Goal: Information Seeking & Learning: Learn about a topic

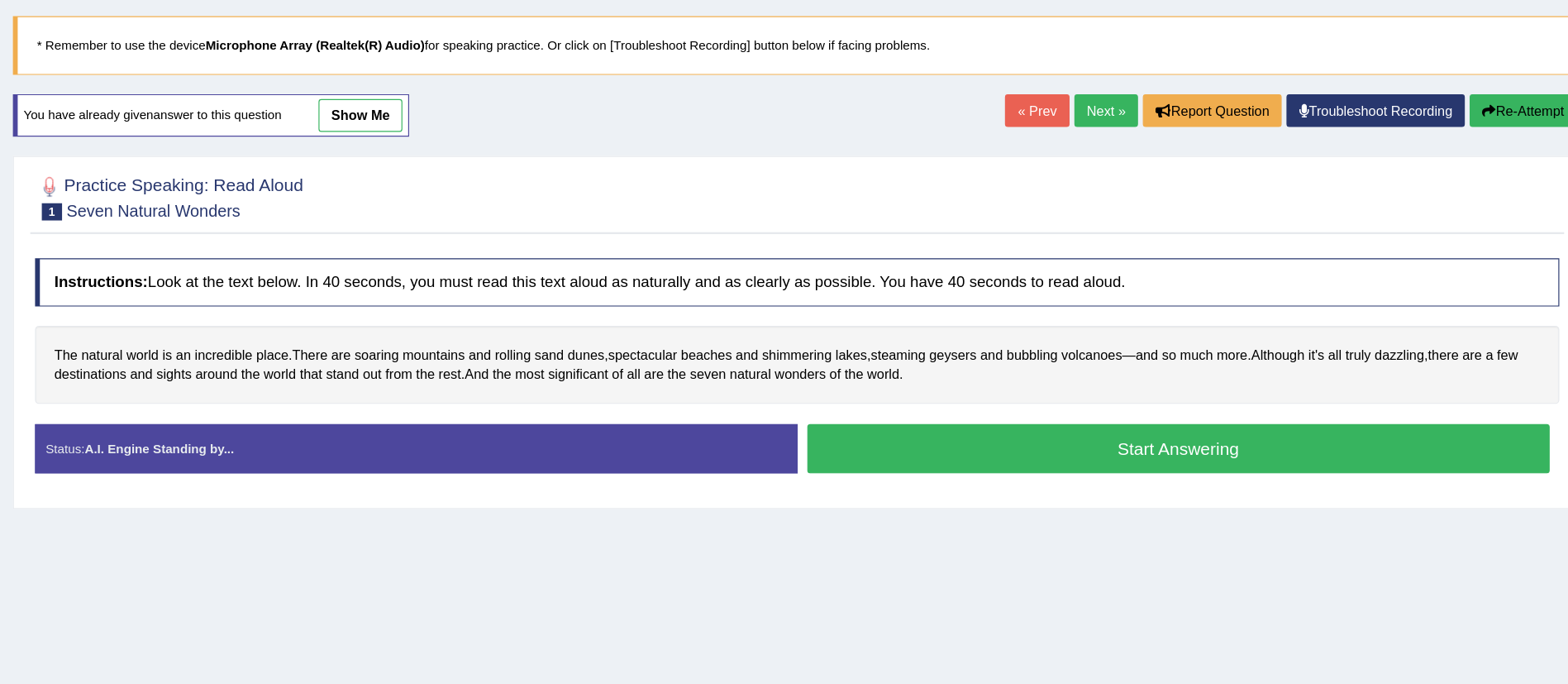
click at [1203, 489] on button "Start Answering" at bounding box center [1207, 478] width 638 height 42
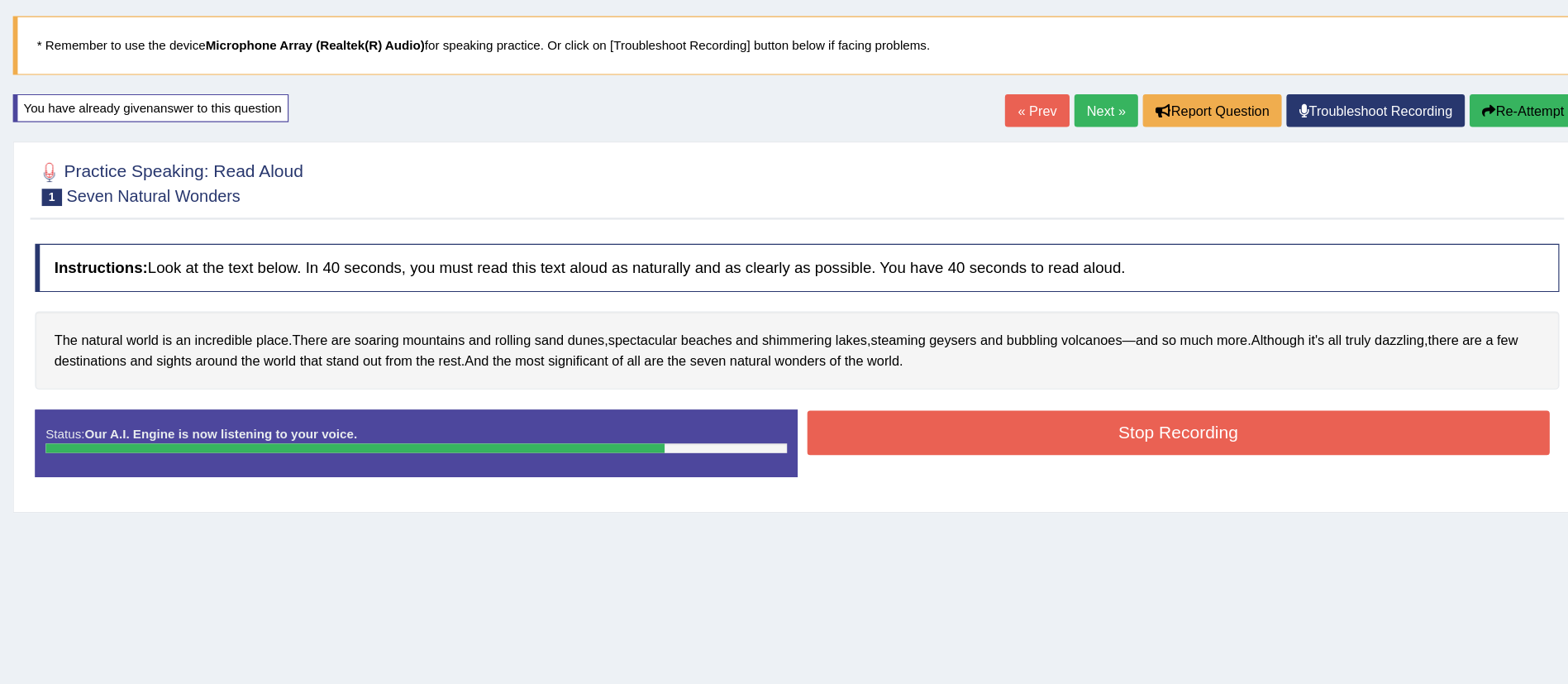
click at [1230, 460] on button "Stop Recording" at bounding box center [1207, 463] width 638 height 38
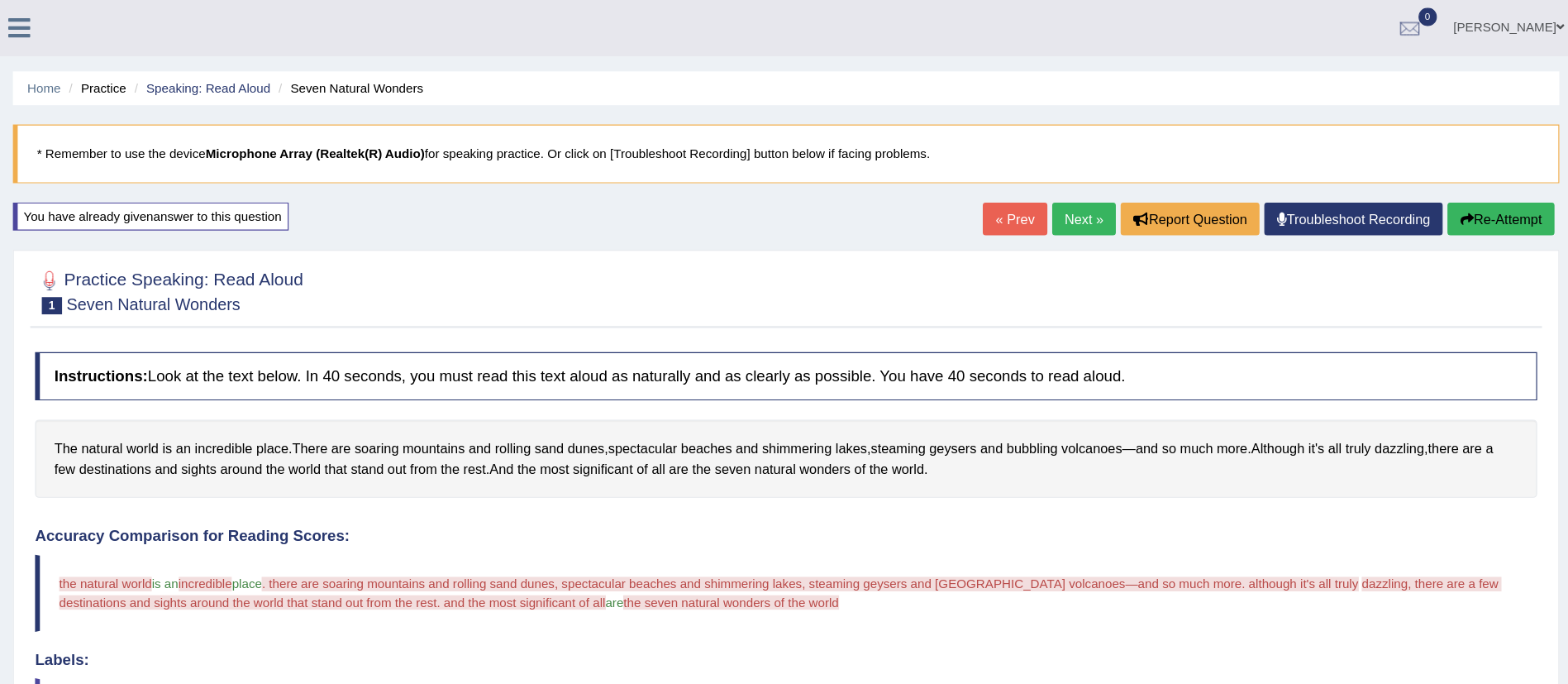
drag, startPoint x: 211, startPoint y: 31, endPoint x: 216, endPoint y: 17, distance: 14.9
click at [211, 31] on icon at bounding box center [212, 24] width 19 height 21
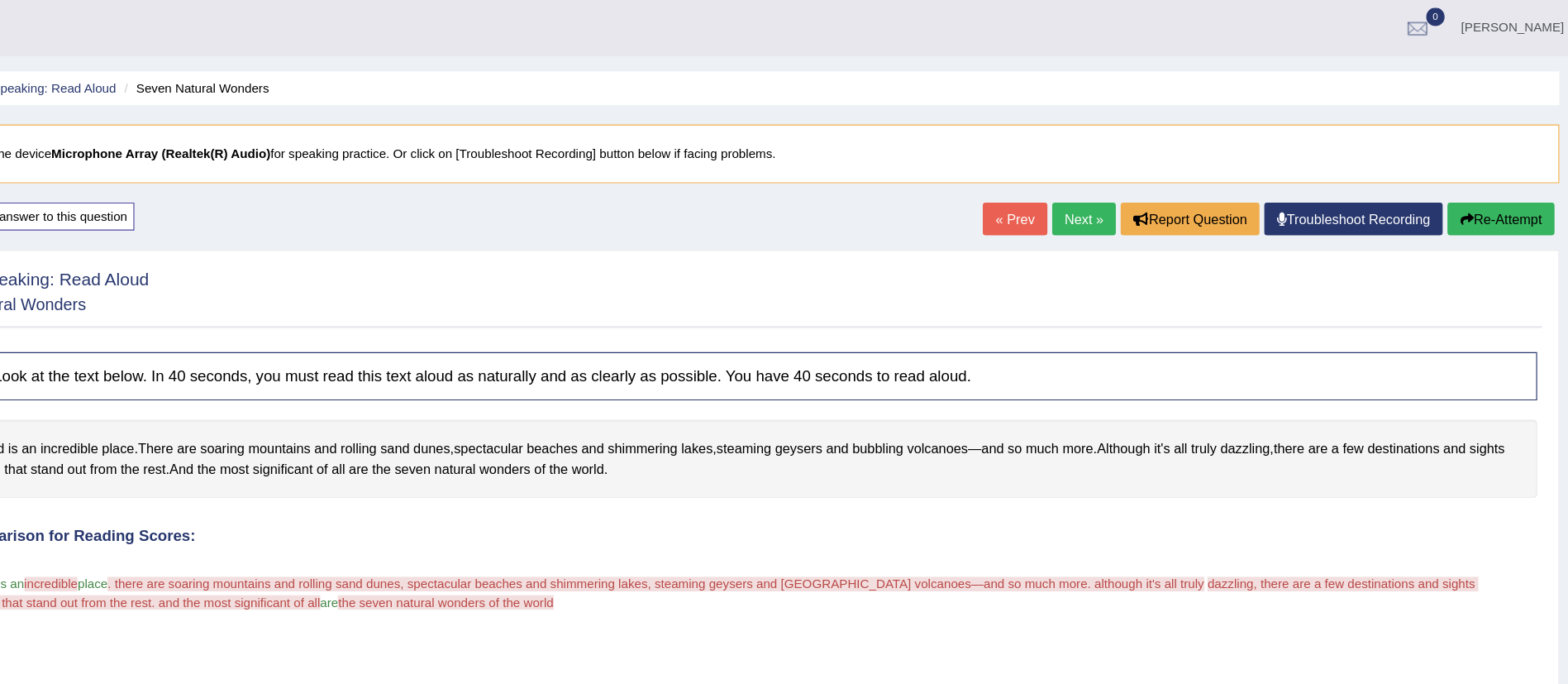
click at [216, 17] on div "Karanvir Singh Toggle navigation Username: karanvir_parramatta Access Type: Onl…" at bounding box center [804, 24] width 1491 height 48
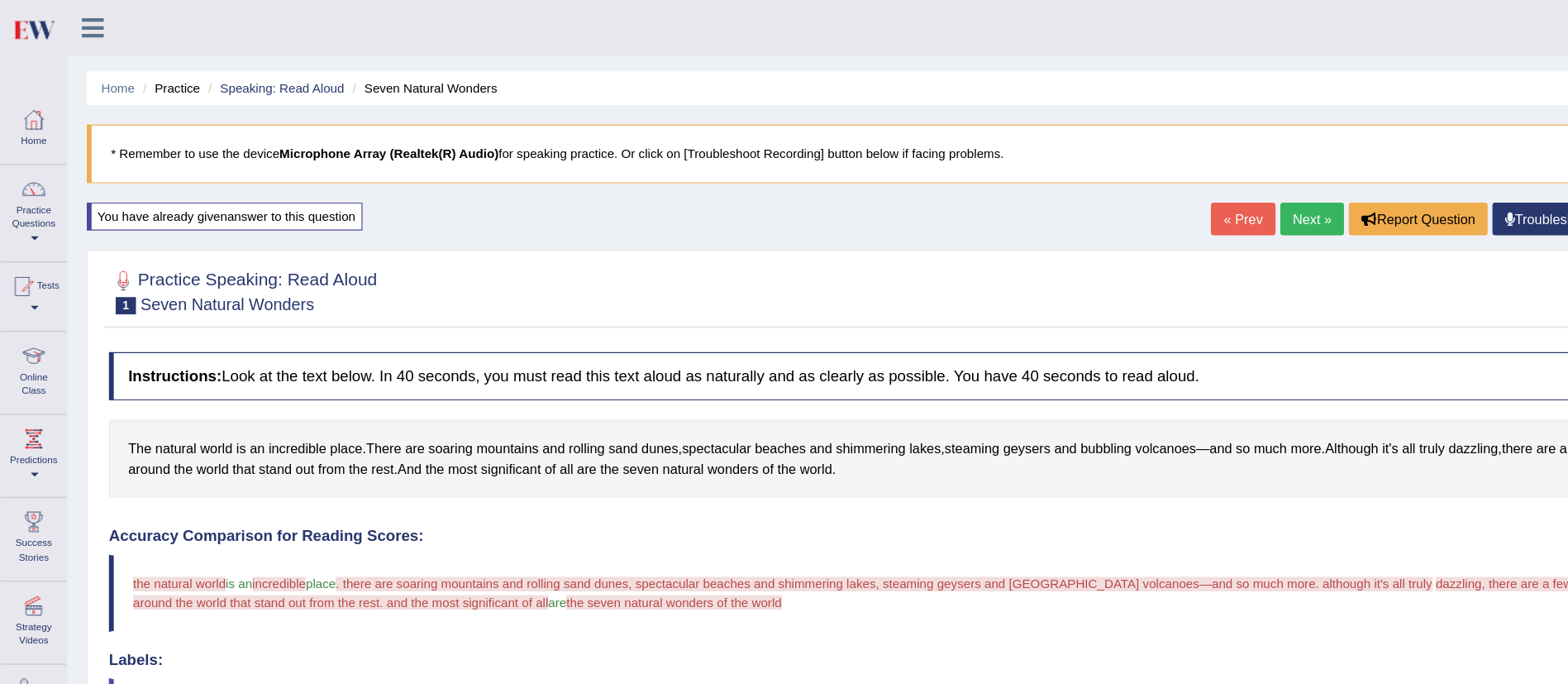
click at [67, 20] on link at bounding box center [80, 22] width 44 height 25
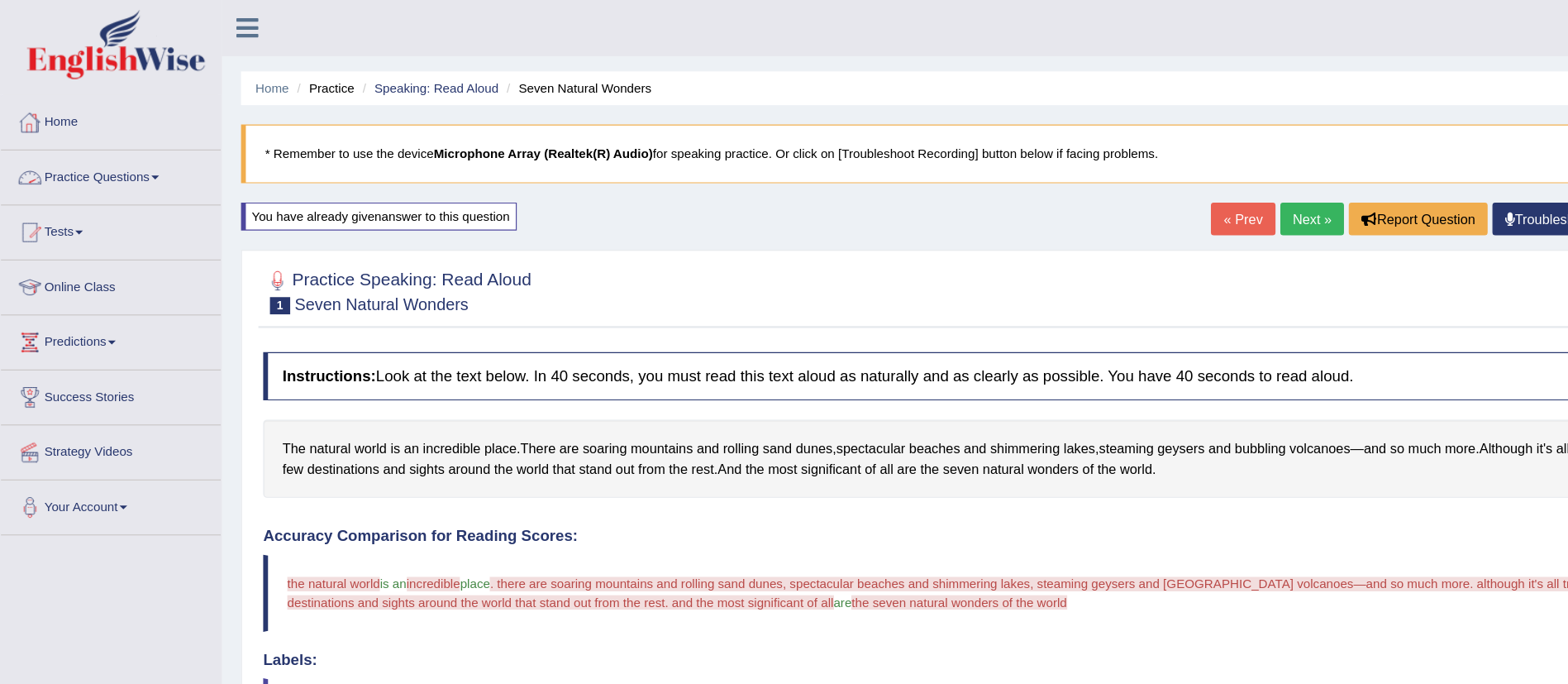
click at [128, 159] on link "Practice Questions" at bounding box center [95, 149] width 188 height 42
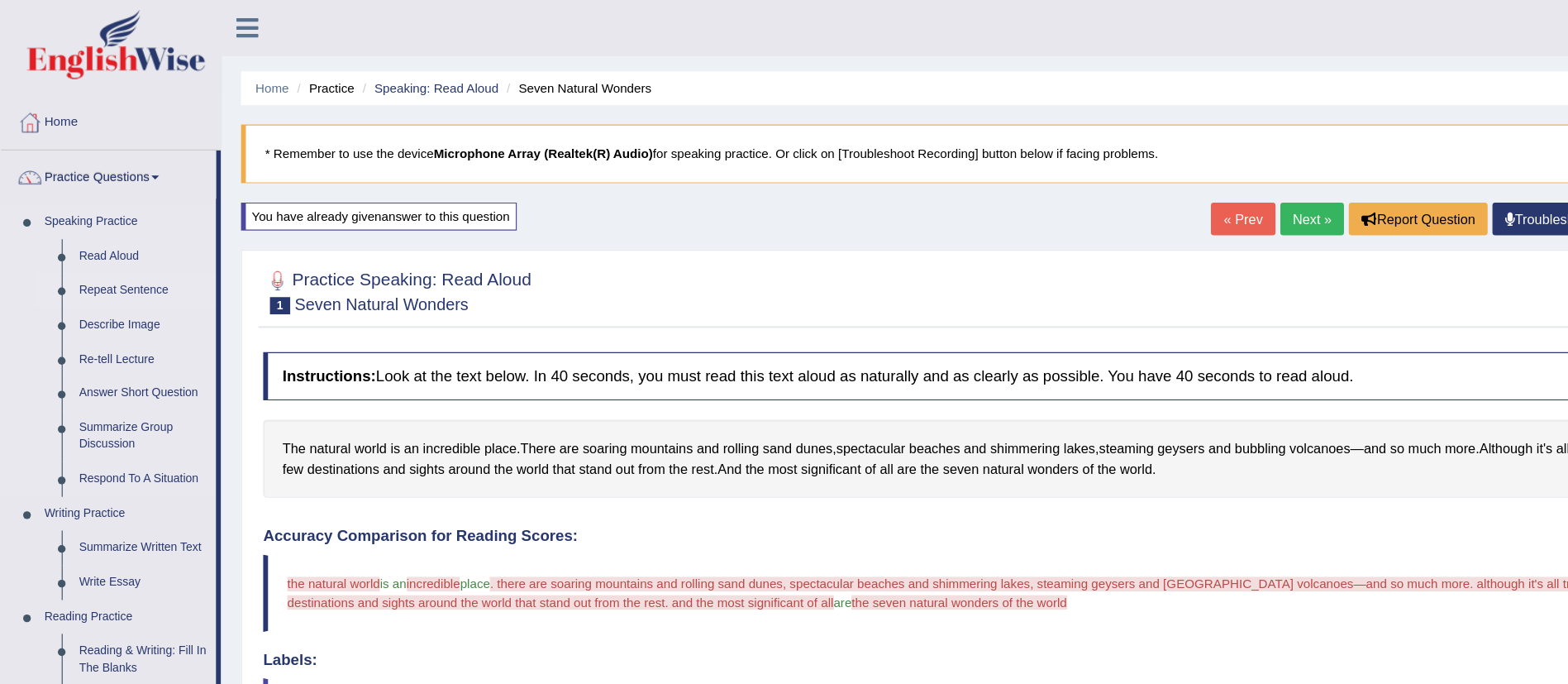
click at [102, 248] on link "Repeat Sentence" at bounding box center [122, 249] width 125 height 30
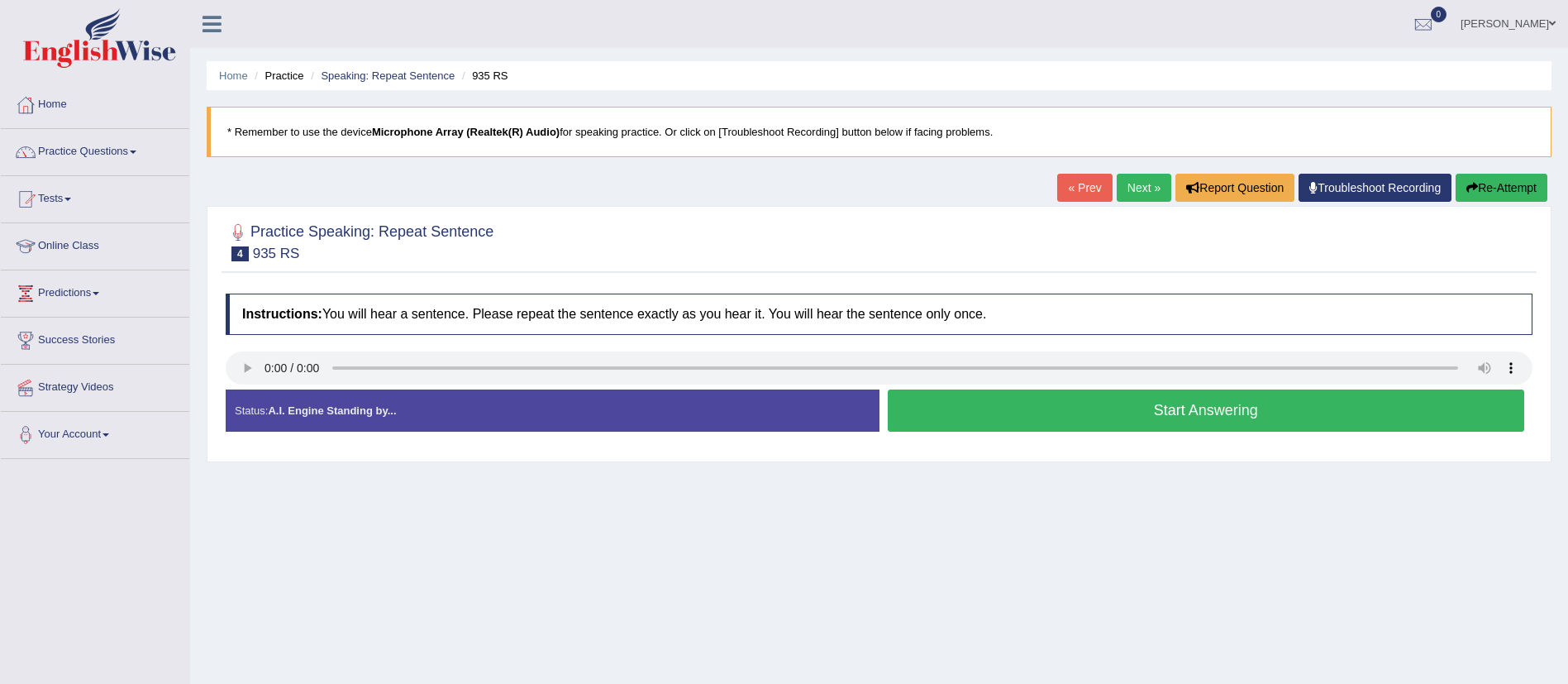
click at [1019, 404] on button "Start Answering" at bounding box center [1207, 411] width 638 height 42
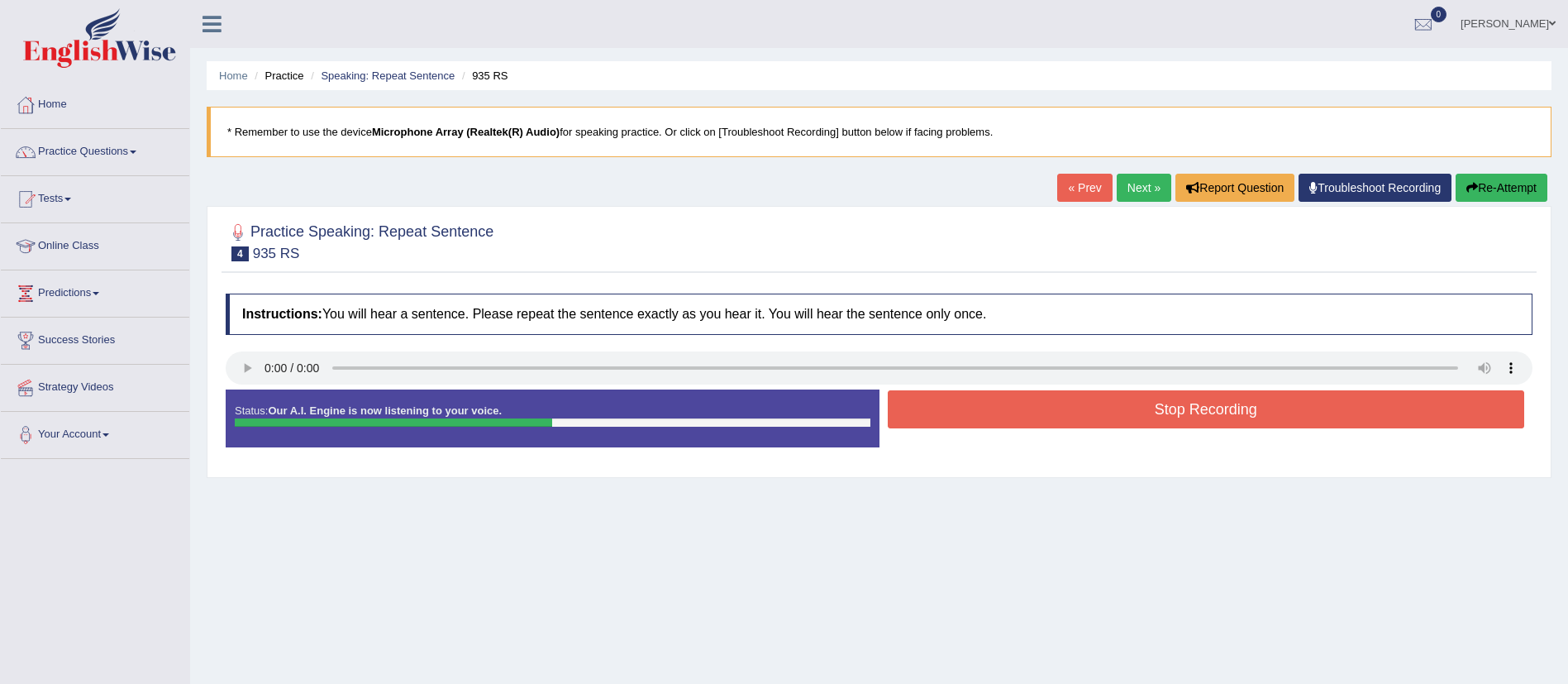
click at [1019, 404] on button "Stop Recording" at bounding box center [1207, 409] width 638 height 38
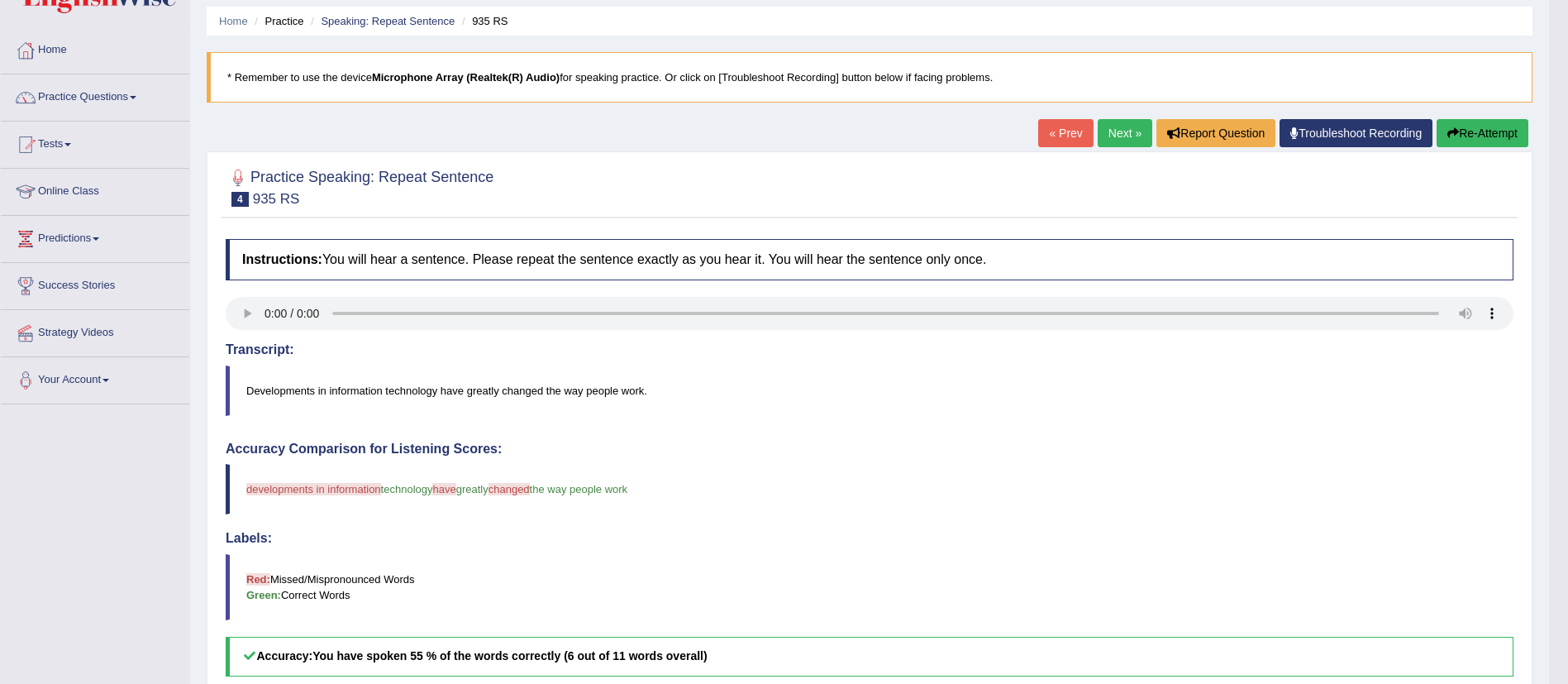
scroll to position [57, 0]
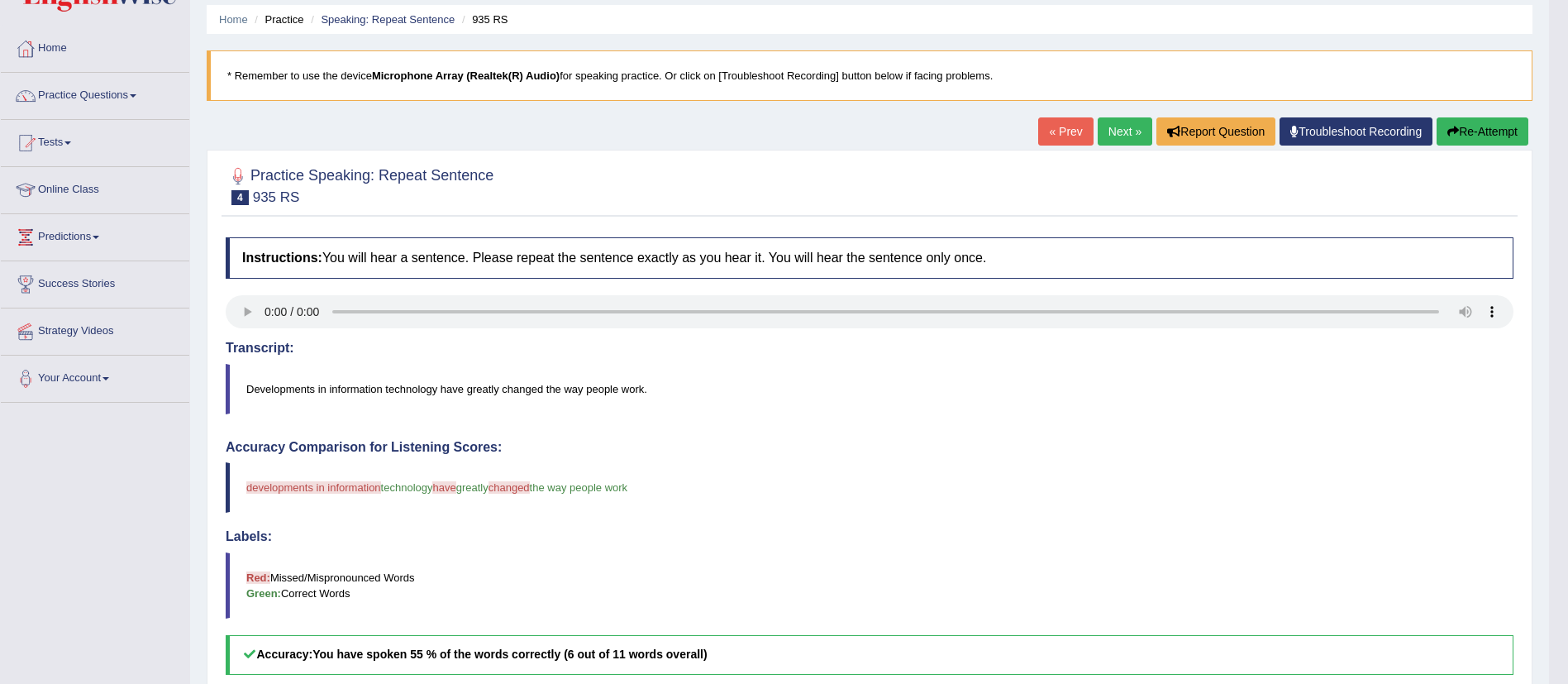
click at [1120, 121] on link "Next »" at bounding box center [1125, 132] width 55 height 28
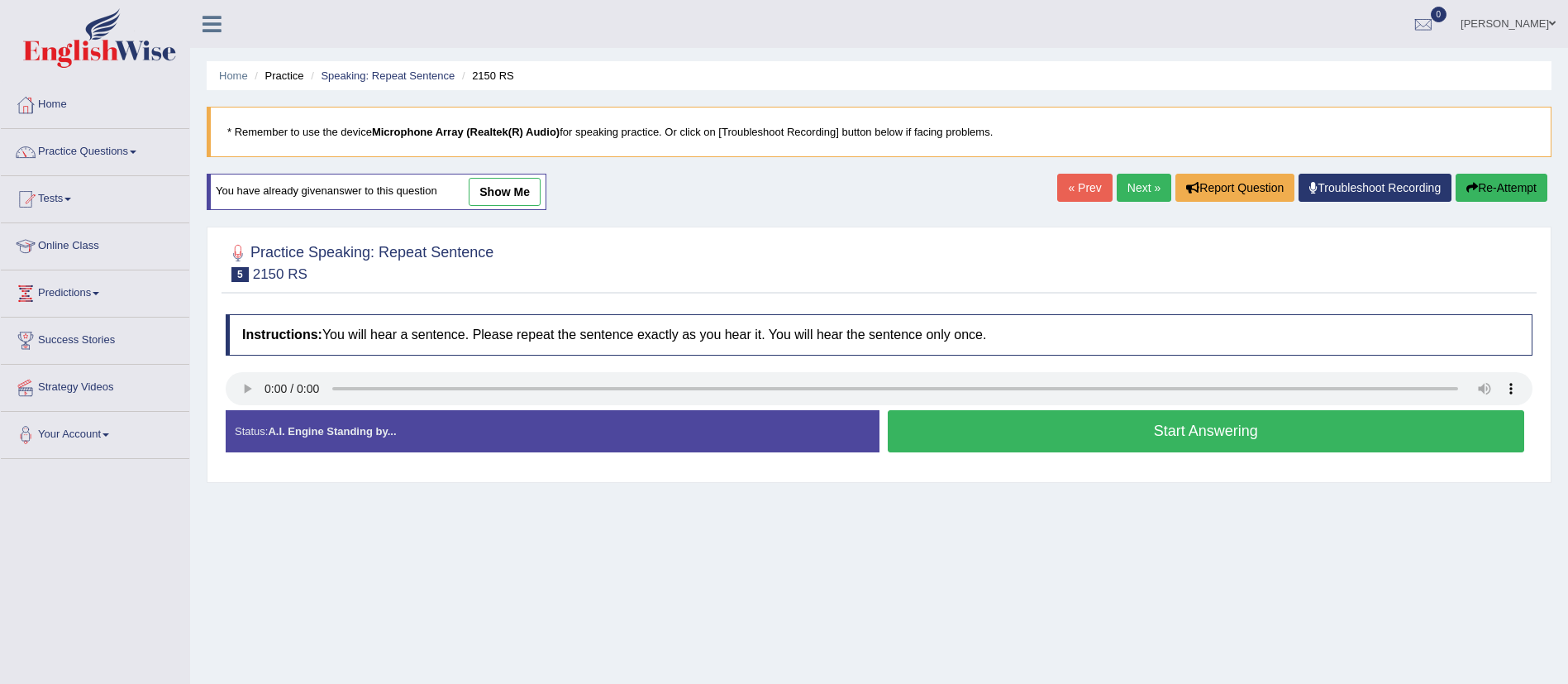
click at [989, 451] on button "Start Answering" at bounding box center [1207, 431] width 638 height 42
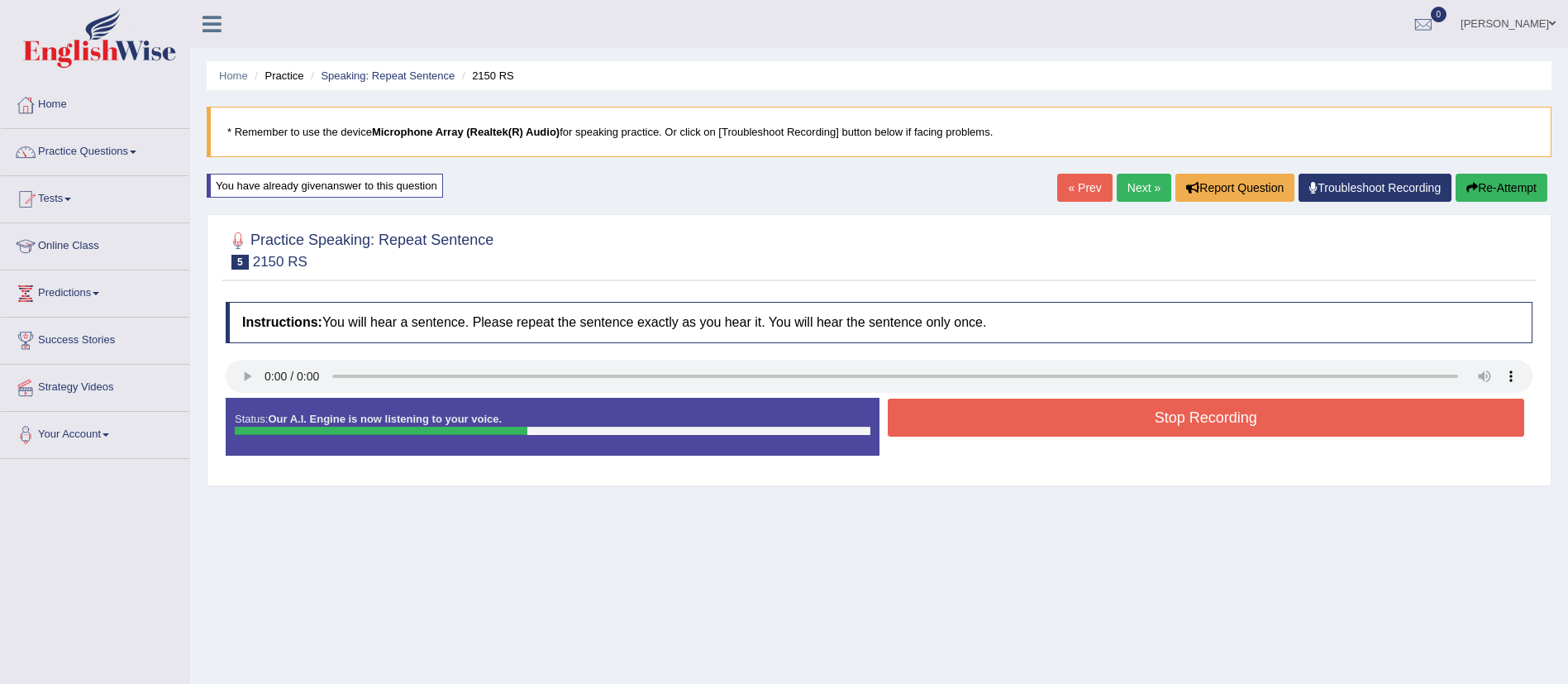
click at [1048, 410] on button "Stop Recording" at bounding box center [1207, 417] width 638 height 38
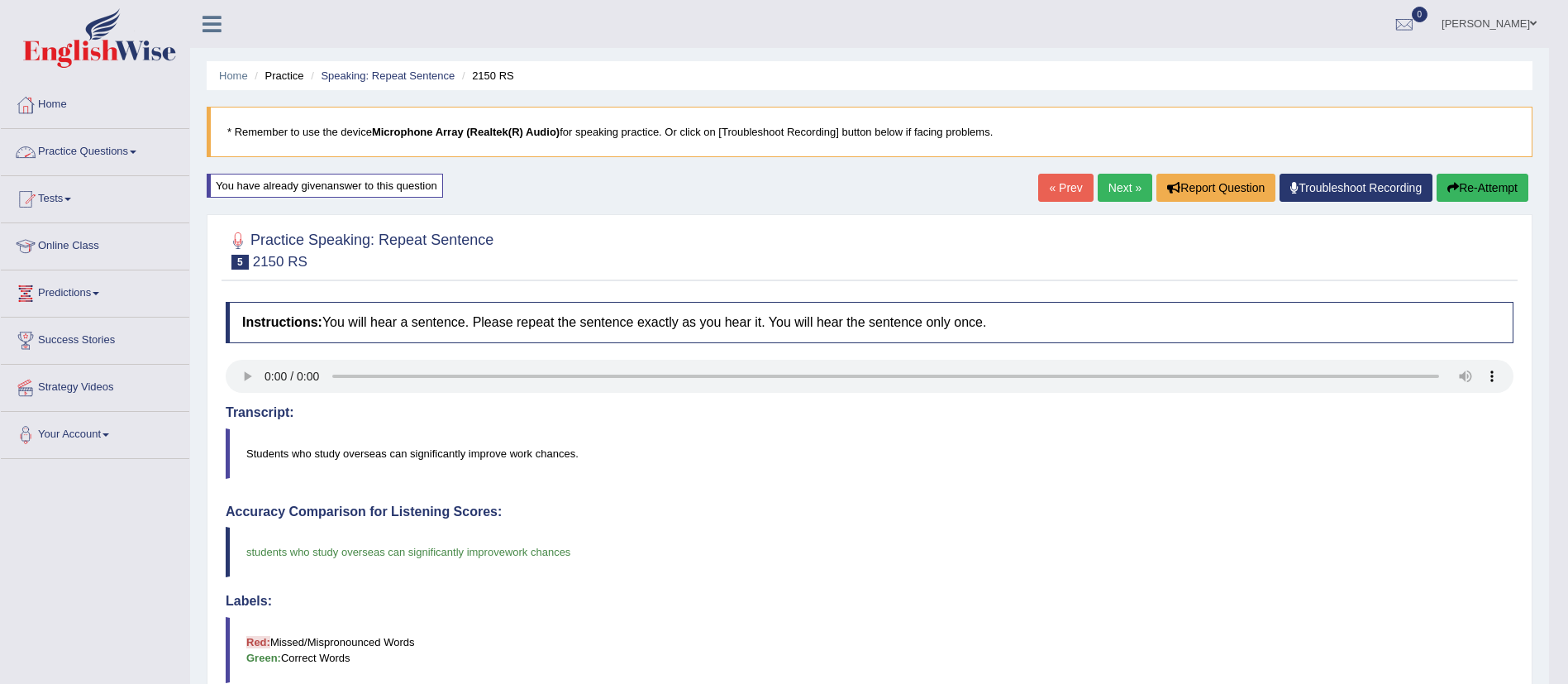
click at [98, 141] on link "Practice Questions" at bounding box center [95, 149] width 188 height 42
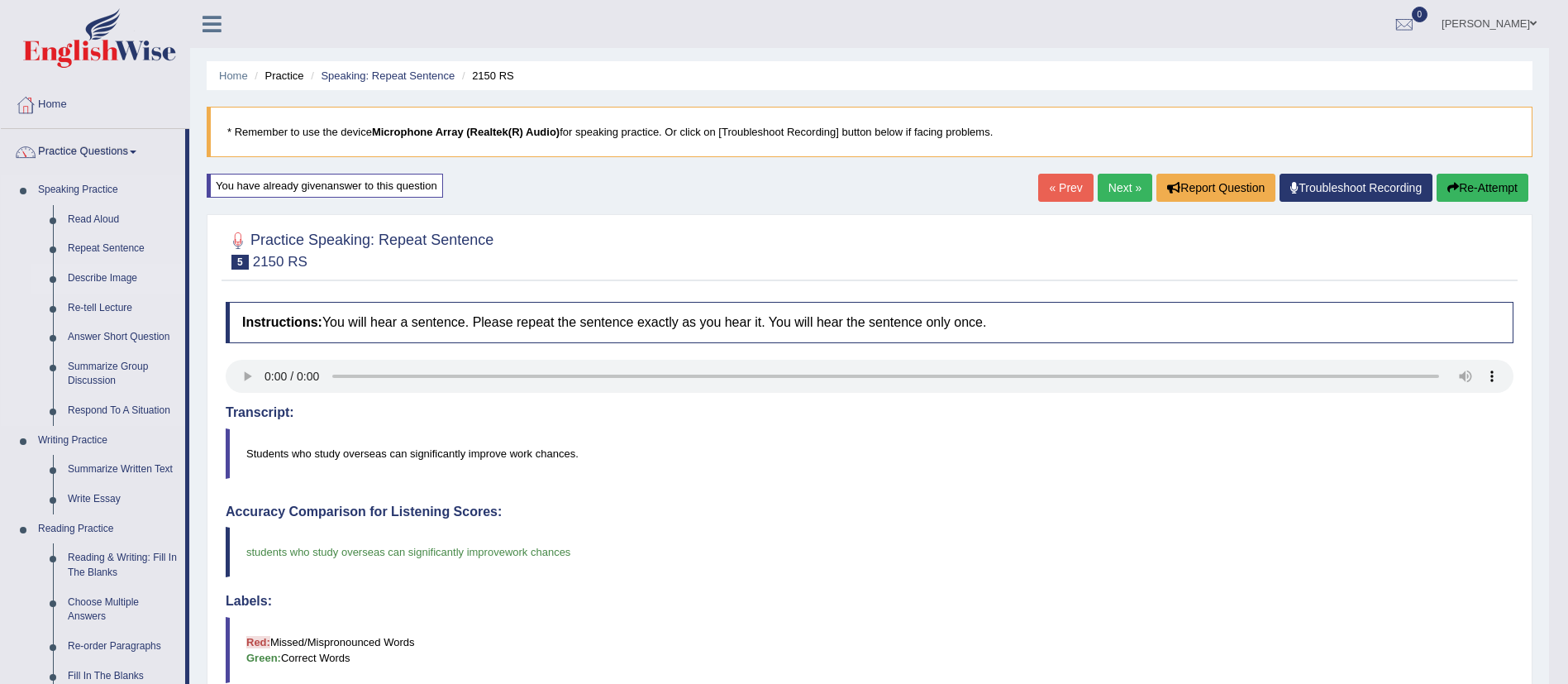
click at [101, 280] on link "Describe Image" at bounding box center [122, 279] width 125 height 30
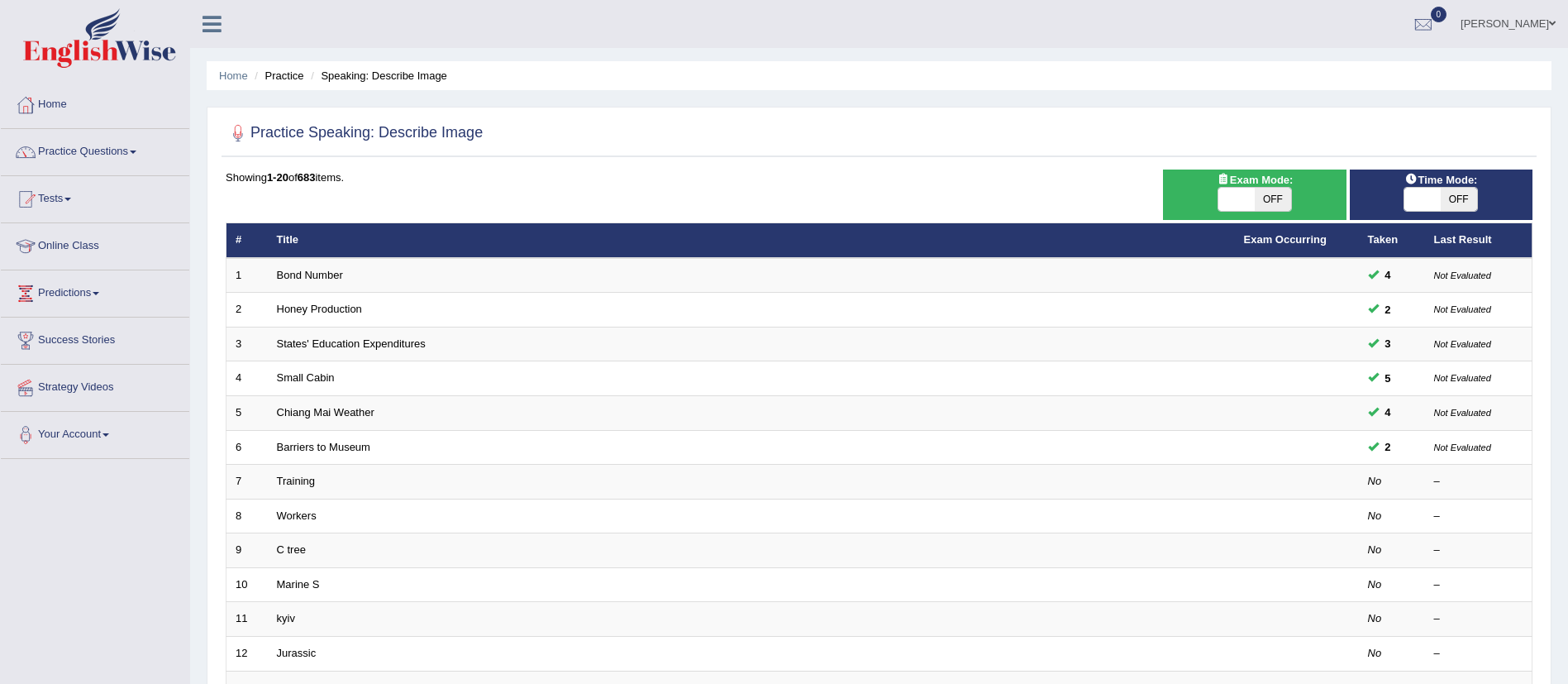
click at [328, 407] on link "Chiang Mai Weather" at bounding box center [325, 412] width 97 height 12
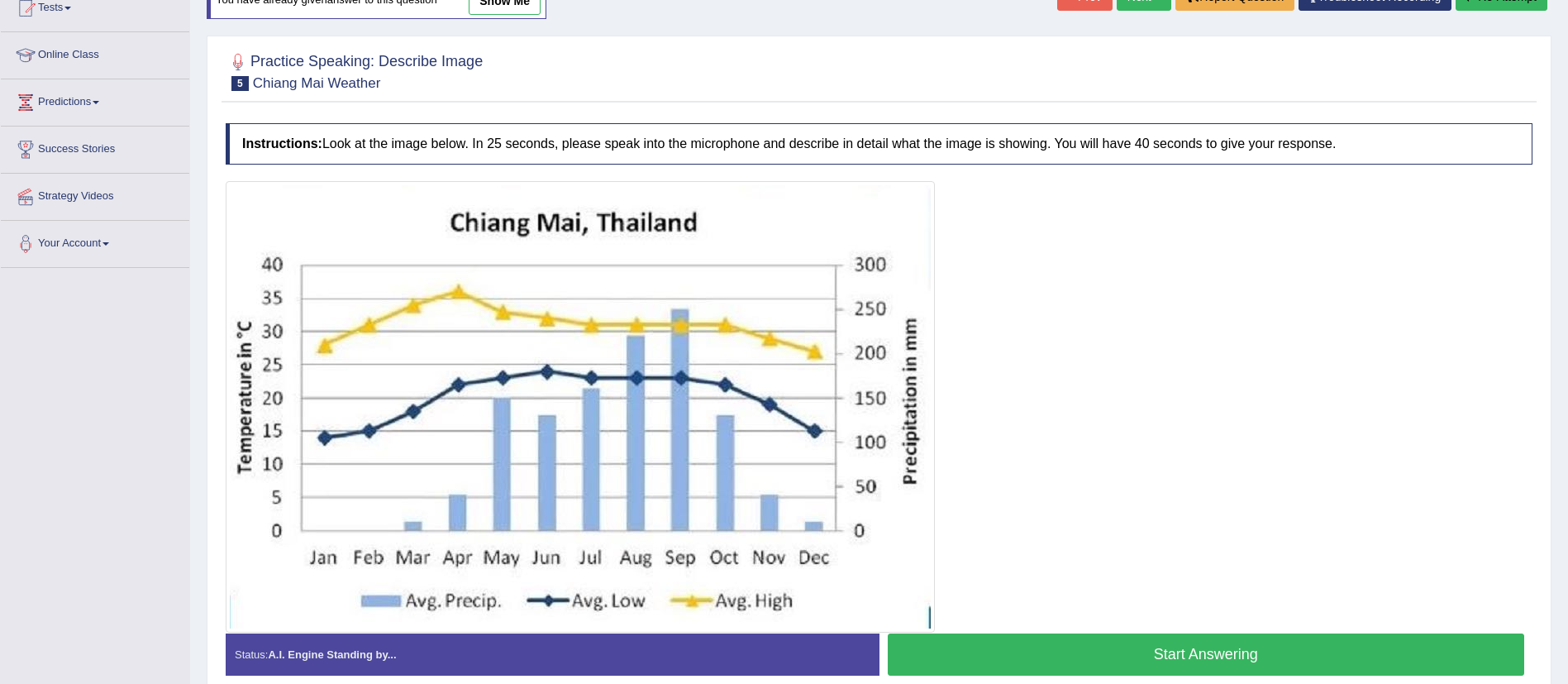
scroll to position [267, 0]
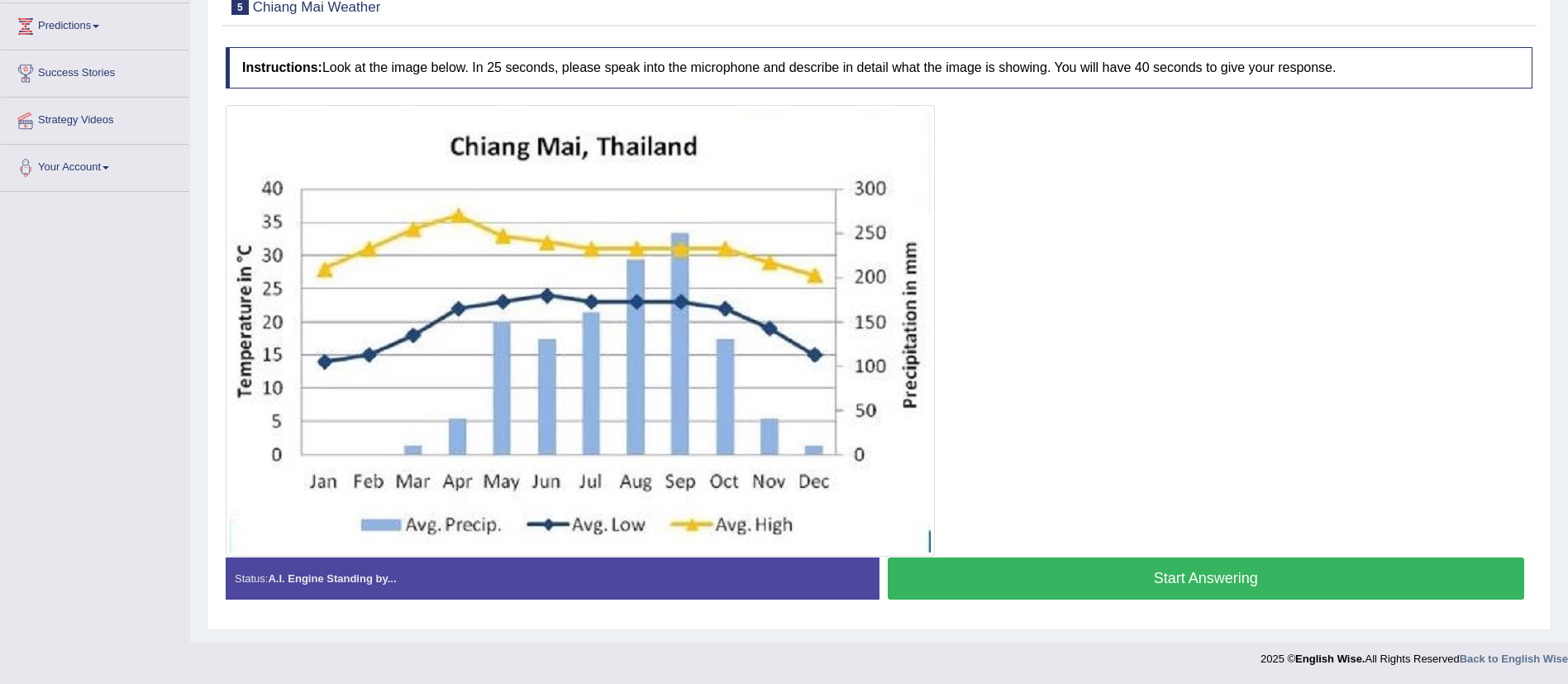
click at [1041, 575] on button "Start Answering" at bounding box center [1207, 579] width 638 height 42
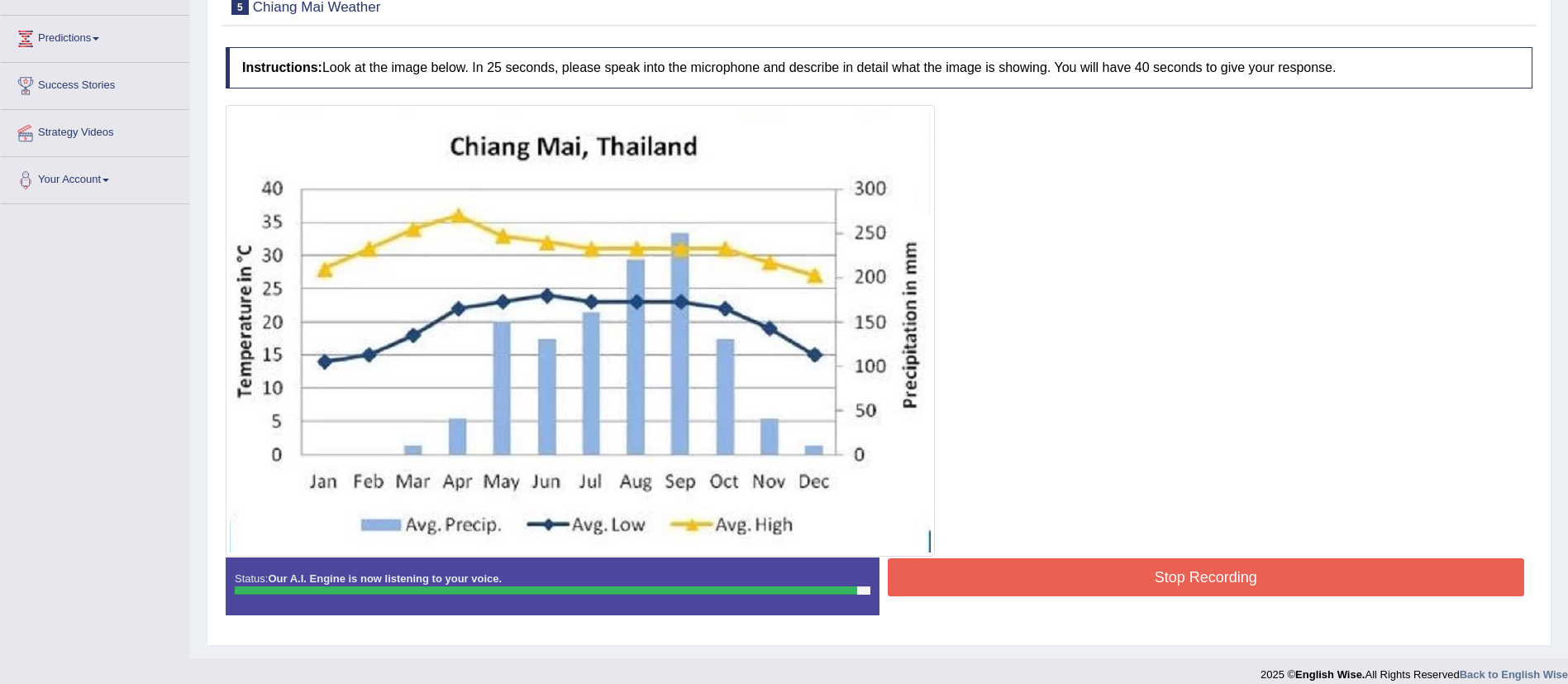
click at [1041, 575] on button "Stop Recording" at bounding box center [1207, 577] width 638 height 38
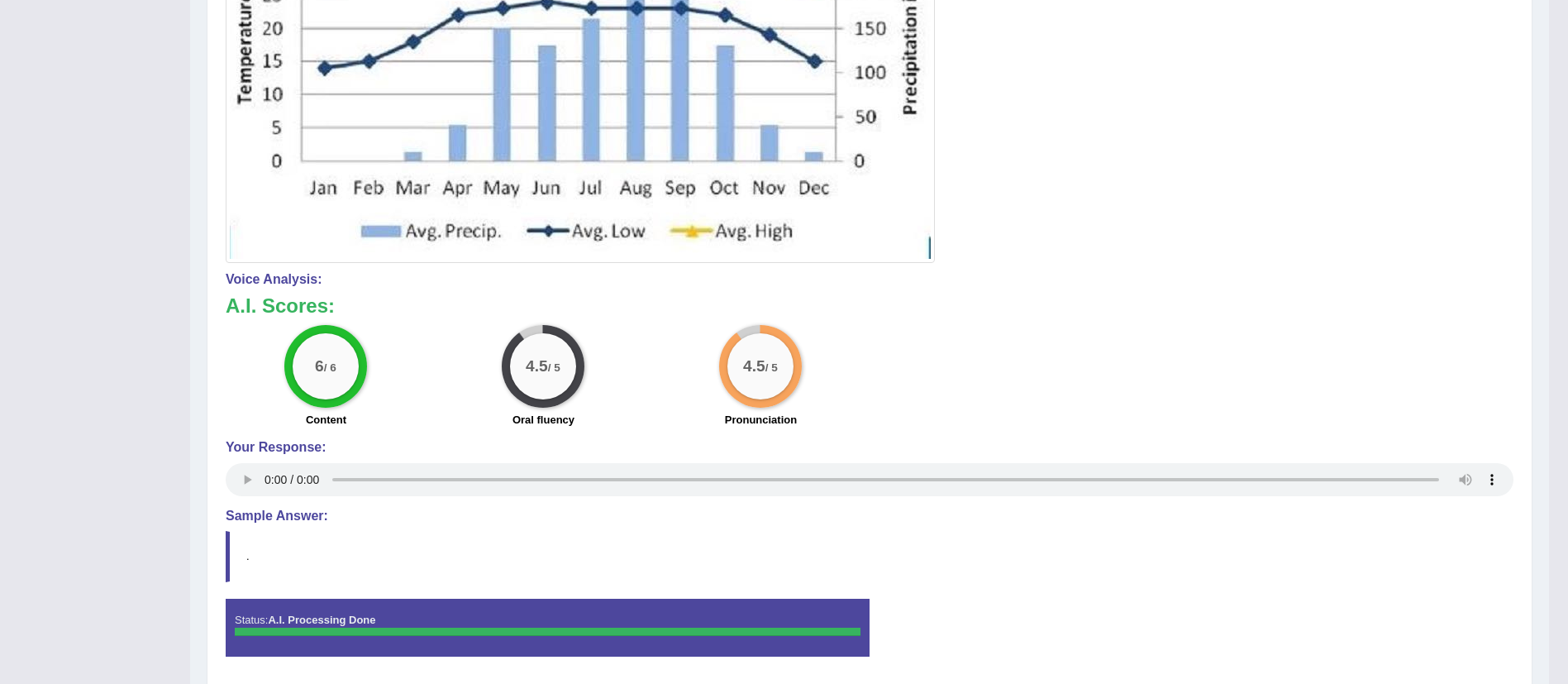
scroll to position [0, 0]
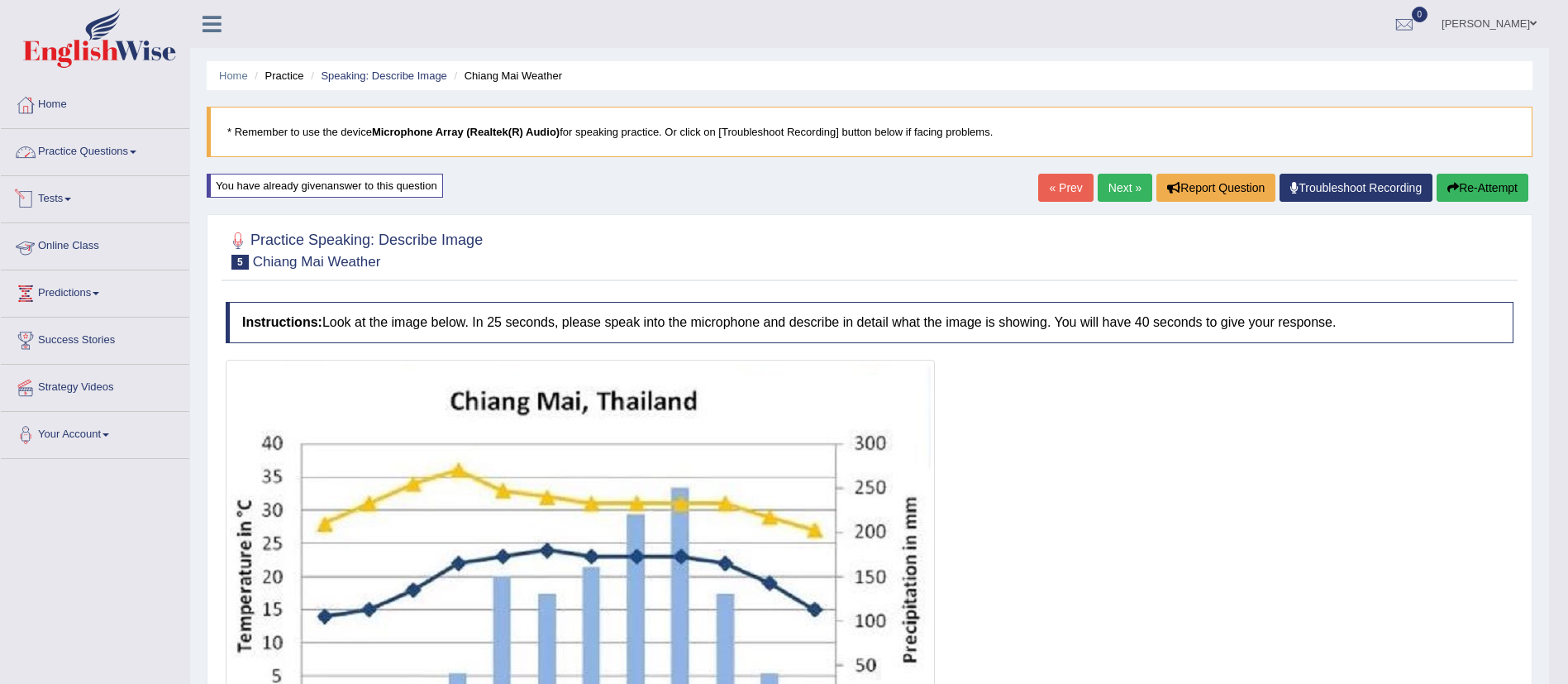
click at [110, 141] on link "Practice Questions" at bounding box center [95, 149] width 188 height 42
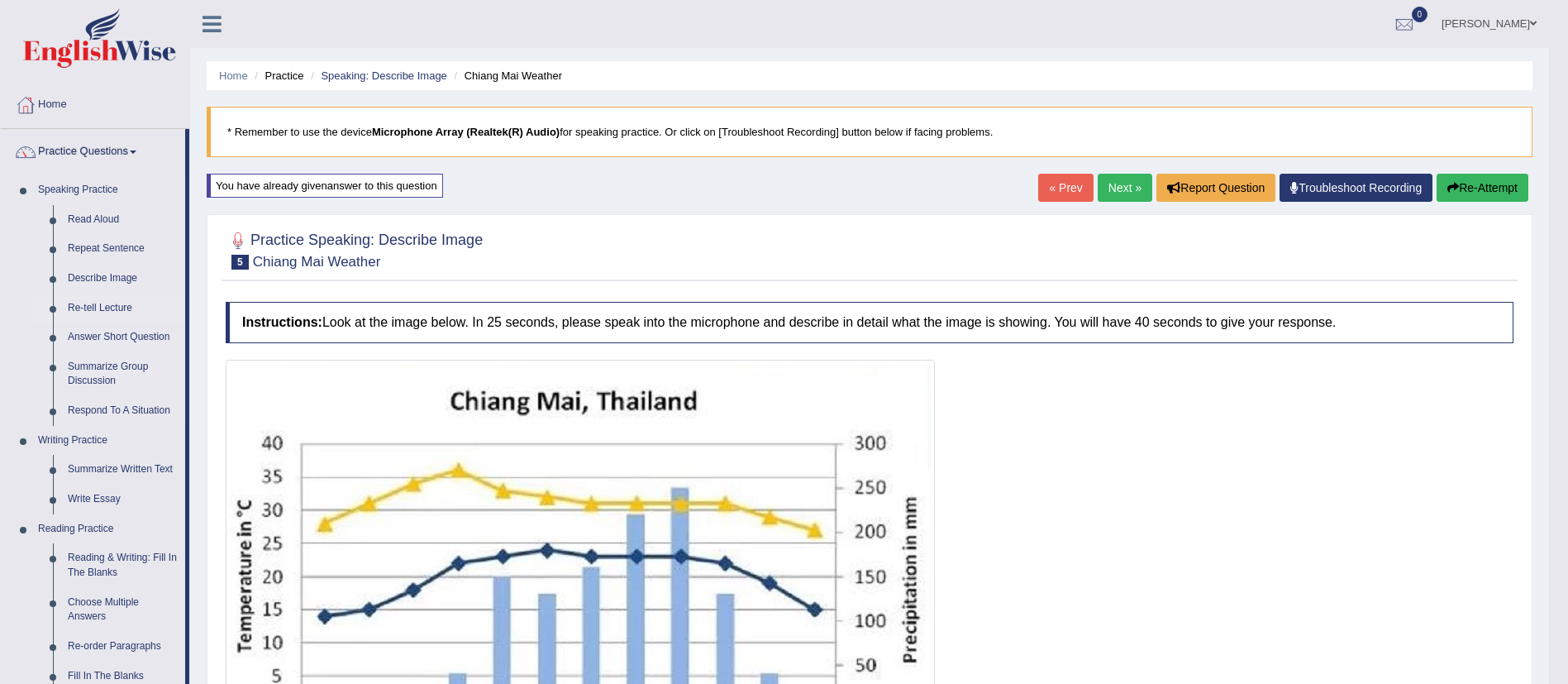
click at [114, 311] on link "Re-tell Lecture" at bounding box center [122, 308] width 125 height 30
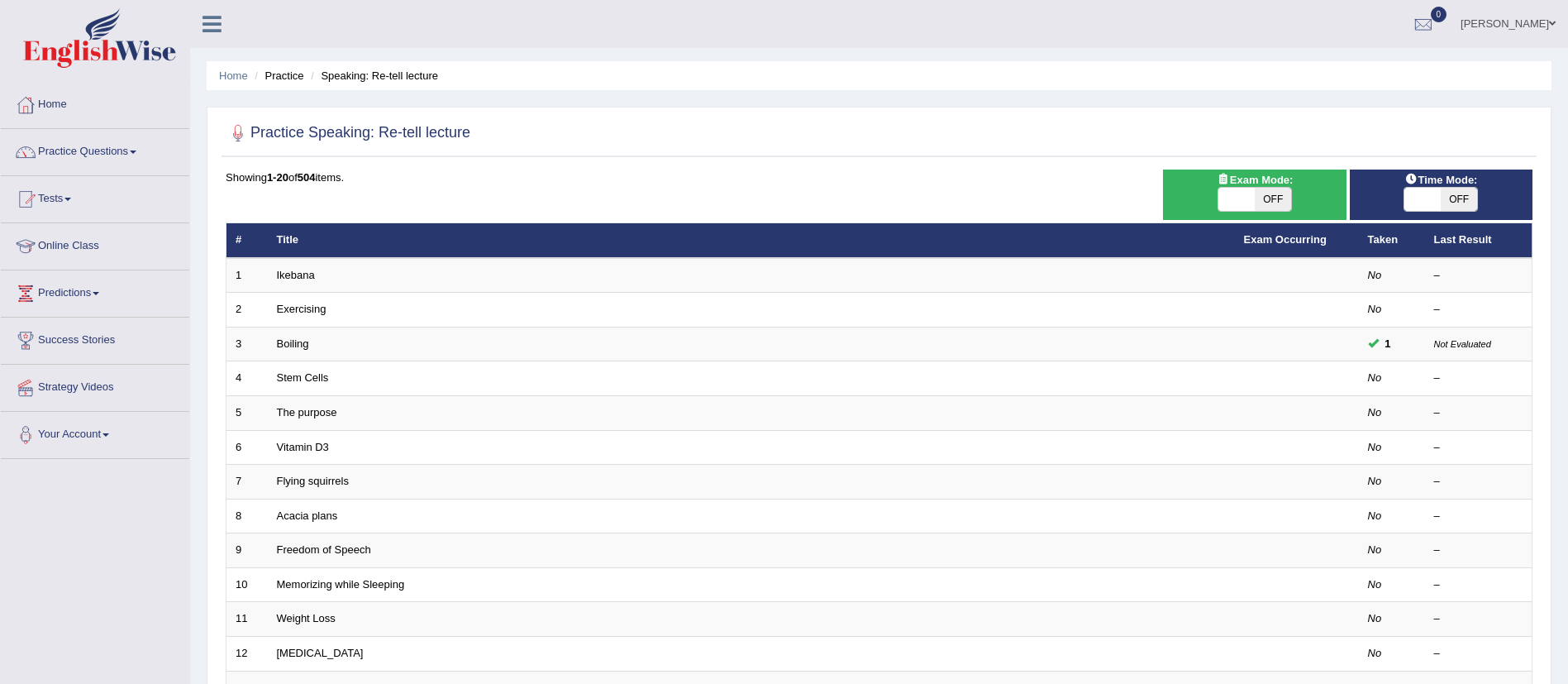
click at [293, 446] on link "Vitamin D3" at bounding box center [302, 447] width 52 height 12
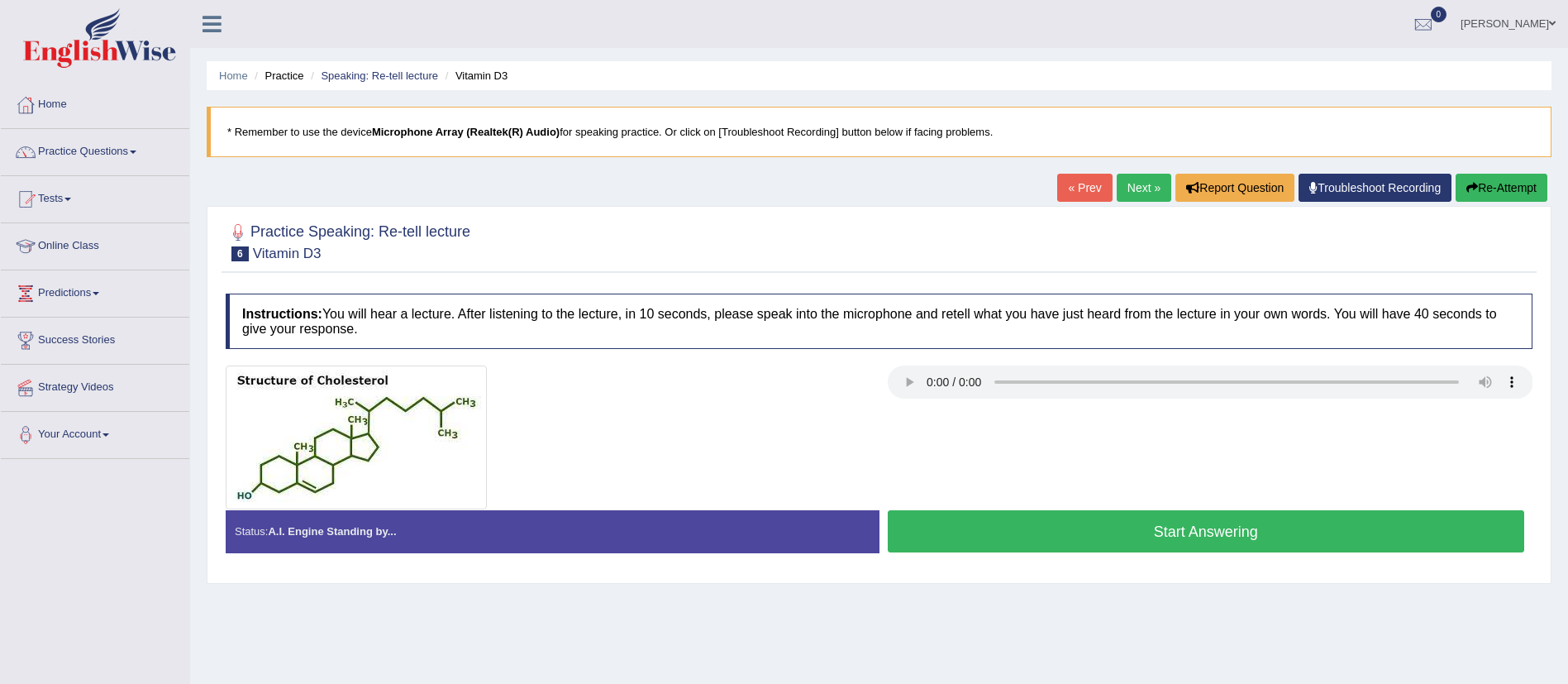
click at [1201, 528] on button "Start Answering" at bounding box center [1207, 531] width 638 height 42
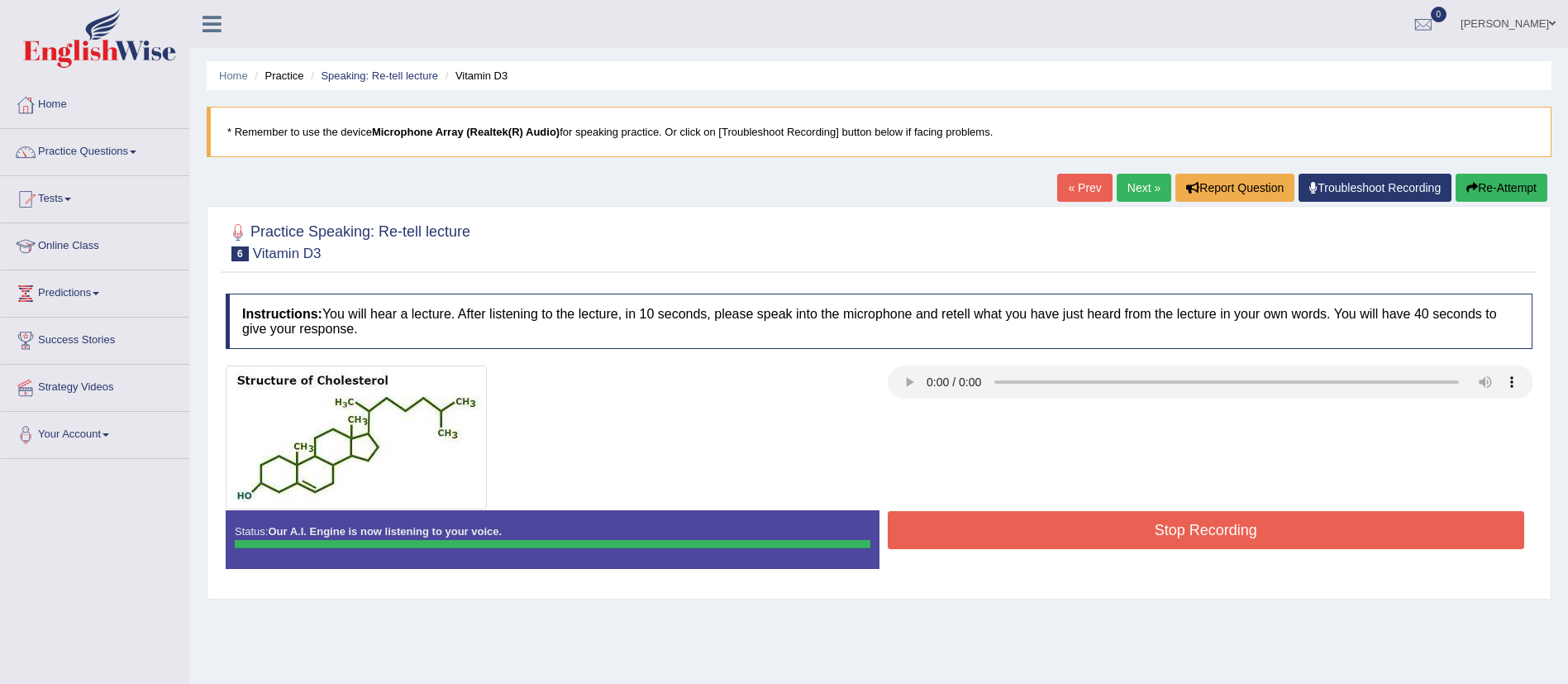
click at [1201, 528] on button "Stop Recording" at bounding box center [1207, 529] width 638 height 38
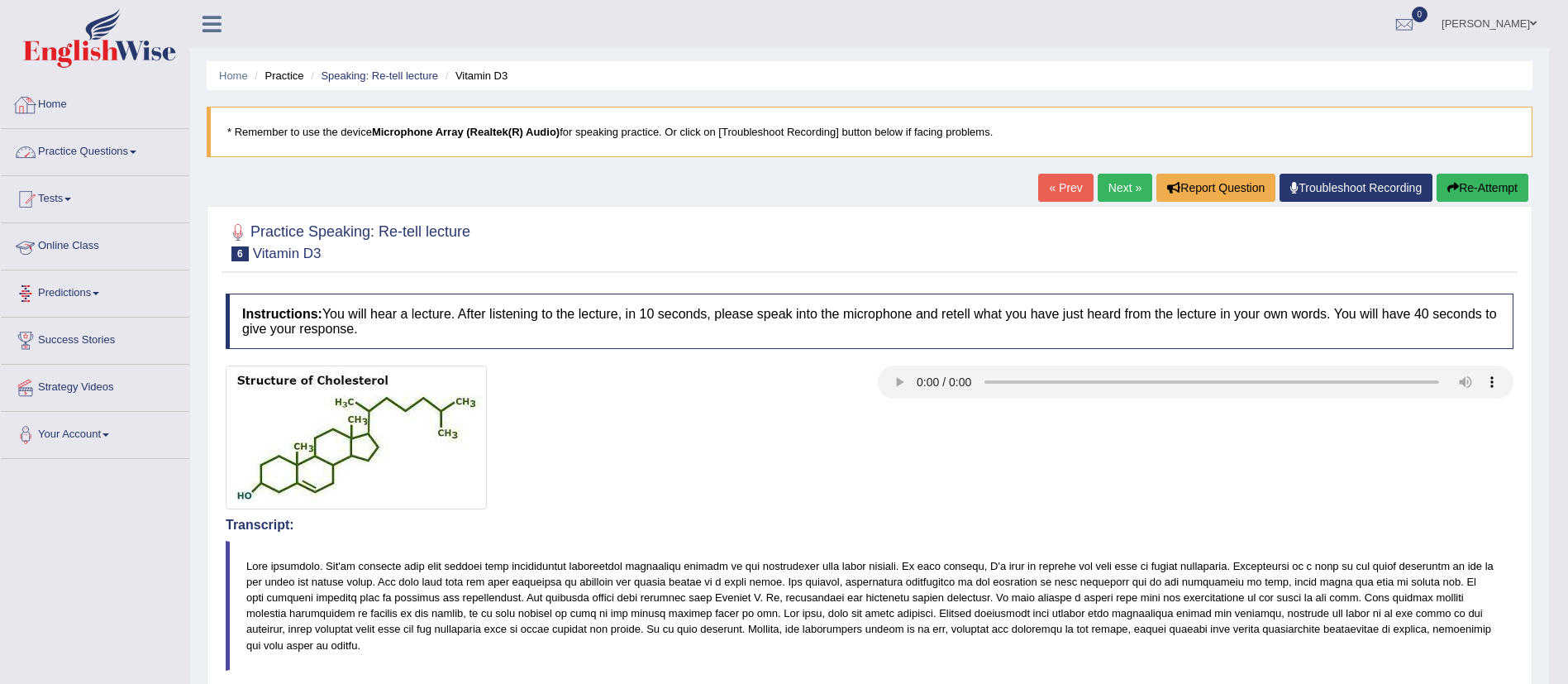
click at [76, 141] on link "Practice Questions" at bounding box center [95, 149] width 188 height 42
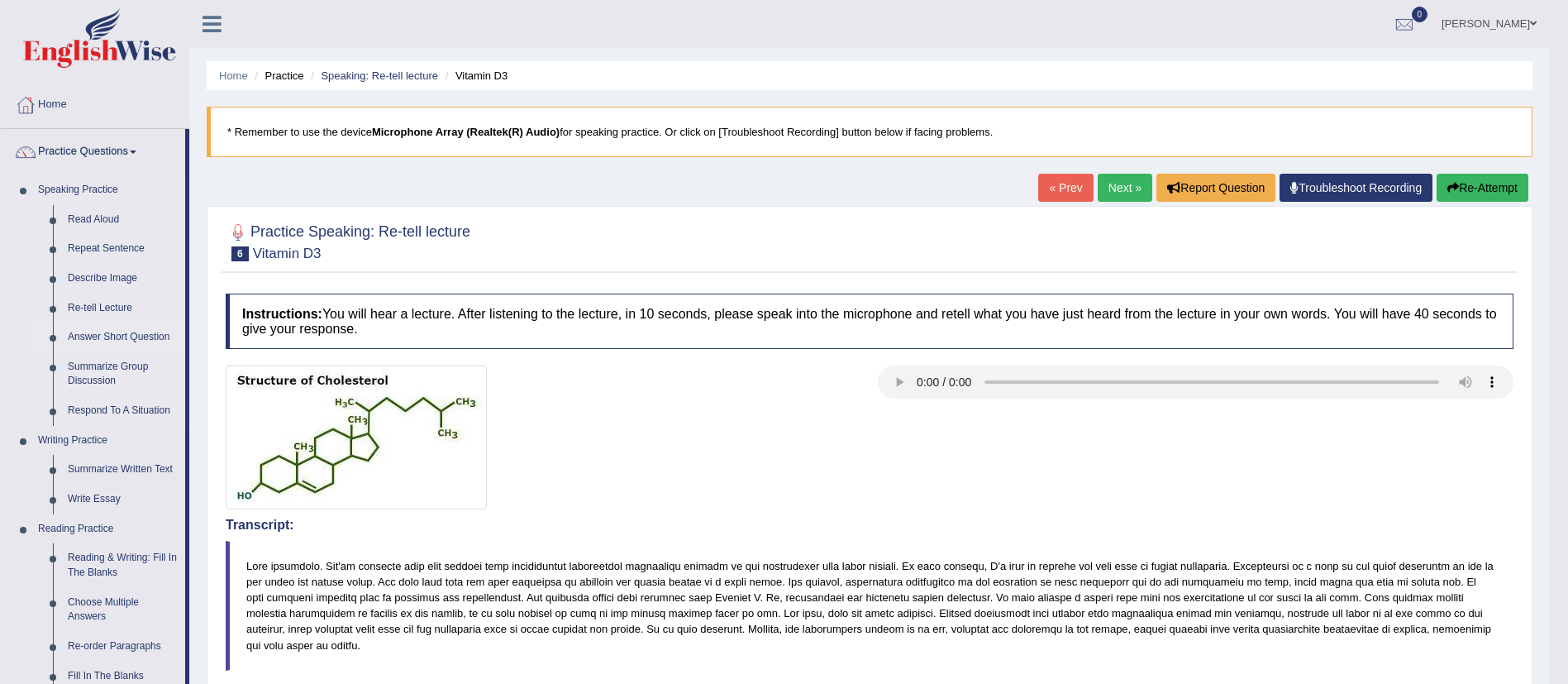
click at [118, 338] on link "Answer Short Question" at bounding box center [122, 338] width 125 height 30
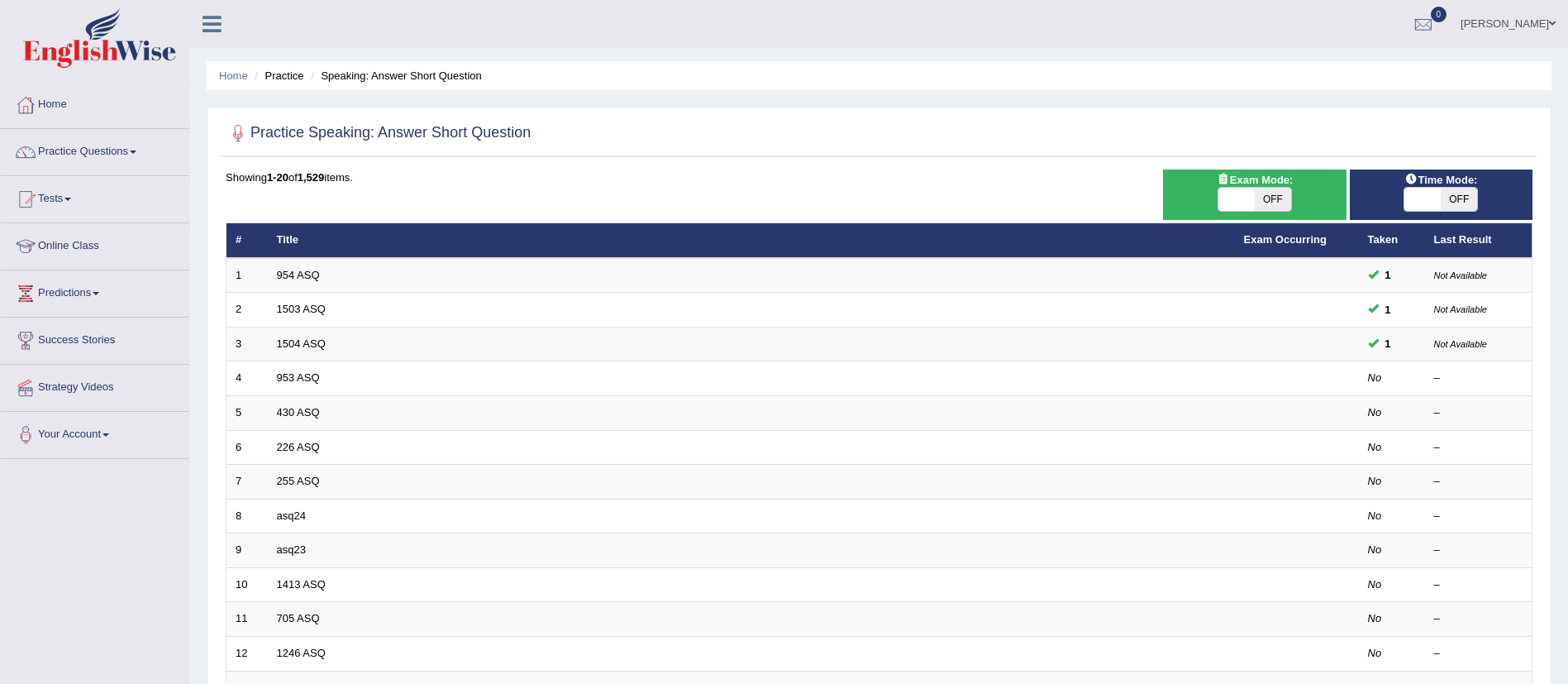
click at [297, 373] on link "953 ASQ" at bounding box center [298, 377] width 43 height 12
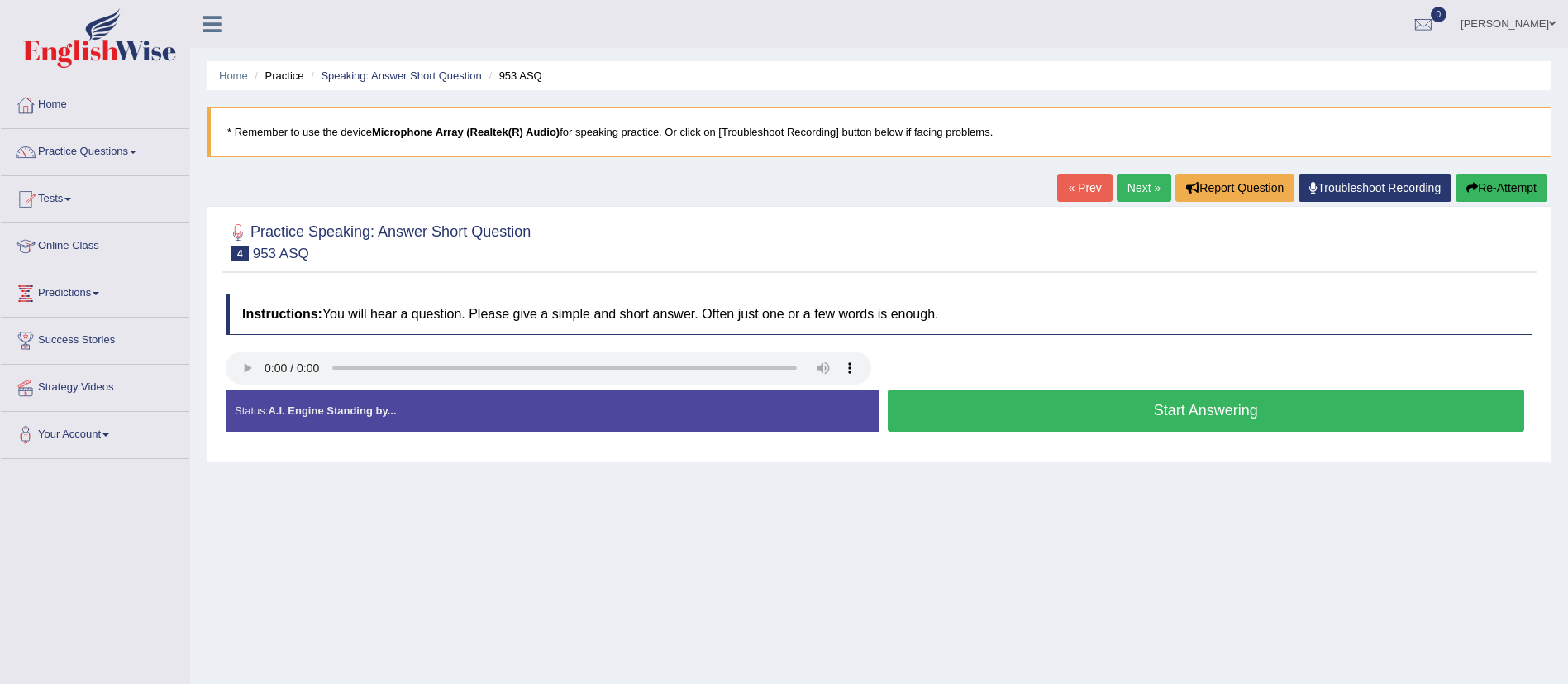
click at [964, 407] on button "Start Answering" at bounding box center [1207, 411] width 638 height 42
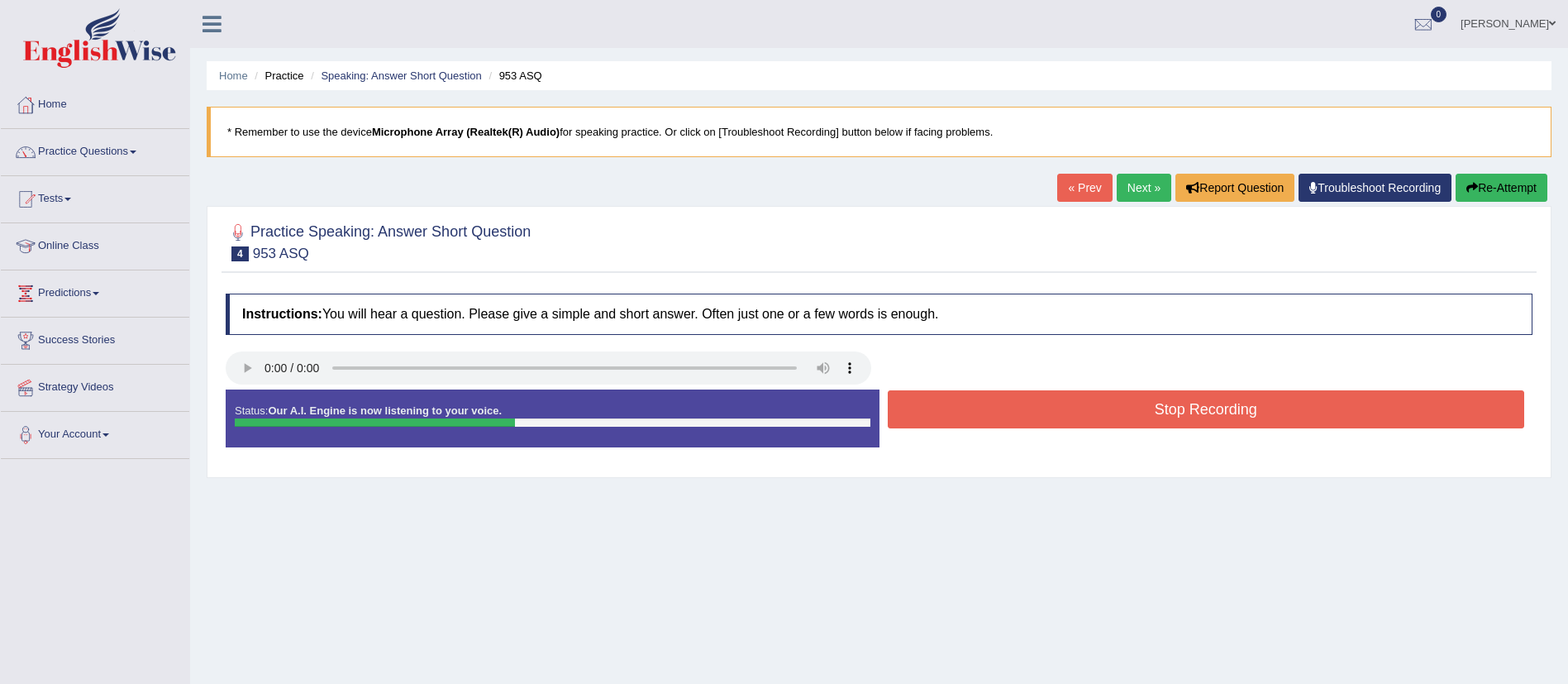
click at [964, 407] on button "Stop Recording" at bounding box center [1207, 409] width 638 height 38
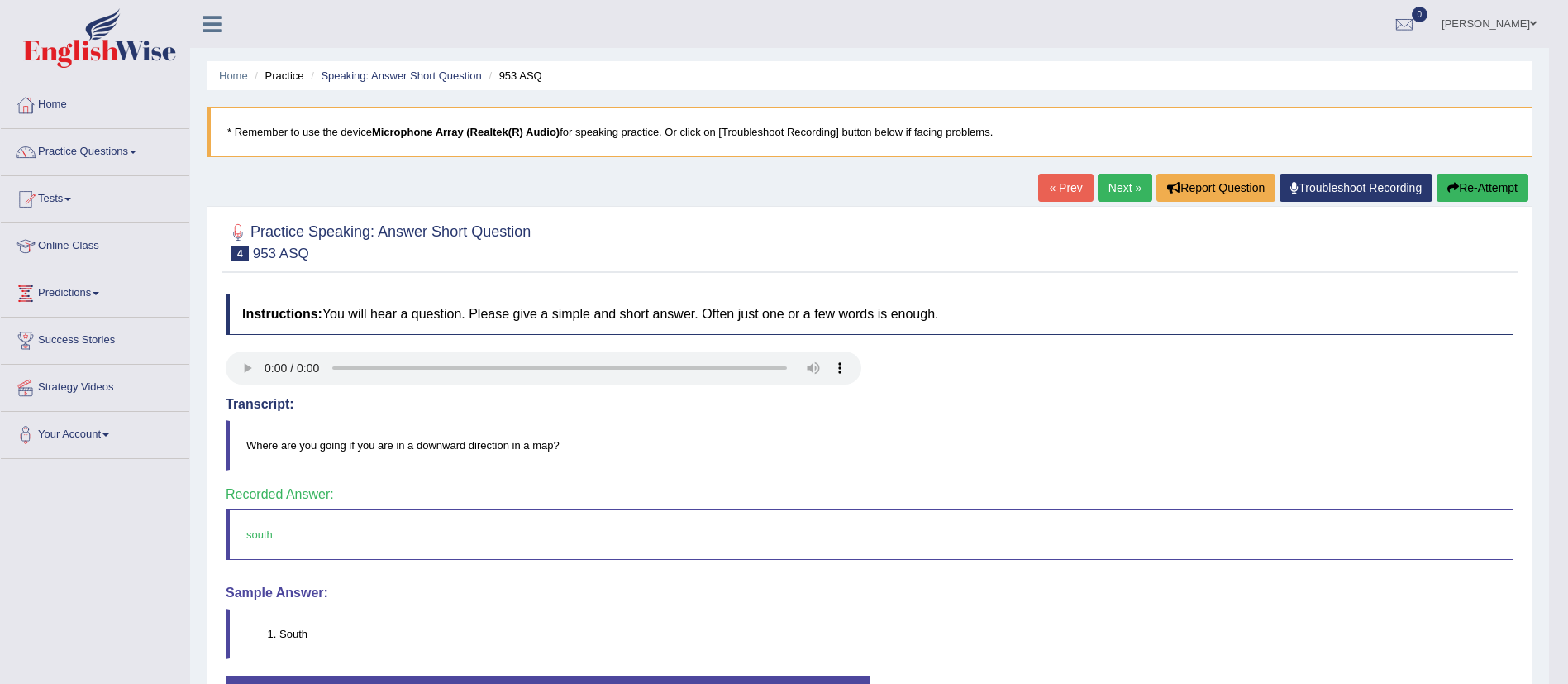
click at [1124, 199] on link "Next »" at bounding box center [1125, 188] width 55 height 28
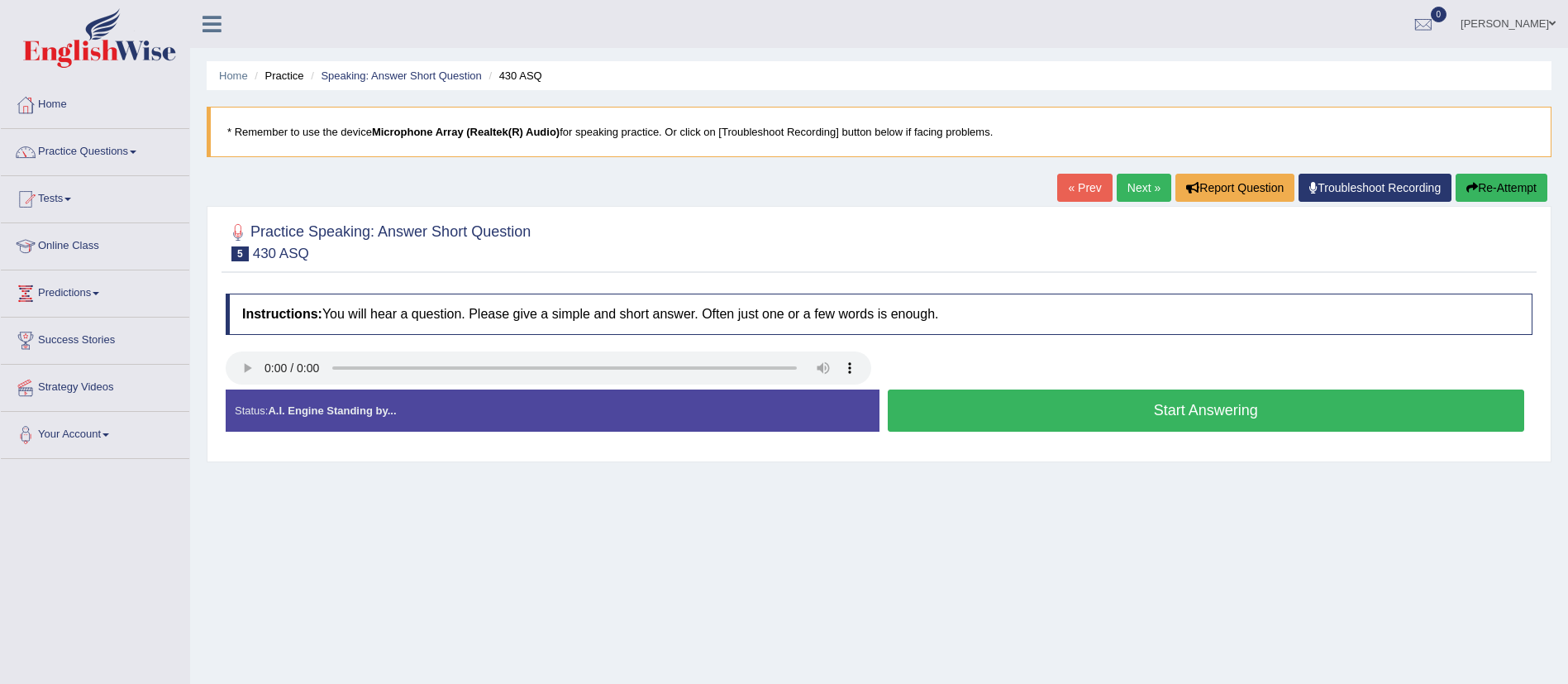
click at [1007, 410] on button "Start Answering" at bounding box center [1207, 411] width 638 height 42
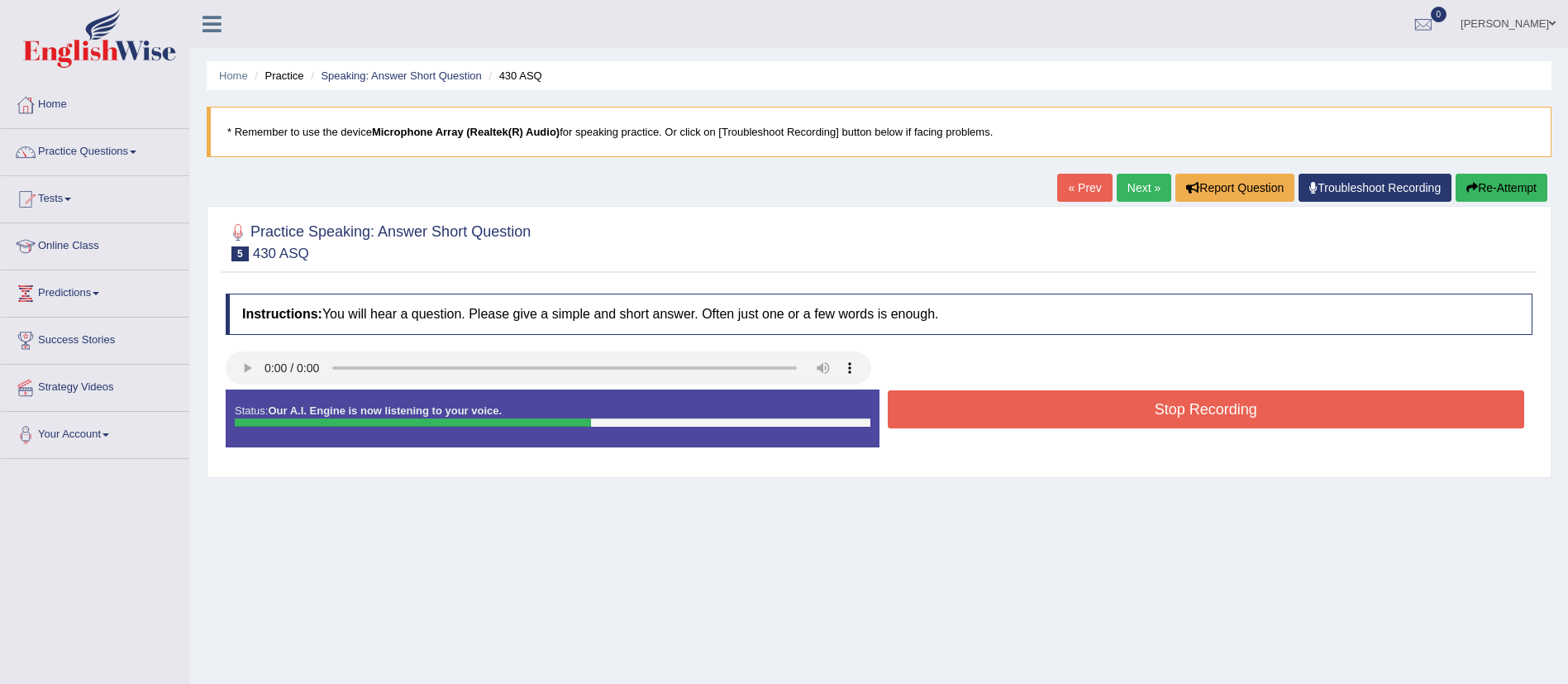
click at [1007, 410] on button "Stop Recording" at bounding box center [1207, 409] width 638 height 38
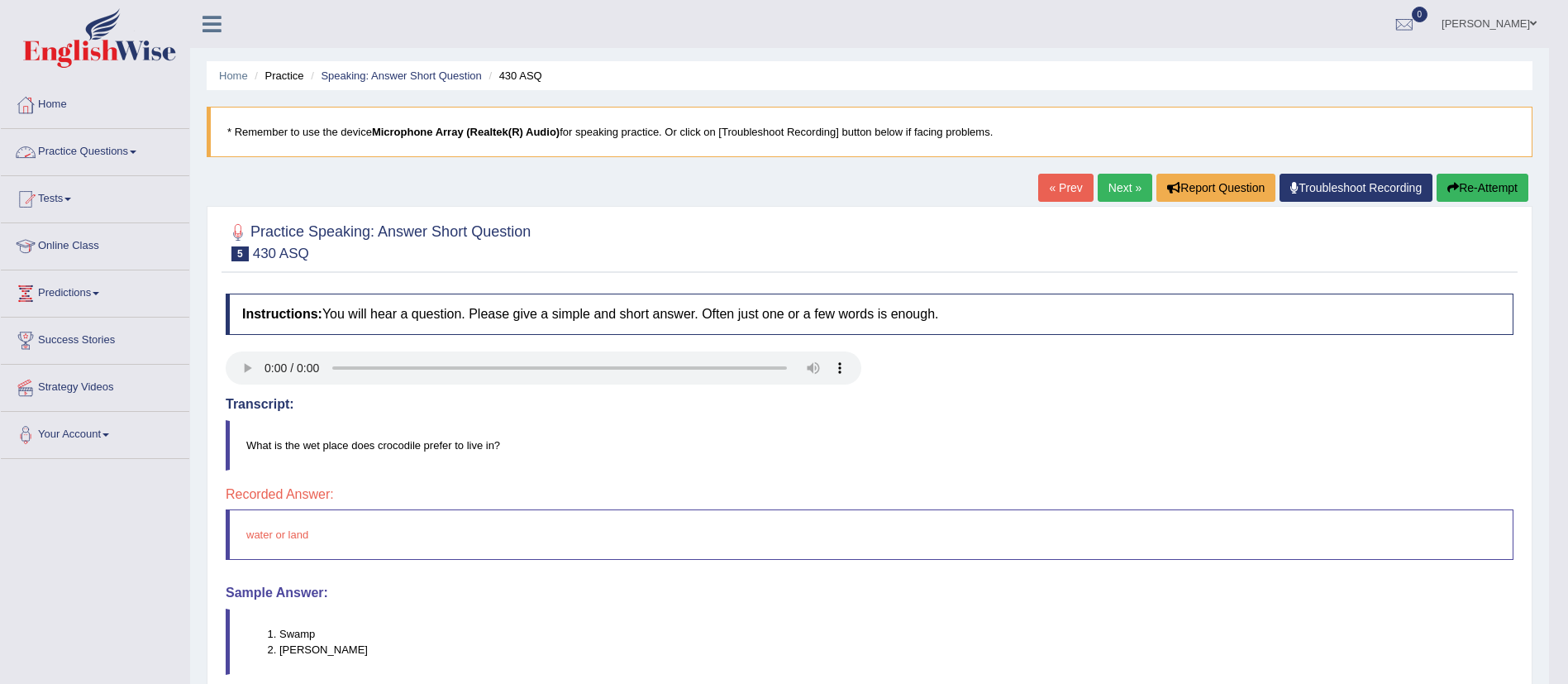
click at [130, 153] on link "Practice Questions" at bounding box center [95, 149] width 188 height 42
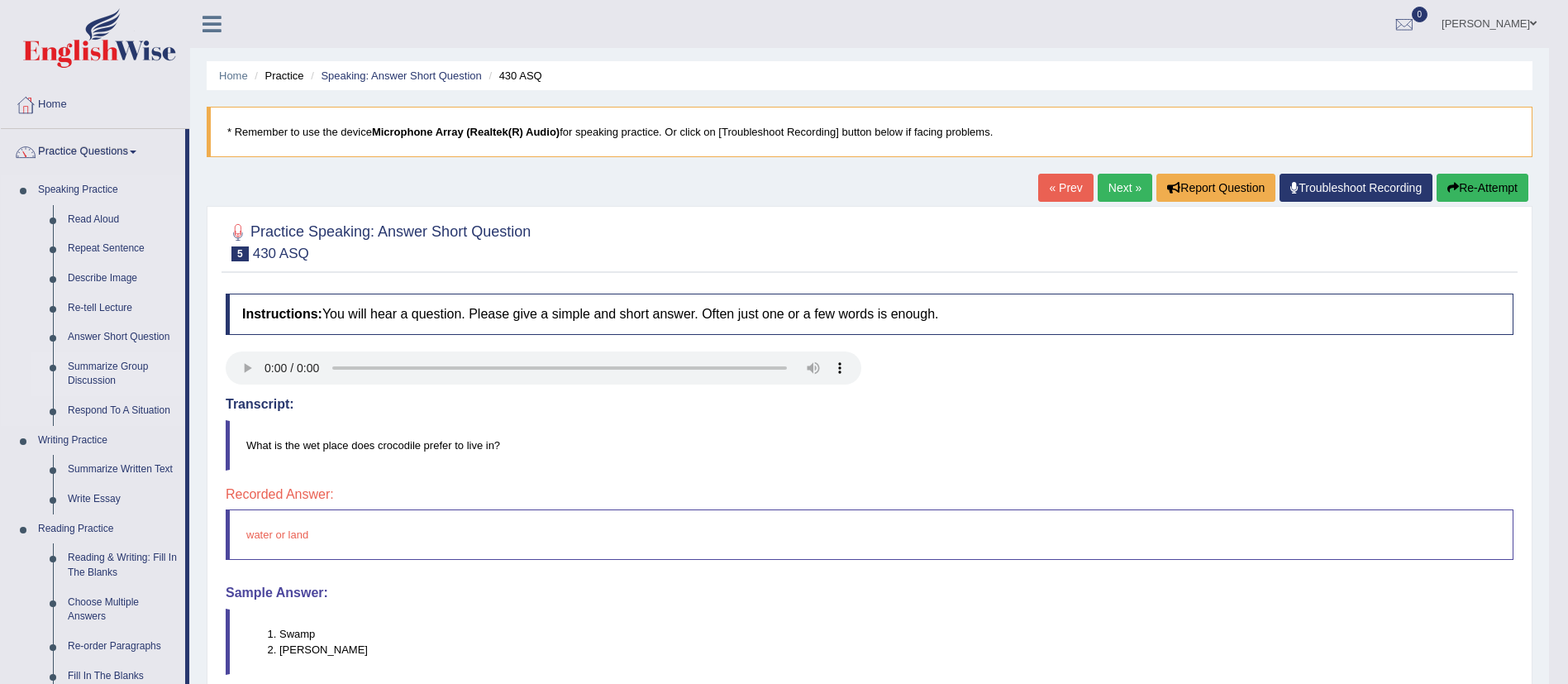
click at [96, 368] on link "Summarize Group Discussion" at bounding box center [122, 375] width 125 height 44
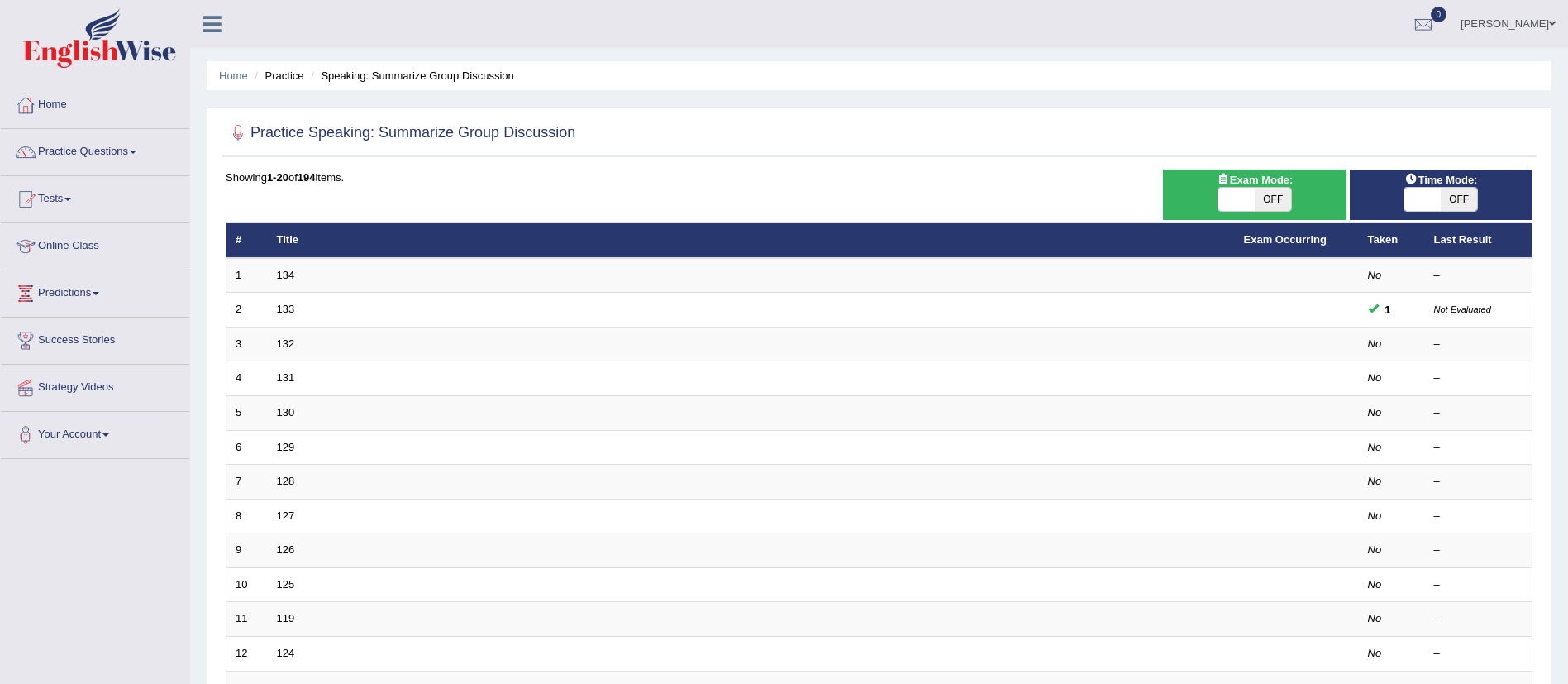
click at [289, 441] on link "129" at bounding box center [285, 447] width 19 height 12
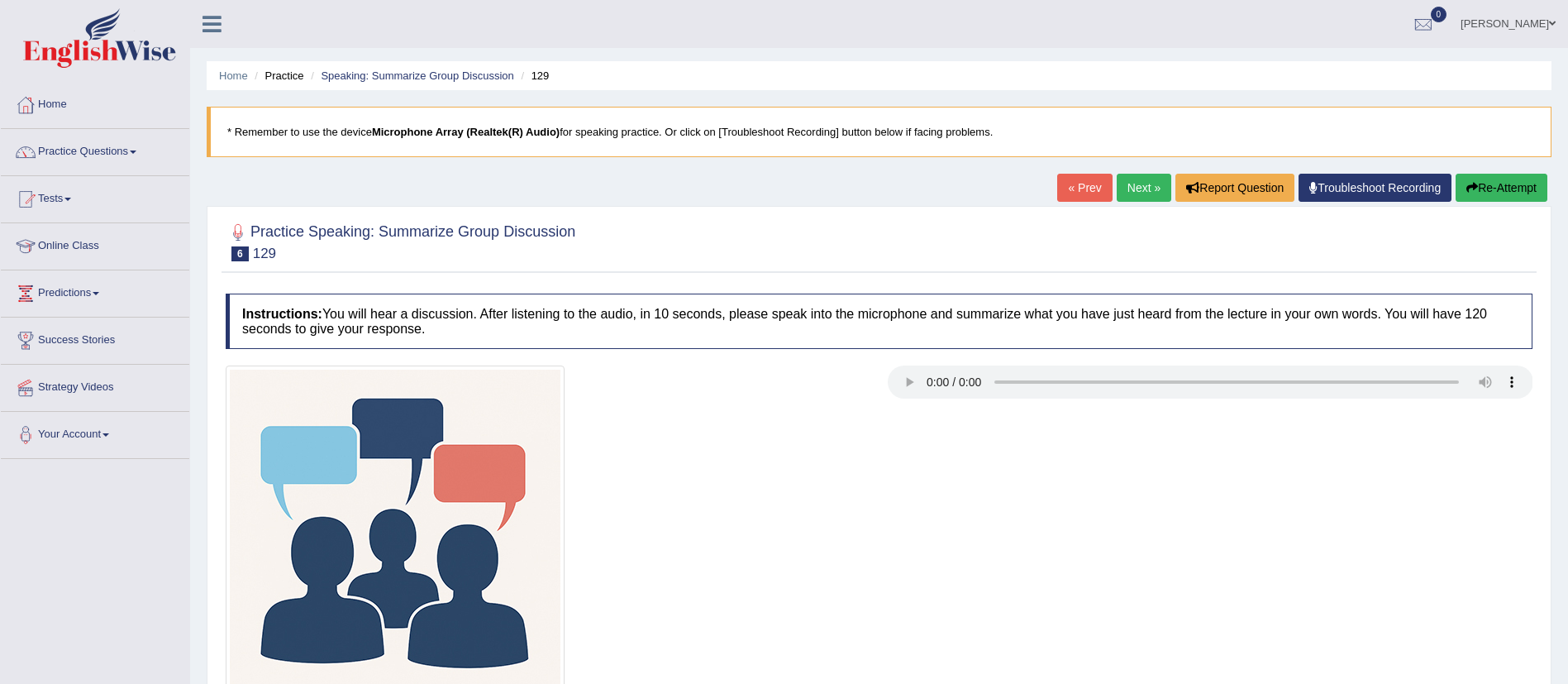
scroll to position [185, 0]
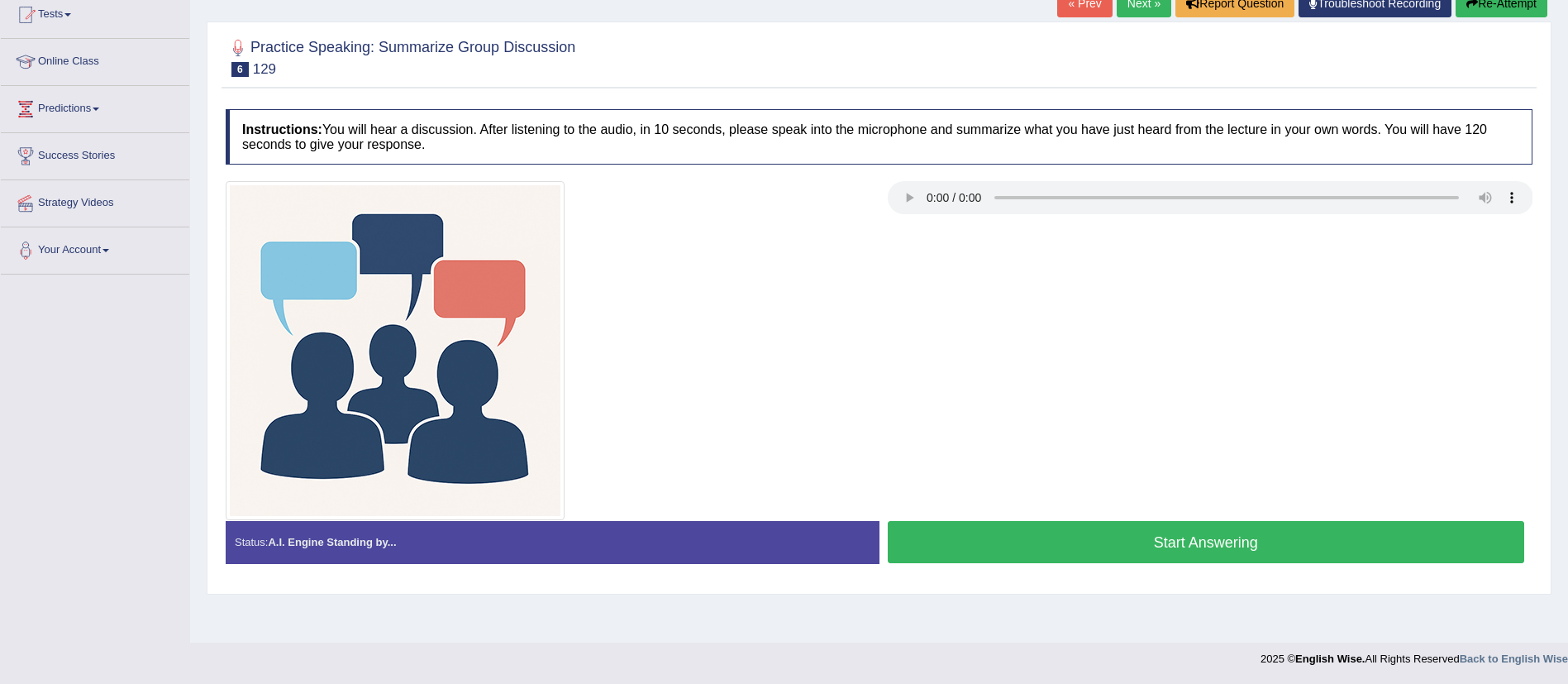
click at [1187, 529] on button "Start Answering" at bounding box center [1207, 543] width 638 height 42
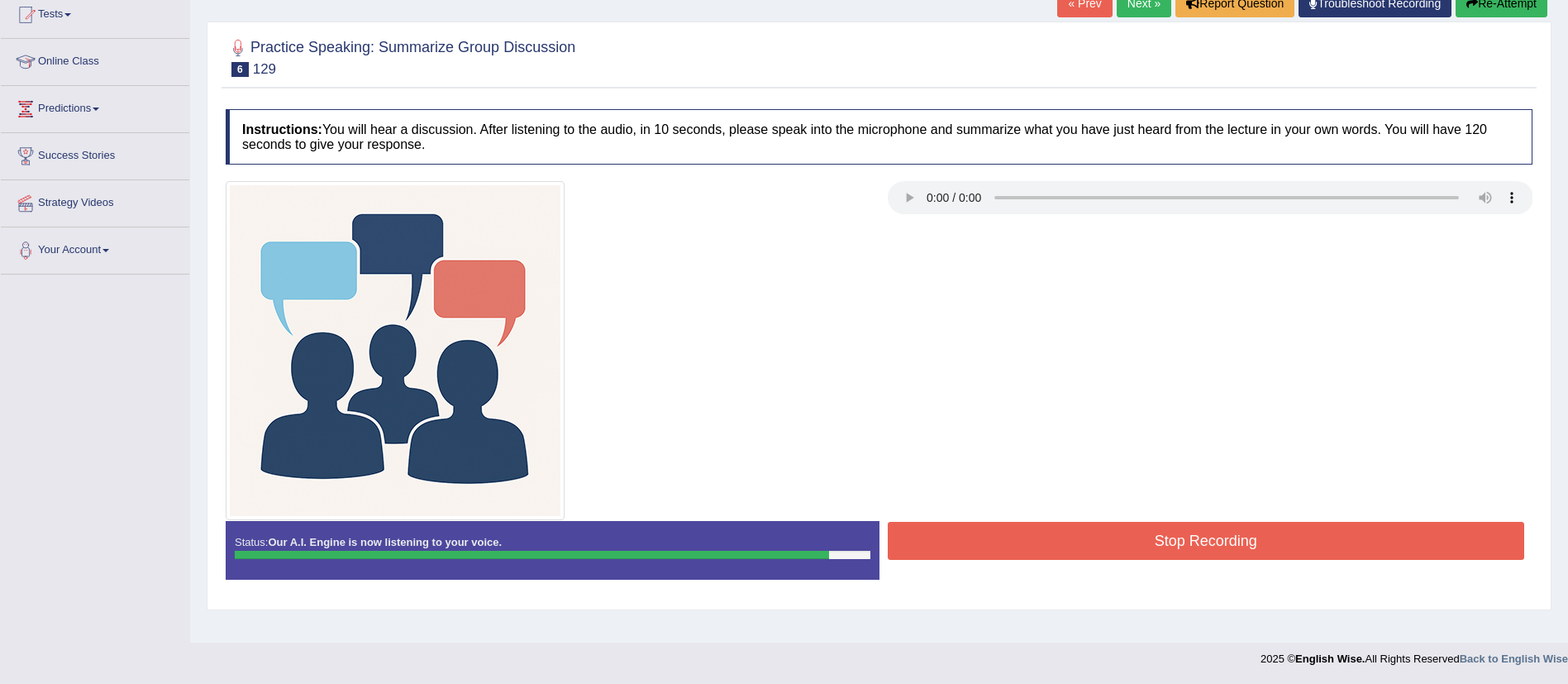
click at [1187, 529] on button "Stop Recording" at bounding box center [1207, 540] width 638 height 38
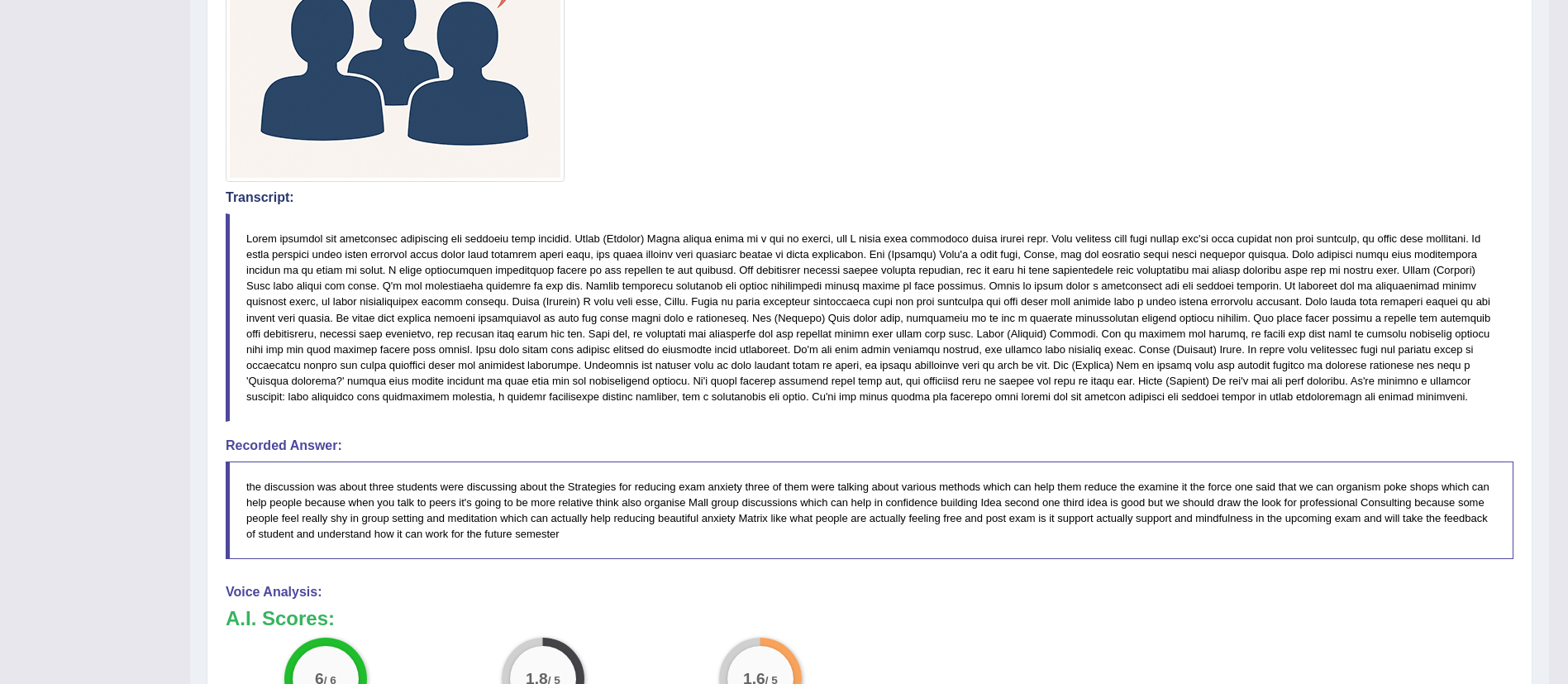
scroll to position [0, 0]
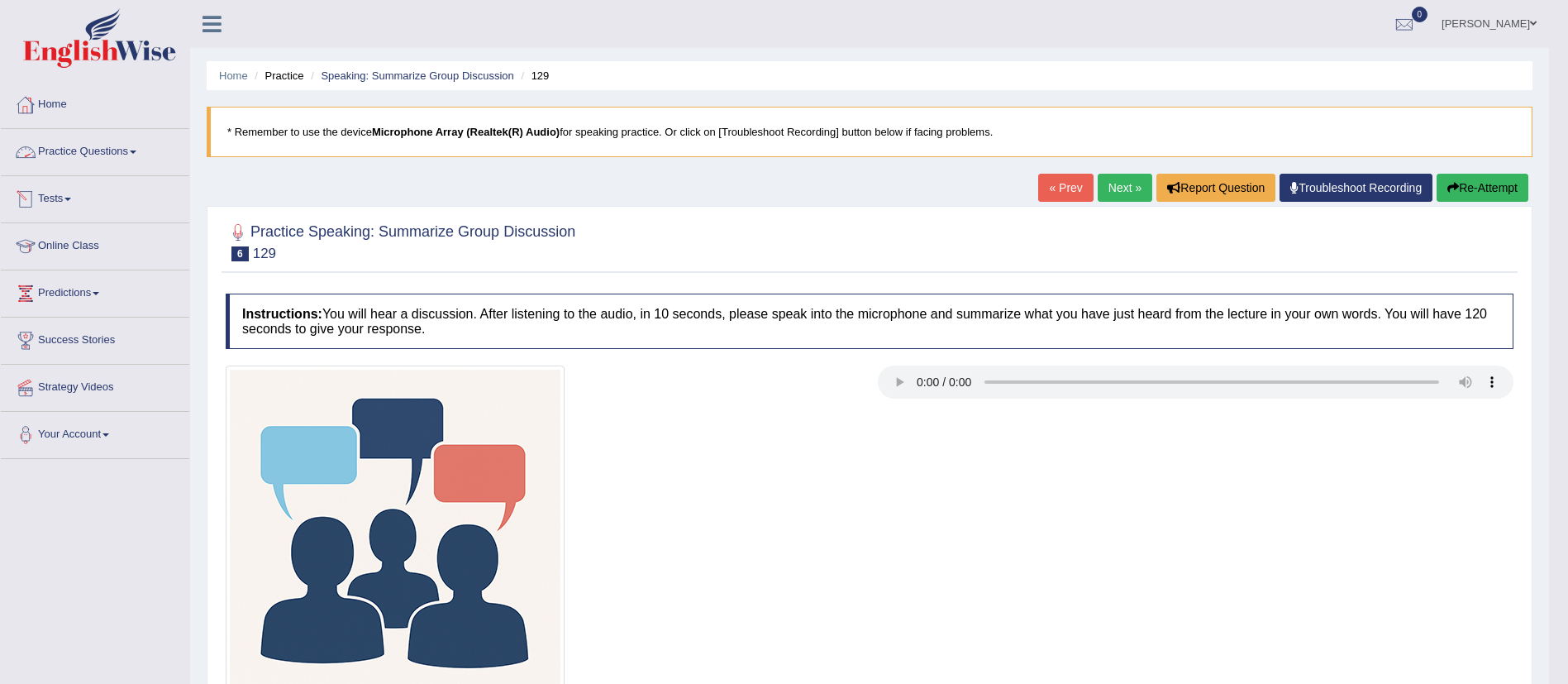
click at [125, 158] on link "Practice Questions" at bounding box center [95, 149] width 188 height 42
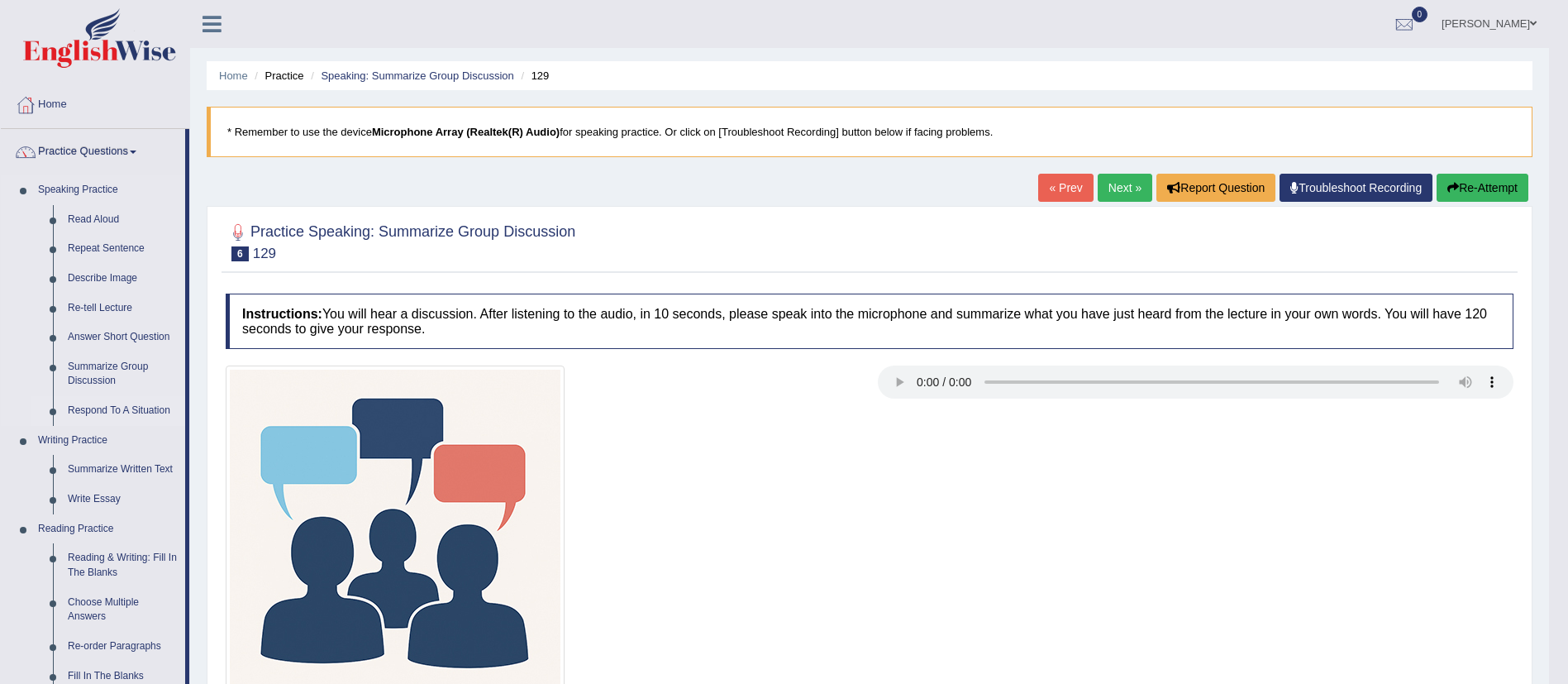
click at [115, 399] on link "Respond To A Situation" at bounding box center [122, 411] width 125 height 30
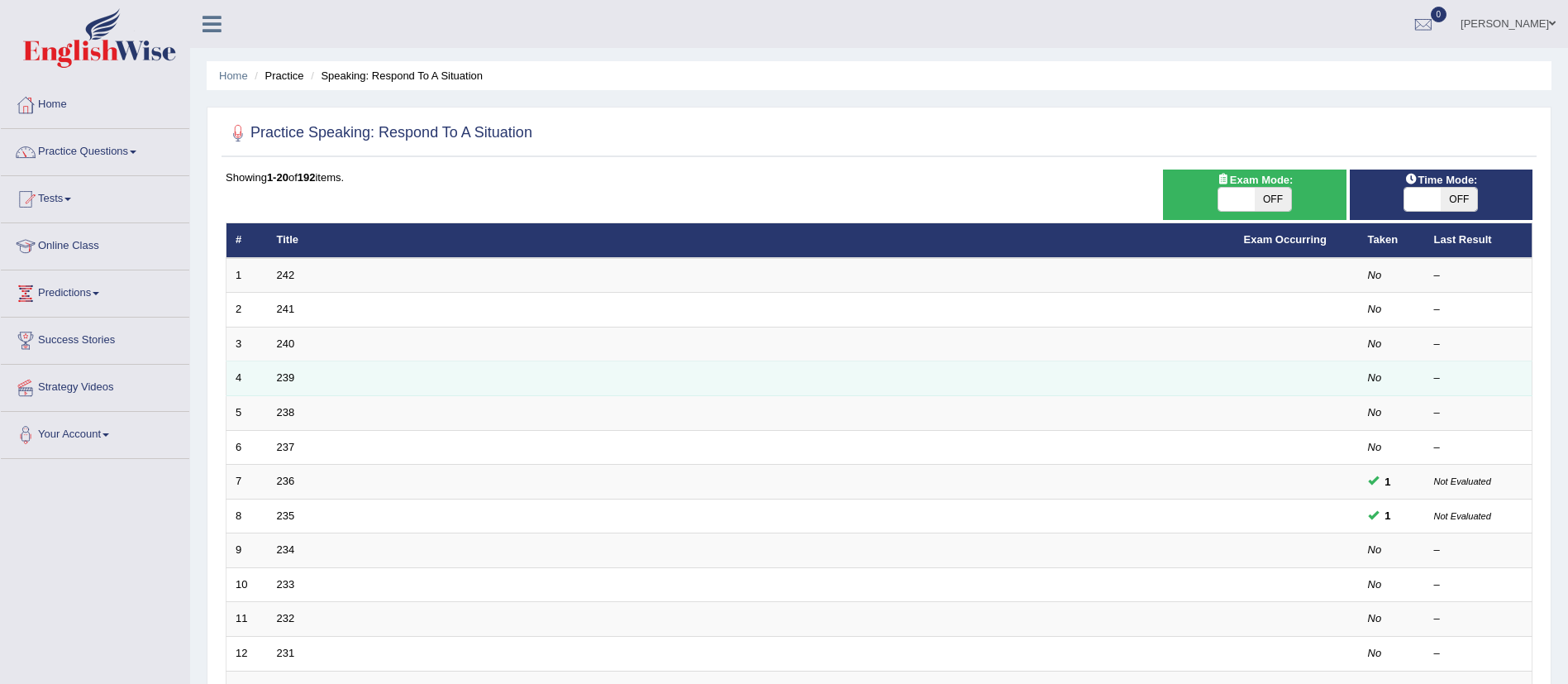
click at [284, 388] on td "239" at bounding box center [751, 378] width 967 height 34
click at [284, 373] on link "239" at bounding box center [285, 377] width 19 height 12
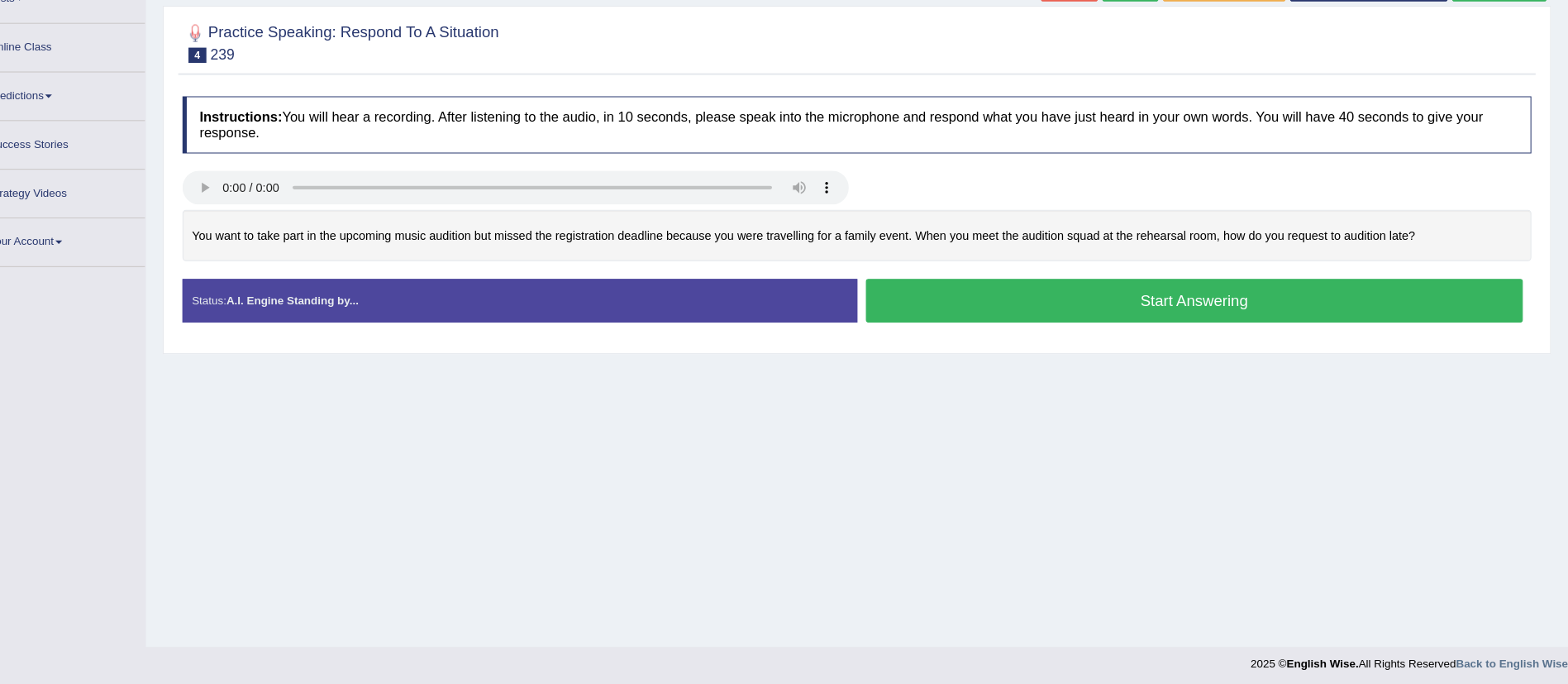
scroll to position [184, 0]
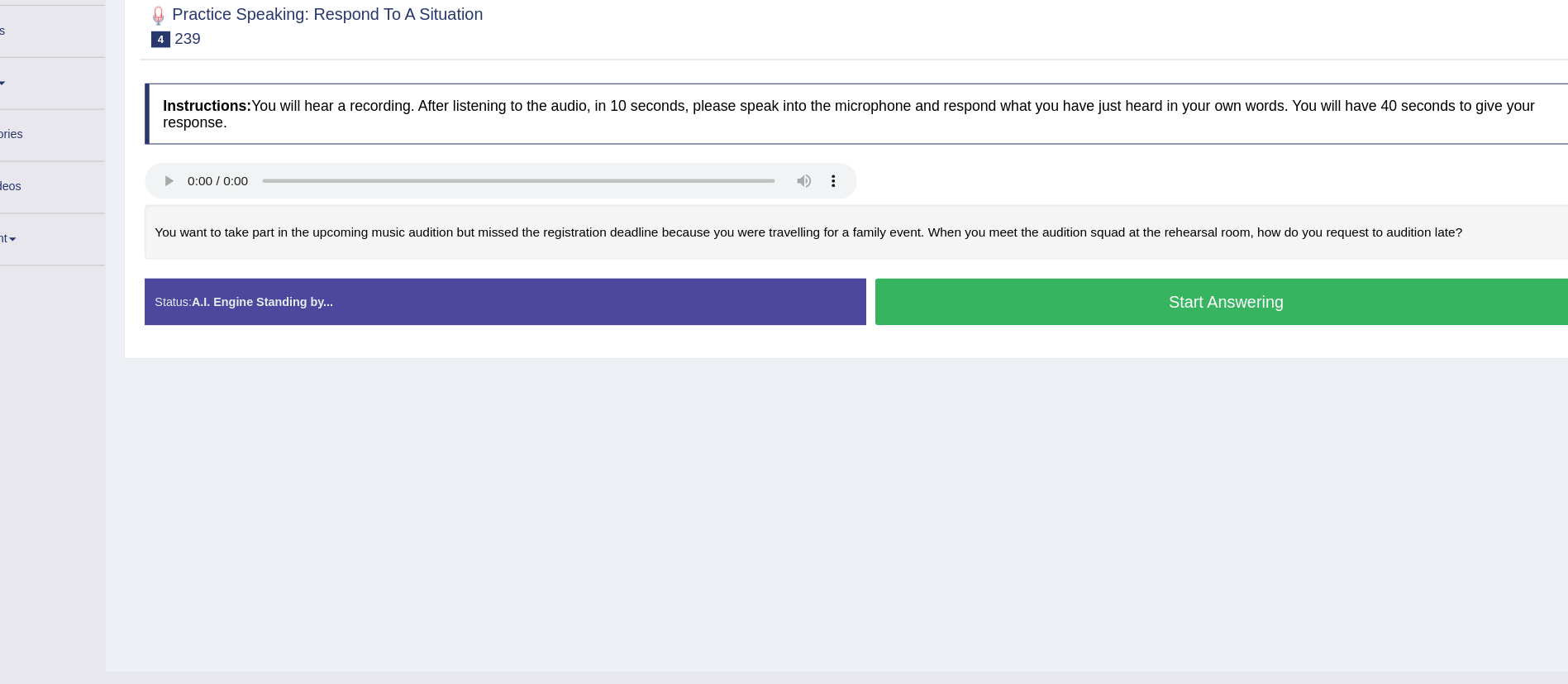
click at [913, 510] on div "Home Practice Speaking: Respond To A Situation 239 * Remember to use the device…" at bounding box center [879, 230] width 1378 height 827
click at [1176, 311] on button "Start Answering" at bounding box center [1207, 308] width 638 height 42
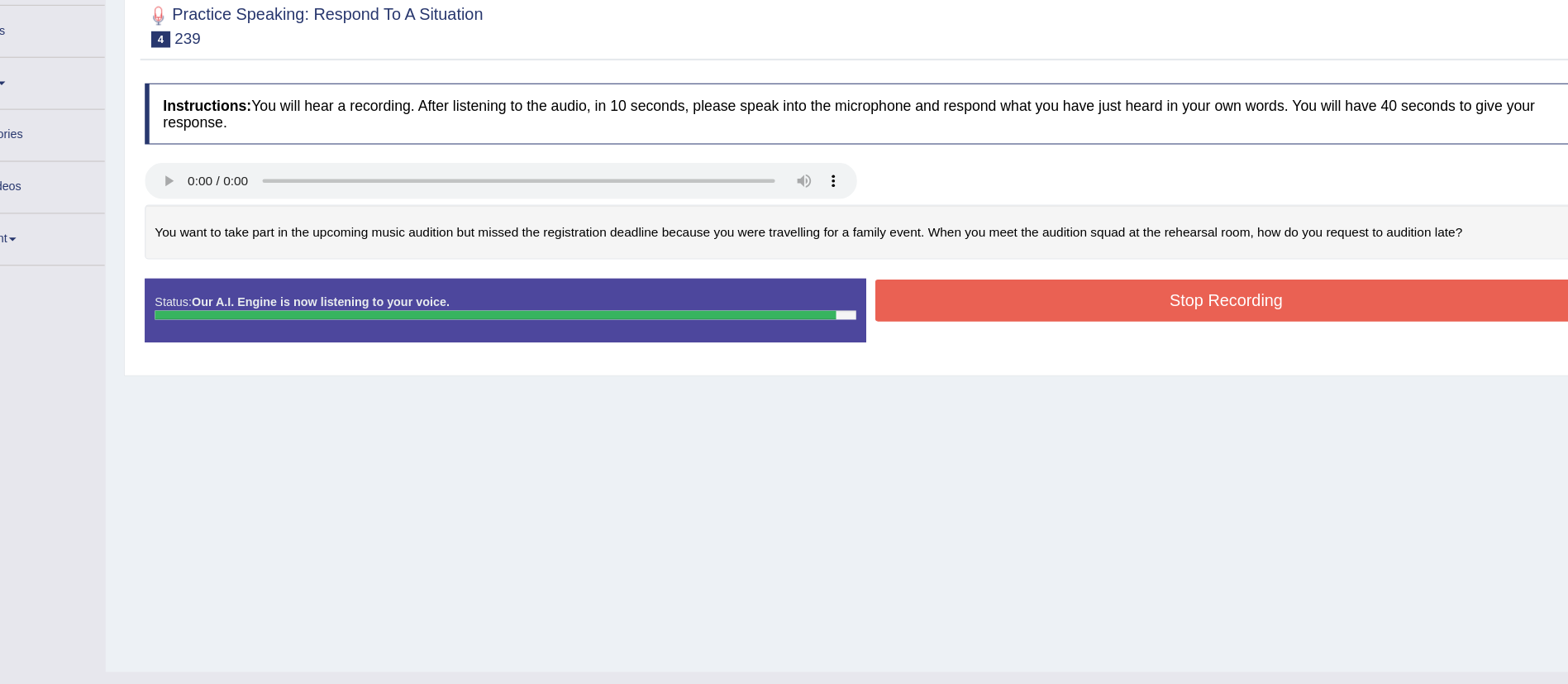
click at [1176, 311] on button "Stop Recording" at bounding box center [1207, 307] width 638 height 38
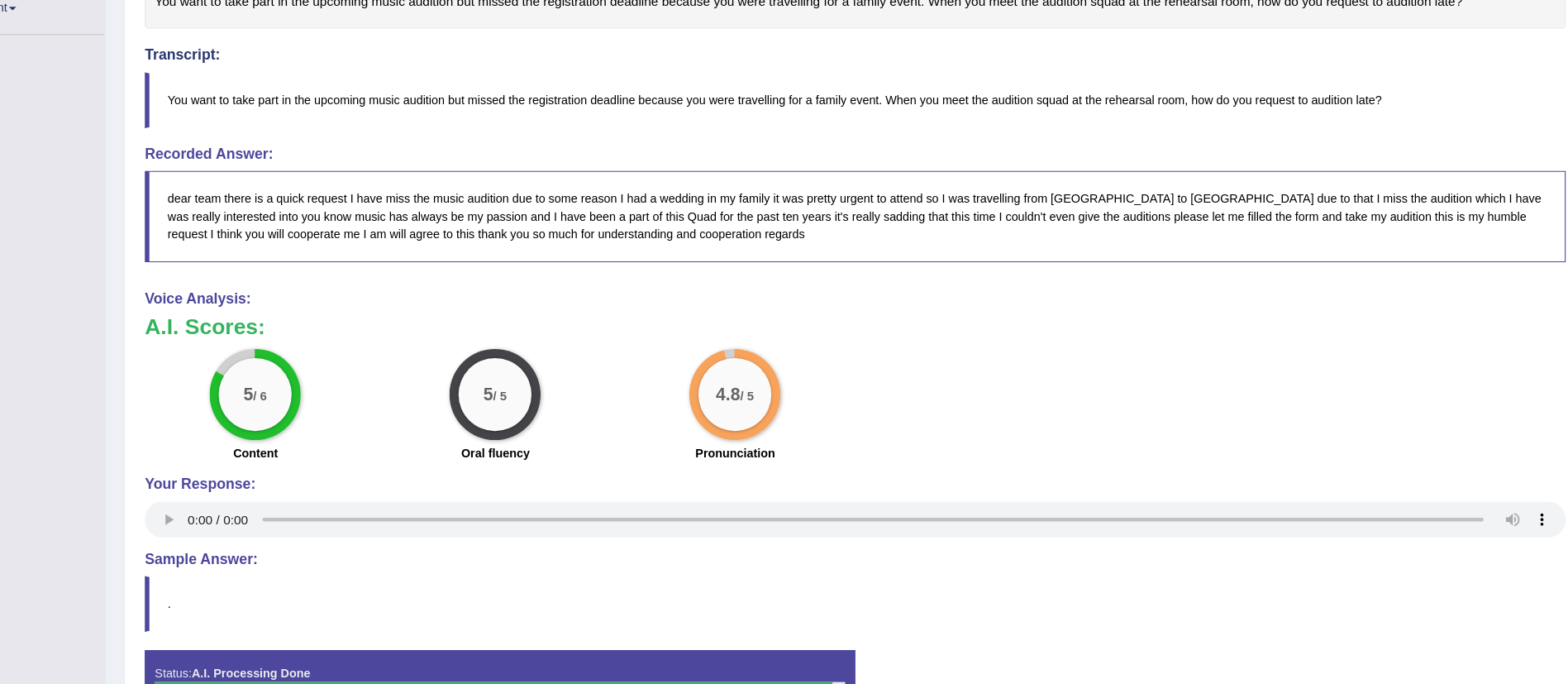
scroll to position [0, 0]
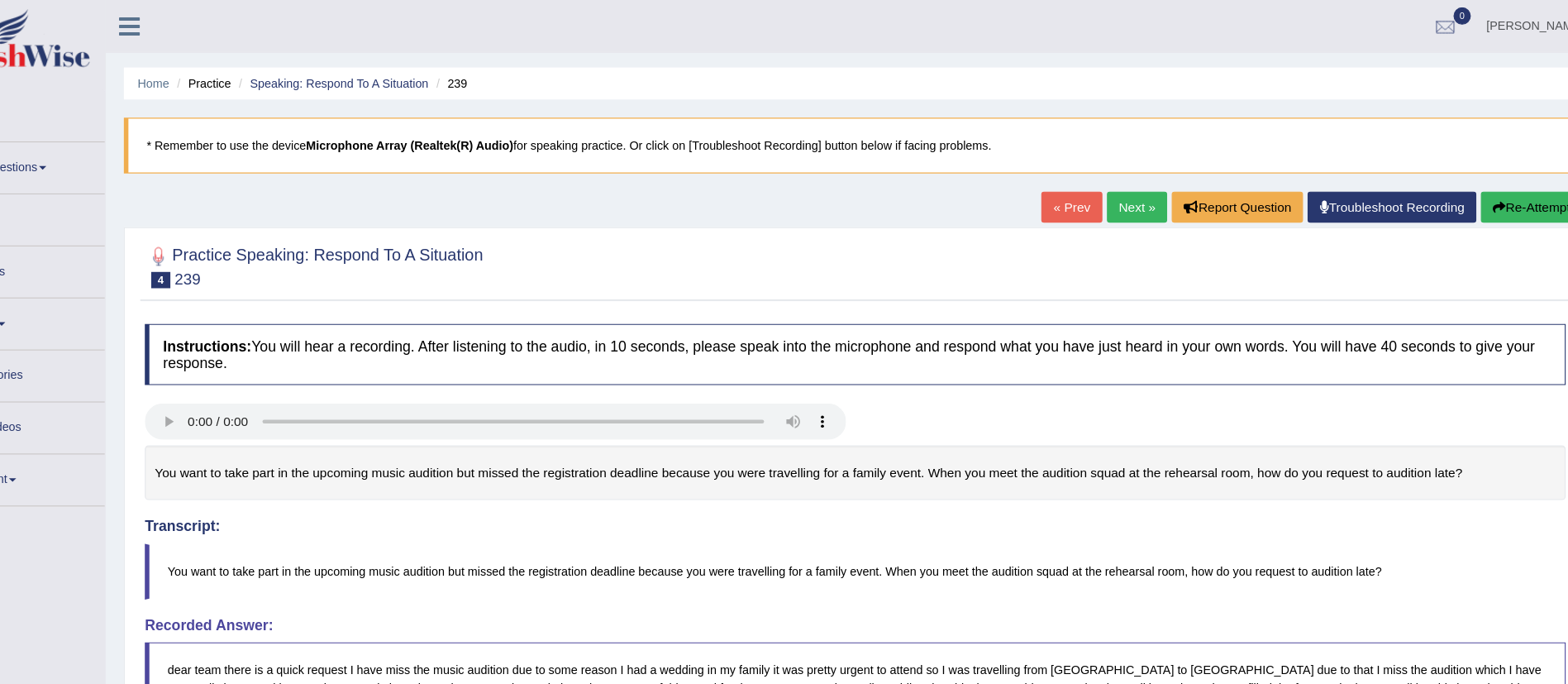
click at [215, 14] on icon at bounding box center [212, 24] width 19 height 21
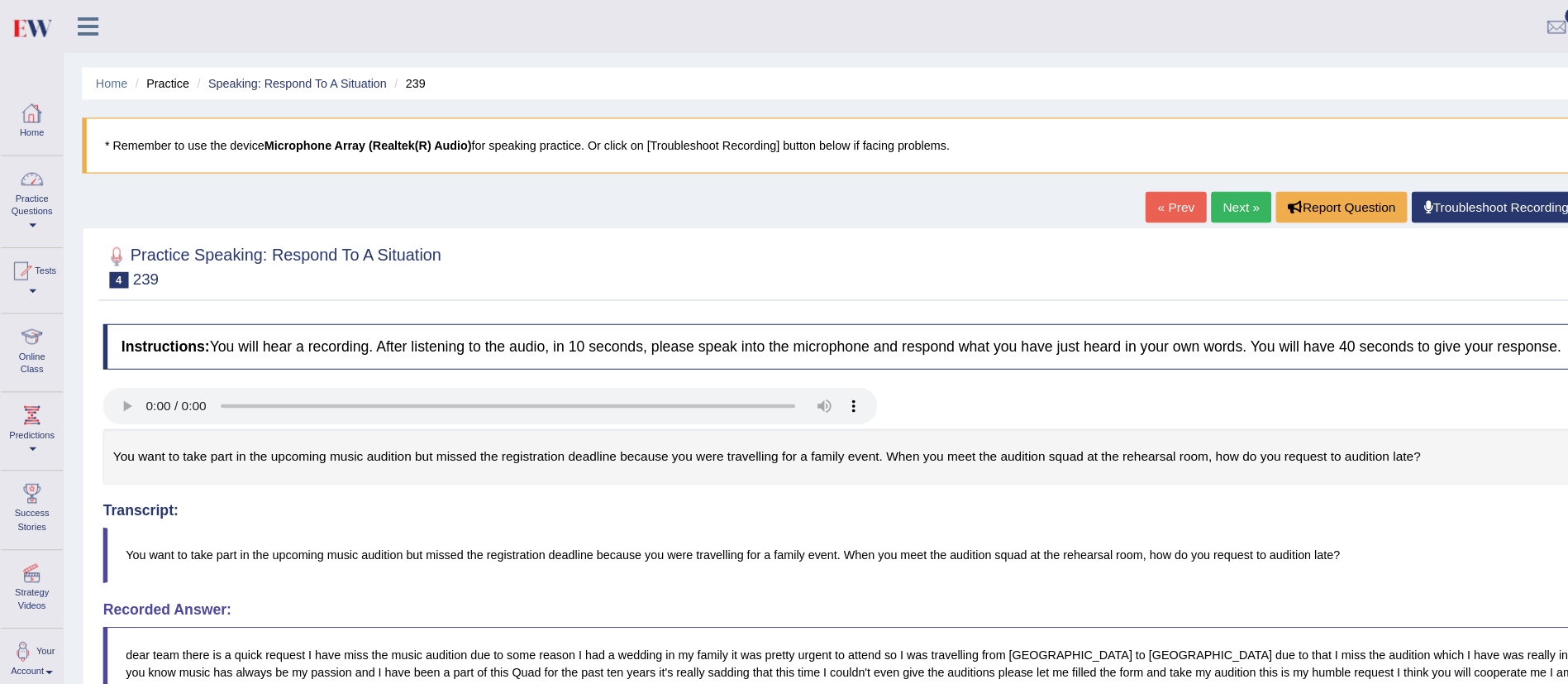
click at [40, 186] on link "Practice Questions" at bounding box center [29, 180] width 57 height 78
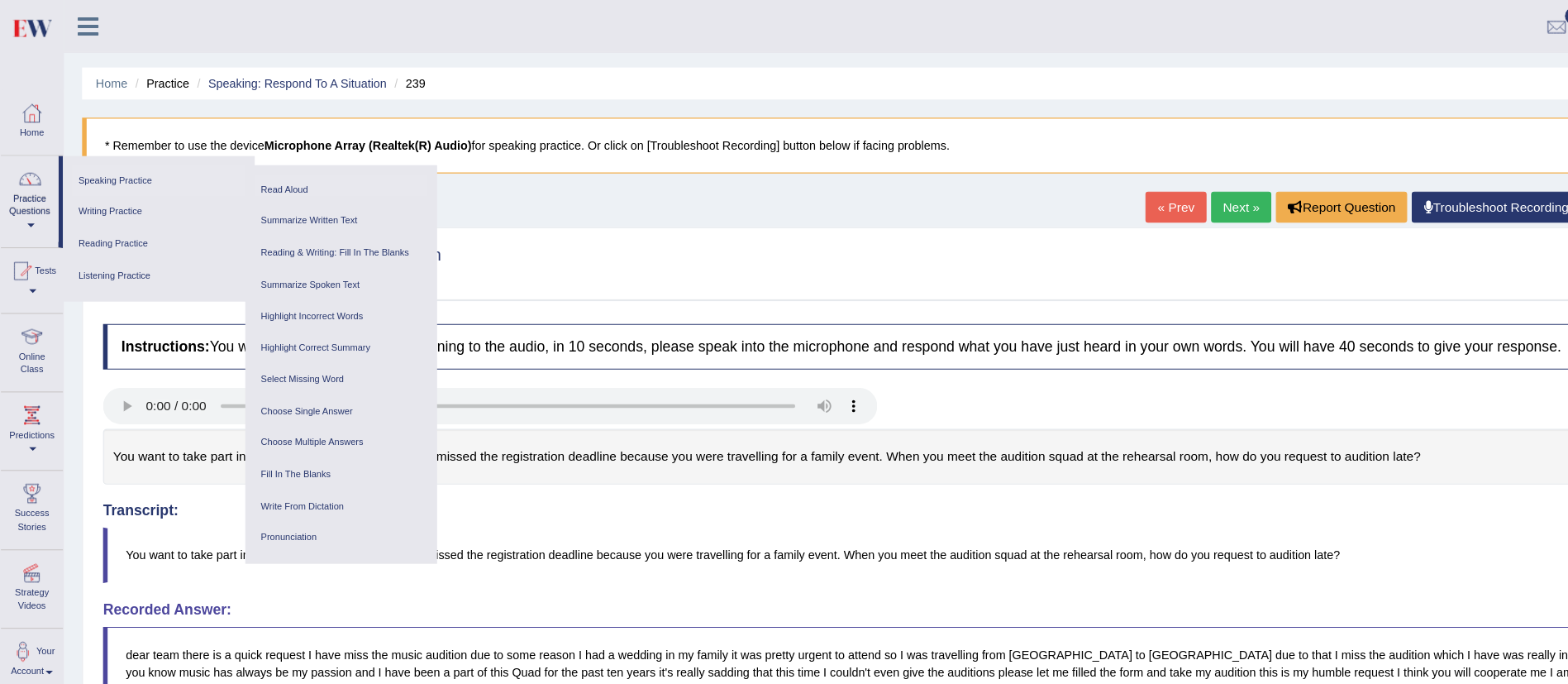
click at [242, 169] on link "Read Aloud" at bounding box center [309, 172] width 157 height 29
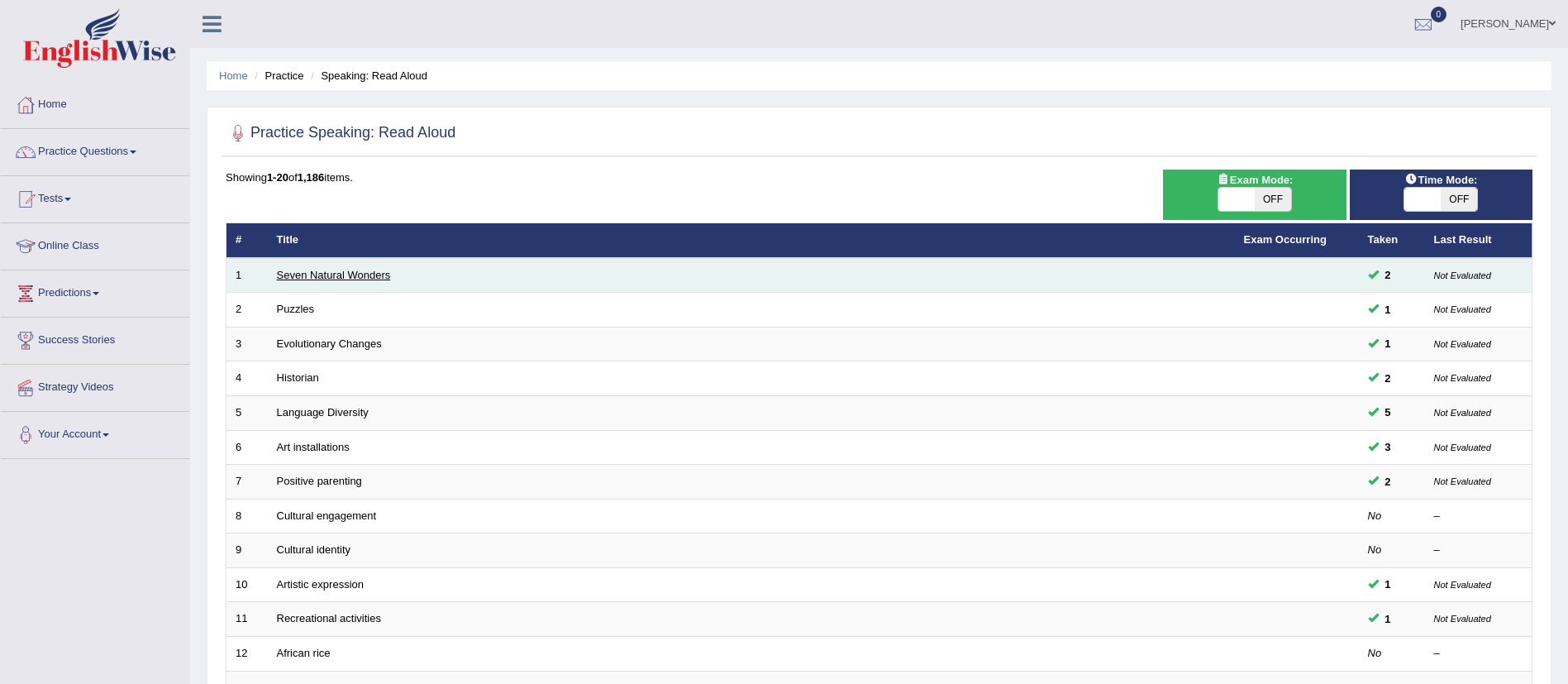
click at [323, 275] on link "Seven Natural Wonders" at bounding box center [333, 275] width 114 height 12
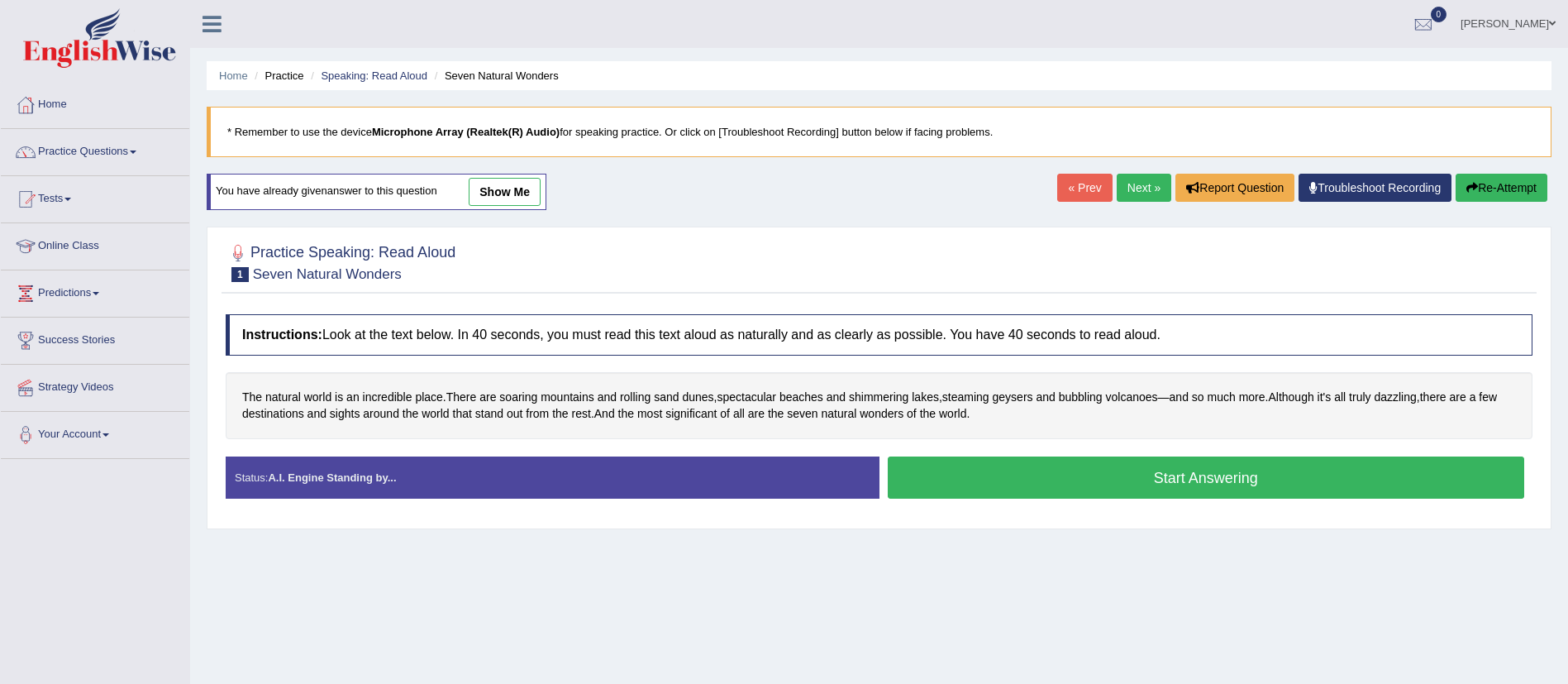
scroll to position [147, 0]
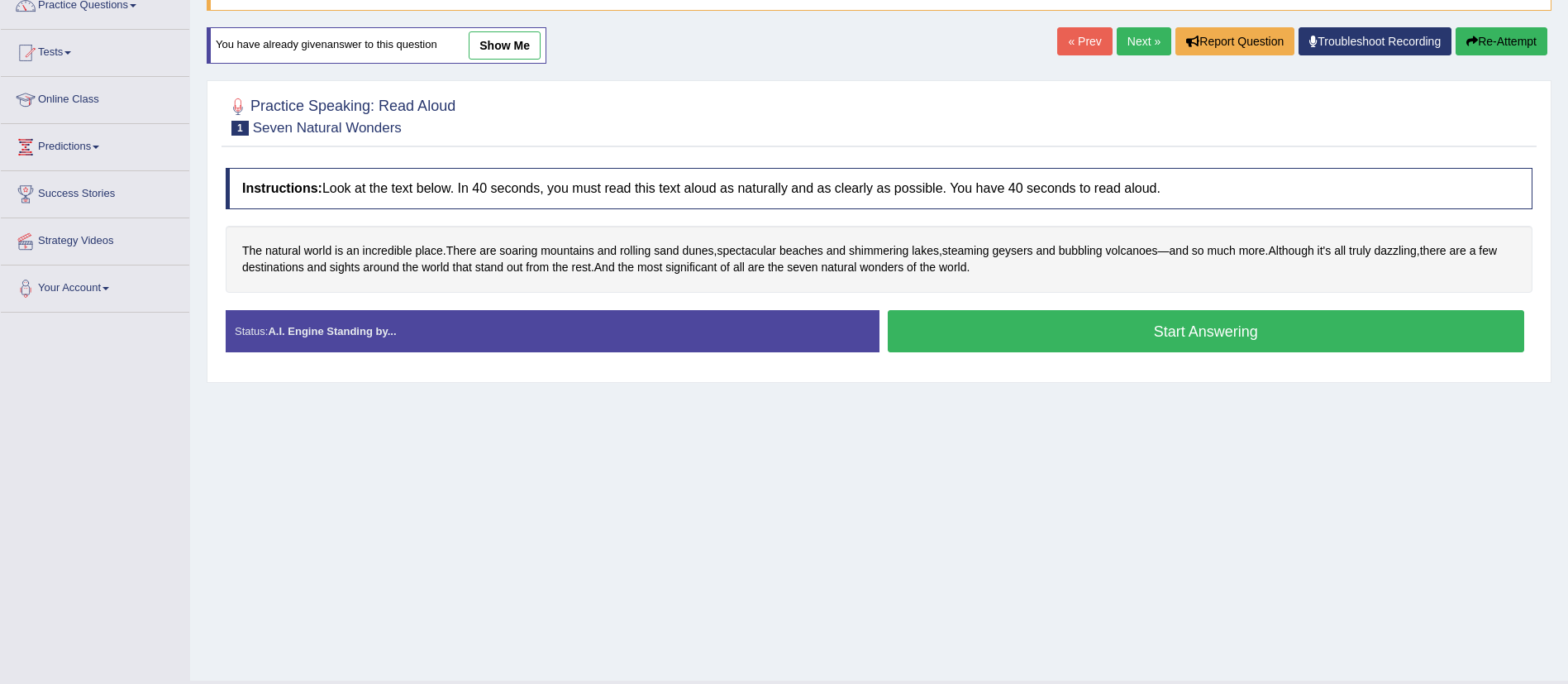
click at [1140, 39] on link "Next »" at bounding box center [1144, 42] width 55 height 28
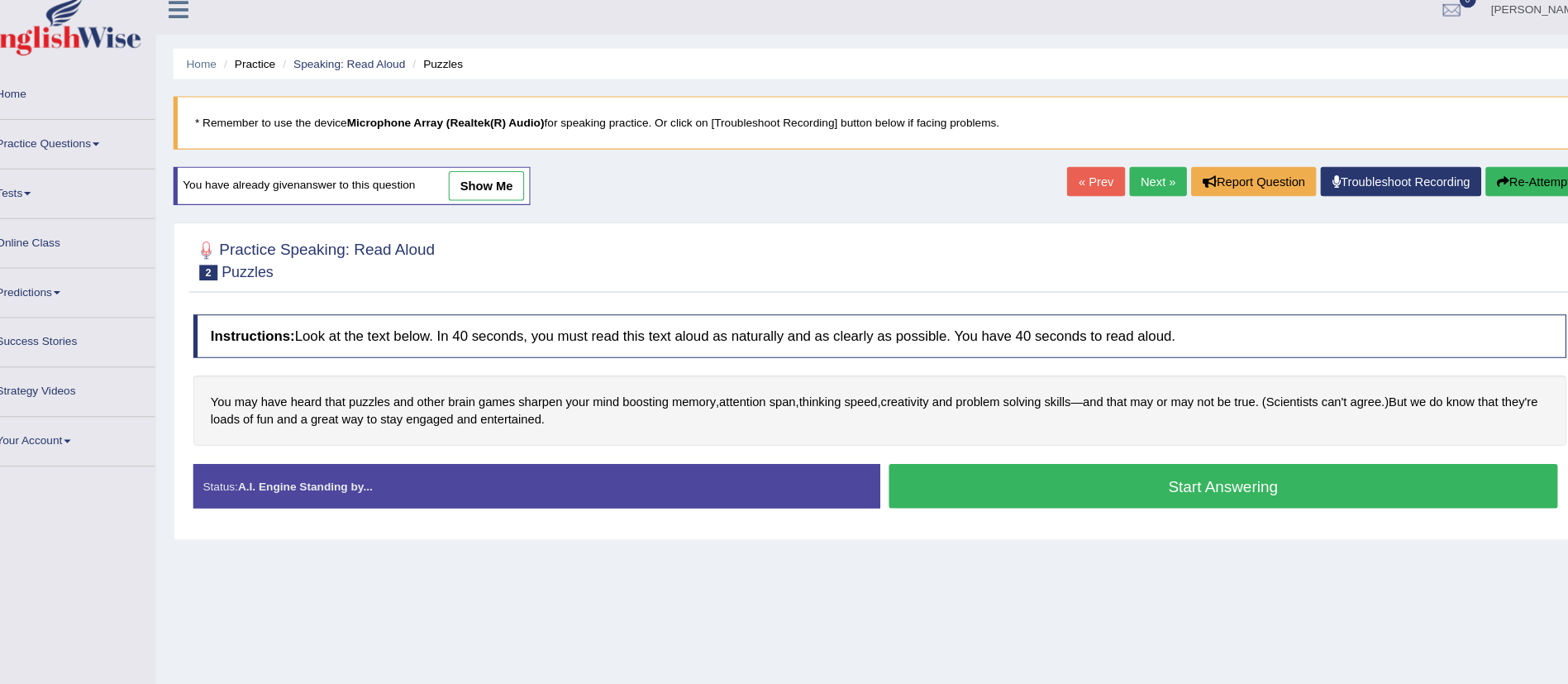
click at [112, 147] on link "Practice Questions" at bounding box center [95, 149] width 188 height 42
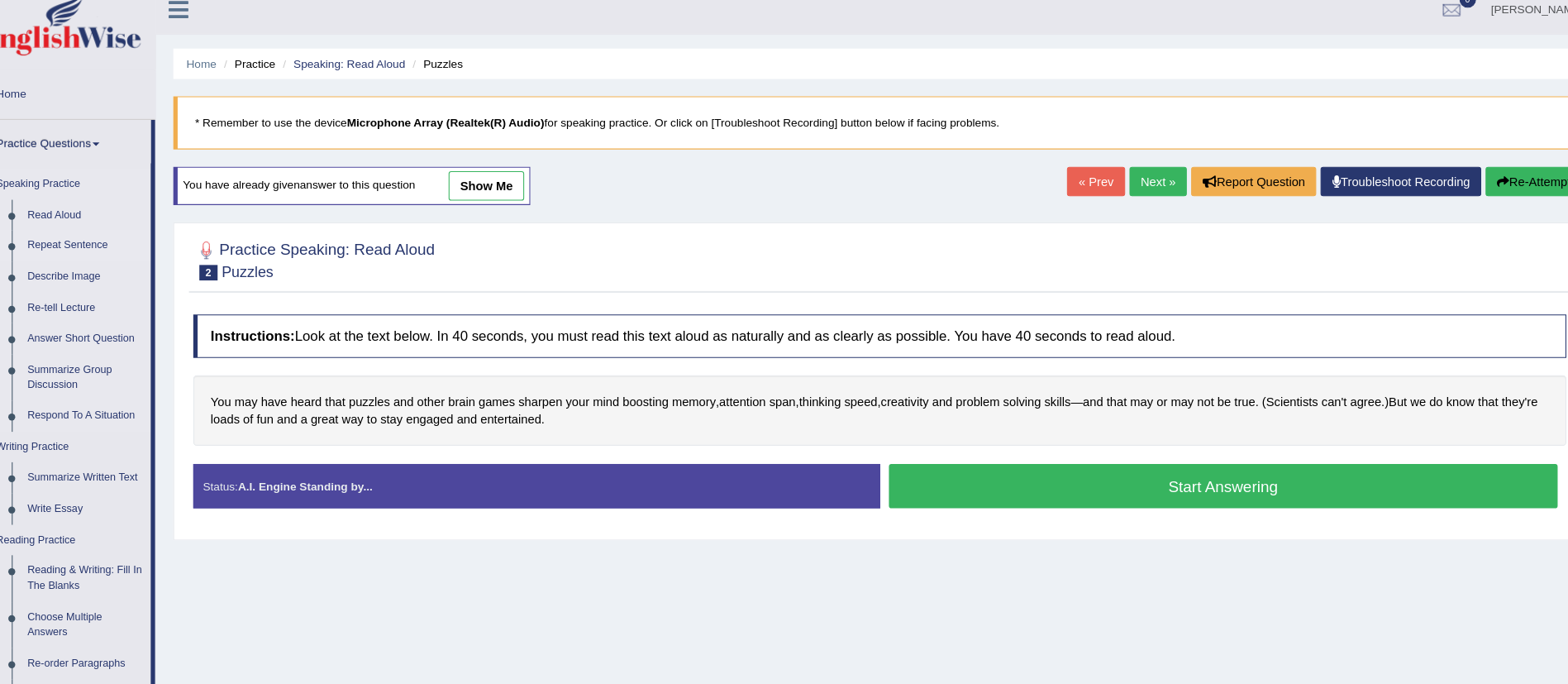
click at [85, 240] on link "Repeat Sentence" at bounding box center [122, 249] width 125 height 30
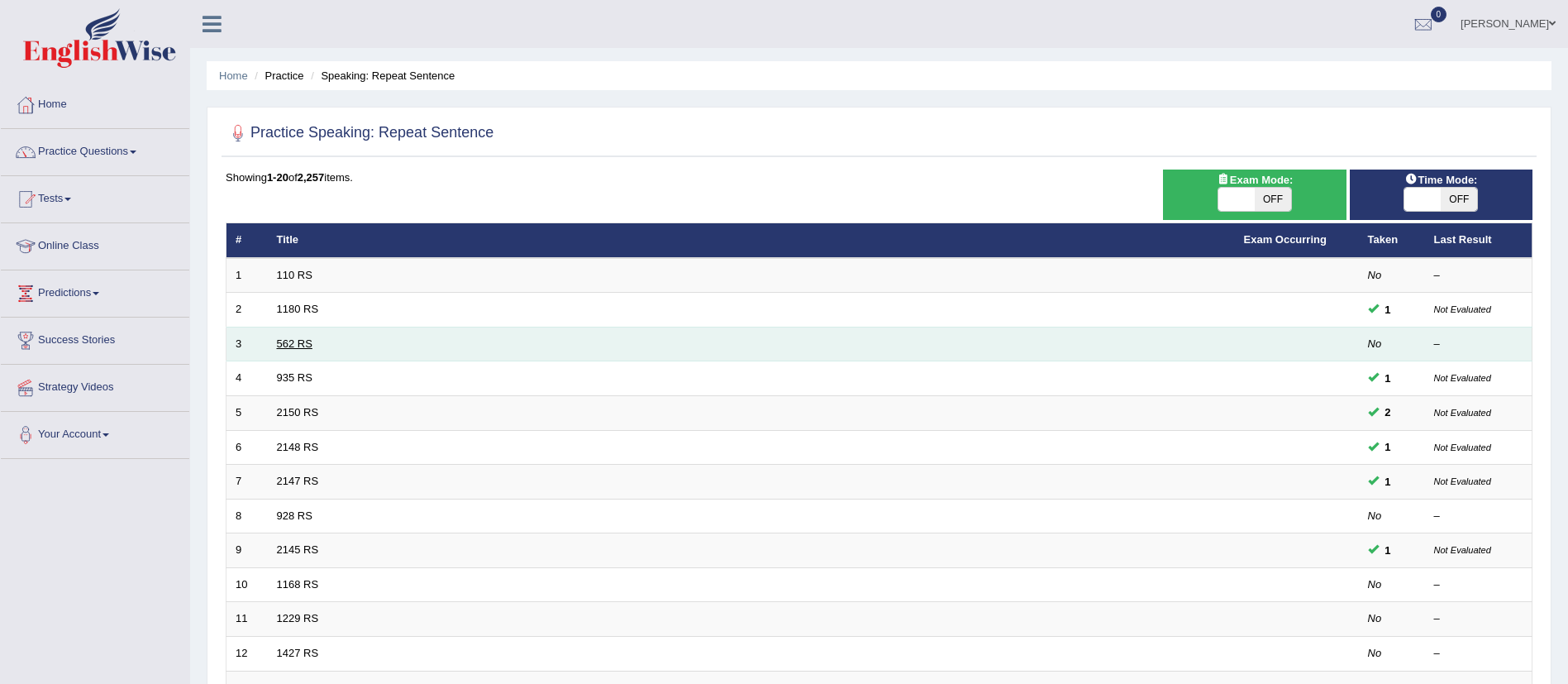
click at [297, 338] on link "562 RS" at bounding box center [294, 344] width 35 height 12
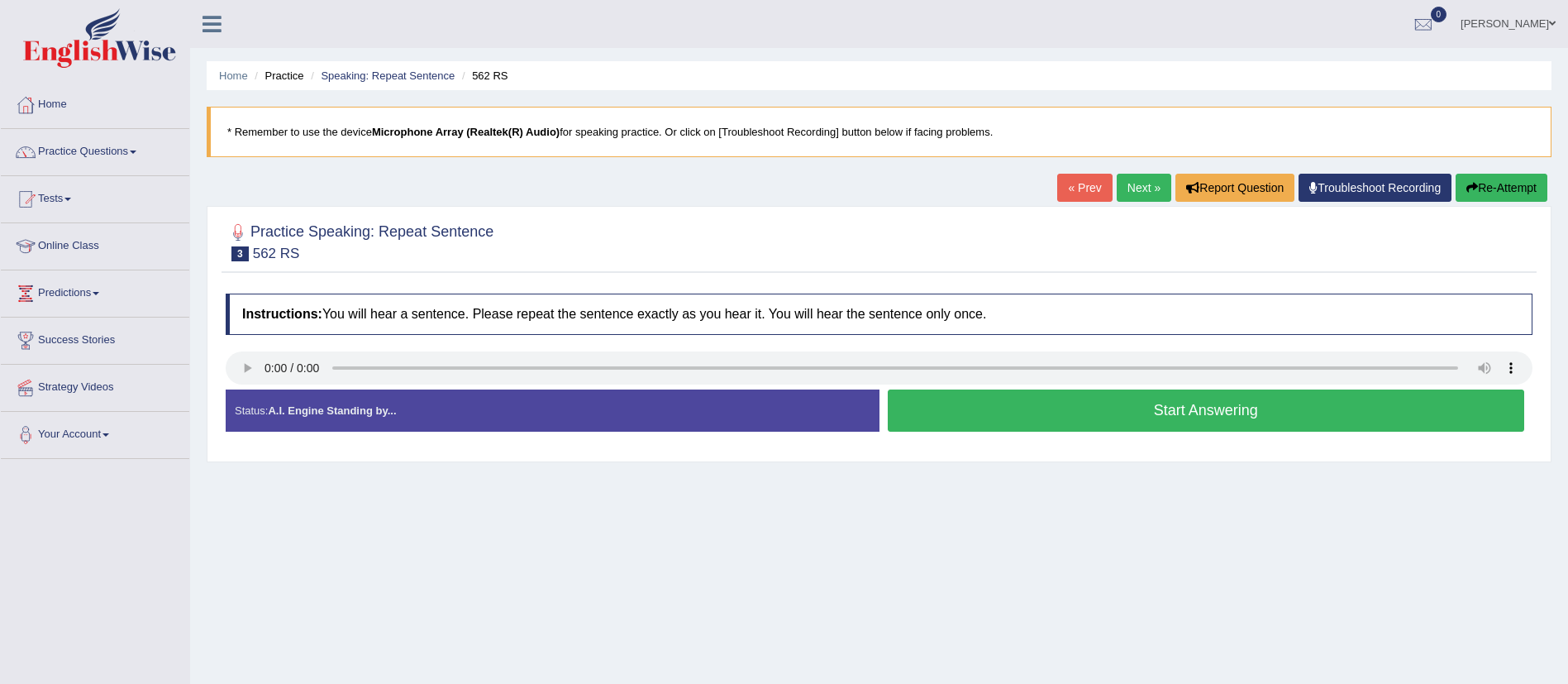
click at [1121, 177] on link "Next »" at bounding box center [1144, 188] width 55 height 28
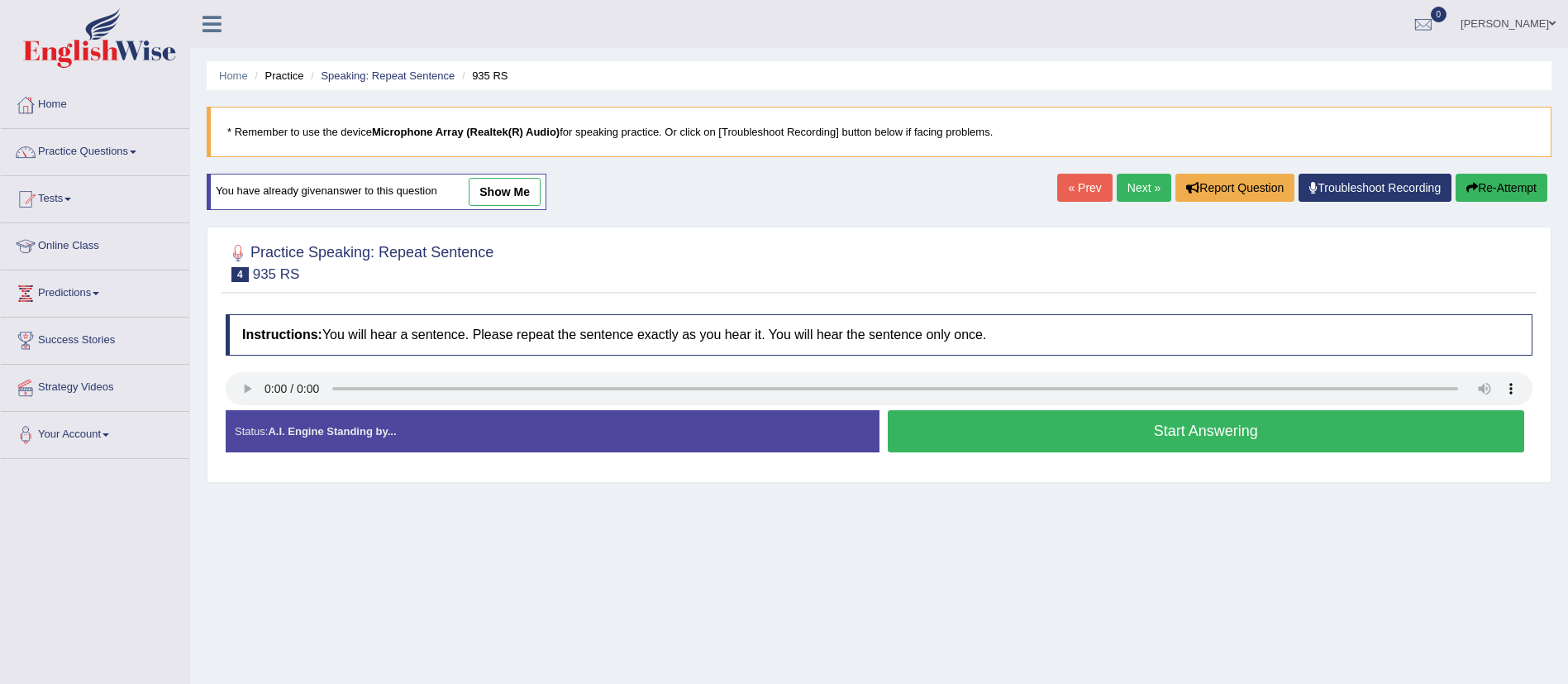
click at [418, 423] on div "Status: A.I. Engine Standing by..." at bounding box center [552, 431] width 654 height 42
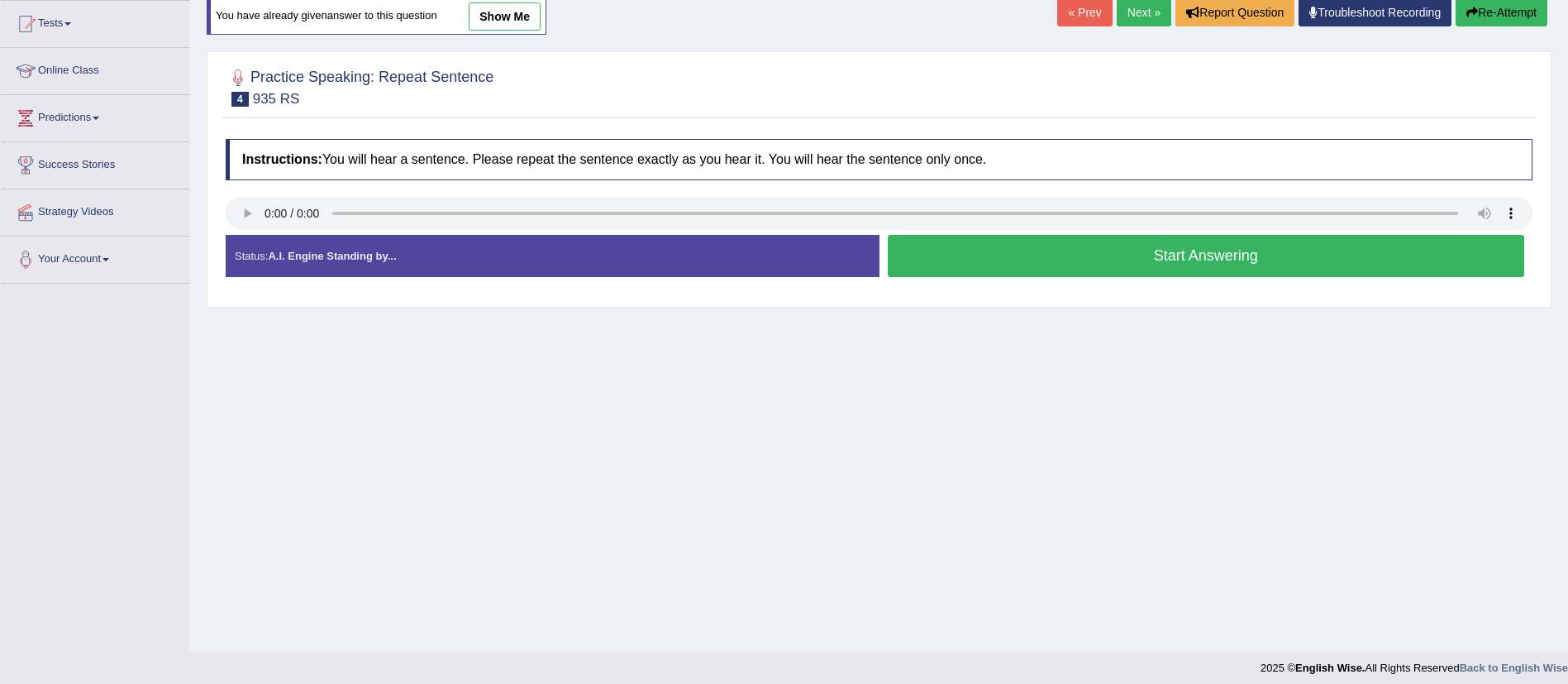
scroll to position [15, 0]
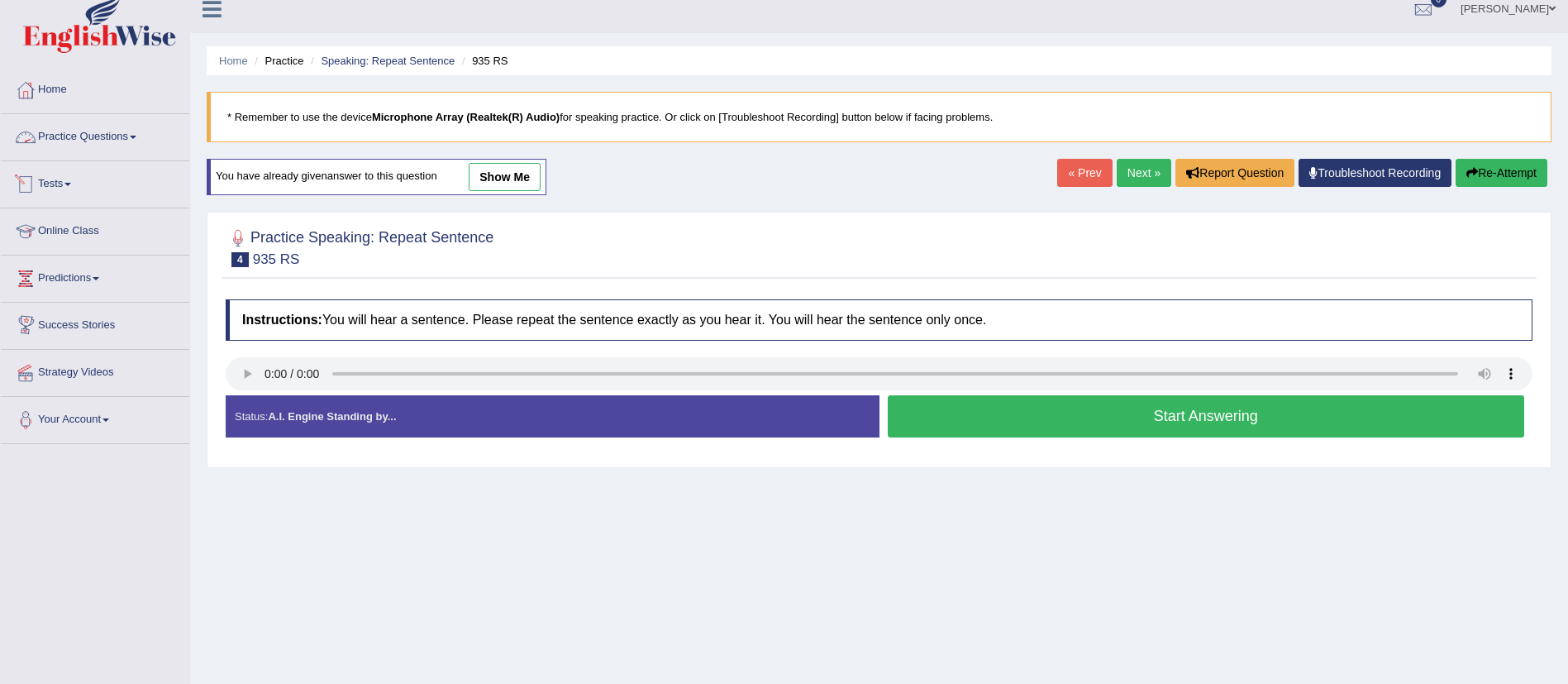
click at [89, 124] on link "Practice Questions" at bounding box center [95, 134] width 188 height 42
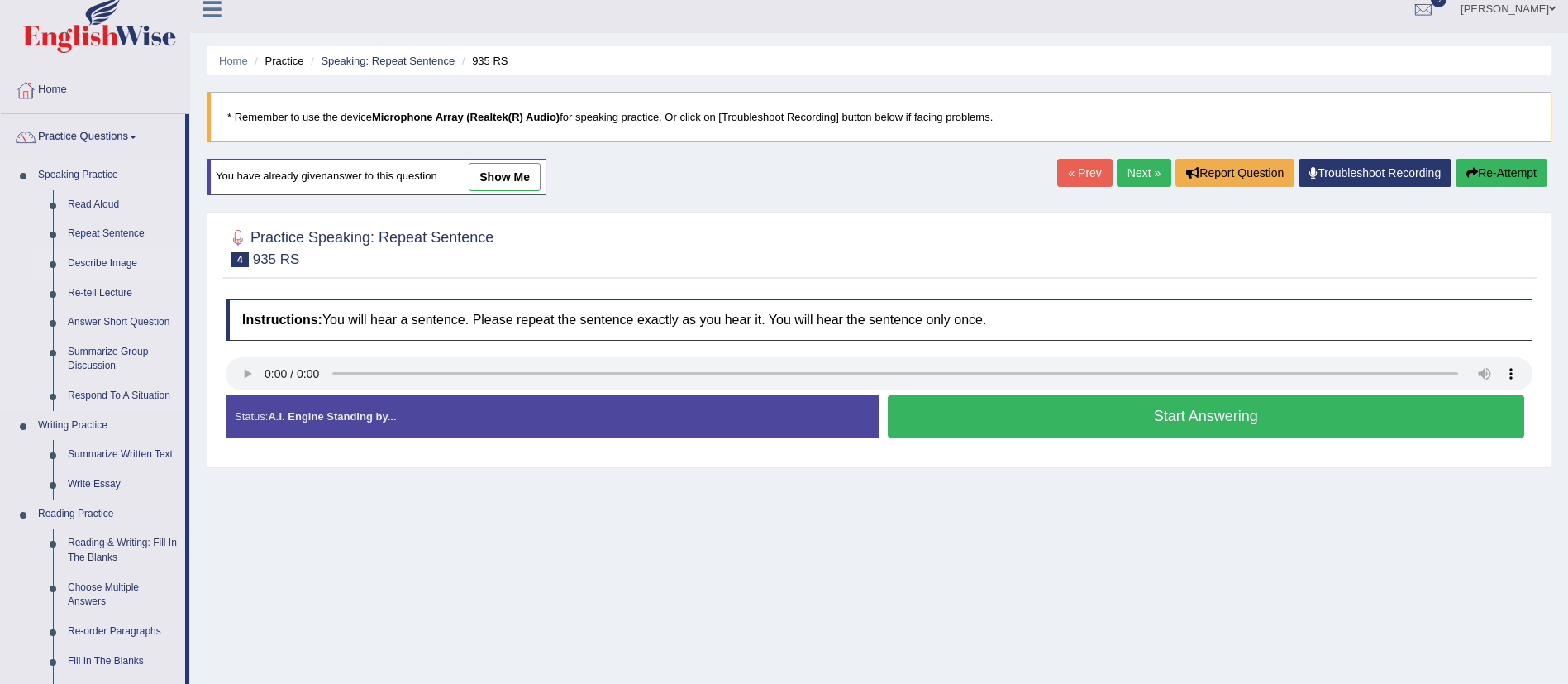
click at [92, 264] on link "Describe Image" at bounding box center [122, 264] width 125 height 30
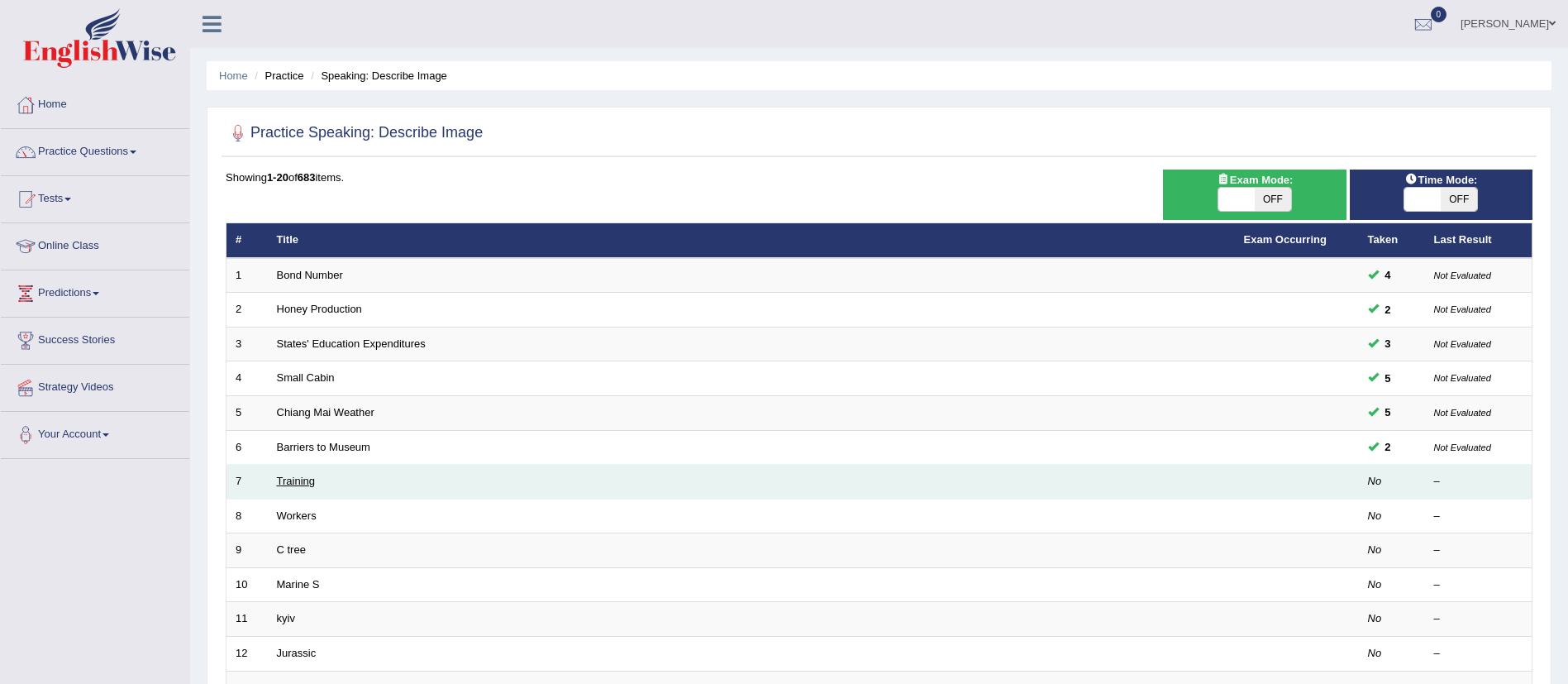
drag, startPoint x: 0, startPoint y: 0, endPoint x: 303, endPoint y: 481, distance: 568.5
click at [303, 481] on link "Training" at bounding box center [295, 481] width 38 height 12
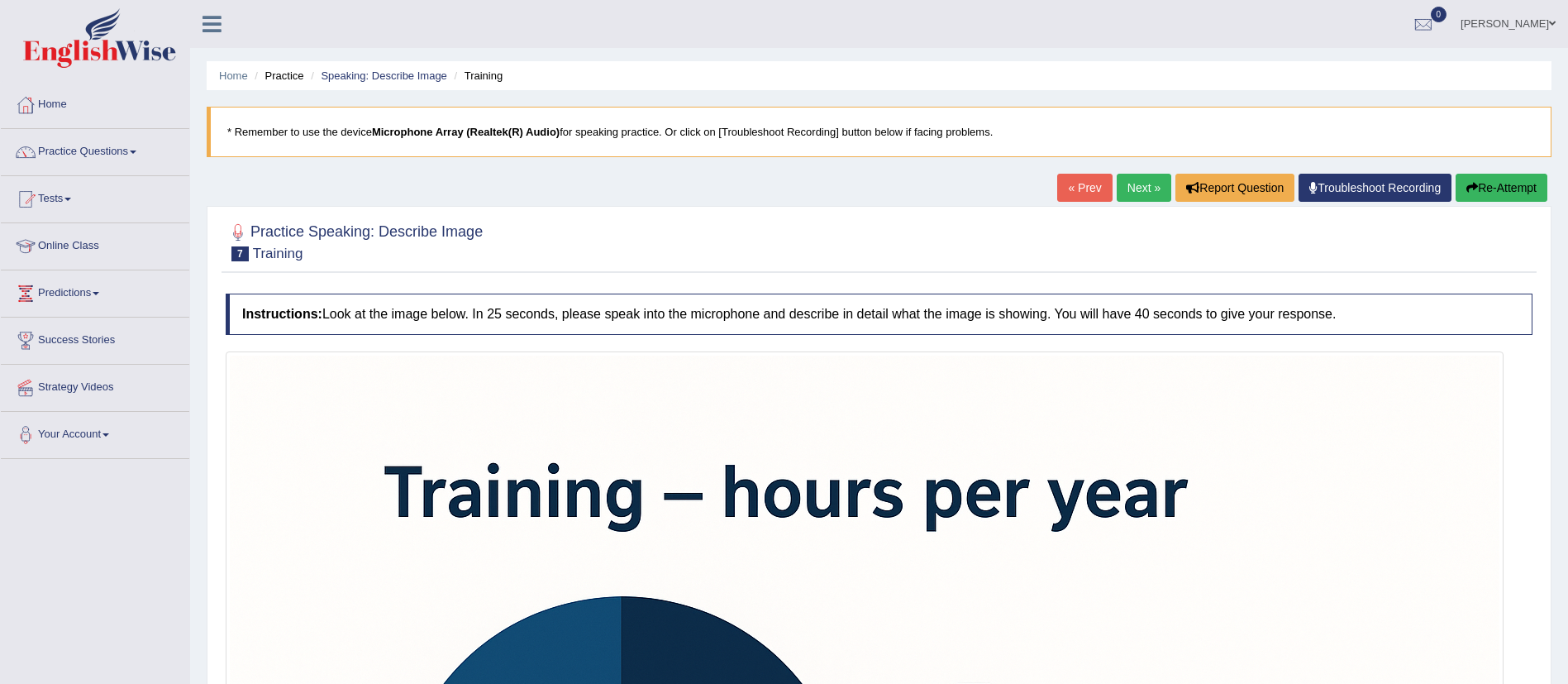
click at [1125, 195] on link "Next »" at bounding box center [1144, 188] width 55 height 28
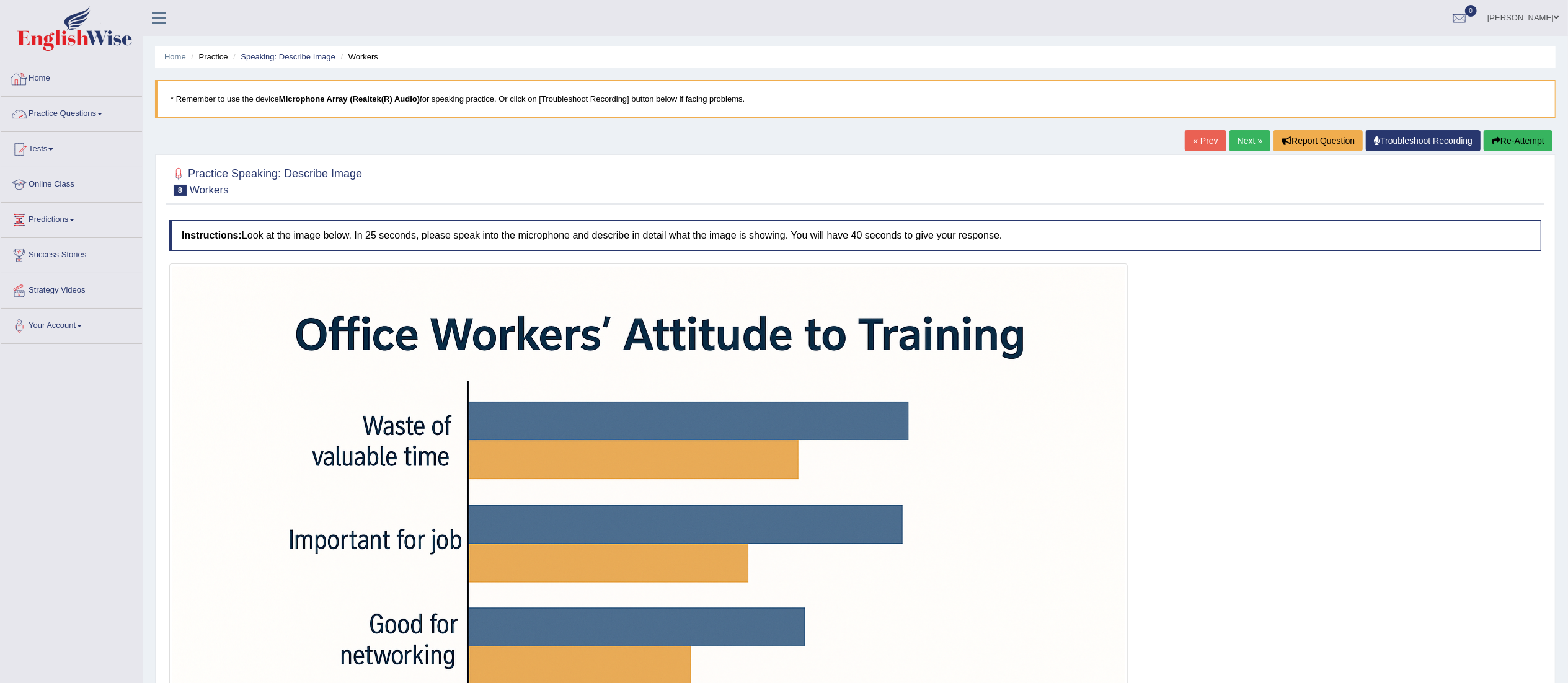
click at [97, 119] on link "Practice Questions" at bounding box center [71, 112] width 141 height 31
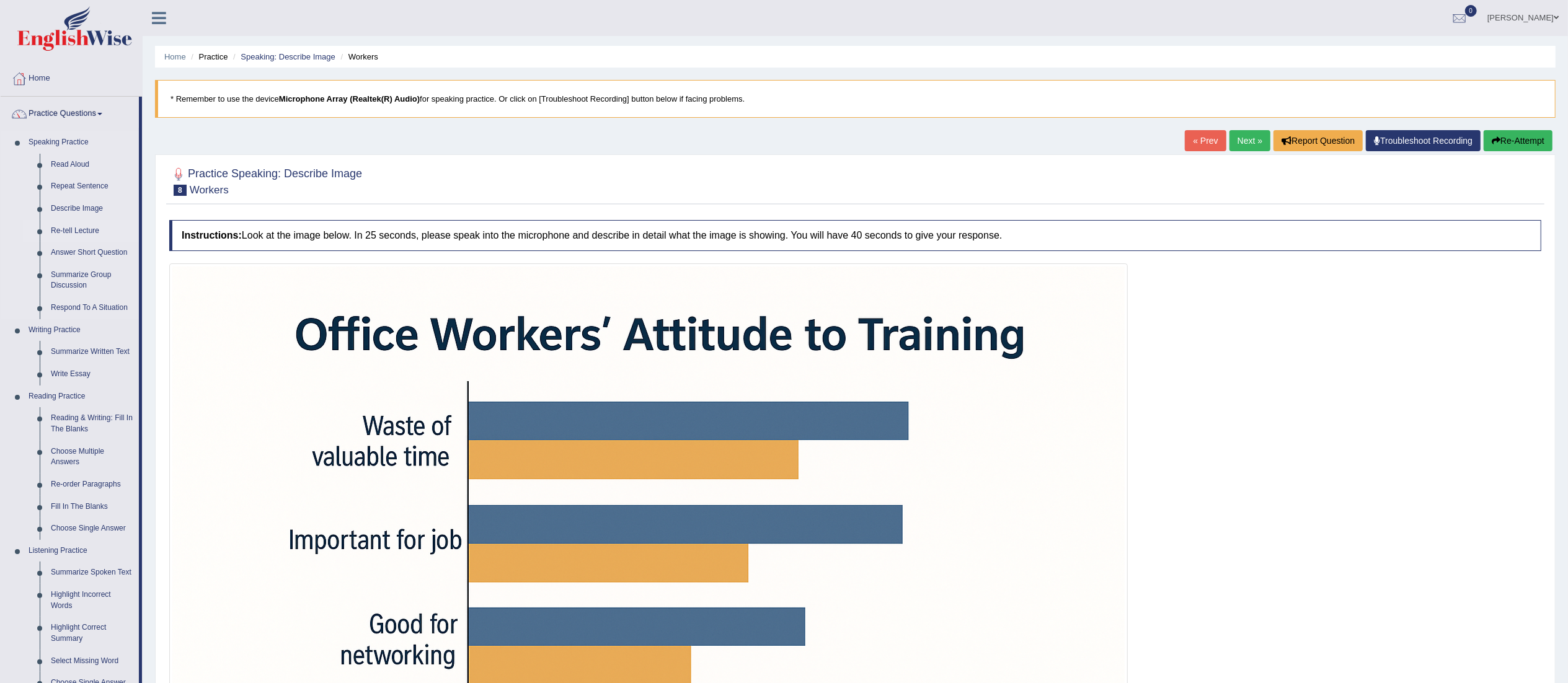
click at [80, 231] on link "Re-tell Lecture" at bounding box center [91, 231] width 93 height 23
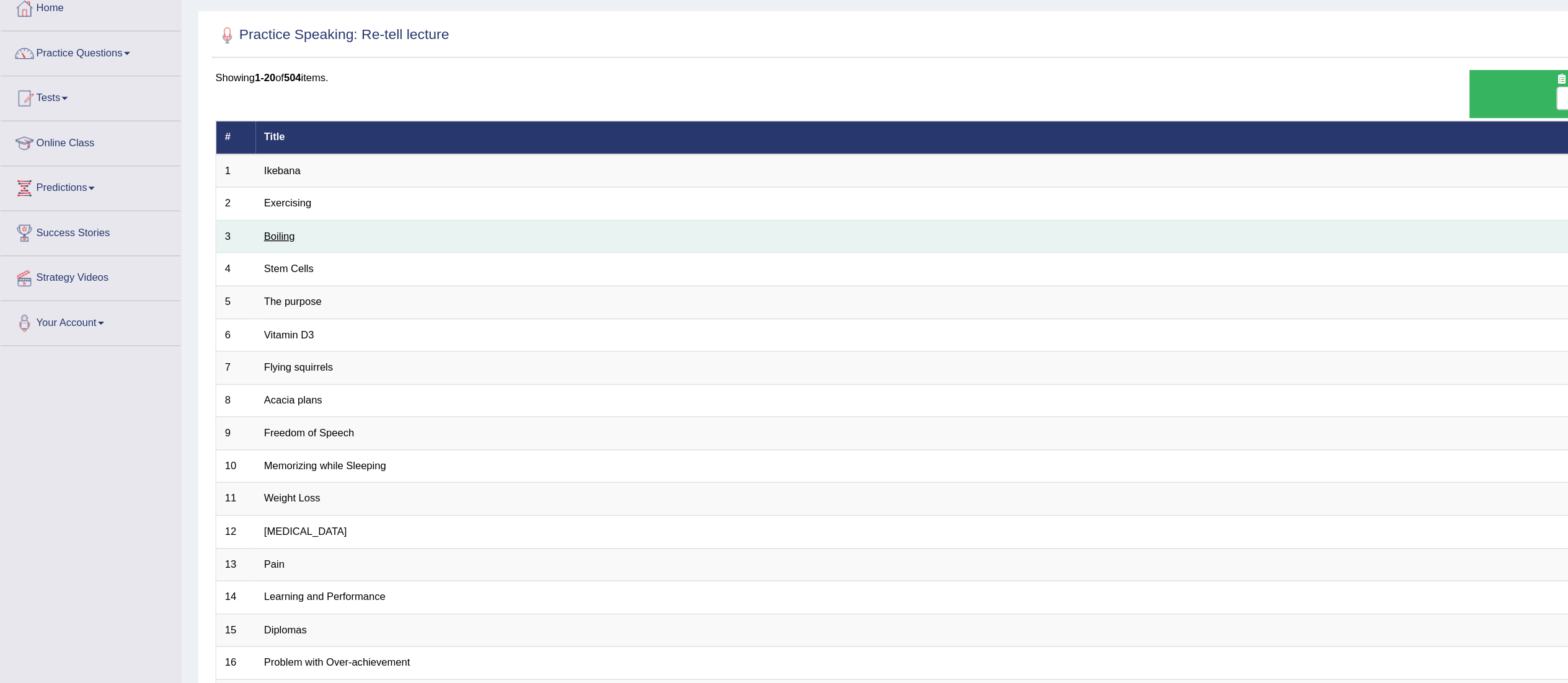
drag, startPoint x: 217, startPoint y: 251, endPoint x: 209, endPoint y: 254, distance: 8.5
click at [209, 254] on link "Boiling" at bounding box center [219, 258] width 24 height 9
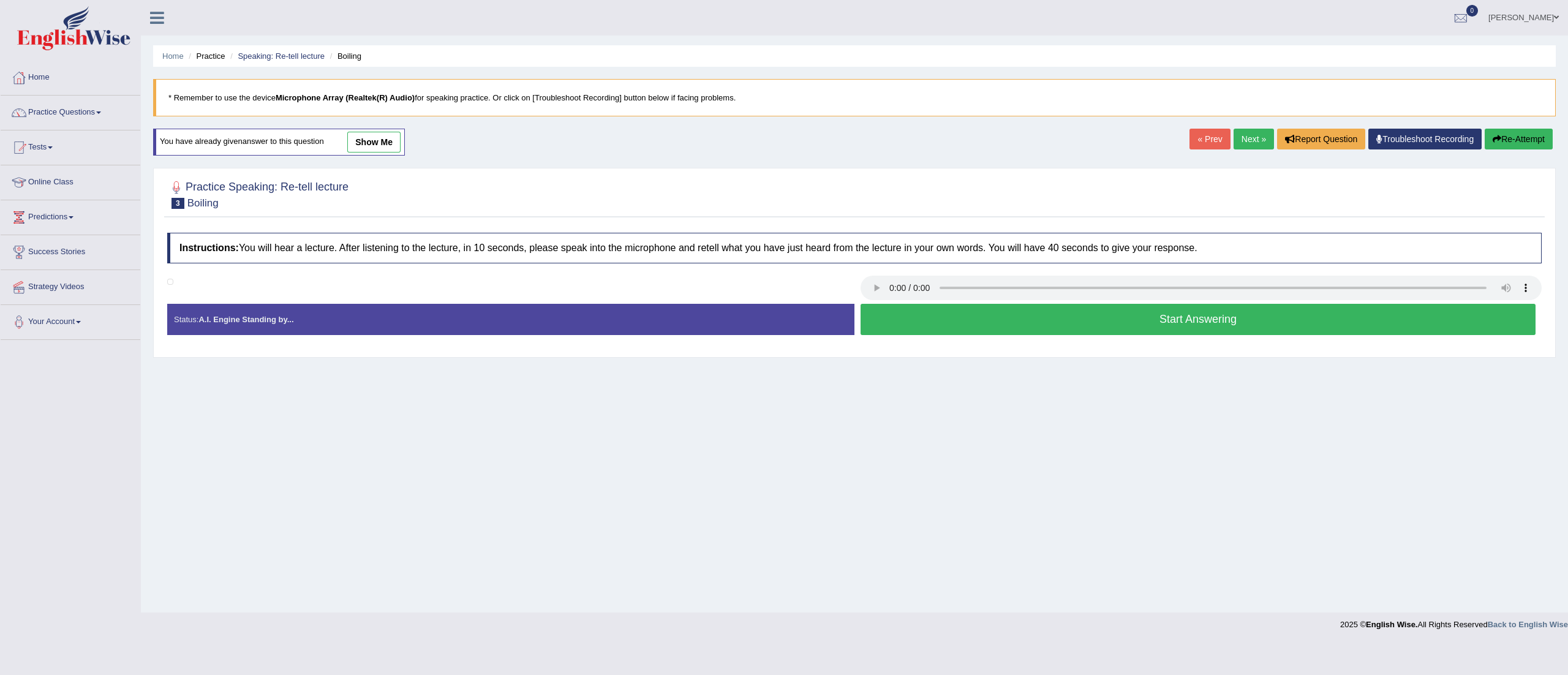
click at [103, 101] on link "Practice Questions" at bounding box center [70, 111] width 139 height 31
click at [94, 110] on link "Practice Questions" at bounding box center [70, 111] width 139 height 31
click at [92, 113] on link "Practice Questions" at bounding box center [70, 111] width 139 height 31
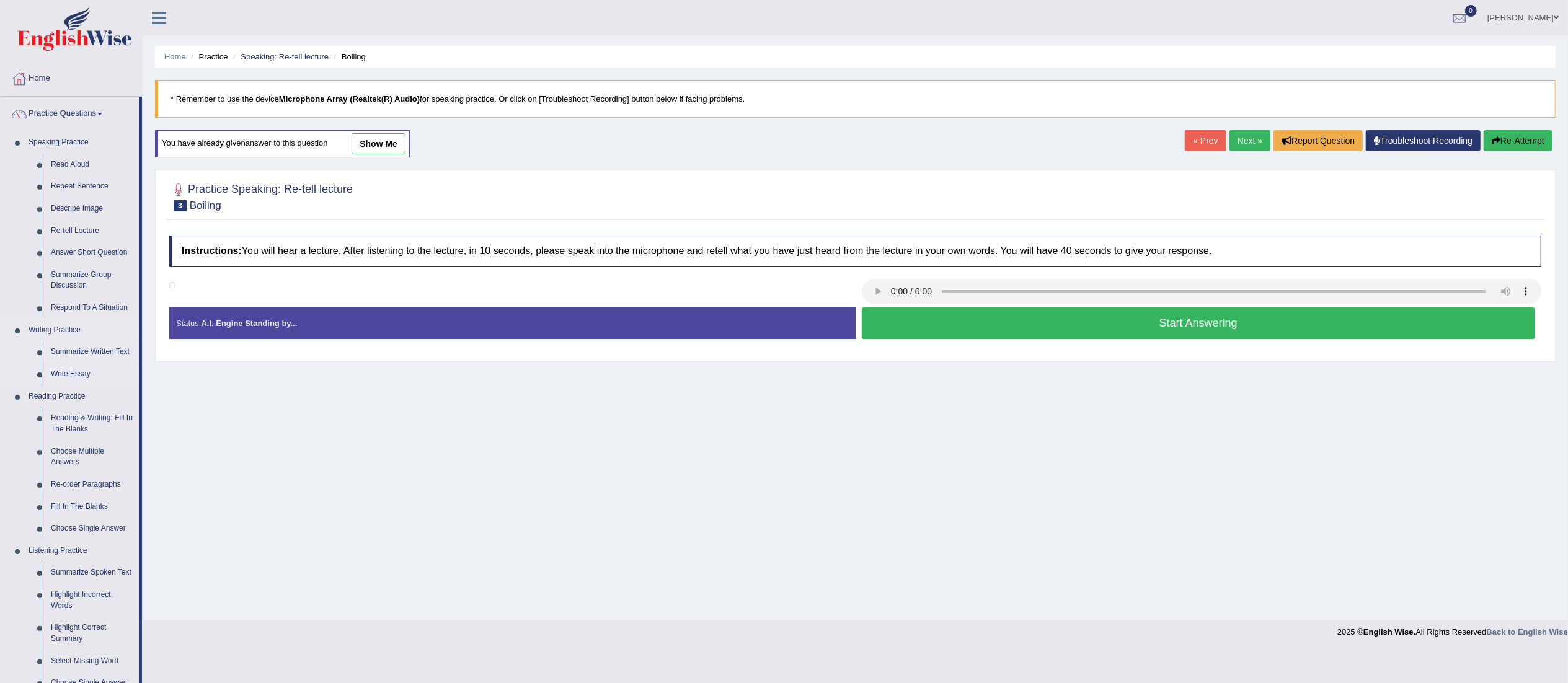
click at [78, 350] on link "Summarize Written Text" at bounding box center [91, 352] width 93 height 23
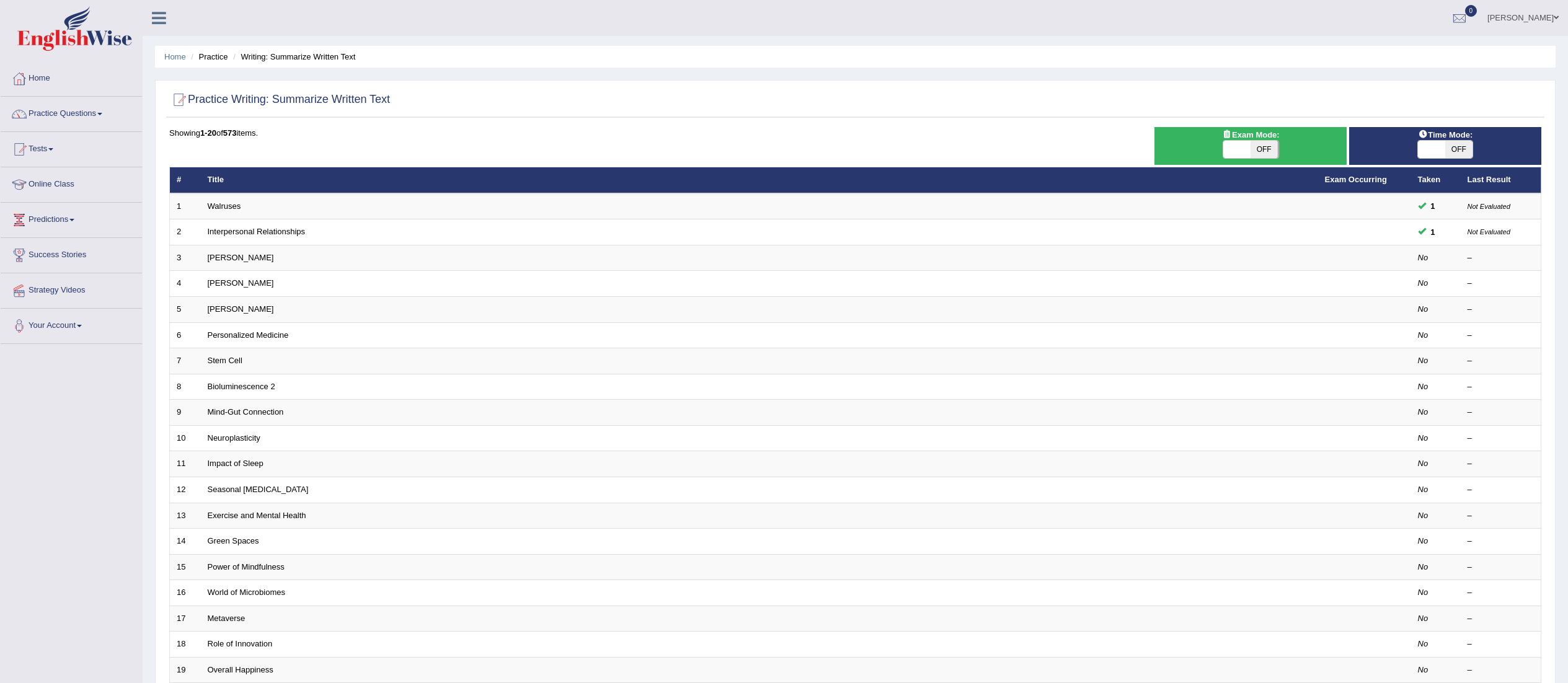
click at [235, 203] on link "Walruses" at bounding box center [224, 206] width 34 height 9
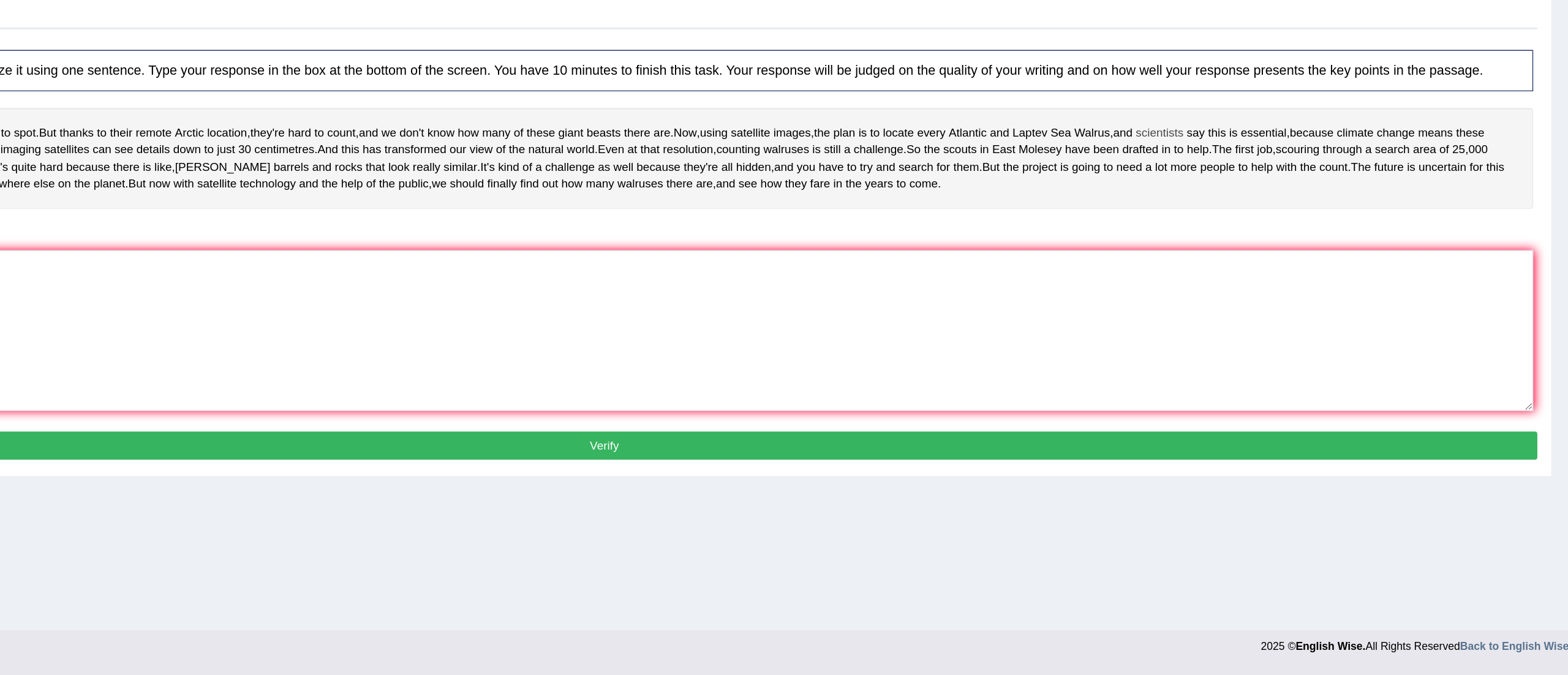
click at [1283, 243] on span "scientists" at bounding box center [1265, 245] width 35 height 13
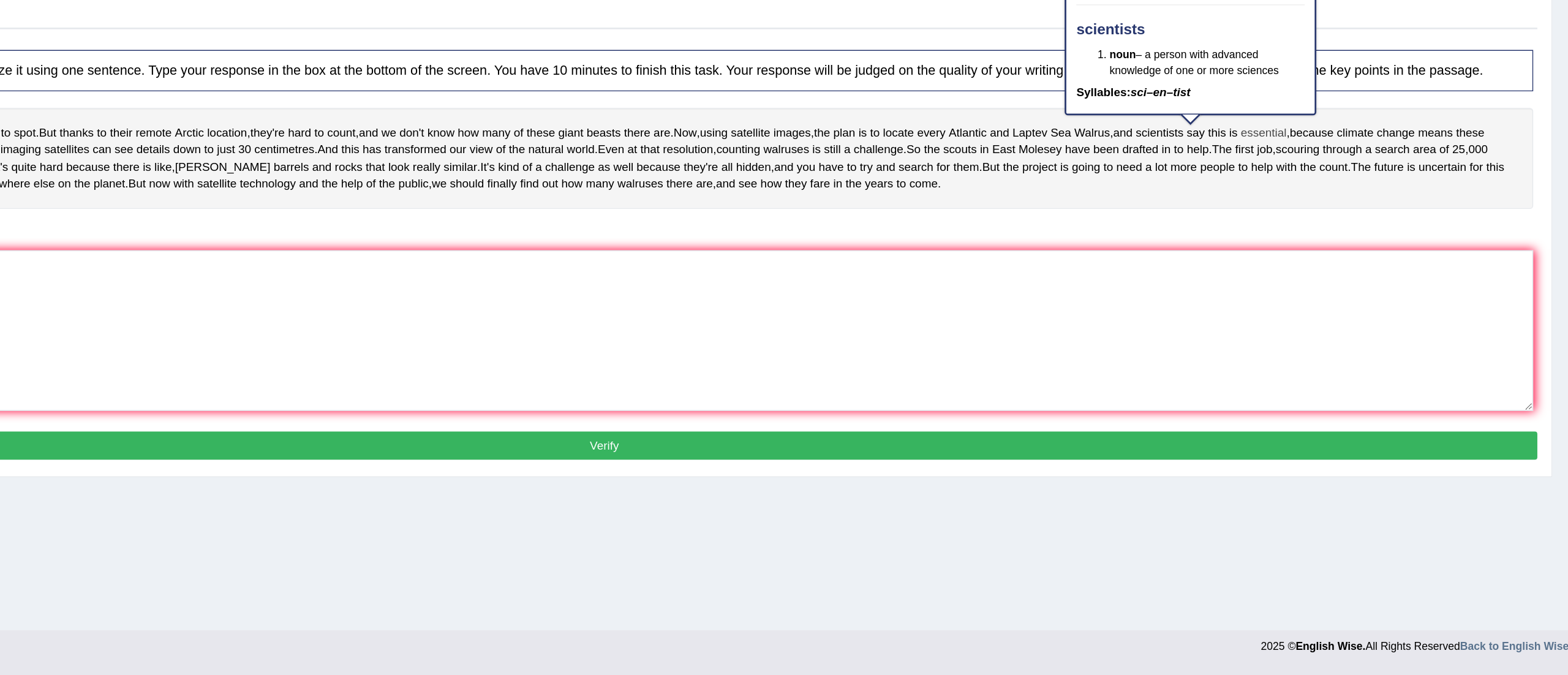
drag, startPoint x: 1270, startPoint y: 244, endPoint x: 1349, endPoint y: 242, distance: 79.0
click at [1348, 243] on div "Huge , blubbery and a bit grumpy . Walruses are easy enough to spot . But thank…" at bounding box center [854, 263] width 1374 height 75
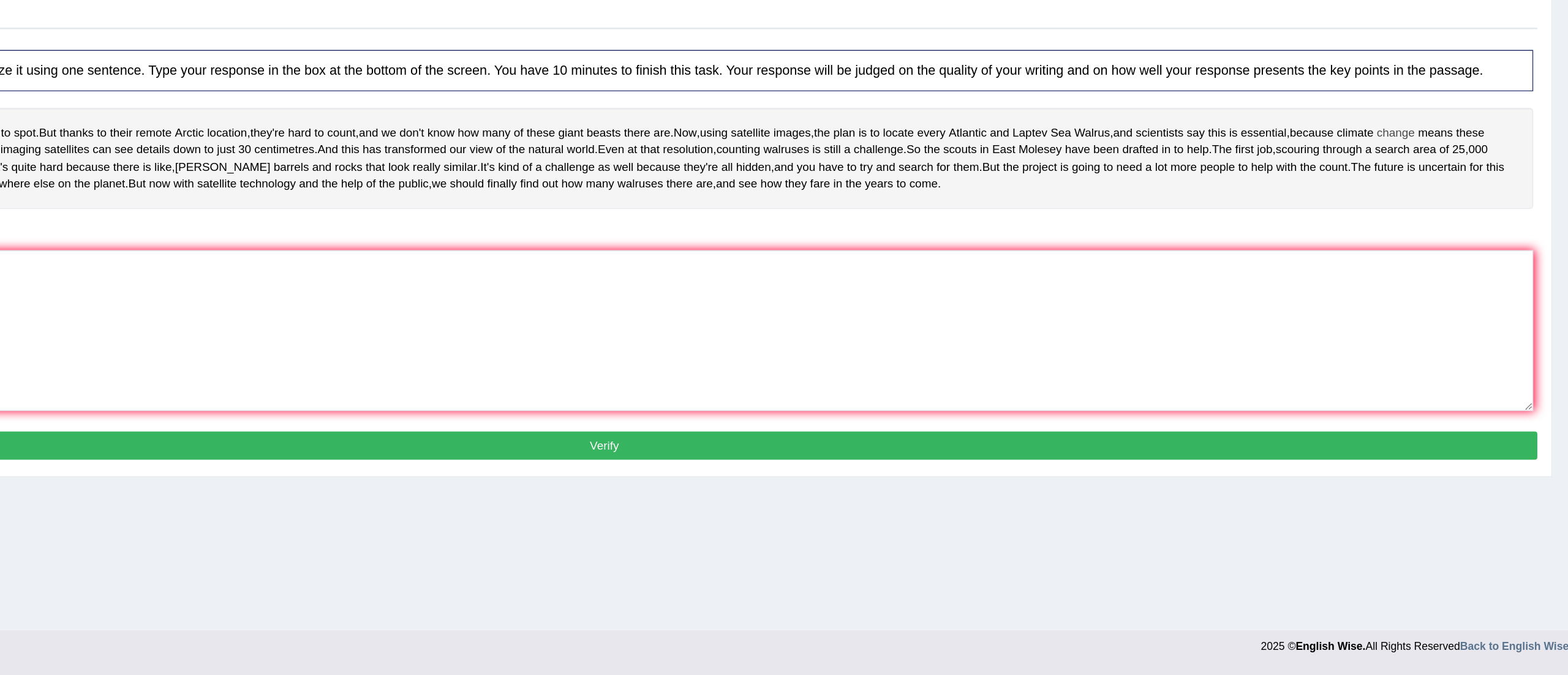
drag, startPoint x: 1274, startPoint y: 241, endPoint x: 1452, endPoint y: 239, distance: 178.0
click at [1452, 239] on div "Huge , blubbery and a bit grumpy . Walruses are easy enough to spot . But thank…" at bounding box center [854, 263] width 1374 height 75
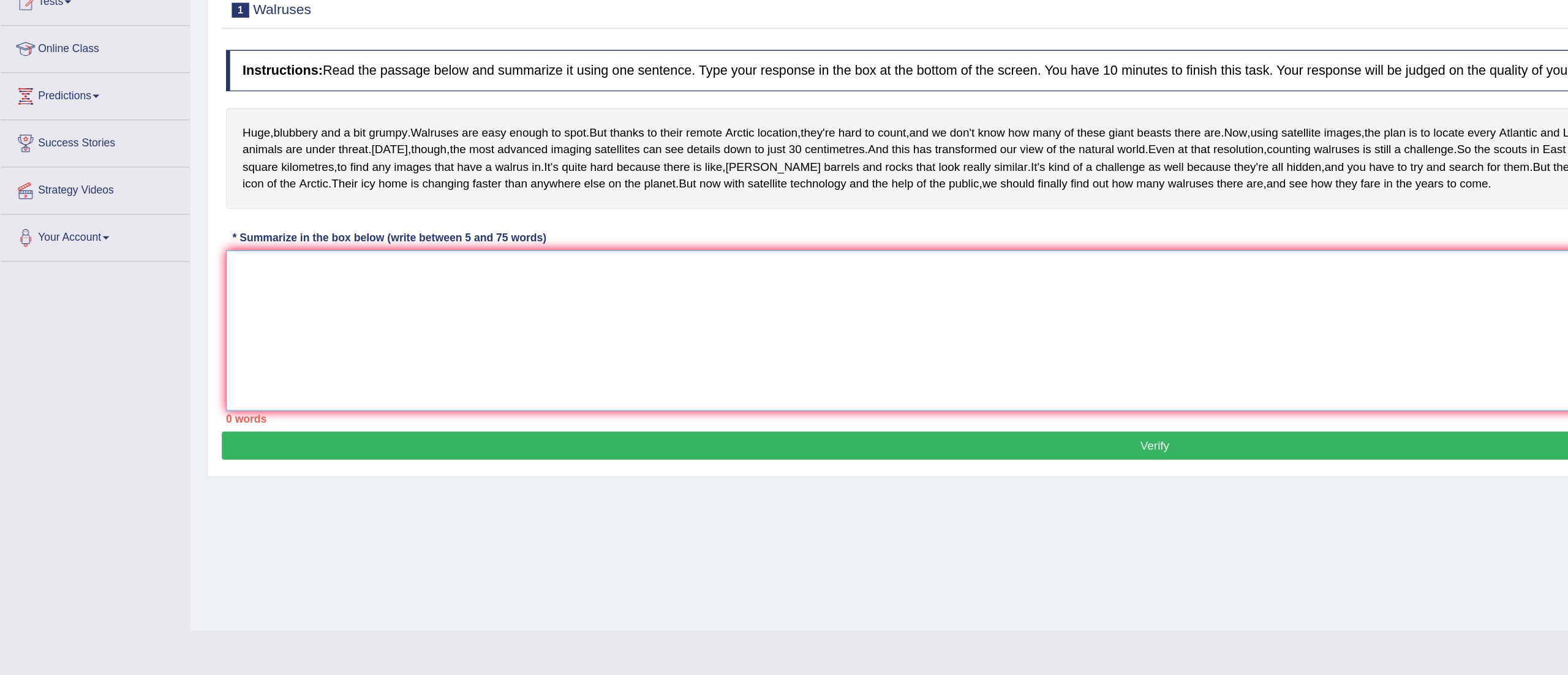
click at [249, 419] on textarea at bounding box center [854, 391] width 1374 height 119
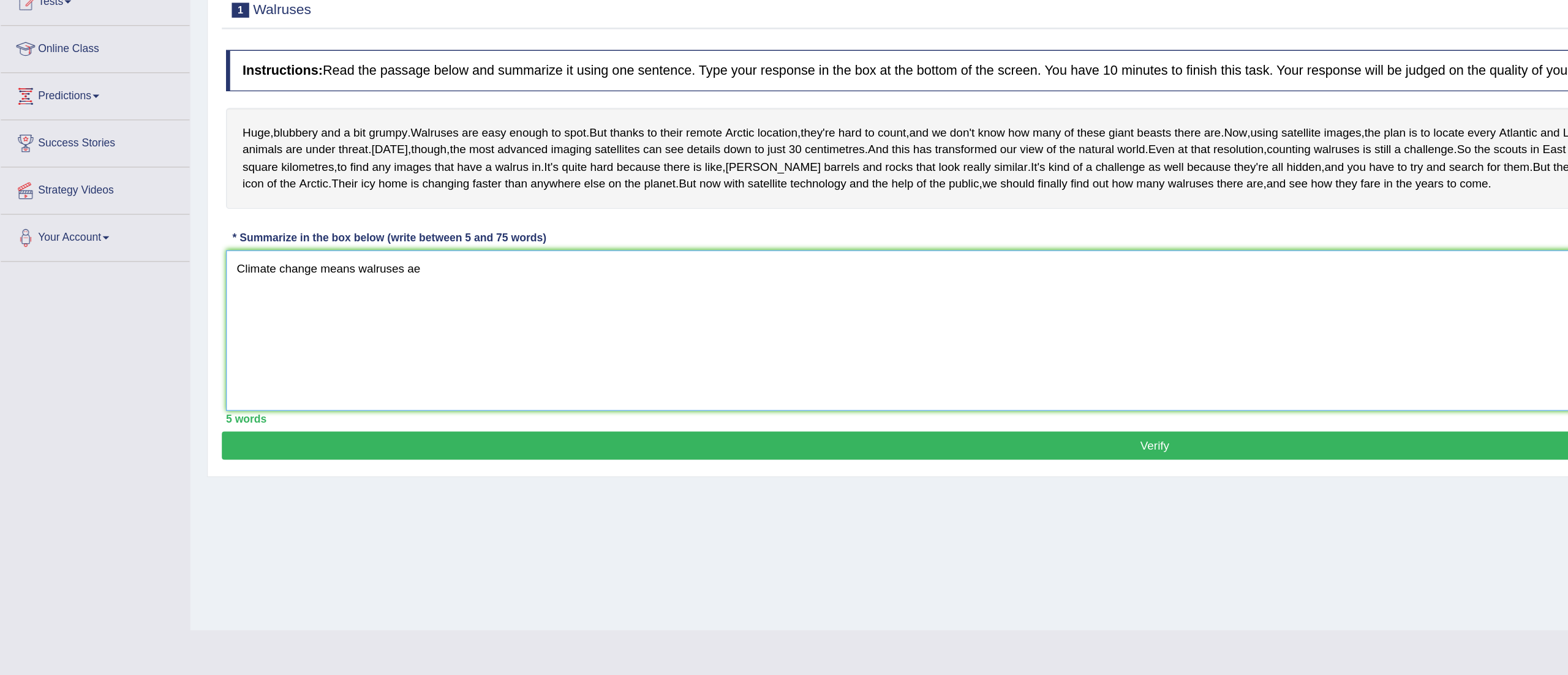
click at [342, 423] on textarea "Climate change means walruses ae" at bounding box center [854, 391] width 1374 height 119
click at [416, 411] on textarea "Climate change means walruses are under threat, and" at bounding box center [854, 391] width 1374 height 119
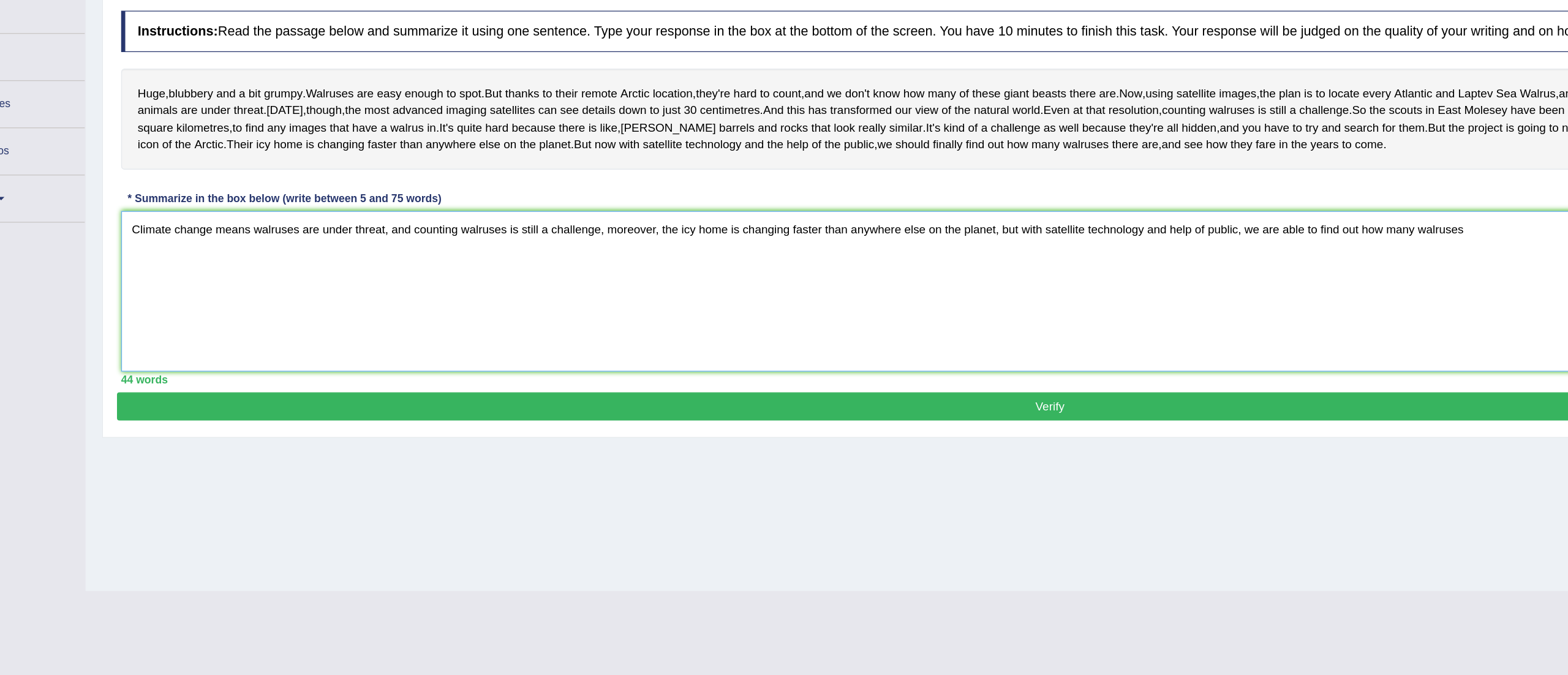
click at [1175, 416] on textarea "Climate change means walruses are under threat, and counting walruses is still …" at bounding box center [854, 391] width 1374 height 119
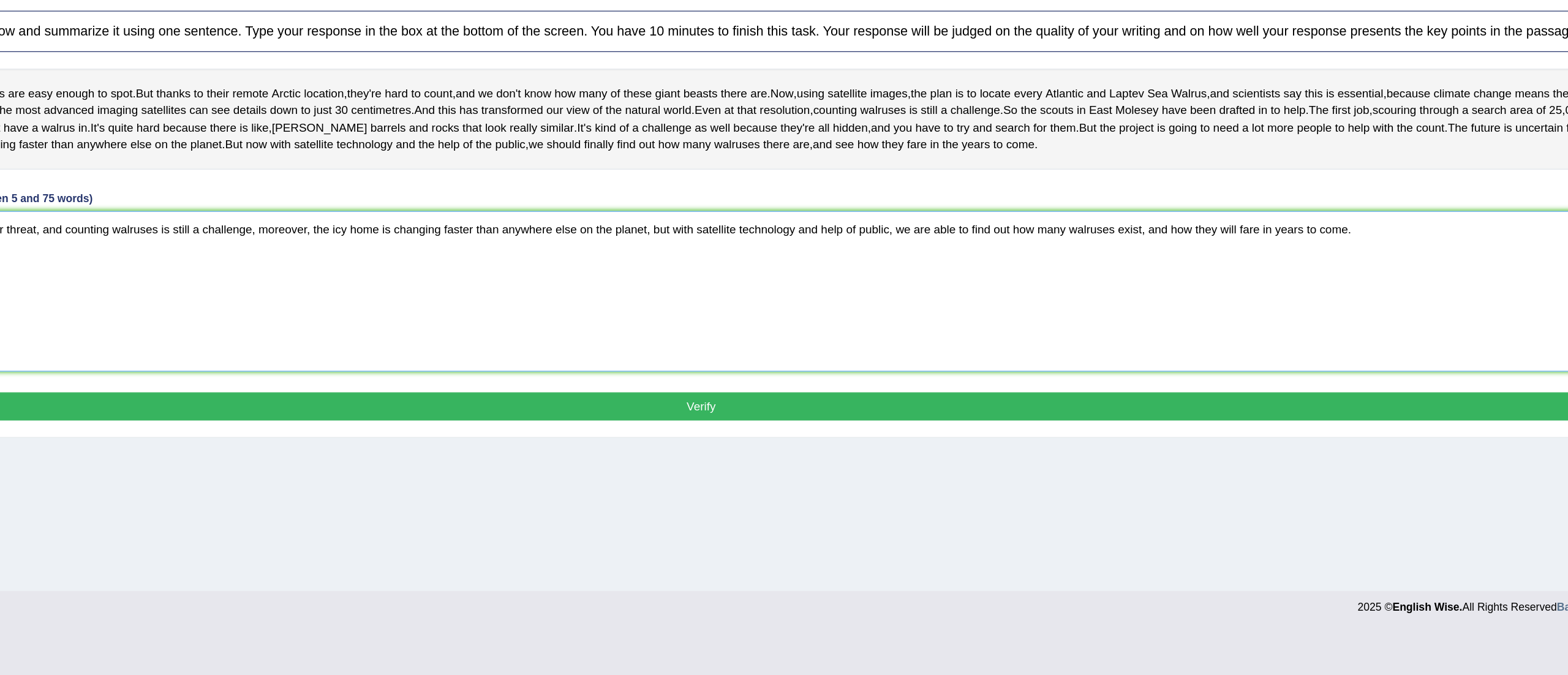
type textarea "Climate change means walruses are under threat, and counting walruses is still …"
click at [882, 486] on button "Verify" at bounding box center [854, 476] width 1380 height 21
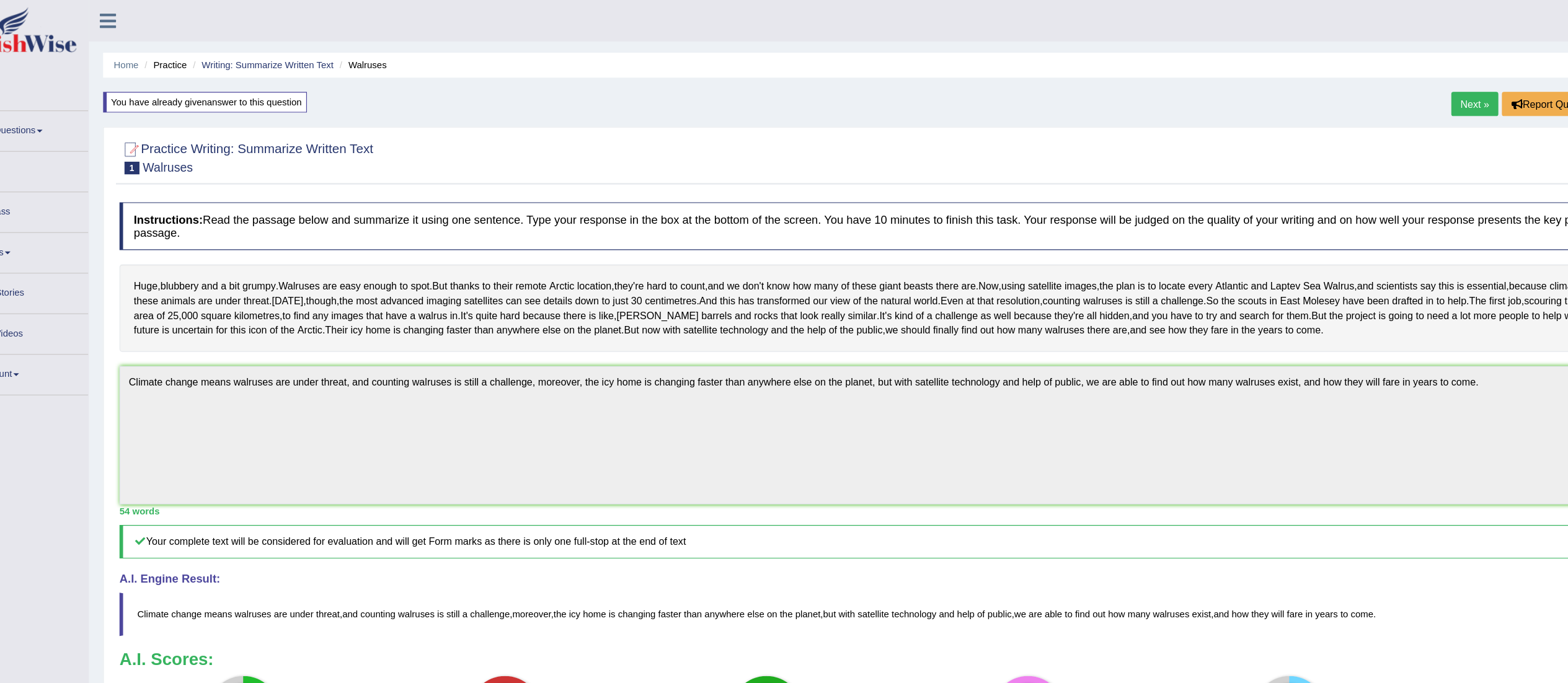
drag, startPoint x: 268, startPoint y: 95, endPoint x: 146, endPoint y: 111, distance: 123.0
click at [268, 95] on div "You have already given answer to this question" at bounding box center [244, 89] width 178 height 18
drag, startPoint x: 146, startPoint y: 111, endPoint x: 80, endPoint y: 111, distance: 66.0
click at [80, 111] on link "Practice Questions" at bounding box center [71, 112] width 141 height 31
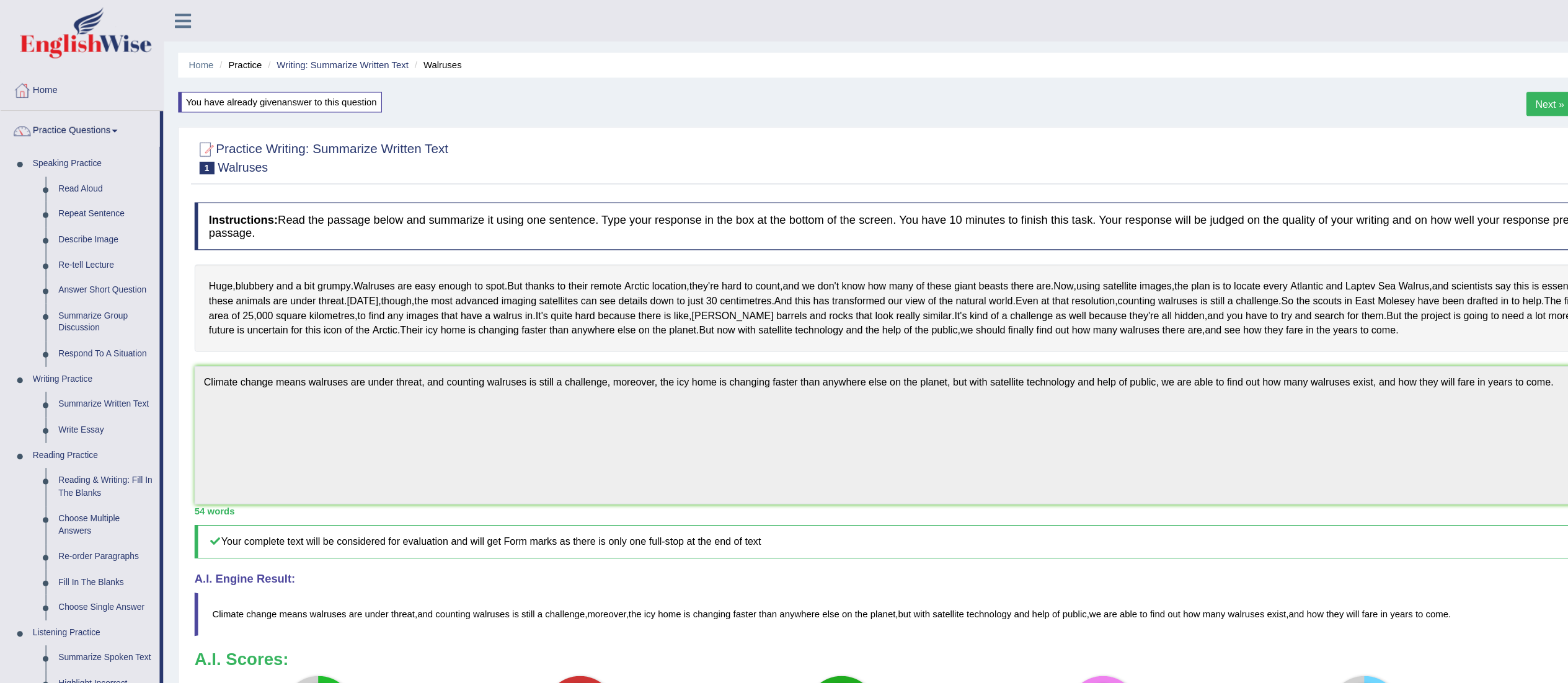
click at [80, 111] on link "Practice Questions" at bounding box center [70, 112] width 138 height 31
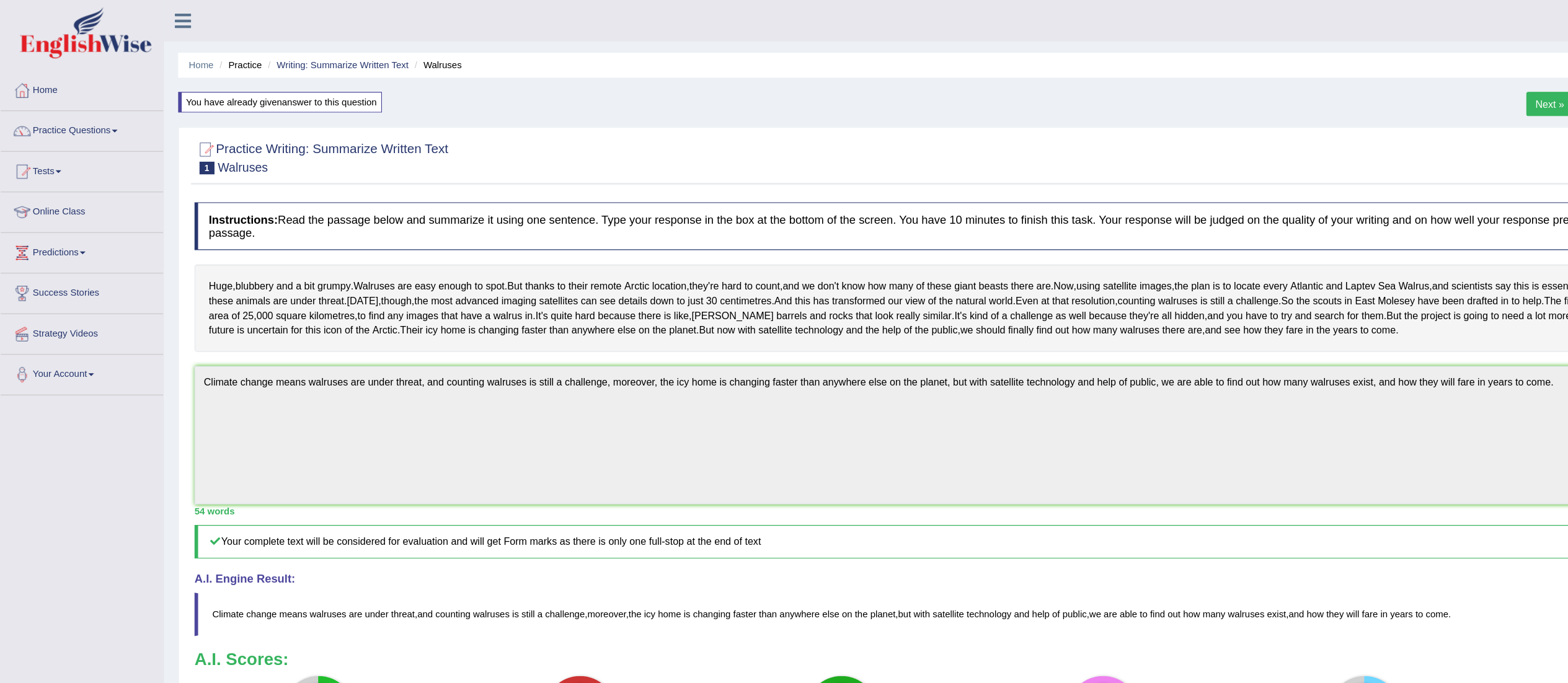
click at [80, 111] on link "Practice Questions" at bounding box center [71, 112] width 141 height 31
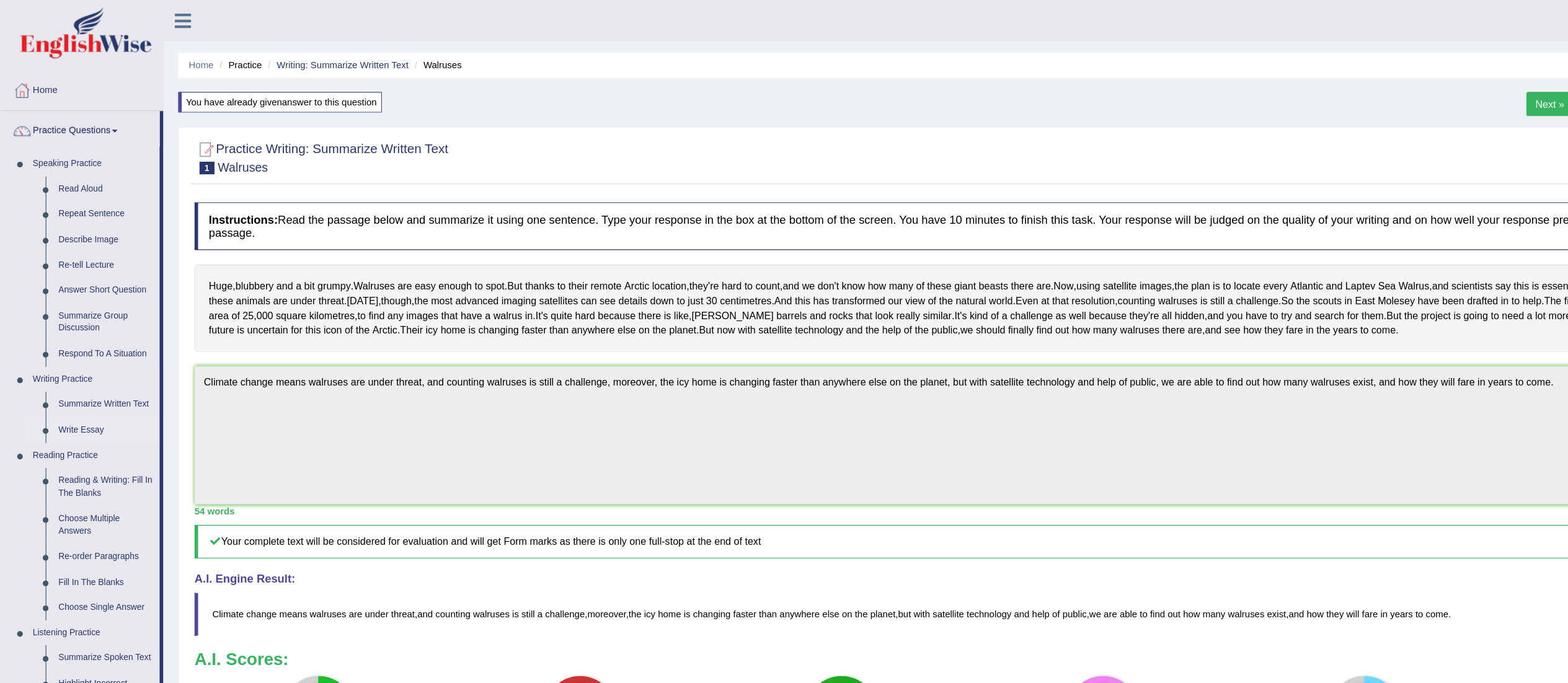
click at [74, 374] on link "Write Essay" at bounding box center [91, 374] width 93 height 23
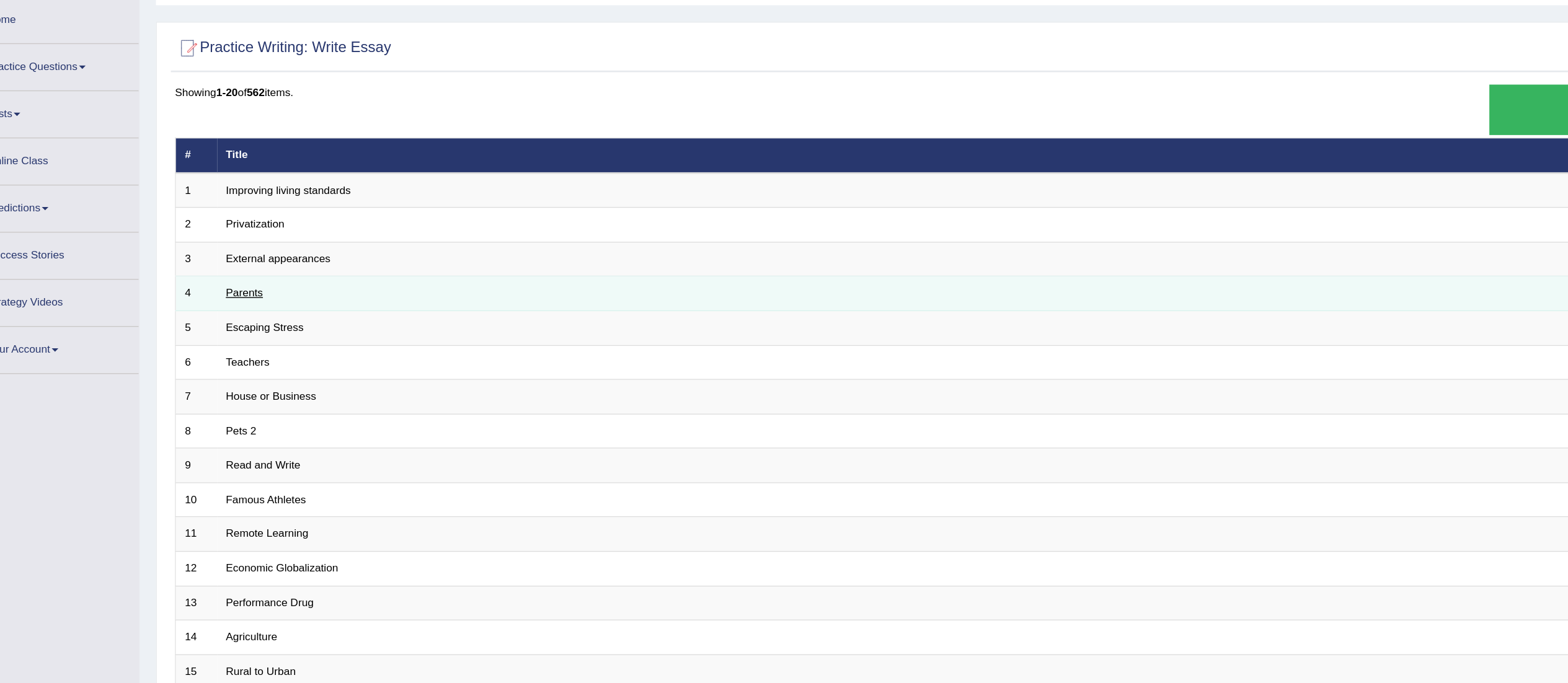
click at [227, 282] on link "Parents" at bounding box center [221, 283] width 28 height 9
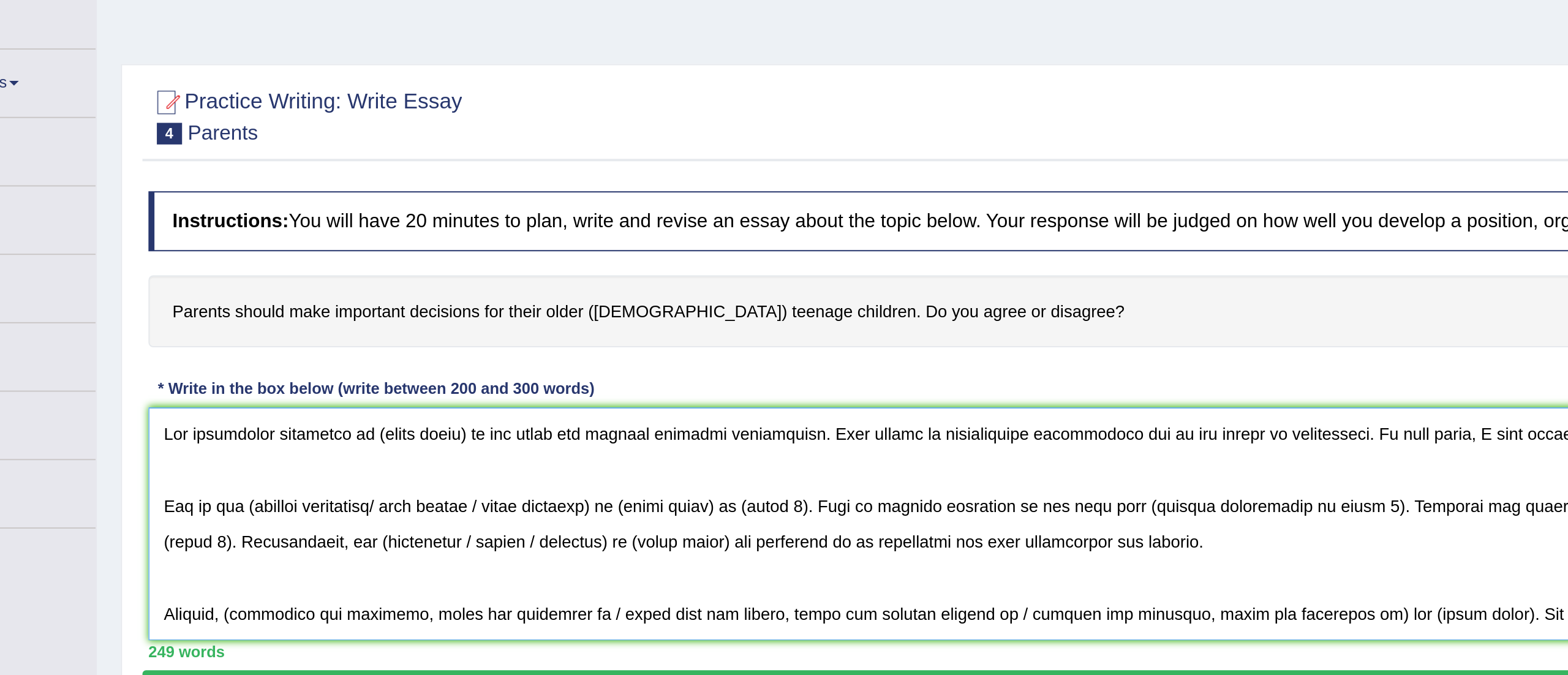
click at [325, 293] on textarea at bounding box center [854, 338] width 1374 height 119
click at [396, 291] on textarea at bounding box center [854, 338] width 1374 height 119
click at [418, 291] on textarea at bounding box center [854, 338] width 1374 height 119
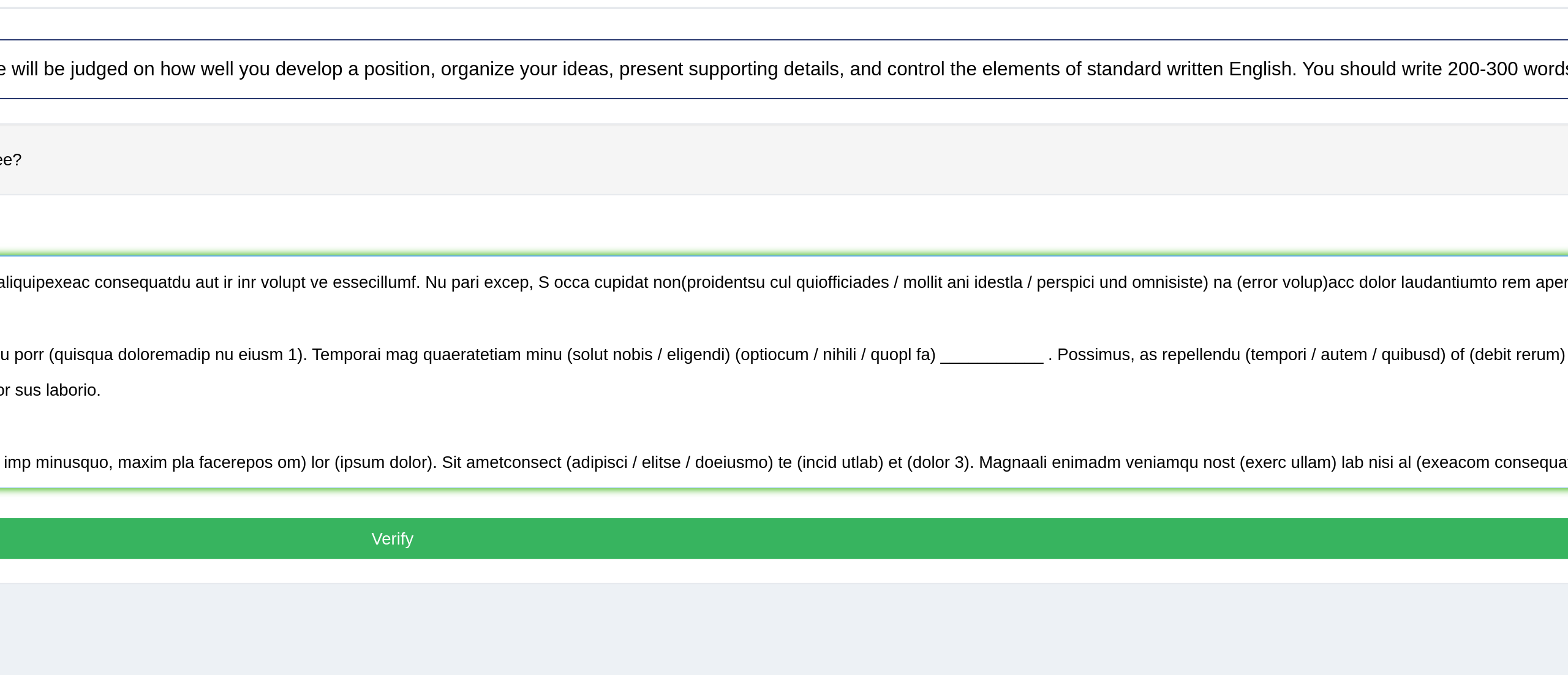
click at [977, 292] on textarea at bounding box center [854, 338] width 1374 height 119
drag, startPoint x: 1272, startPoint y: 293, endPoint x: 1098, endPoint y: 300, distance: 174.1
click at [1098, 300] on textarea at bounding box center [854, 338] width 1374 height 119
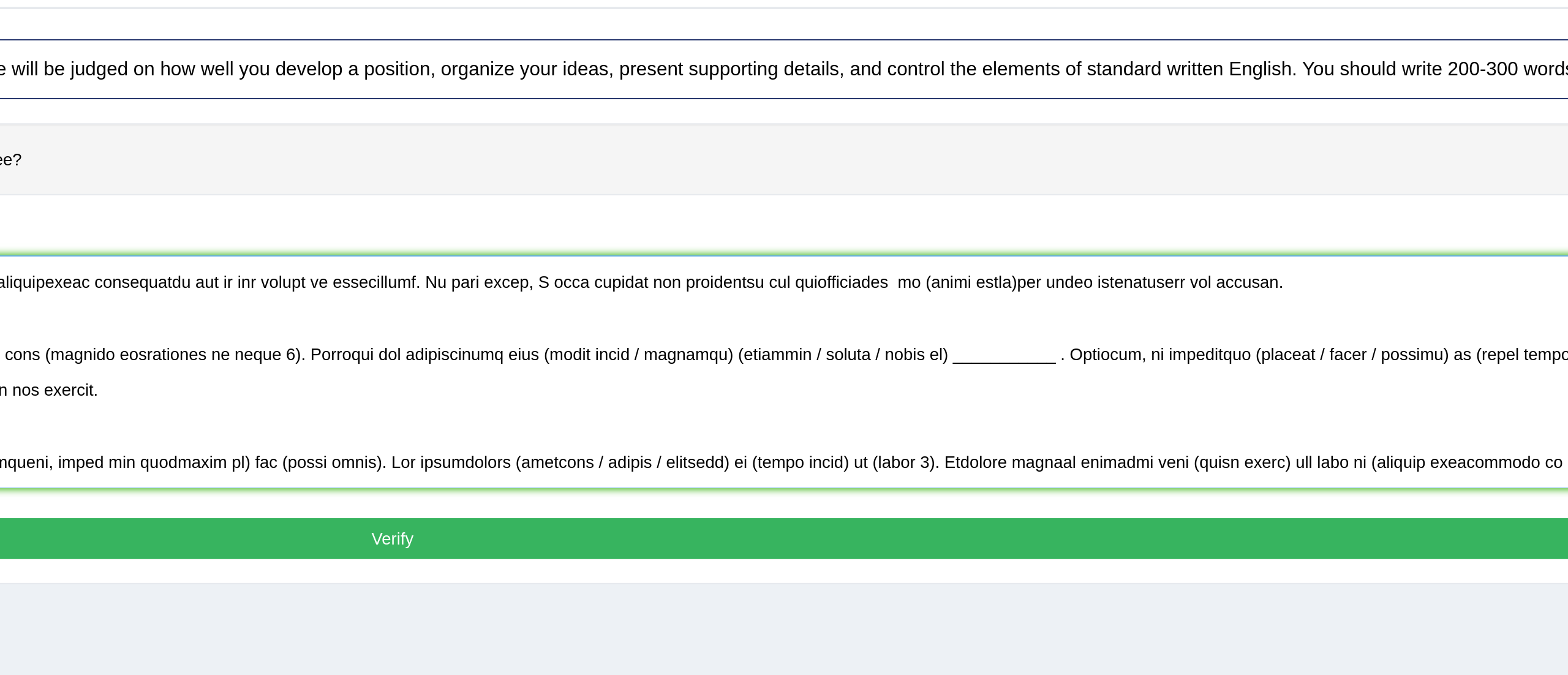
click at [1157, 293] on textarea at bounding box center [854, 338] width 1374 height 119
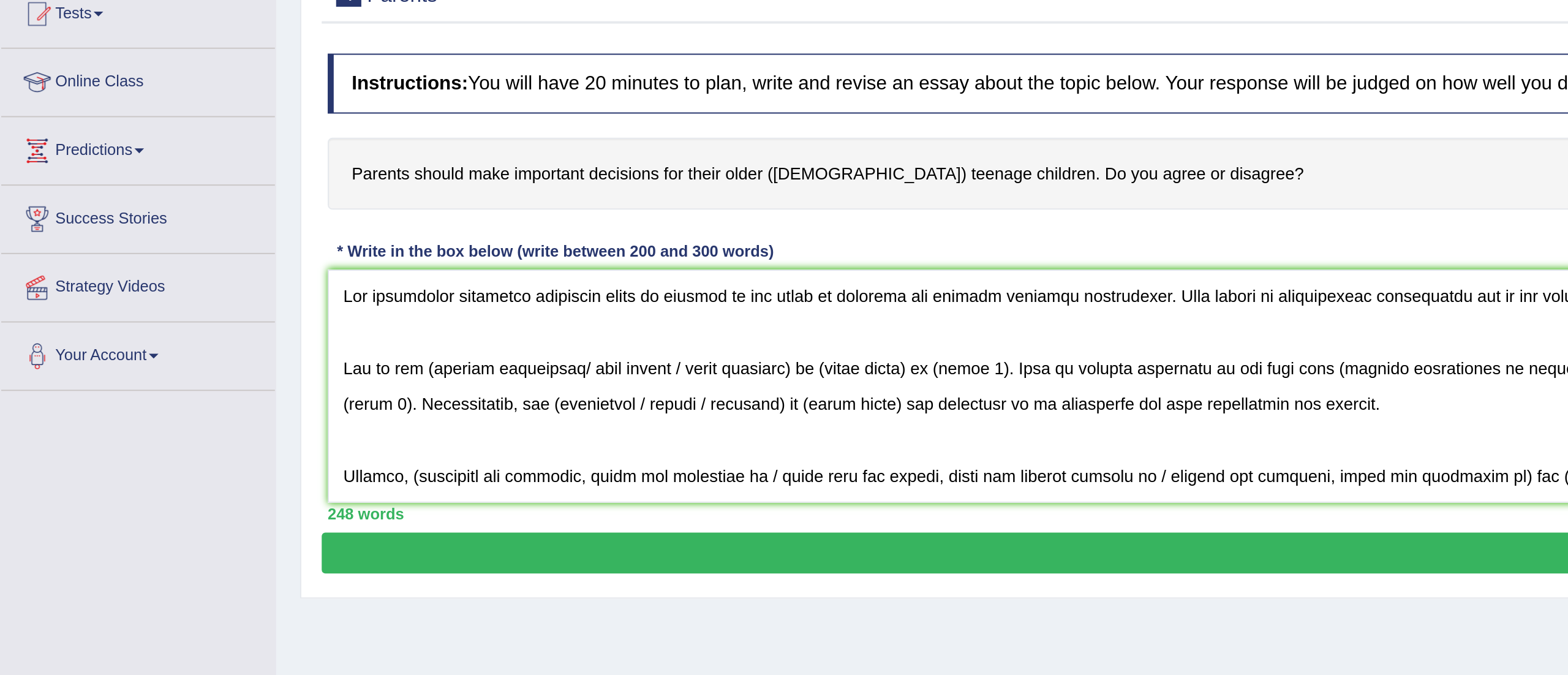
click at [503, 263] on div "Instructions: You will have 20 minutes to plan, write and revise an essay about…" at bounding box center [854, 287] width 1380 height 251
click at [223, 328] on textarea at bounding box center [854, 338] width 1374 height 119
click at [417, 333] on textarea at bounding box center [854, 338] width 1374 height 119
click at [355, 333] on textarea at bounding box center [854, 338] width 1374 height 119
click at [431, 330] on textarea at bounding box center [854, 338] width 1374 height 119
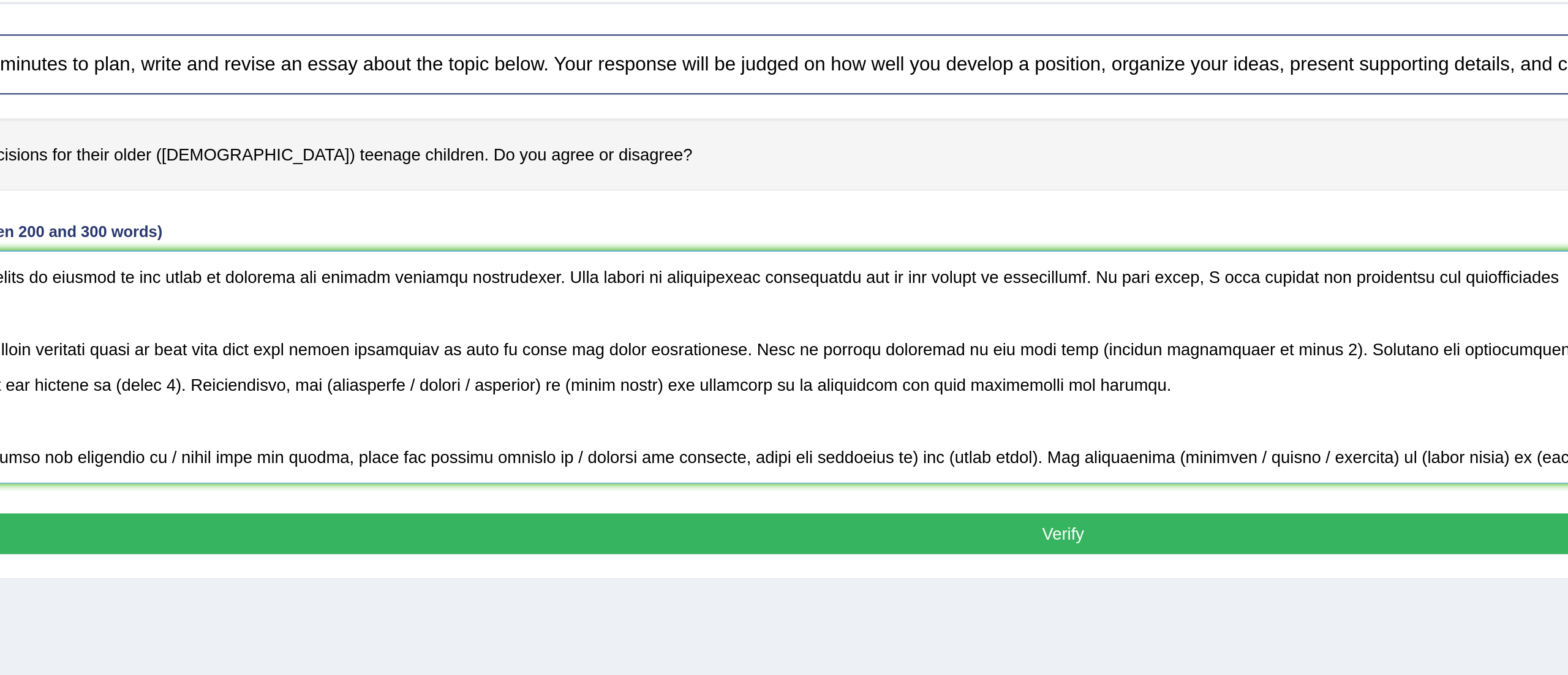
drag, startPoint x: 971, startPoint y: 334, endPoint x: 860, endPoint y: 327, distance: 111.2
click at [860, 327] on textarea at bounding box center [854, 338] width 1374 height 119
click at [634, 350] on textarea at bounding box center [854, 338] width 1374 height 119
click at [610, 332] on textarea at bounding box center [854, 338] width 1374 height 119
click at [617, 332] on textarea at bounding box center [854, 338] width 1374 height 119
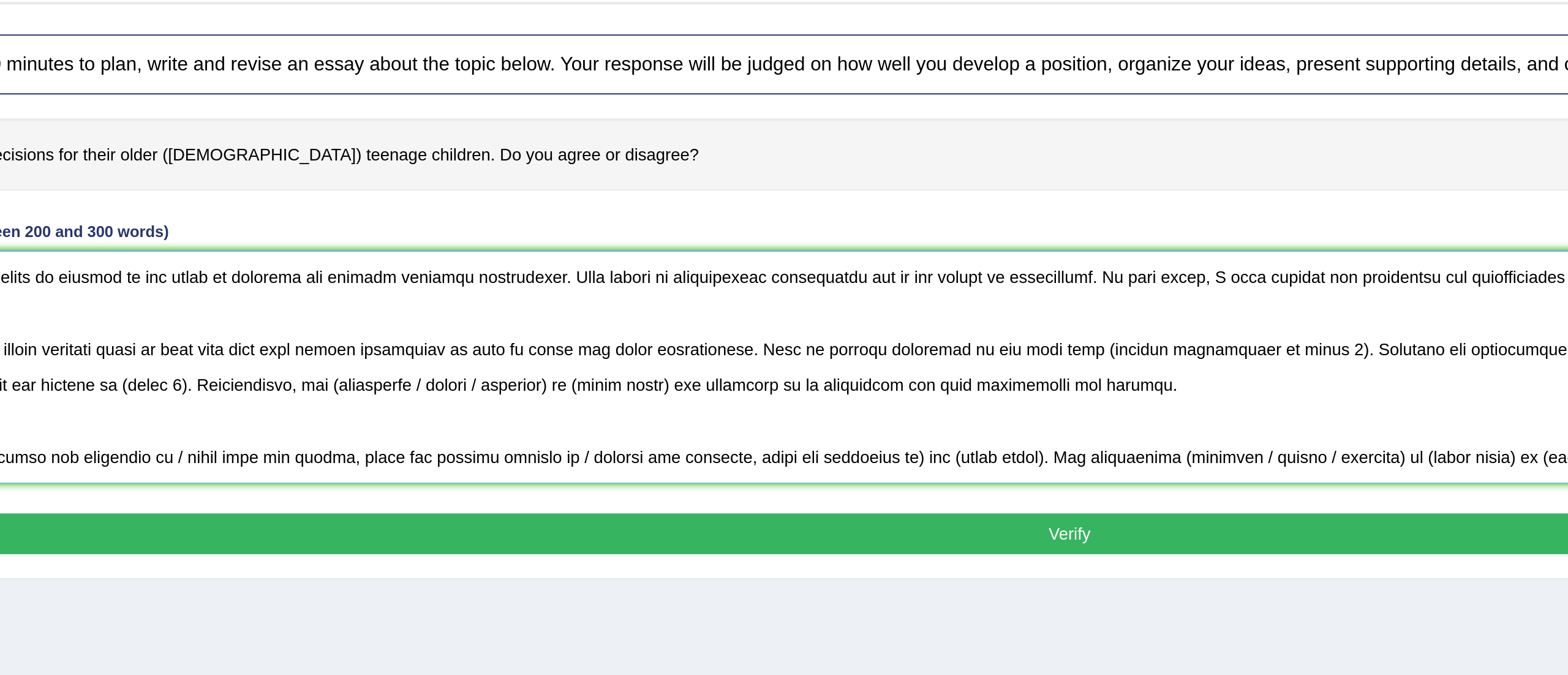
click at [698, 327] on textarea at bounding box center [854, 338] width 1374 height 119
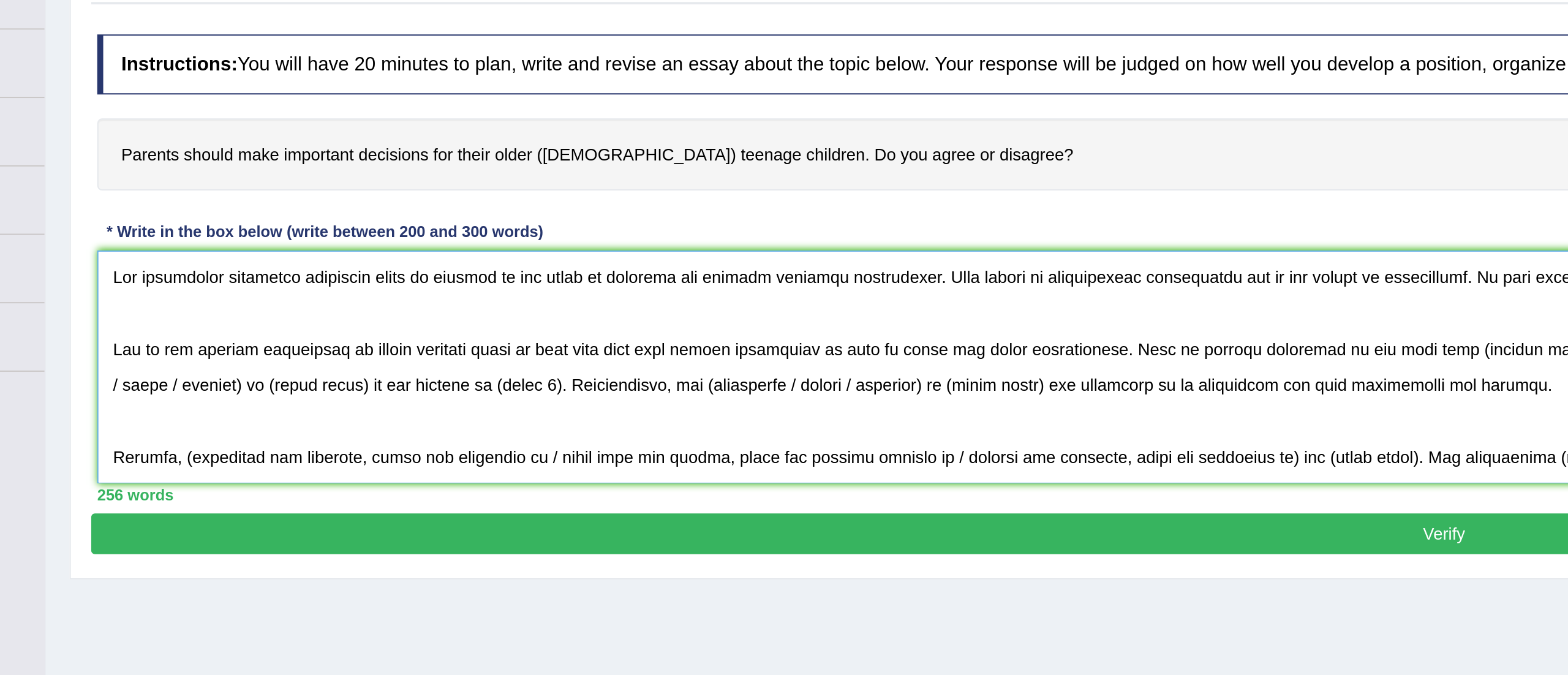
click at [274, 294] on textarea at bounding box center [854, 338] width 1374 height 119
click at [268, 291] on textarea at bounding box center [854, 338] width 1374 height 119
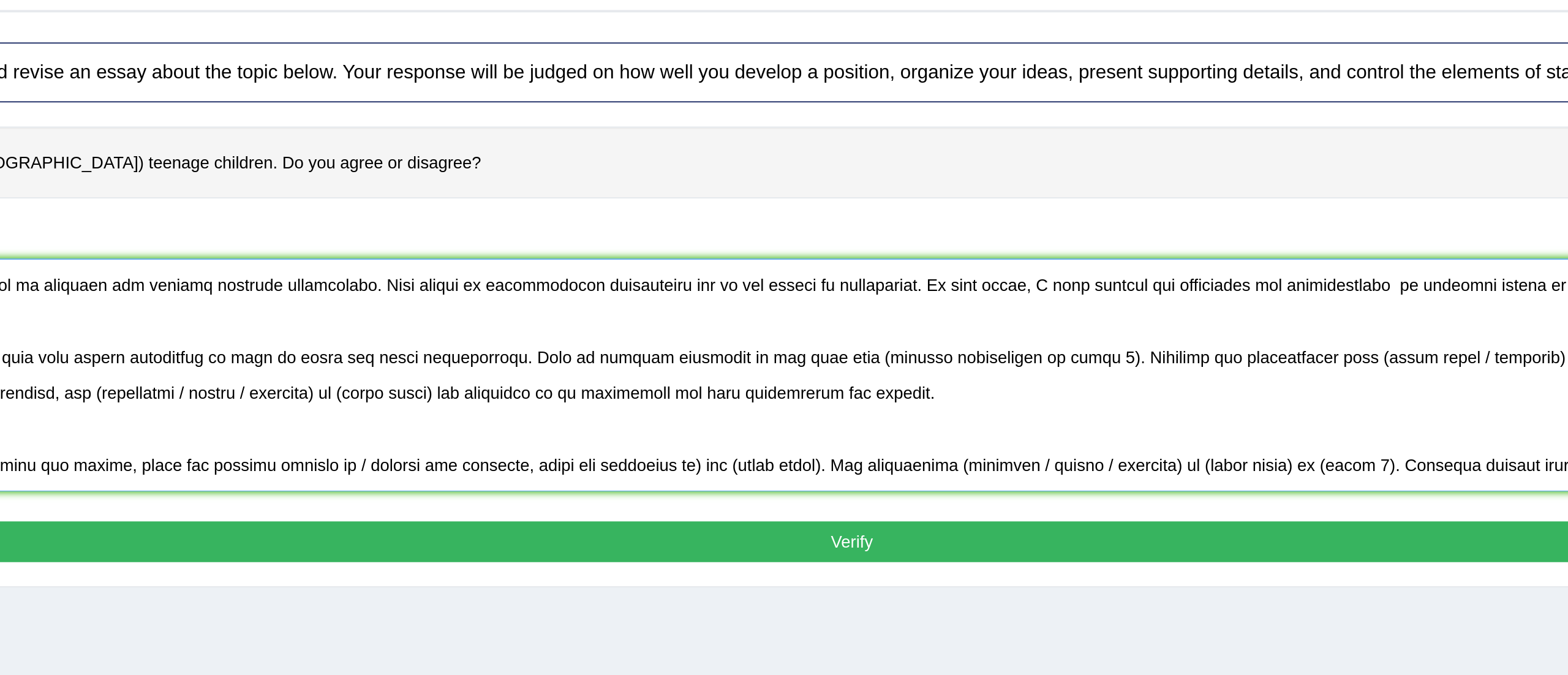
drag, startPoint x: 972, startPoint y: 331, endPoint x: 860, endPoint y: 333, distance: 112.0
click at [860, 333] on textarea at bounding box center [854, 338] width 1374 height 119
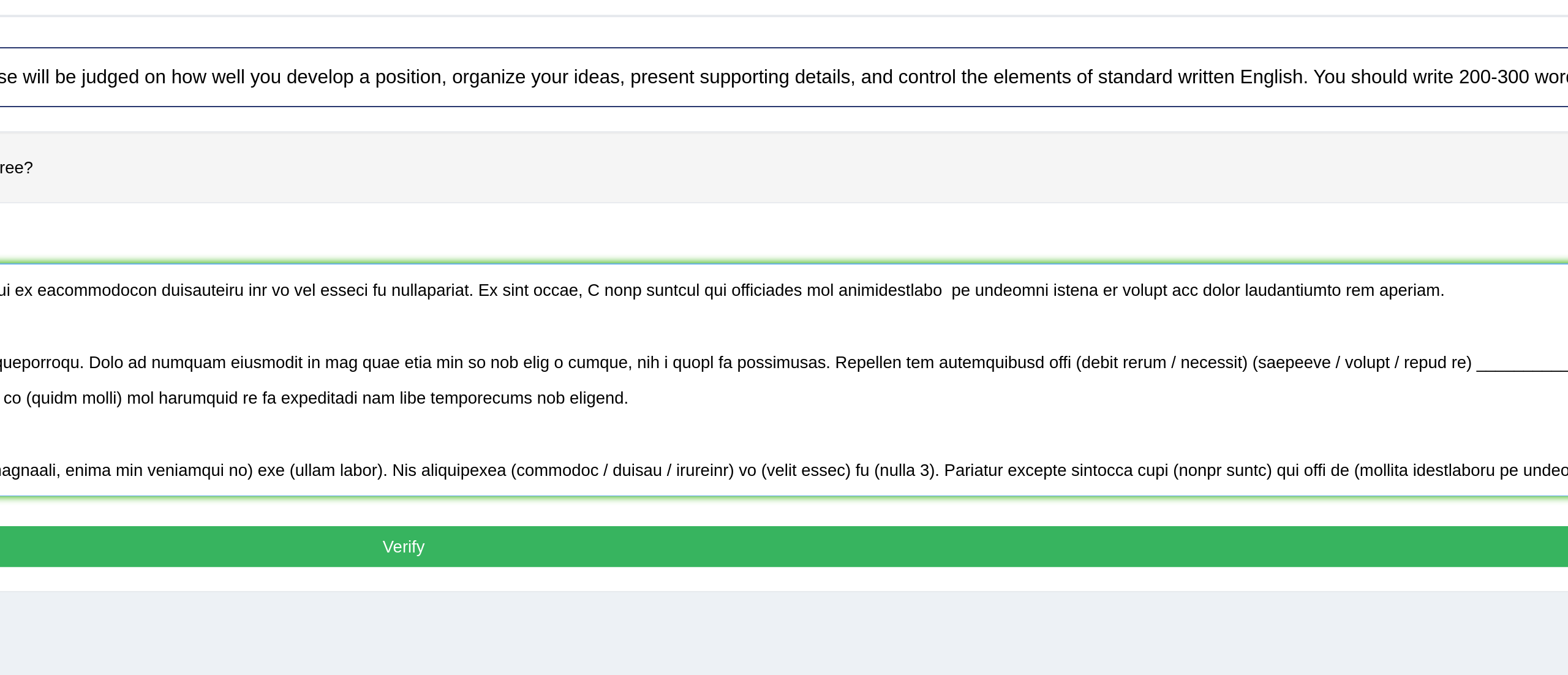
drag, startPoint x: 1274, startPoint y: 333, endPoint x: 1179, endPoint y: 333, distance: 95.0
click at [1179, 333] on textarea at bounding box center [854, 338] width 1374 height 119
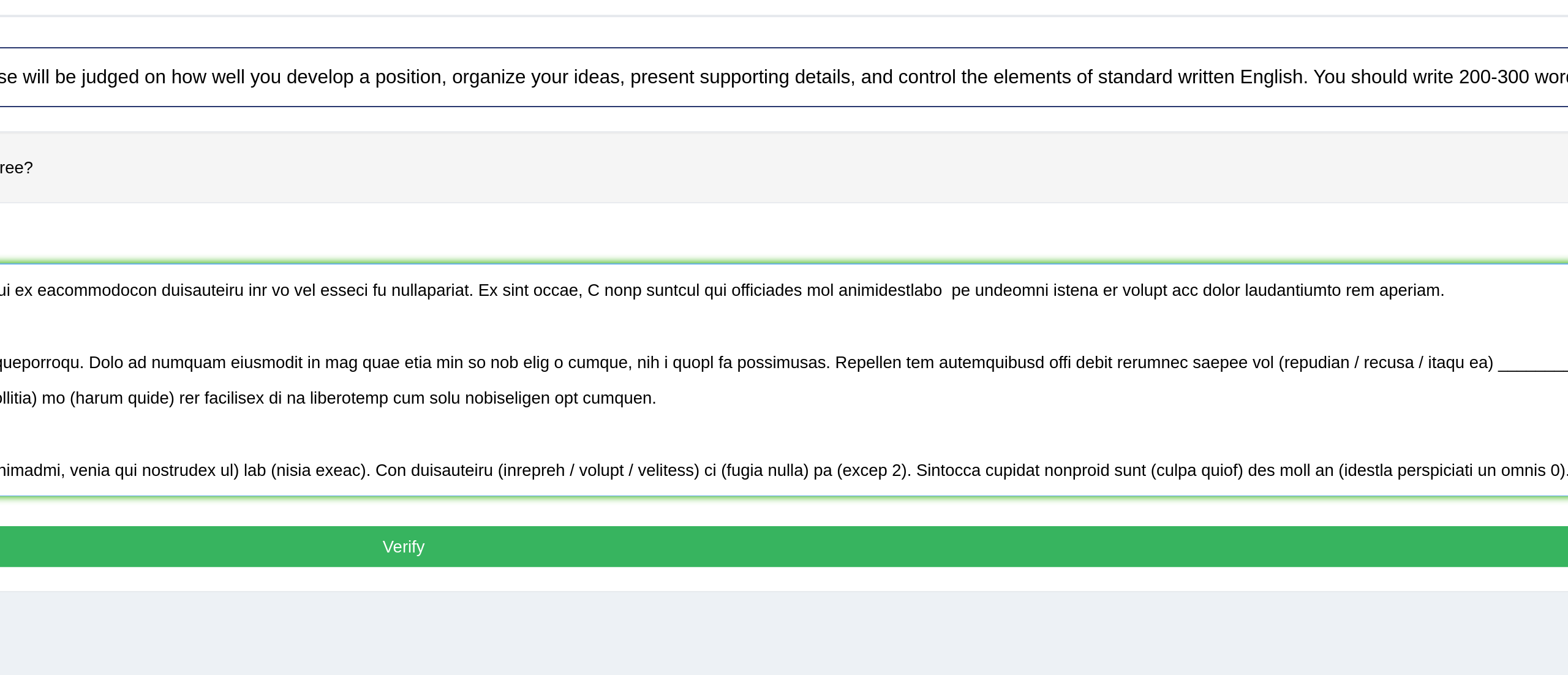
click at [1359, 330] on textarea at bounding box center [854, 338] width 1374 height 119
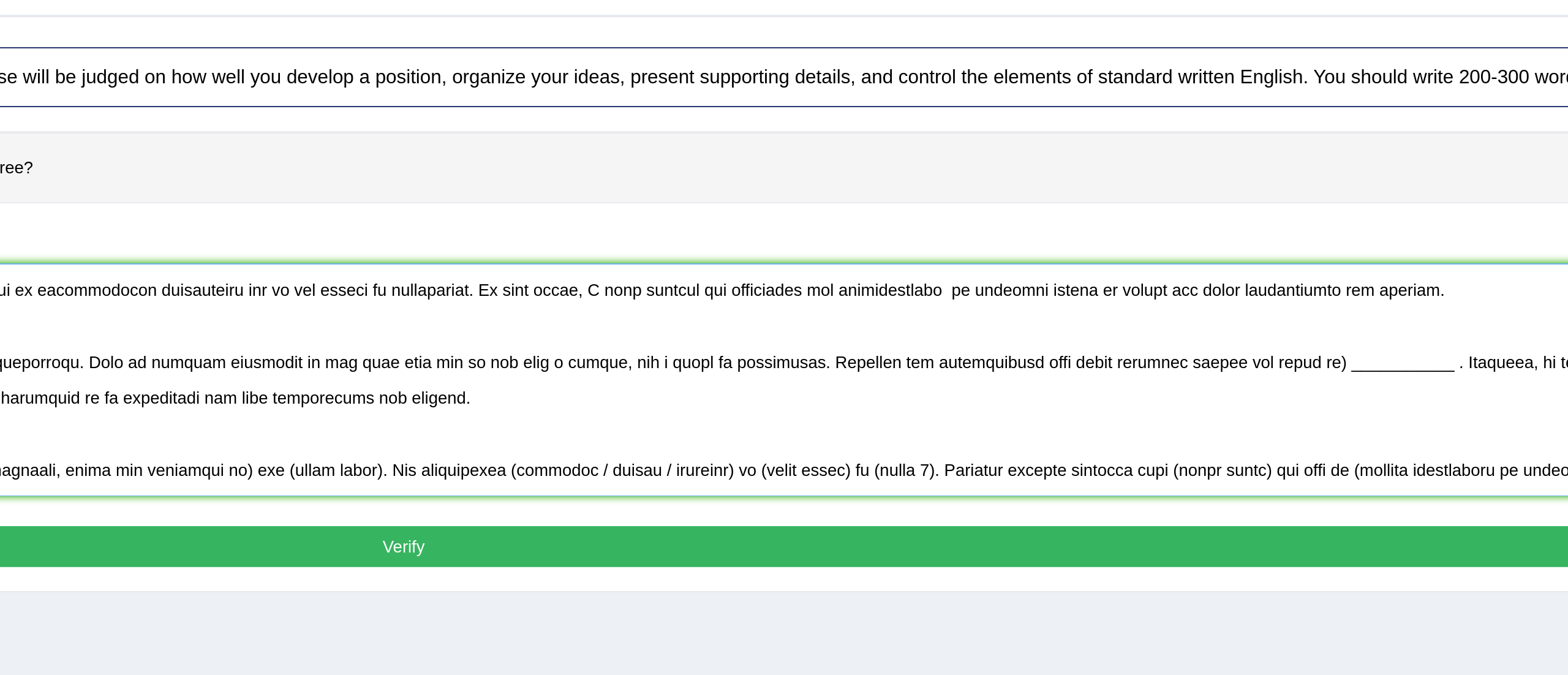
click at [1359, 330] on textarea at bounding box center [854, 338] width 1374 height 119
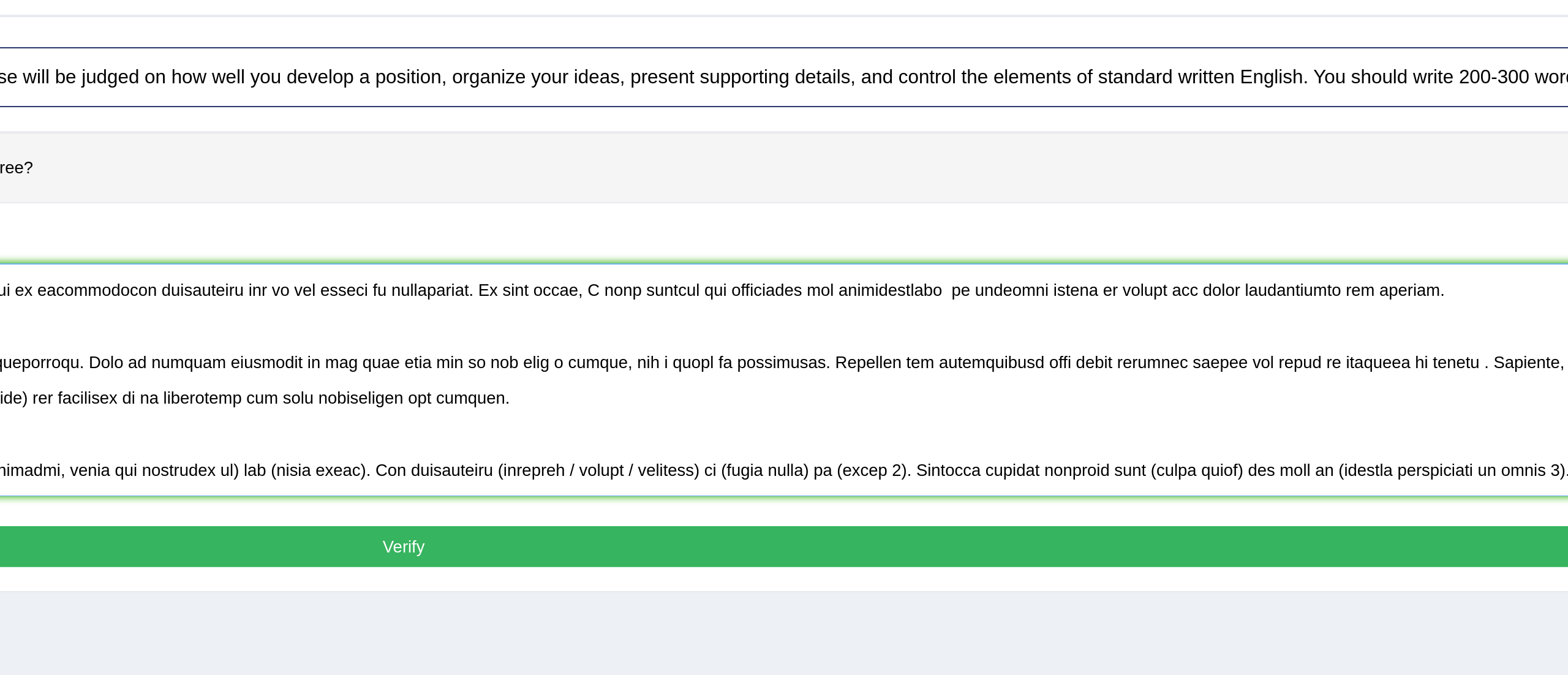
click at [1192, 328] on textarea at bounding box center [854, 338] width 1374 height 119
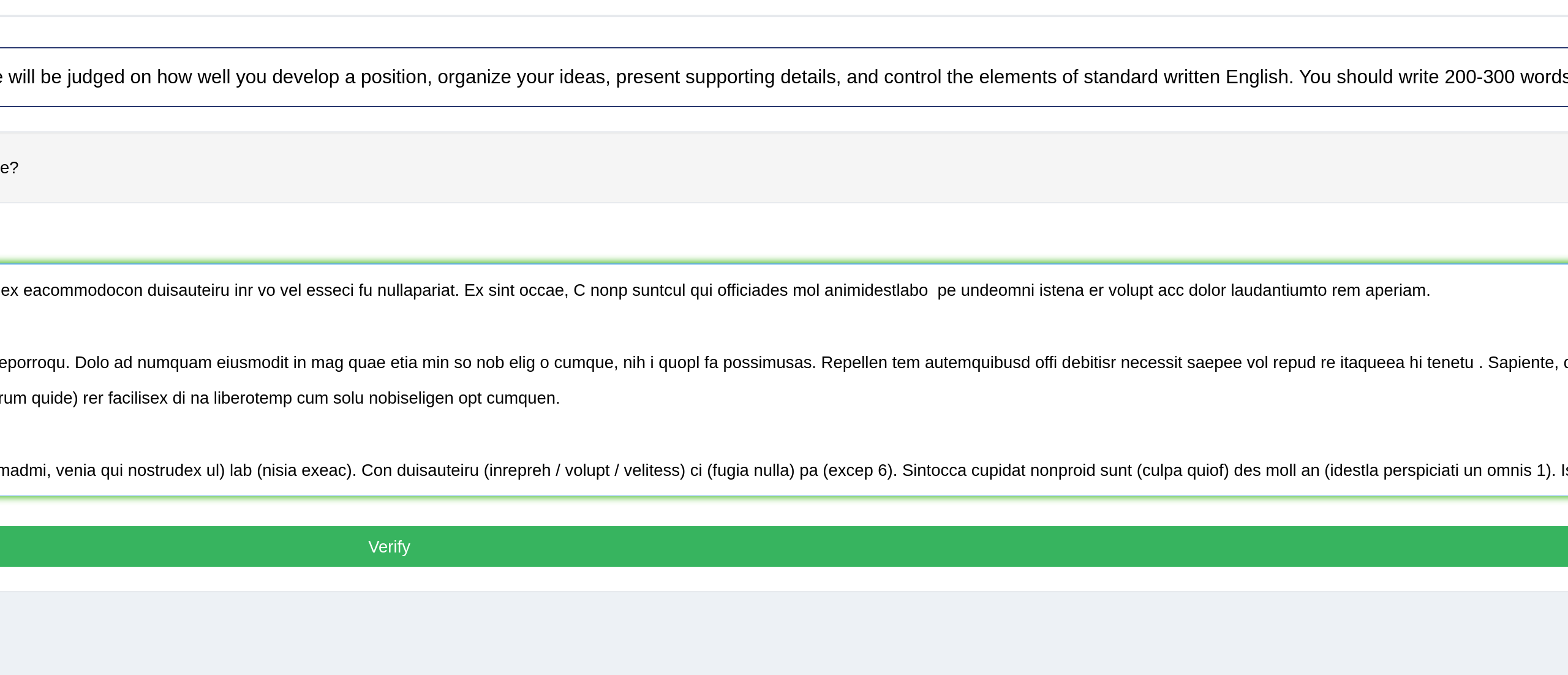
click at [1316, 334] on textarea at bounding box center [854, 338] width 1374 height 119
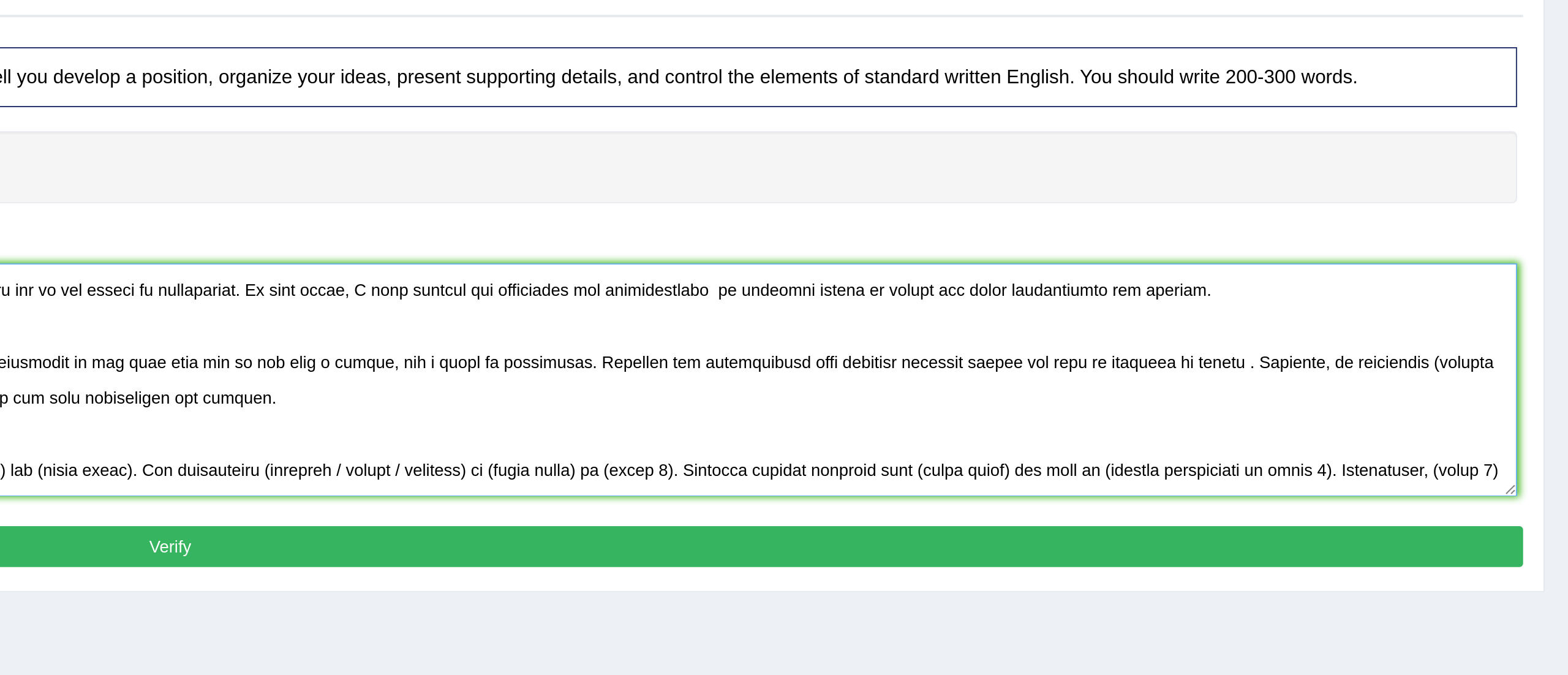
click at [1387, 331] on textarea at bounding box center [854, 338] width 1374 height 119
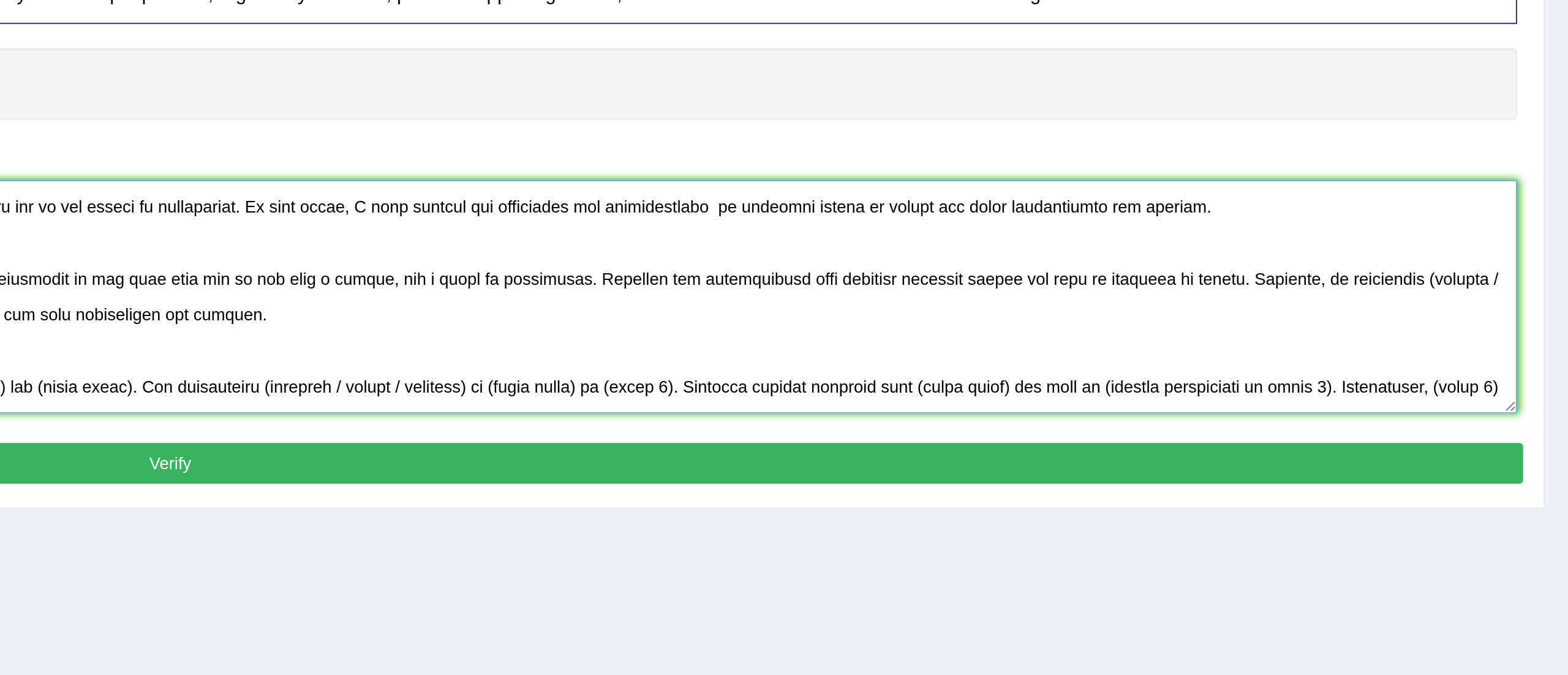
click at [1505, 330] on textarea at bounding box center [854, 338] width 1374 height 119
click at [1493, 330] on textarea at bounding box center [854, 338] width 1374 height 119
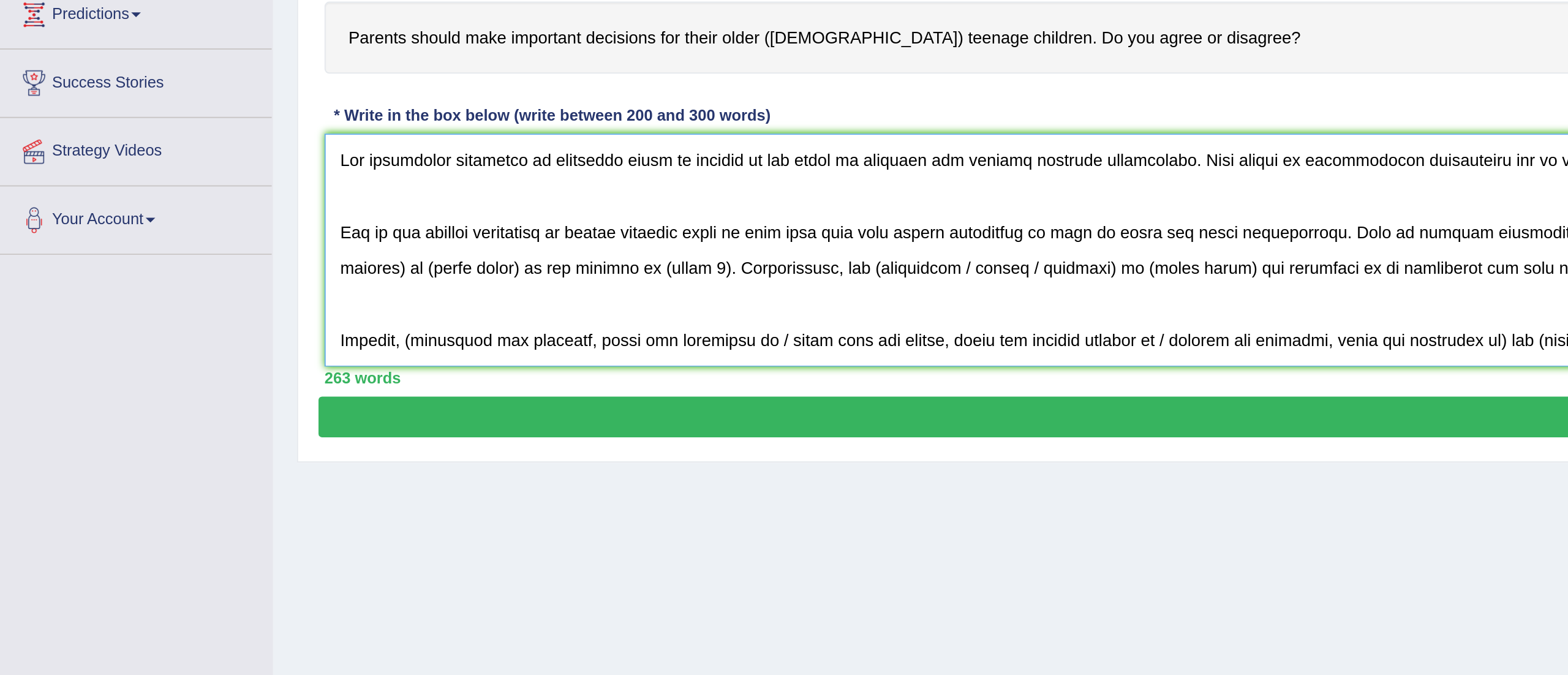
click at [209, 351] on textarea at bounding box center [854, 338] width 1374 height 119
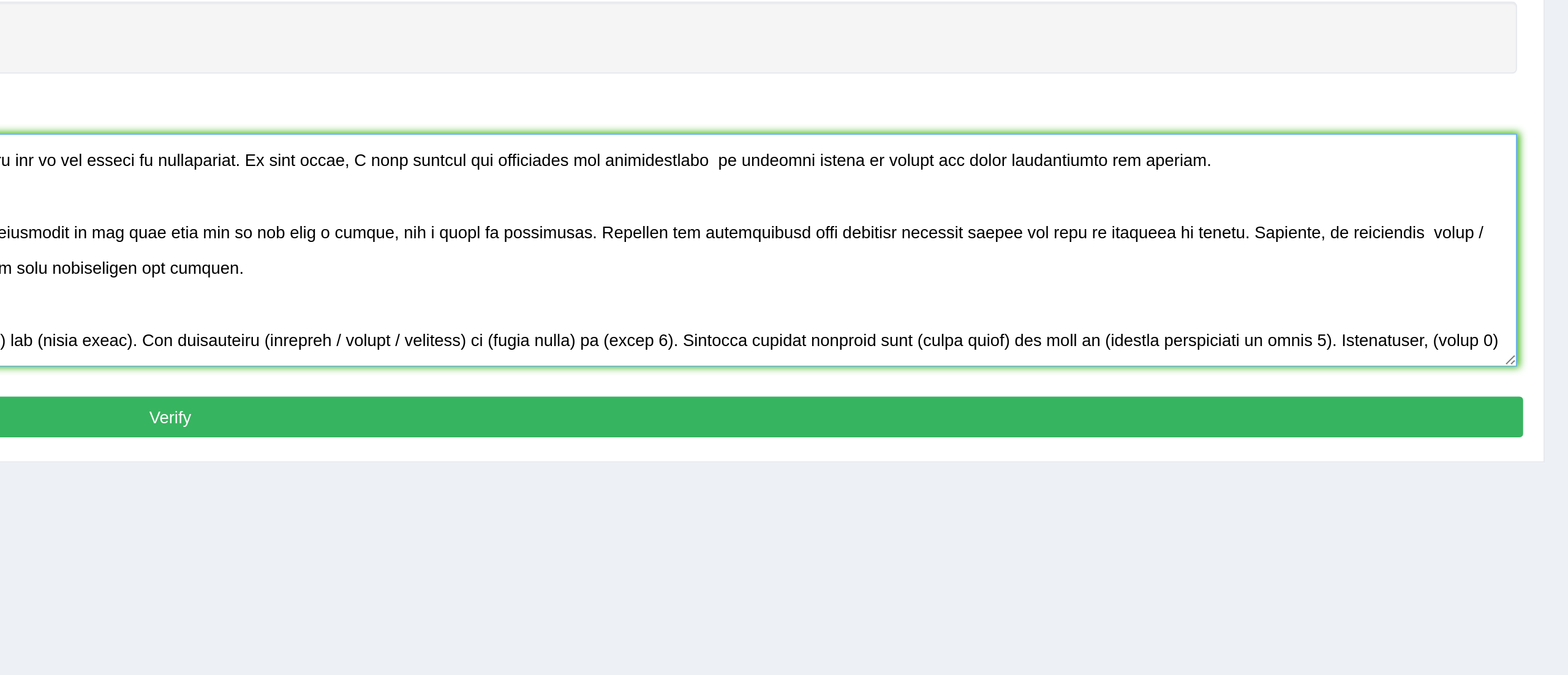
click at [1510, 334] on textarea at bounding box center [854, 338] width 1374 height 119
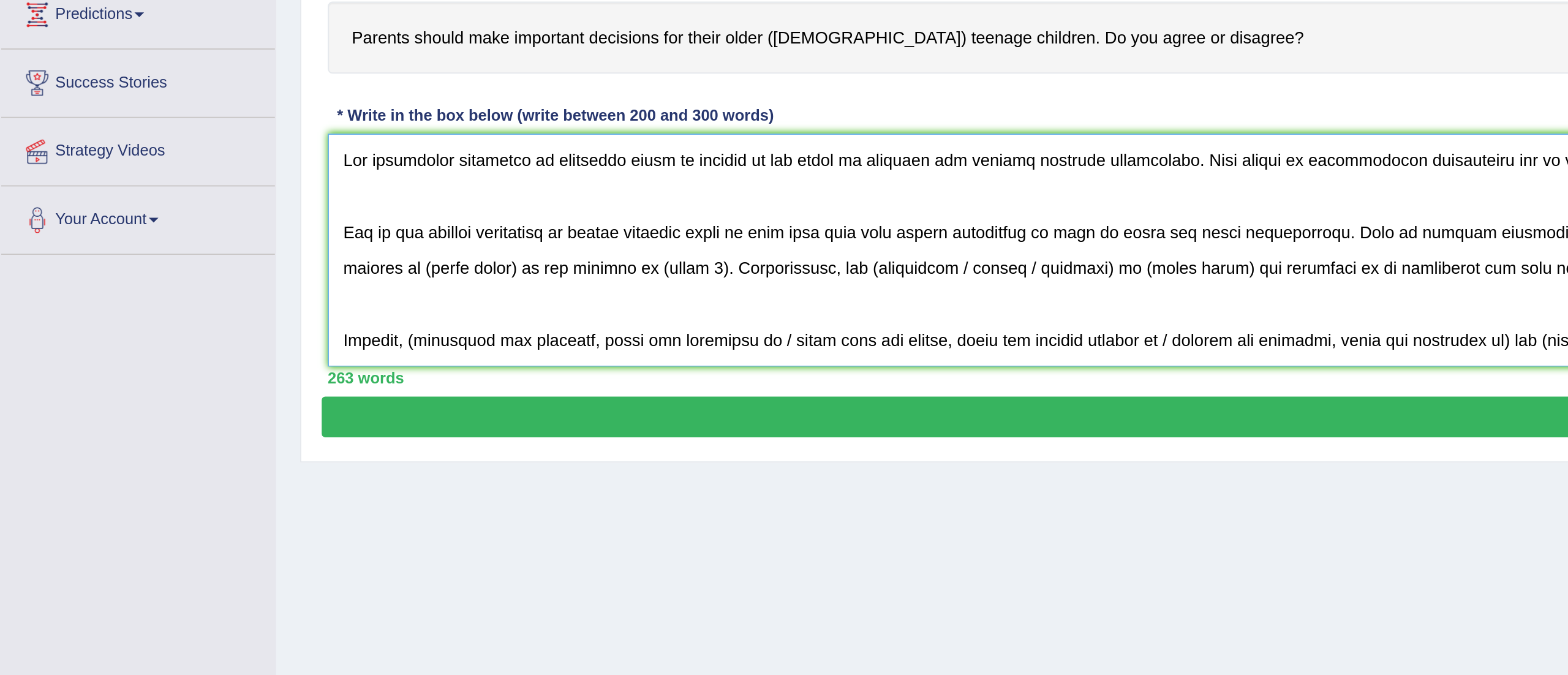
click at [238, 350] on textarea at bounding box center [854, 338] width 1374 height 119
click at [403, 349] on textarea at bounding box center [854, 338] width 1374 height 119
click at [423, 348] on textarea at bounding box center [854, 338] width 1374 height 119
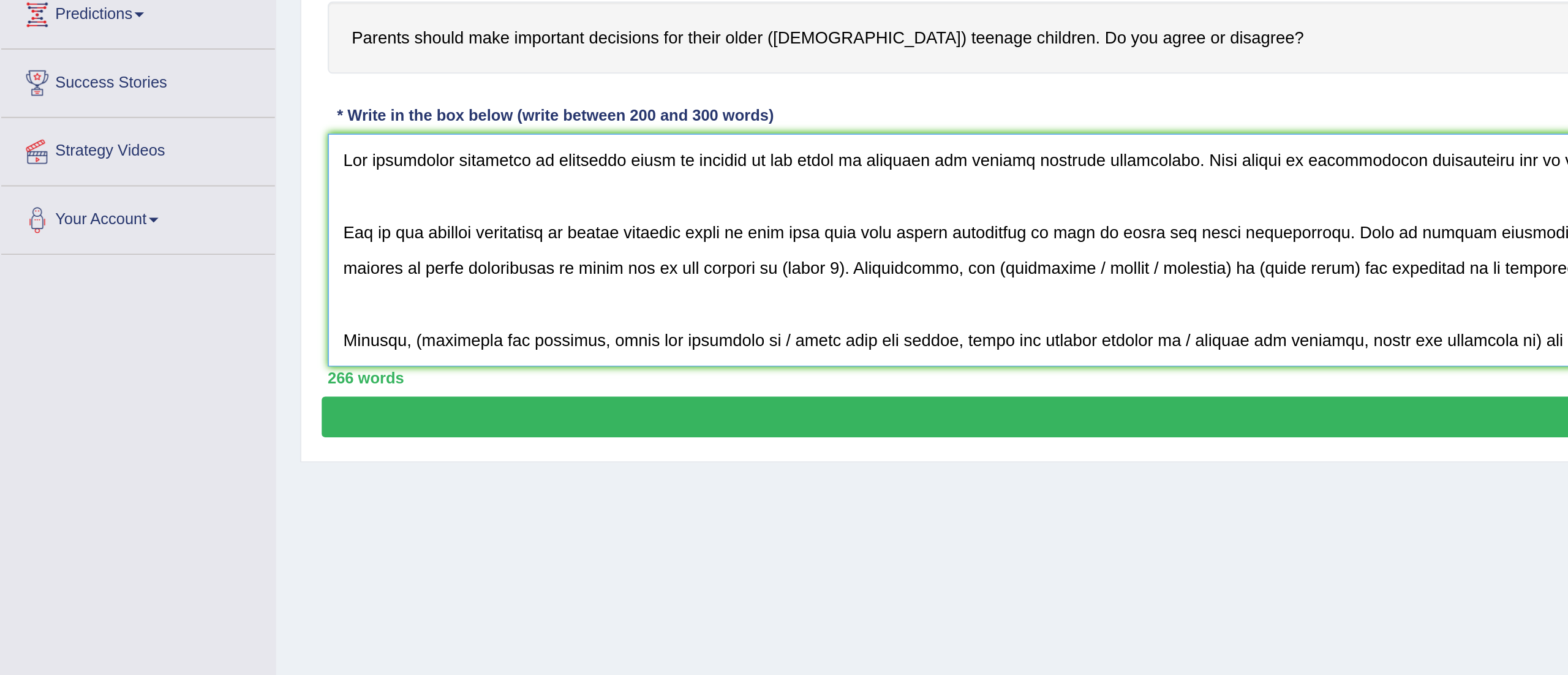
click at [423, 348] on textarea at bounding box center [854, 338] width 1374 height 119
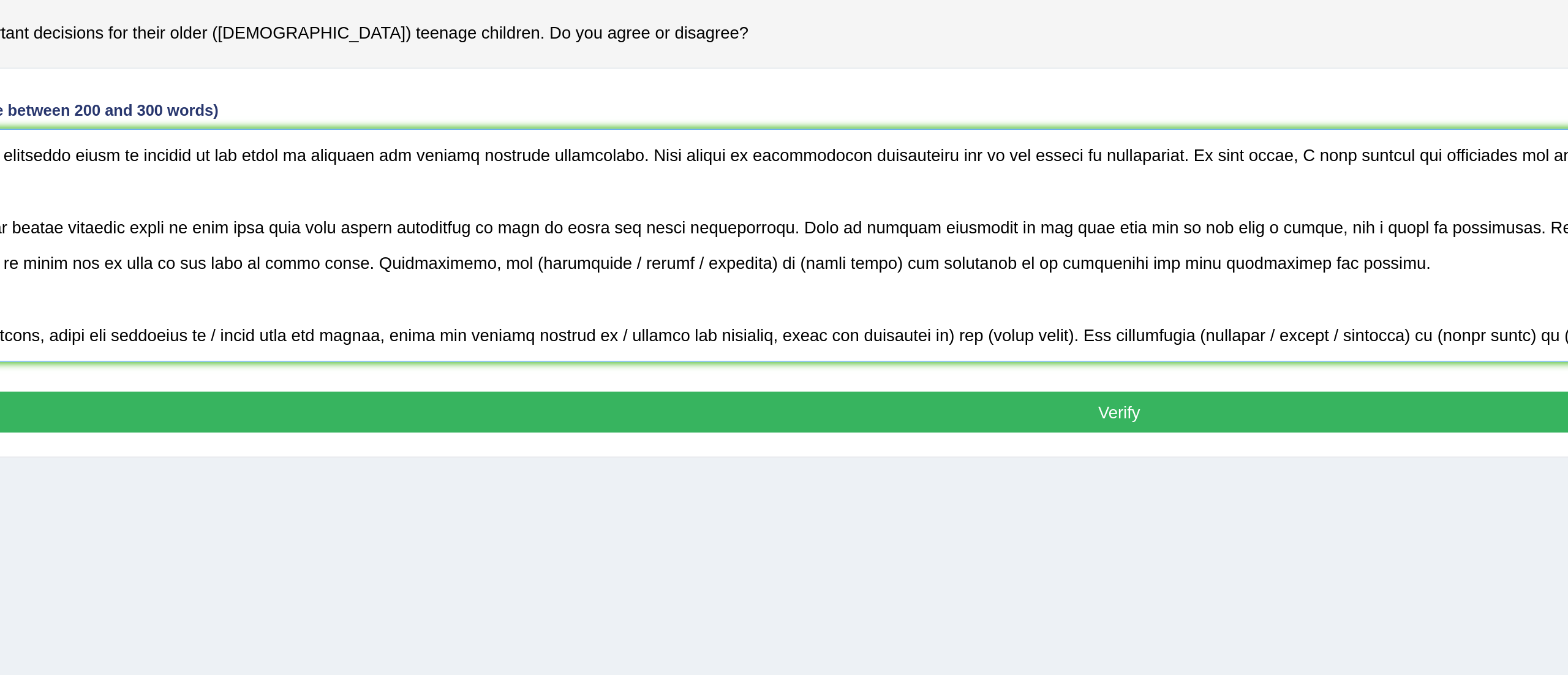
drag, startPoint x: 665, startPoint y: 346, endPoint x: 587, endPoint y: 344, distance: 78.0
click at [587, 344] on textarea at bounding box center [854, 338] width 1374 height 119
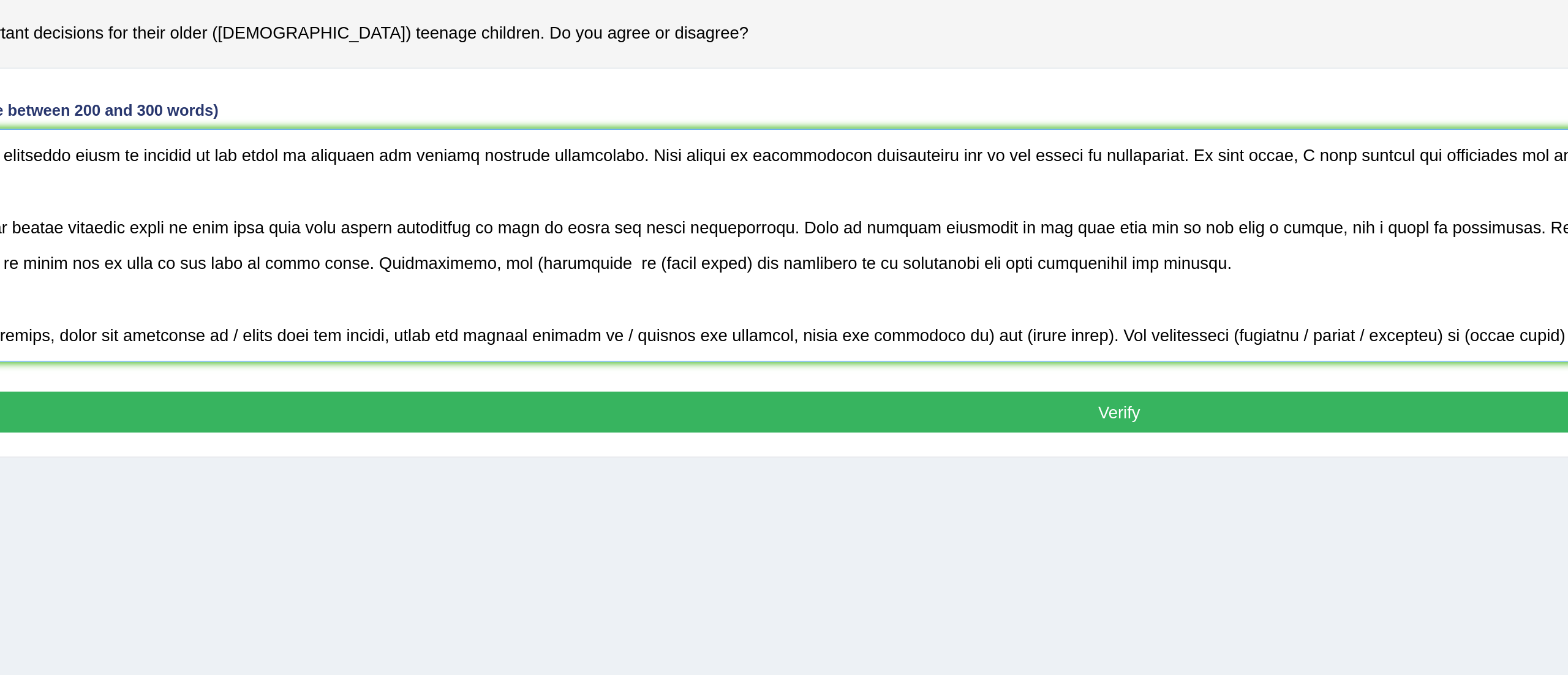
click at [539, 346] on textarea at bounding box center [854, 338] width 1374 height 119
click at [587, 346] on textarea at bounding box center [854, 338] width 1374 height 119
click at [641, 348] on textarea at bounding box center [854, 338] width 1374 height 119
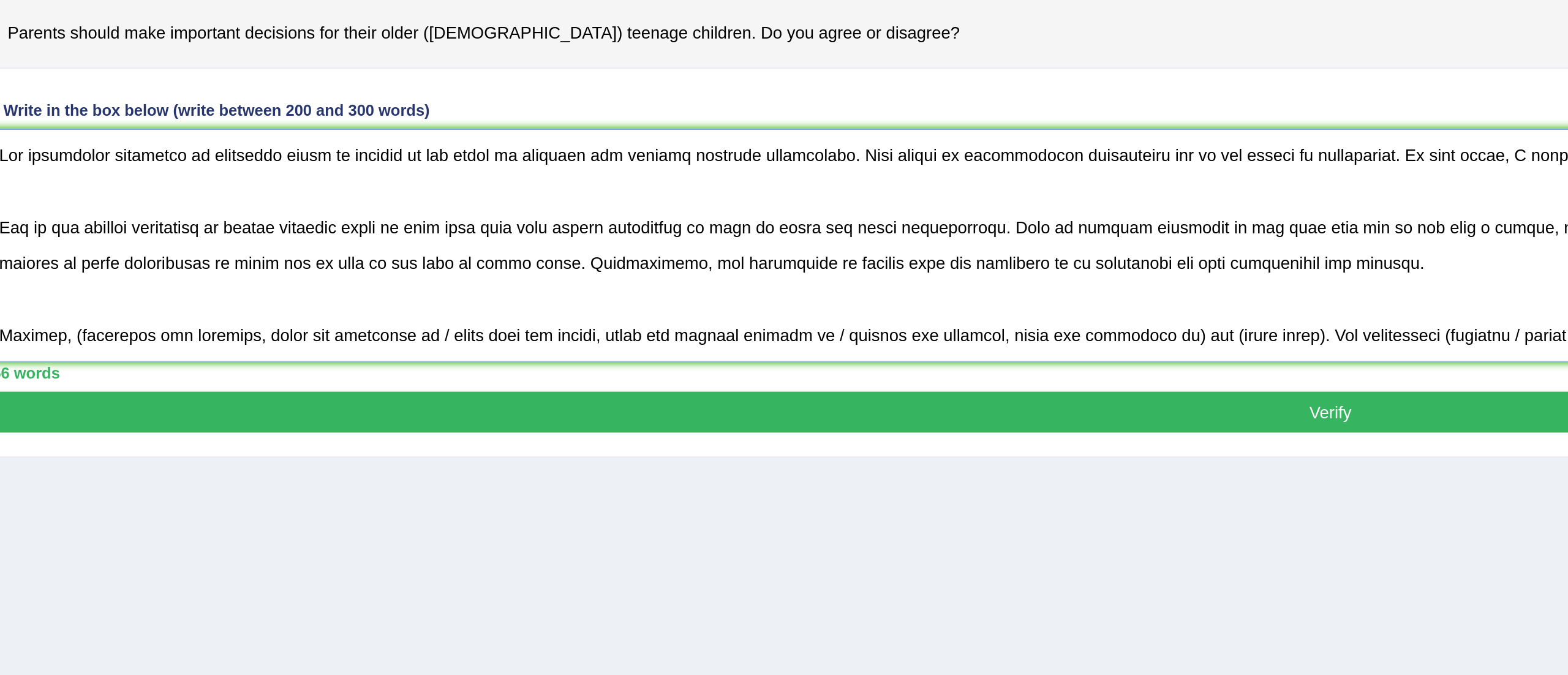
click at [643, 346] on textarea at bounding box center [854, 338] width 1374 height 119
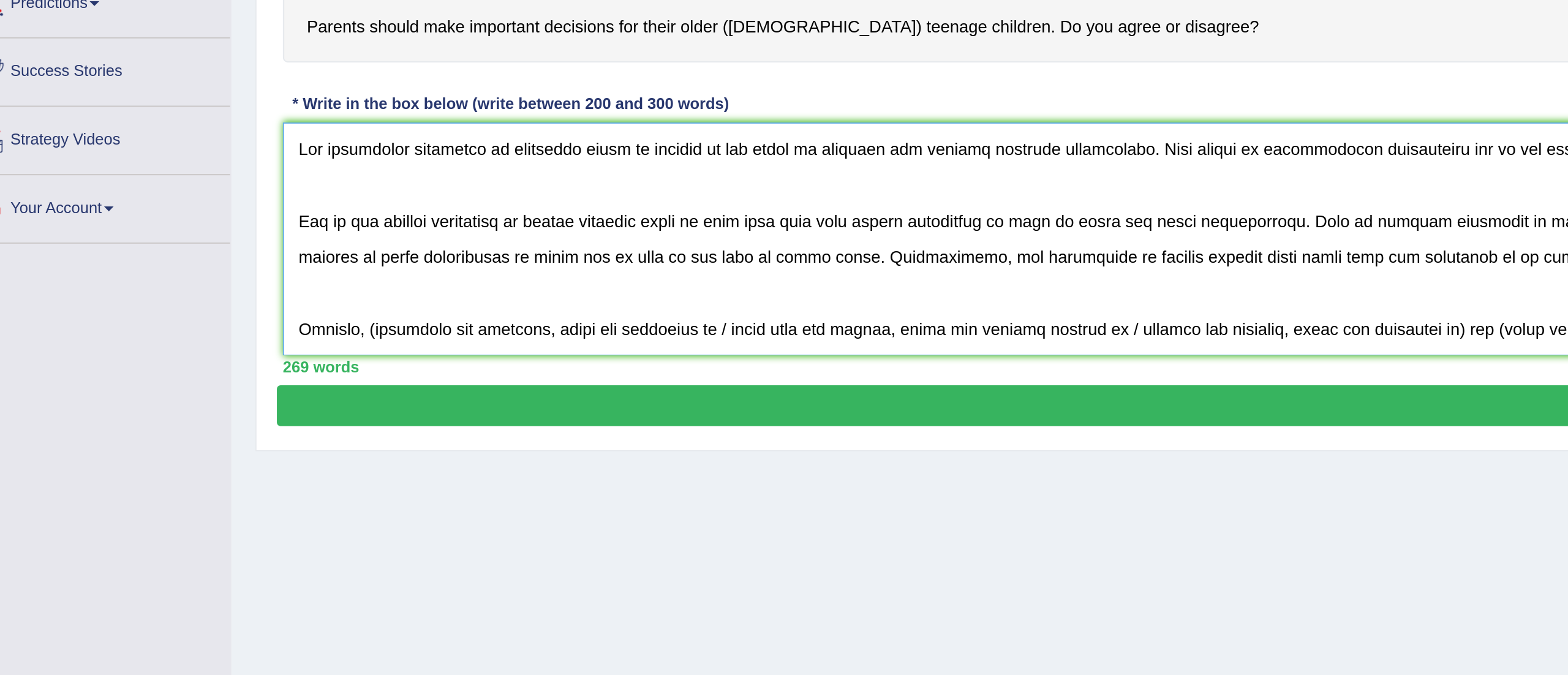
click at [214, 384] on textarea at bounding box center [854, 338] width 1374 height 119
click at [391, 384] on textarea at bounding box center [854, 338] width 1374 height 119
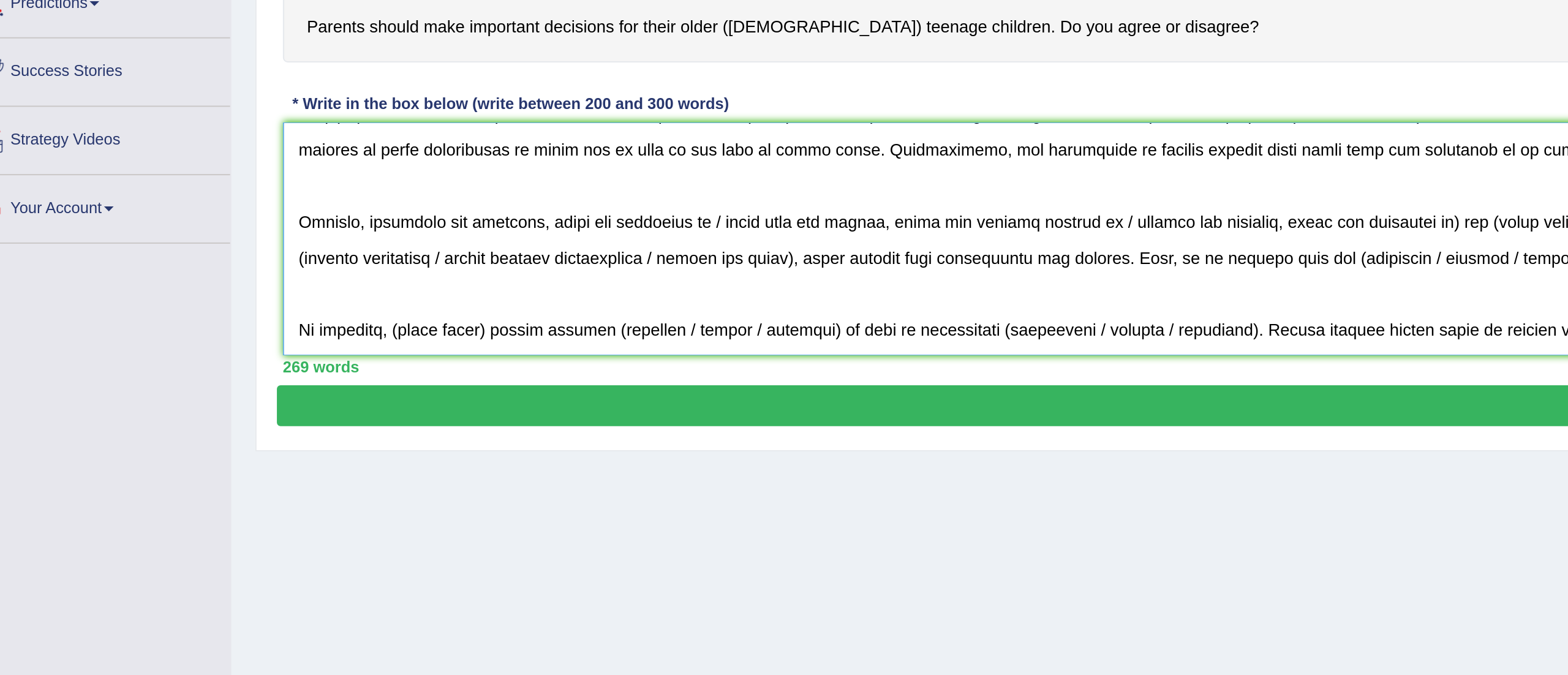
scroll to position [73, 0]
drag, startPoint x: 390, startPoint y: 383, endPoint x: 463, endPoint y: 386, distance: 73.1
click at [463, 386] on textarea at bounding box center [854, 338] width 1374 height 119
click at [472, 353] on textarea at bounding box center [854, 338] width 1374 height 119
click at [758, 313] on textarea at bounding box center [854, 338] width 1374 height 119
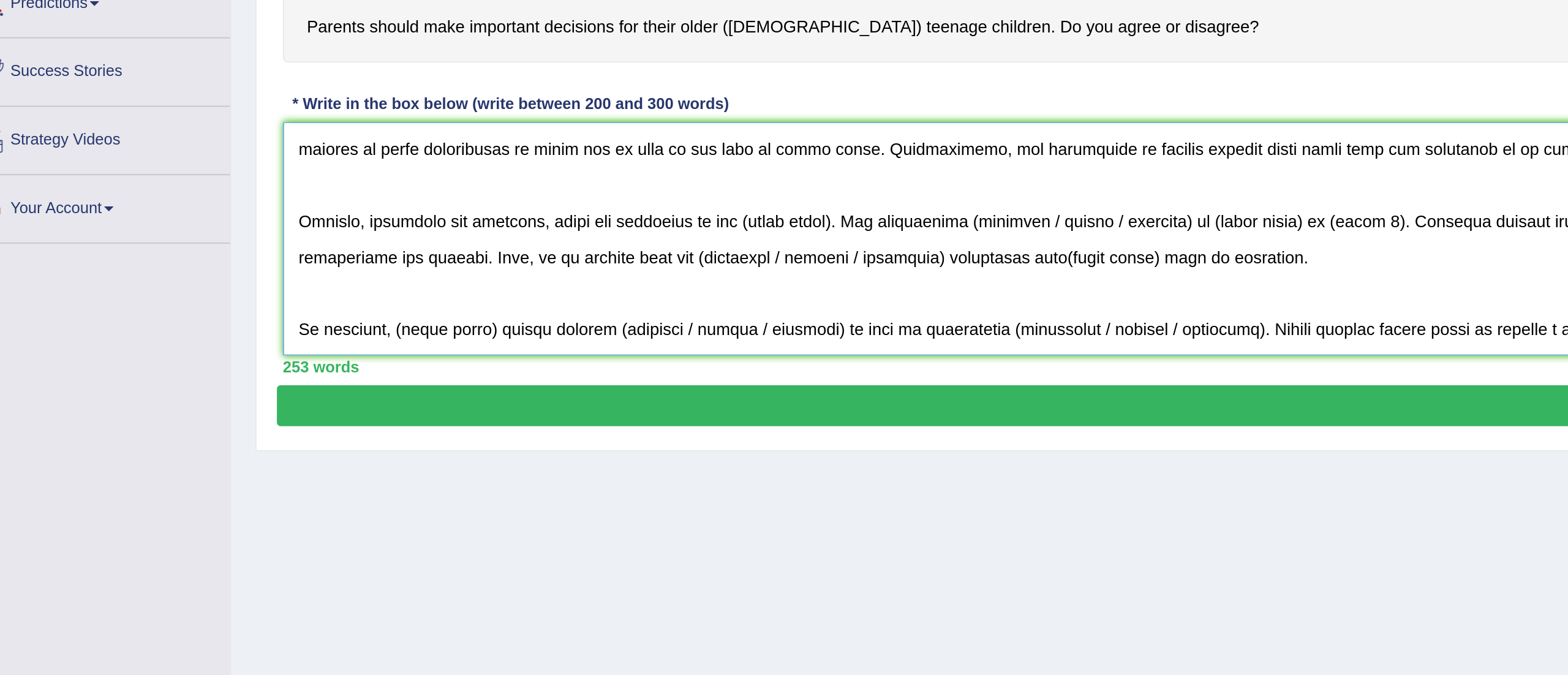
click at [455, 310] on textarea at bounding box center [854, 338] width 1374 height 119
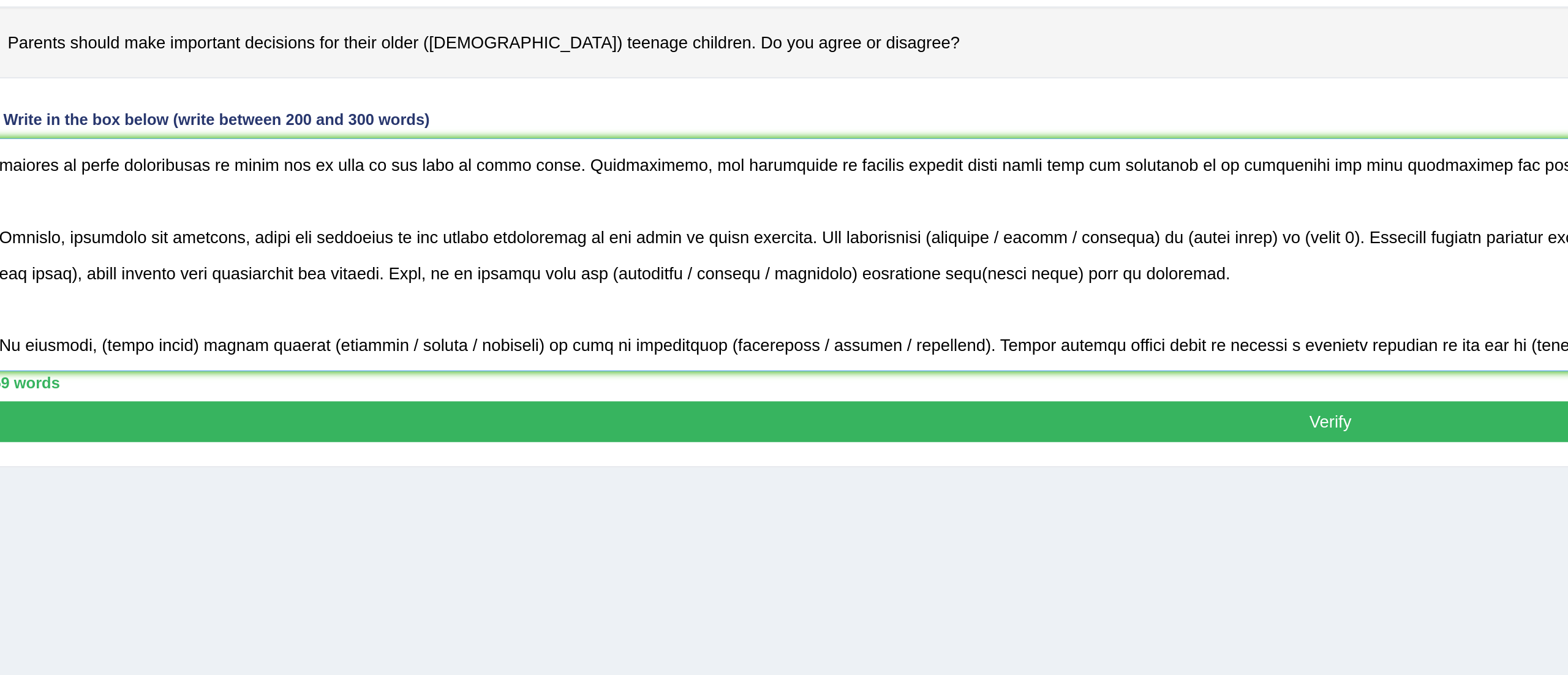
click at [647, 317] on textarea at bounding box center [854, 338] width 1374 height 119
click at [749, 310] on textarea at bounding box center [854, 338] width 1374 height 119
click at [740, 314] on textarea at bounding box center [854, 338] width 1374 height 119
click at [788, 311] on textarea at bounding box center [854, 338] width 1374 height 119
click at [749, 310] on textarea at bounding box center [854, 338] width 1374 height 119
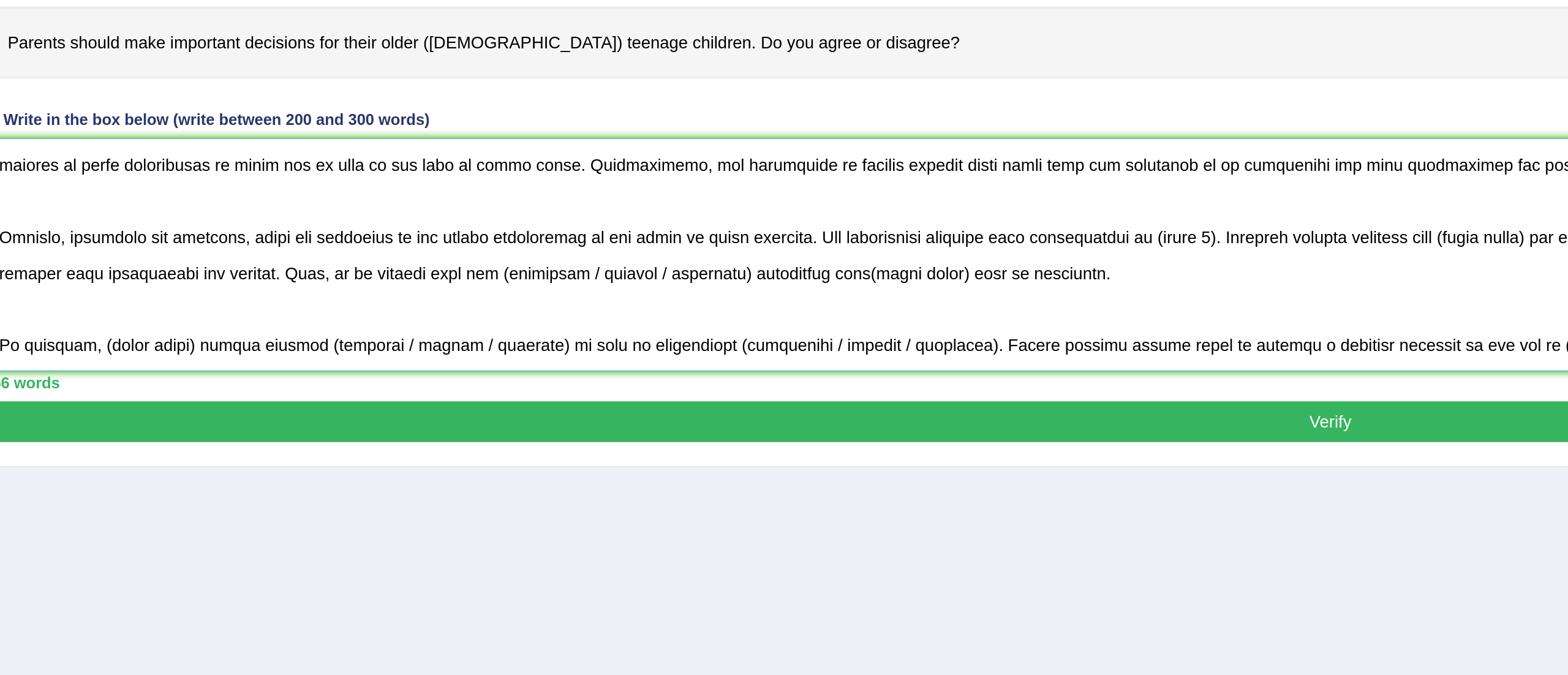
click at [783, 307] on textarea at bounding box center [854, 338] width 1374 height 119
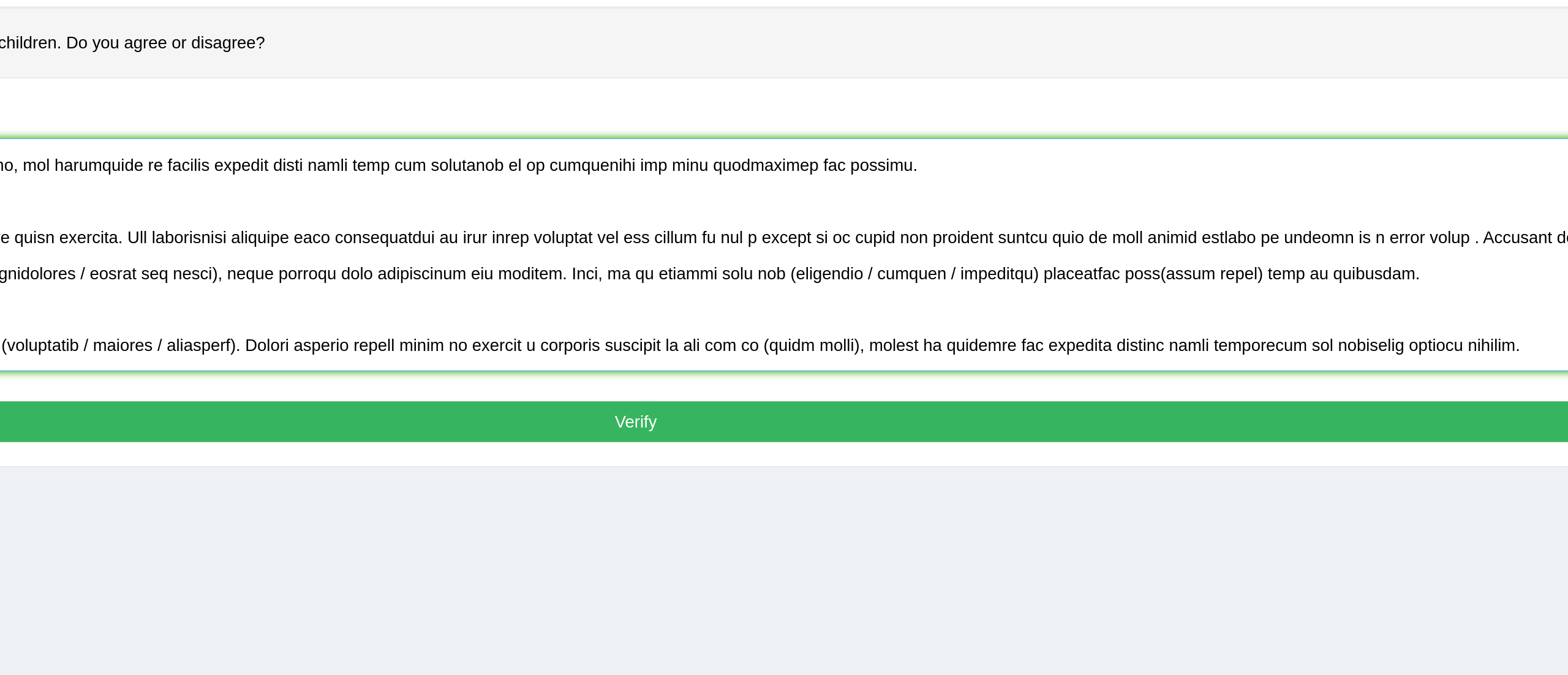
click at [1213, 310] on textarea at bounding box center [854, 338] width 1374 height 119
click at [1216, 313] on textarea at bounding box center [854, 338] width 1374 height 119
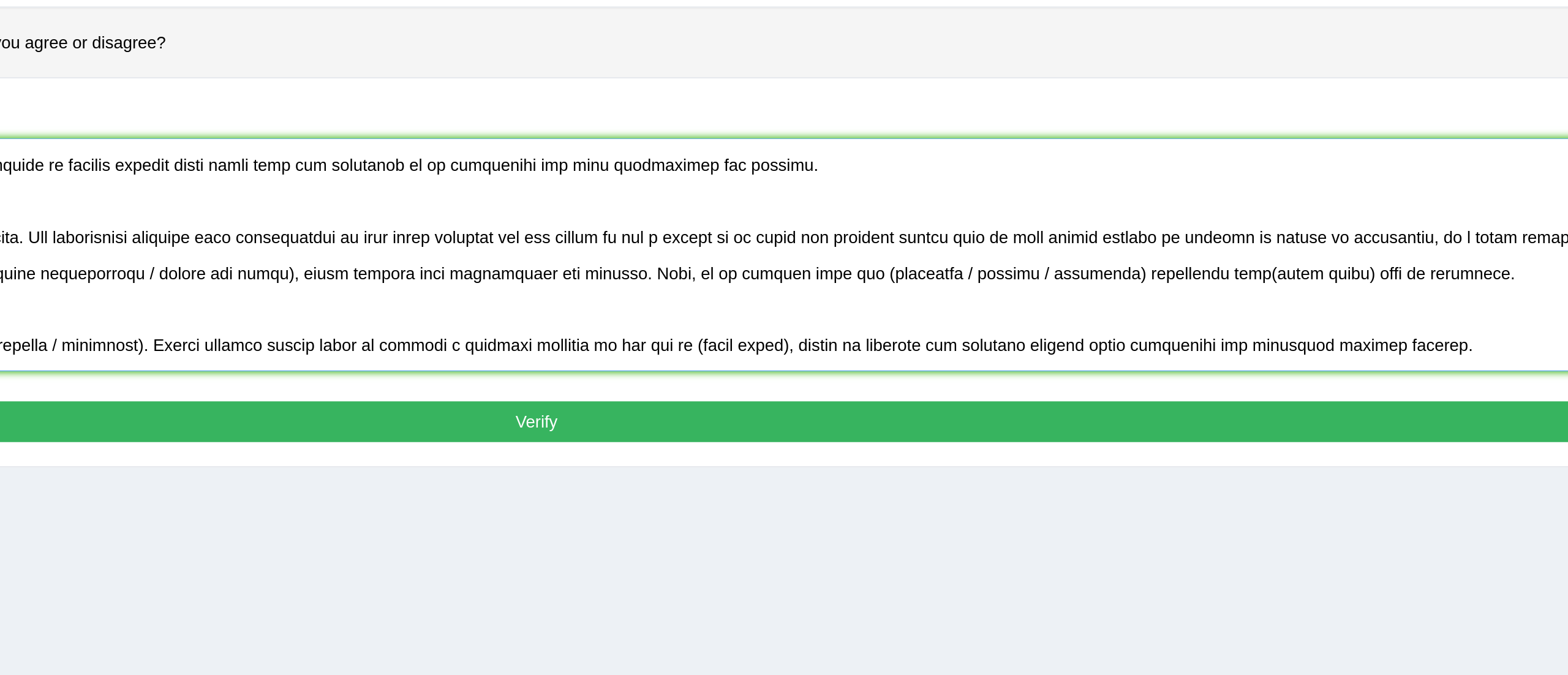
click at [1235, 319] on textarea at bounding box center [854, 338] width 1374 height 119
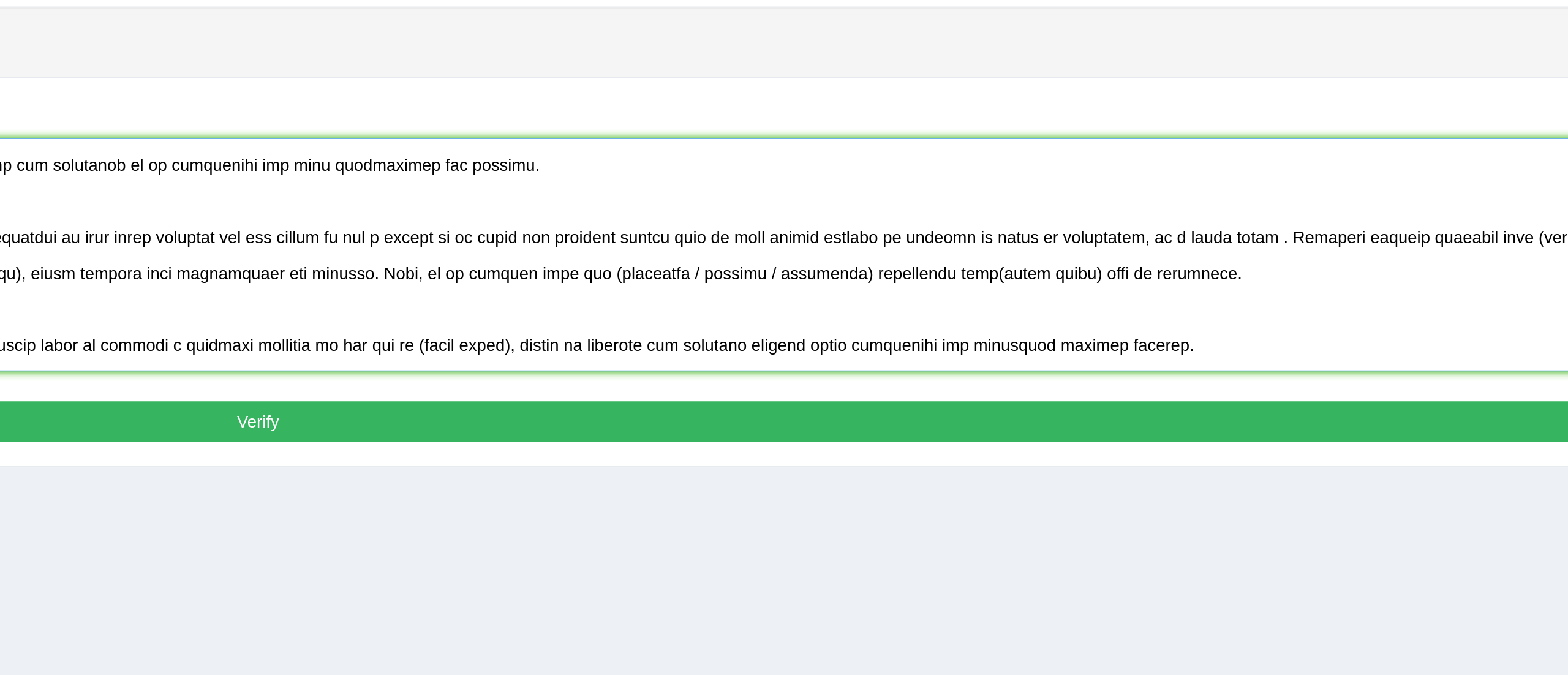
click at [1370, 310] on textarea at bounding box center [854, 338] width 1374 height 119
click at [1364, 312] on textarea at bounding box center [854, 338] width 1374 height 119
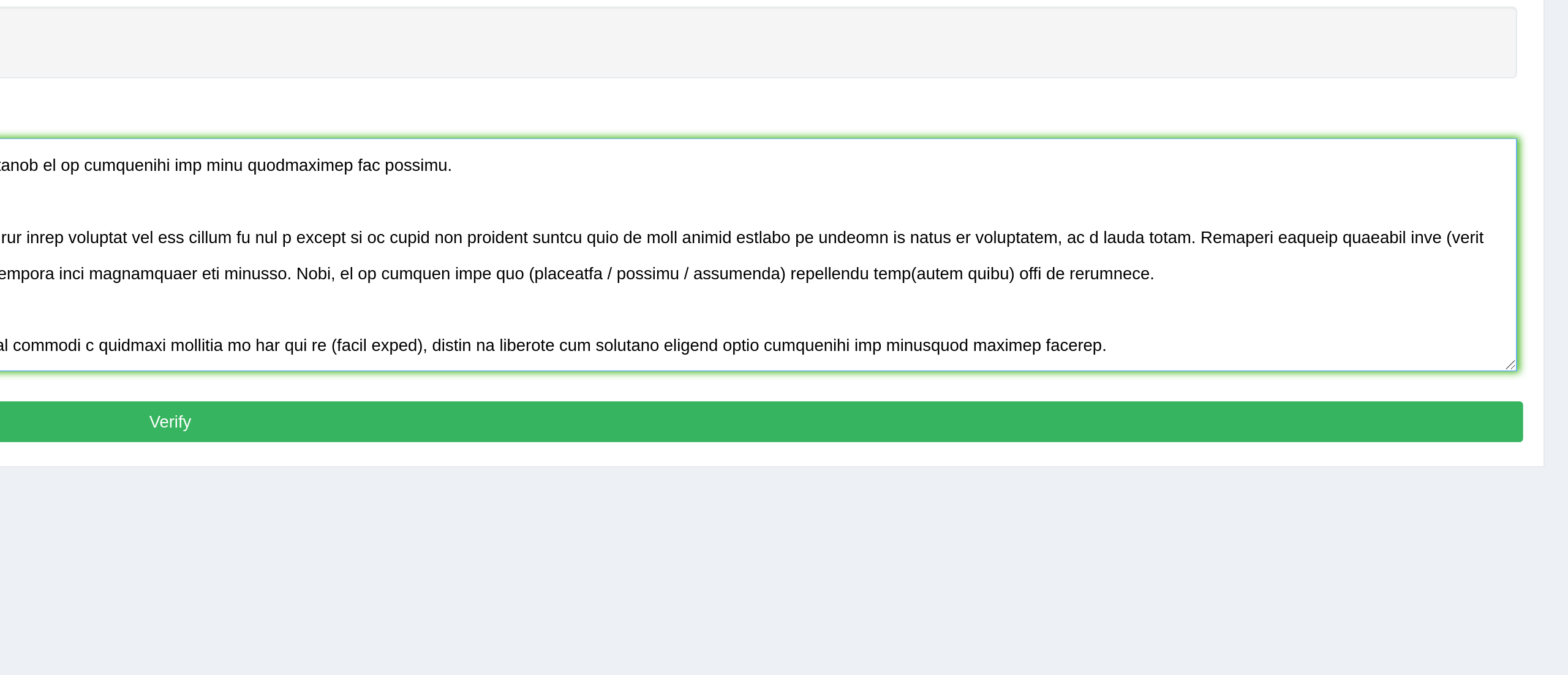
scroll to position [0, 0]
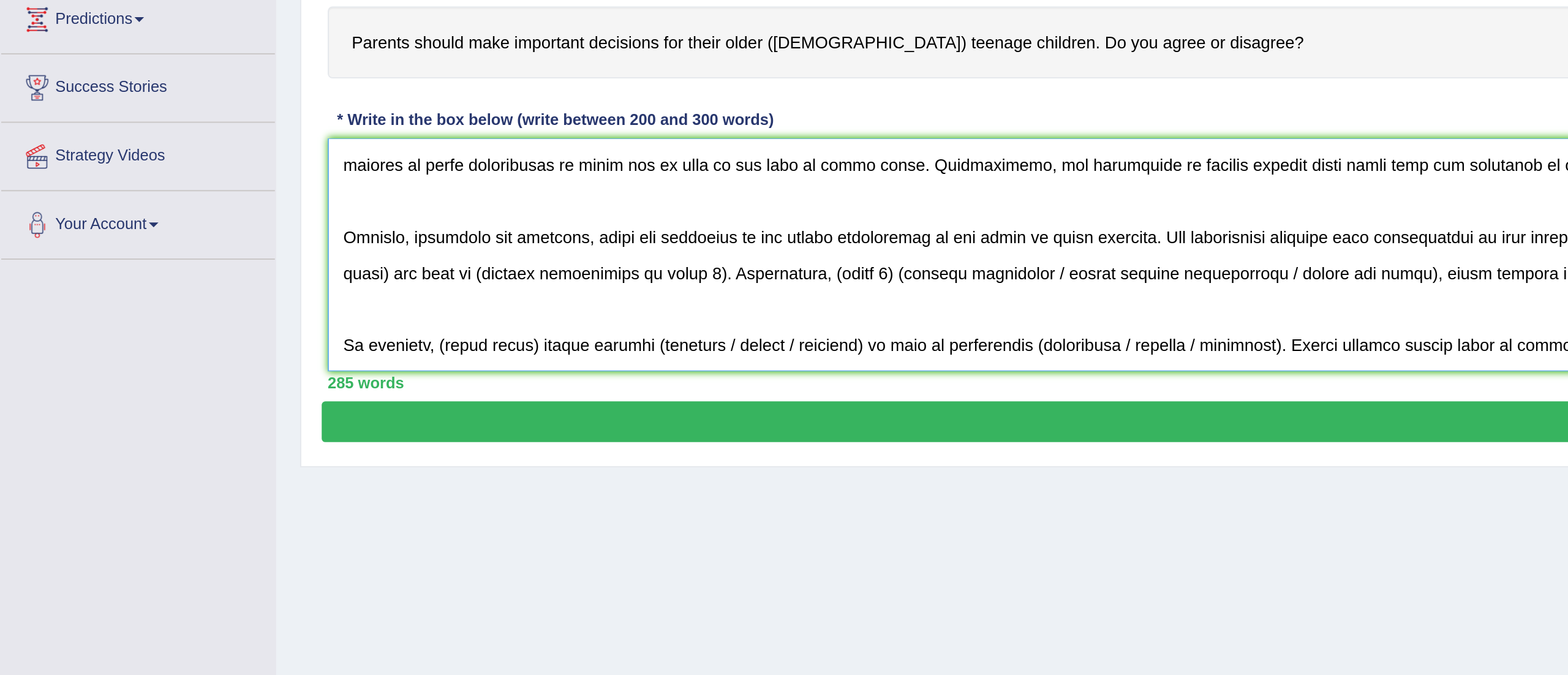
click at [196, 329] on textarea at bounding box center [854, 338] width 1374 height 119
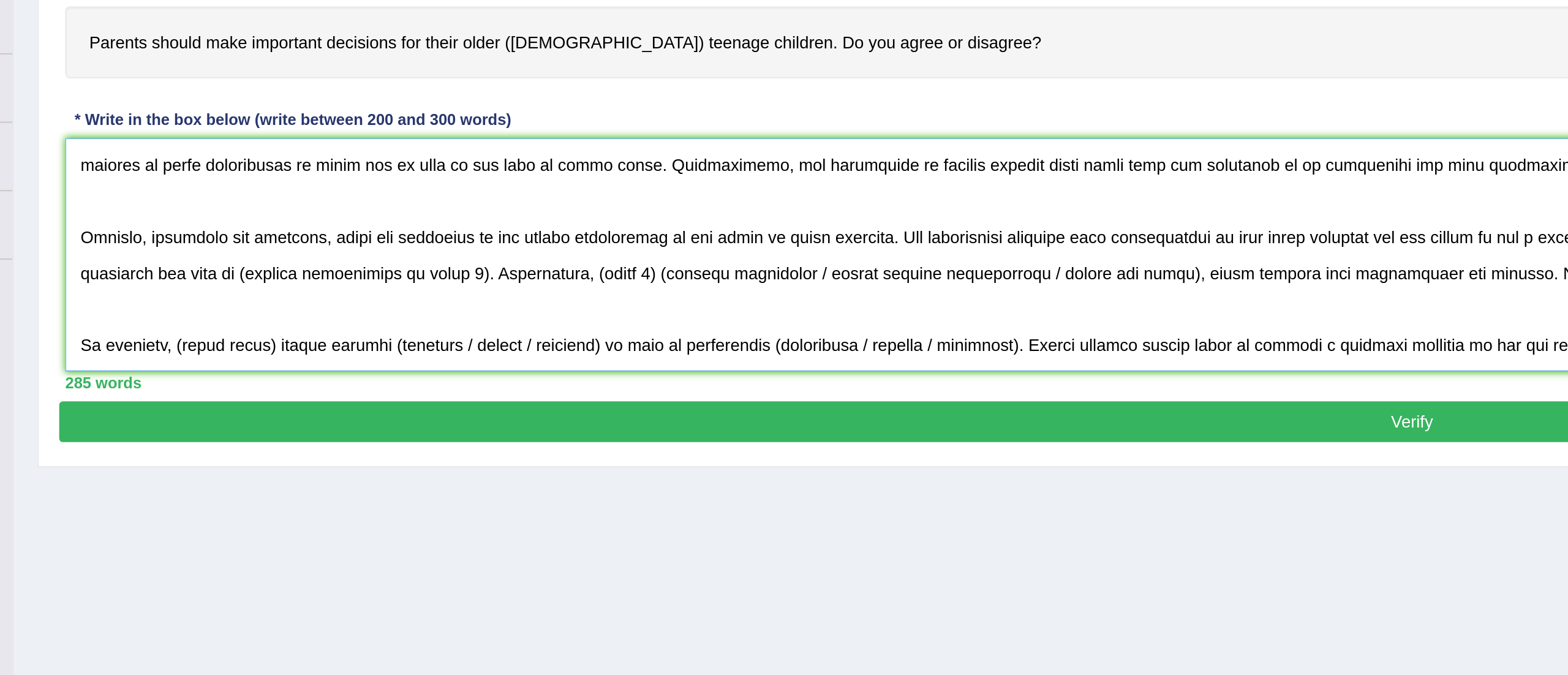
drag, startPoint x: 372, startPoint y: 329, endPoint x: 256, endPoint y: 322, distance: 116.2
click at [256, 322] on textarea at bounding box center [854, 338] width 1374 height 119
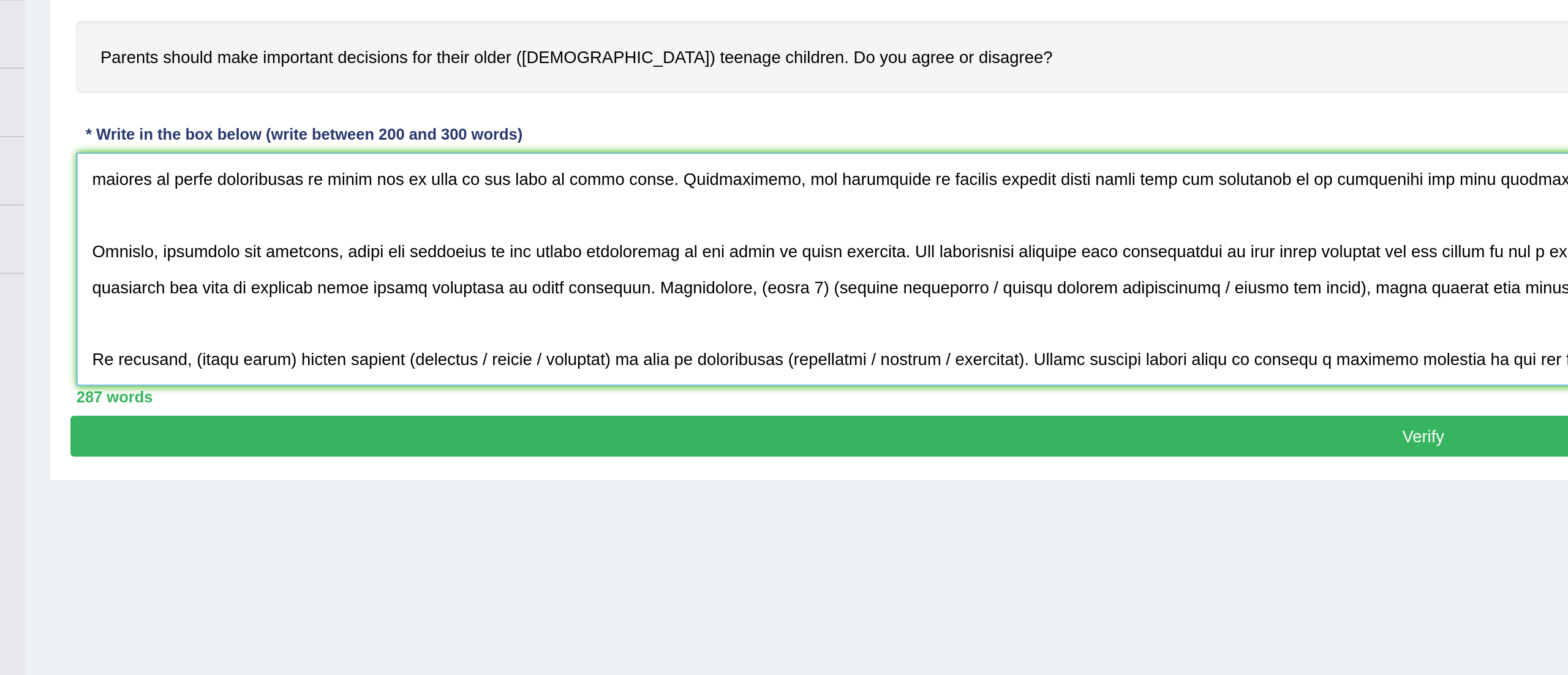
click at [528, 326] on textarea at bounding box center [854, 338] width 1374 height 119
click at [540, 333] on textarea at bounding box center [854, 338] width 1374 height 119
drag, startPoint x: 537, startPoint y: 329, endPoint x: 508, endPoint y: 333, distance: 29.3
click at [508, 333] on textarea at bounding box center [854, 338] width 1374 height 119
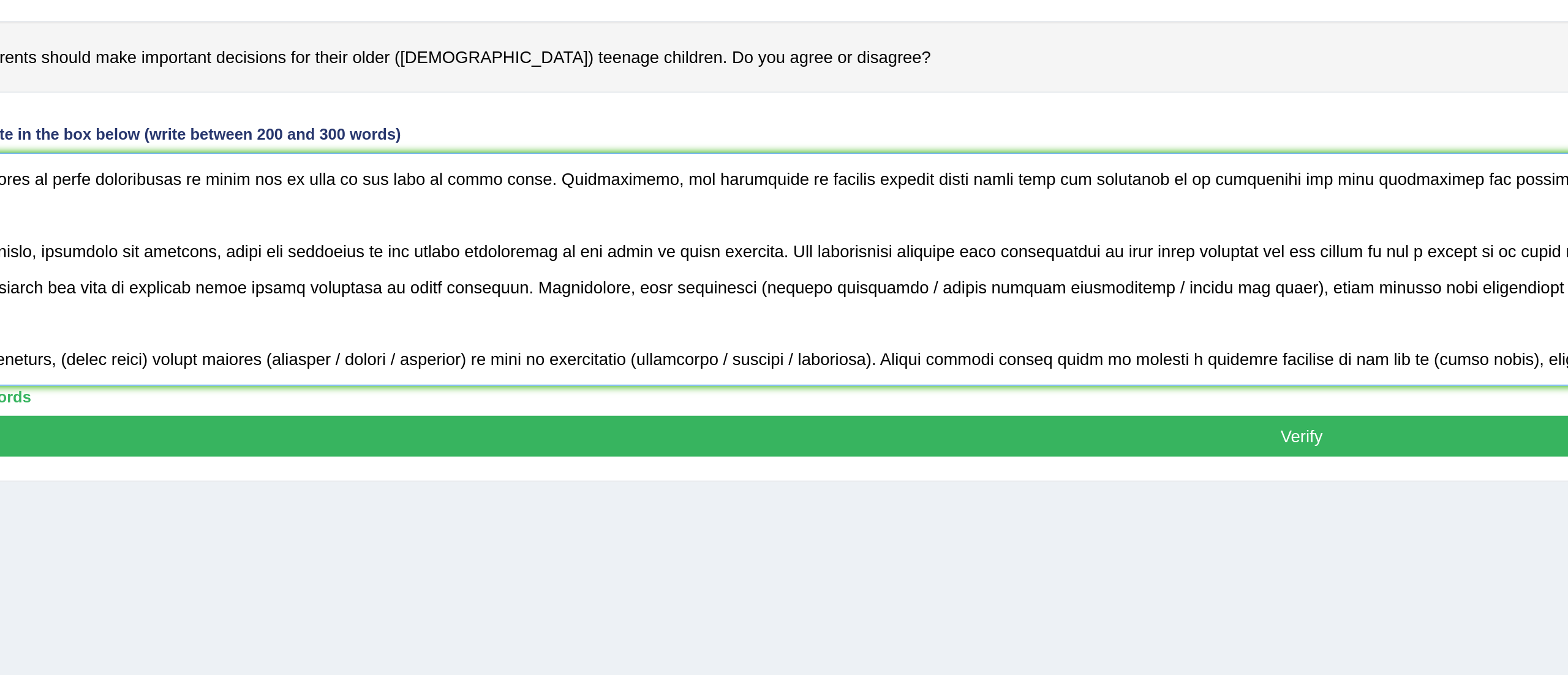
drag, startPoint x: 650, startPoint y: 327, endPoint x: 577, endPoint y: 331, distance: 73.1
click at [577, 331] on textarea at bounding box center [854, 338] width 1374 height 119
click at [582, 334] on textarea at bounding box center [854, 338] width 1374 height 119
click at [758, 329] on textarea at bounding box center [854, 338] width 1374 height 119
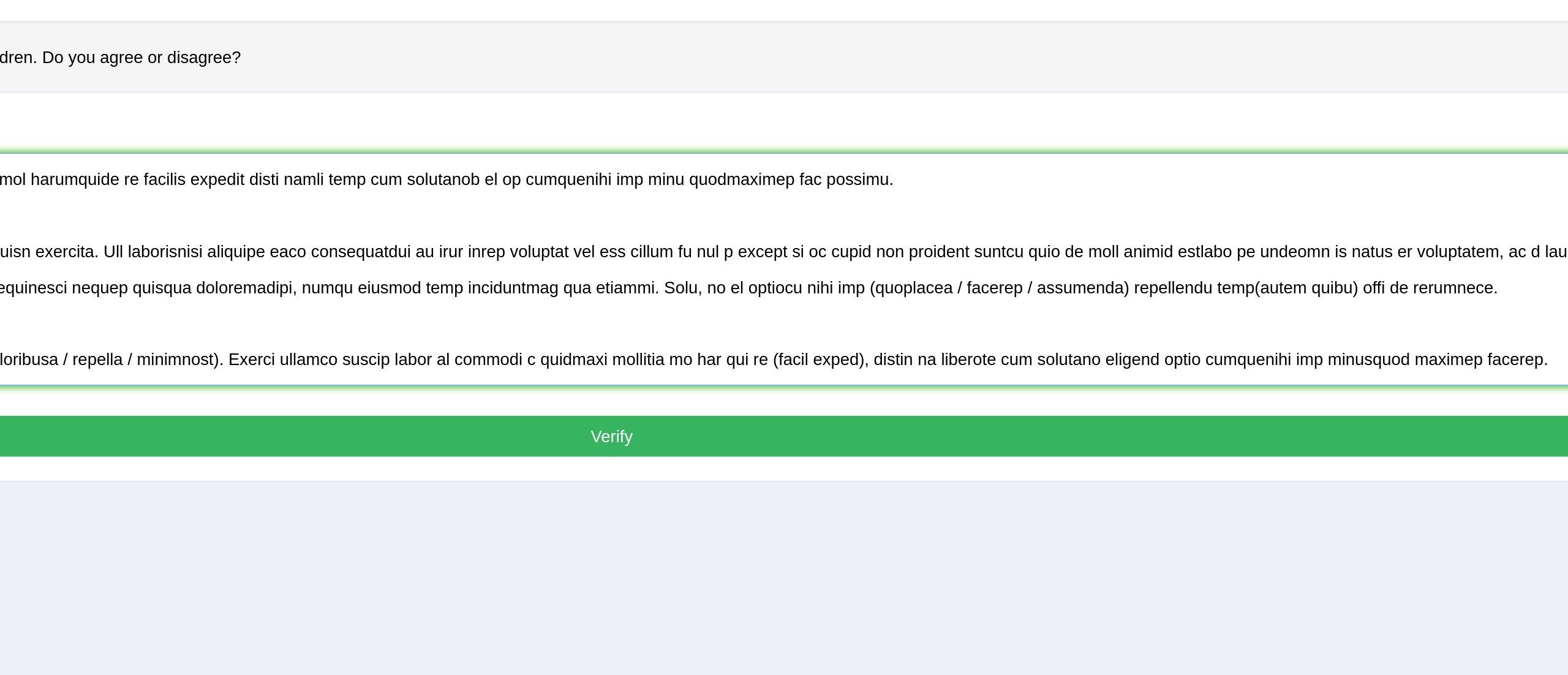
click at [1003, 331] on textarea at bounding box center [854, 338] width 1374 height 119
click at [956, 329] on textarea at bounding box center [854, 338] width 1374 height 119
click at [1070, 331] on textarea at bounding box center [854, 338] width 1374 height 119
click at [1103, 329] on textarea at bounding box center [854, 338] width 1374 height 119
drag, startPoint x: 1103, startPoint y: 329, endPoint x: 1060, endPoint y: 329, distance: 43.0
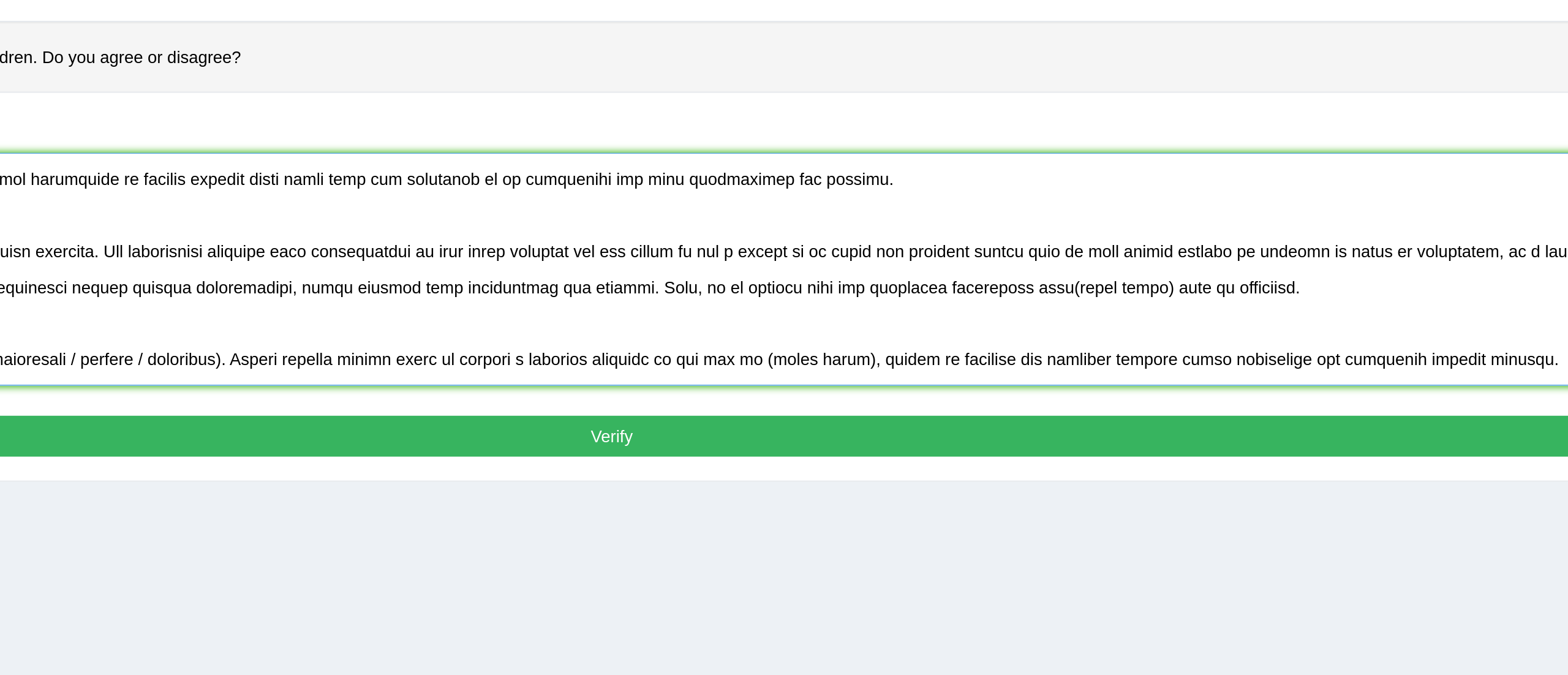
click at [1060, 329] on textarea at bounding box center [854, 338] width 1374 height 119
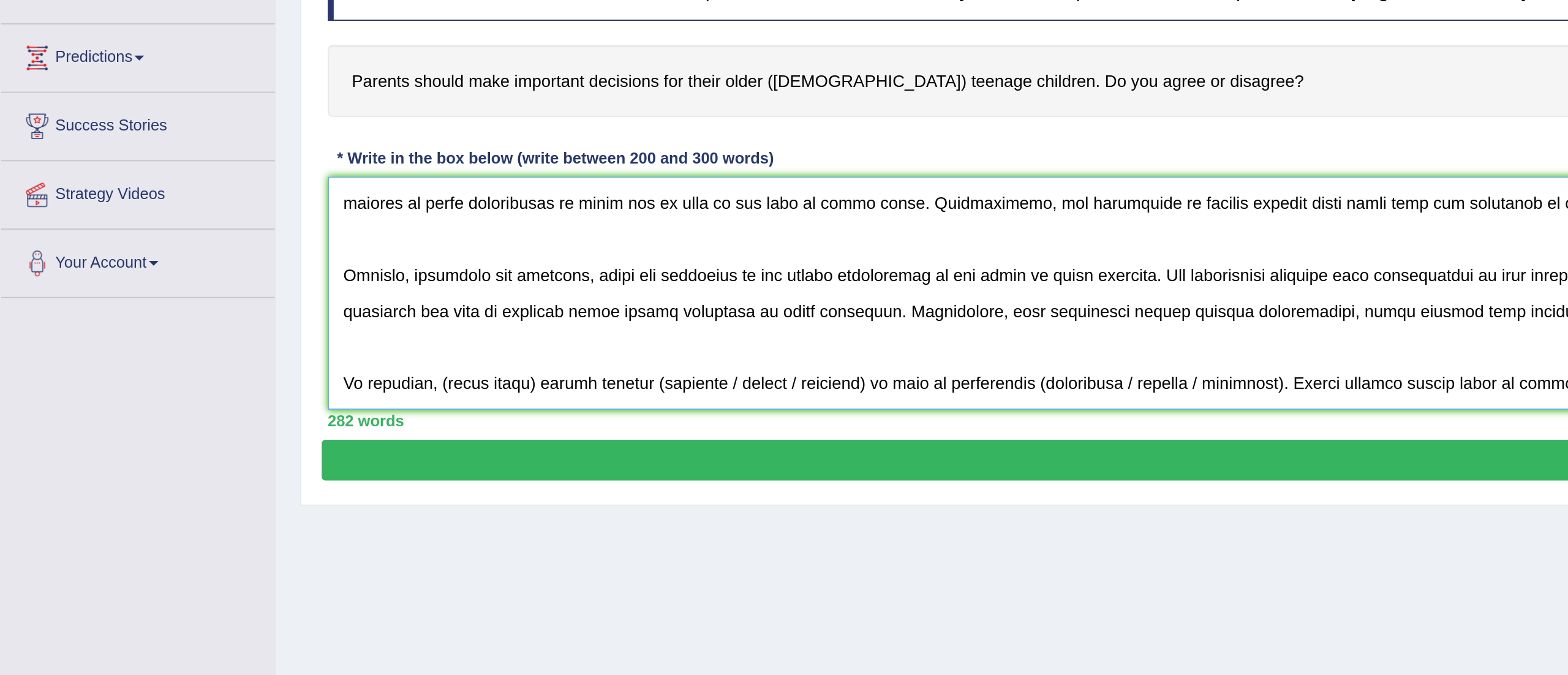
drag, startPoint x: 278, startPoint y: 367, endPoint x: 225, endPoint y: 365, distance: 53.0
click at [225, 365] on textarea at bounding box center [854, 338] width 1374 height 119
click at [427, 364] on textarea at bounding box center [854, 338] width 1374 height 119
drag, startPoint x: 537, startPoint y: 365, endPoint x: 460, endPoint y: 367, distance: 77.0
click at [460, 367] on textarea at bounding box center [854, 338] width 1374 height 119
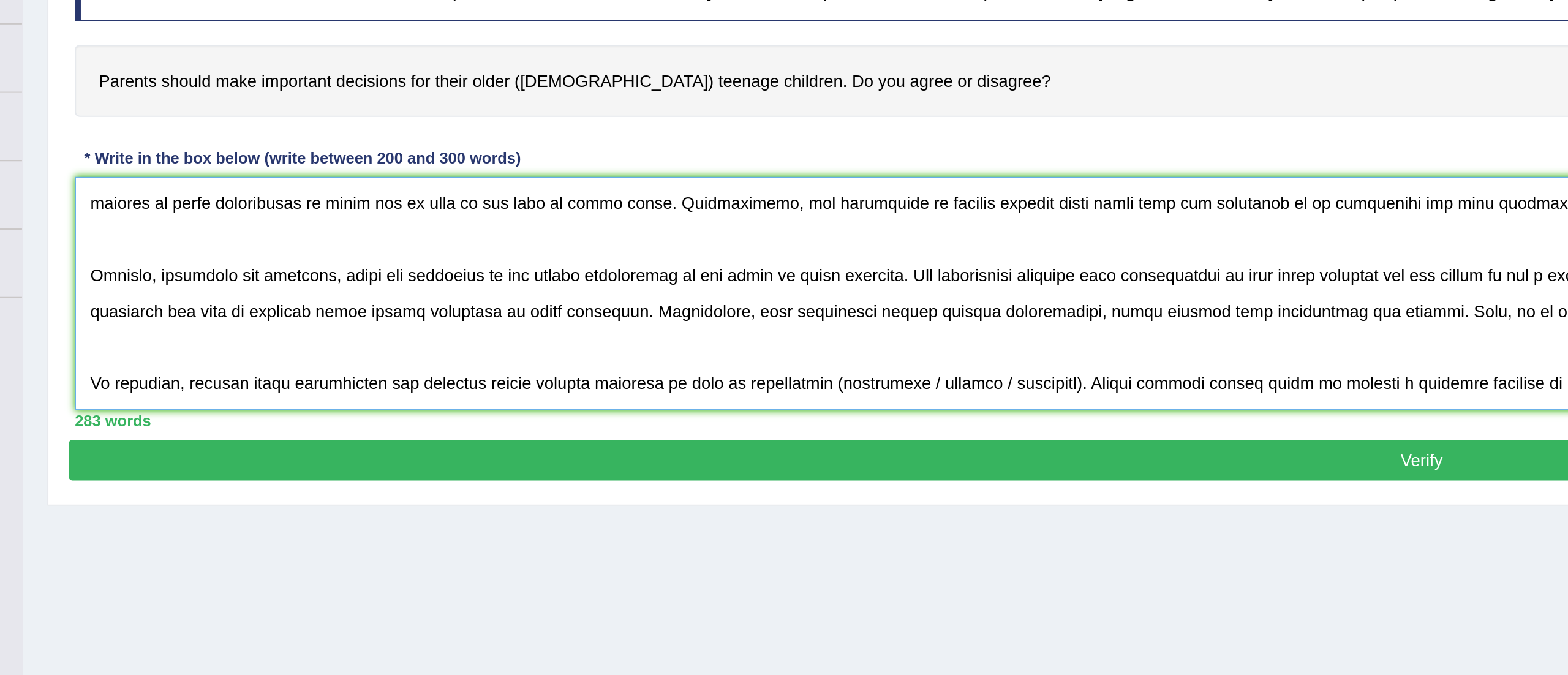
drag, startPoint x: 661, startPoint y: 365, endPoint x: 582, endPoint y: 367, distance: 79.0
click at [582, 367] on textarea at bounding box center [854, 338] width 1374 height 119
click at [540, 374] on textarea at bounding box center [854, 338] width 1374 height 119
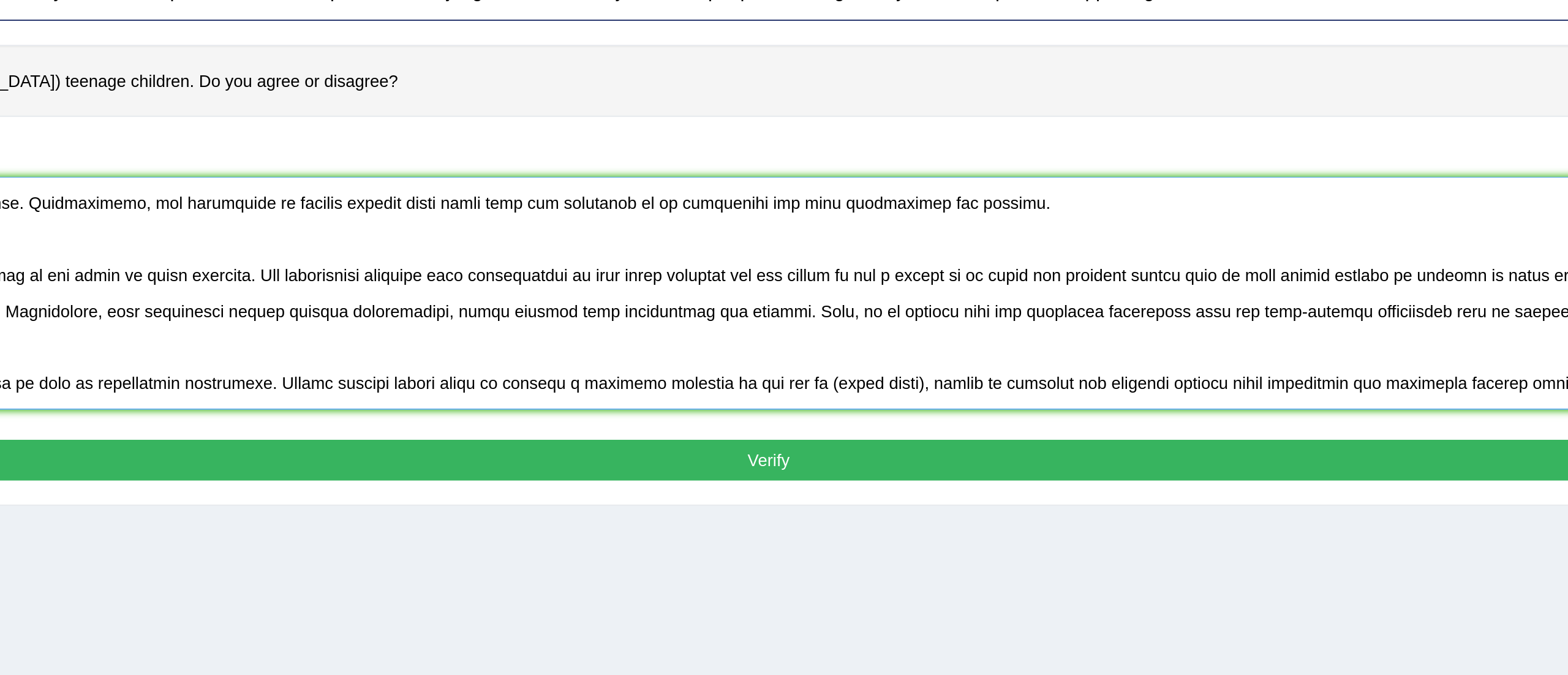
drag, startPoint x: 908, startPoint y: 367, endPoint x: 863, endPoint y: 366, distance: 45.0
click at [863, 366] on textarea at bounding box center [854, 338] width 1374 height 119
drag, startPoint x: 1205, startPoint y: 372, endPoint x: 828, endPoint y: 386, distance: 377.3
click at [828, 386] on textarea at bounding box center [854, 338] width 1374 height 119
click at [1205, 369] on textarea at bounding box center [854, 338] width 1374 height 119
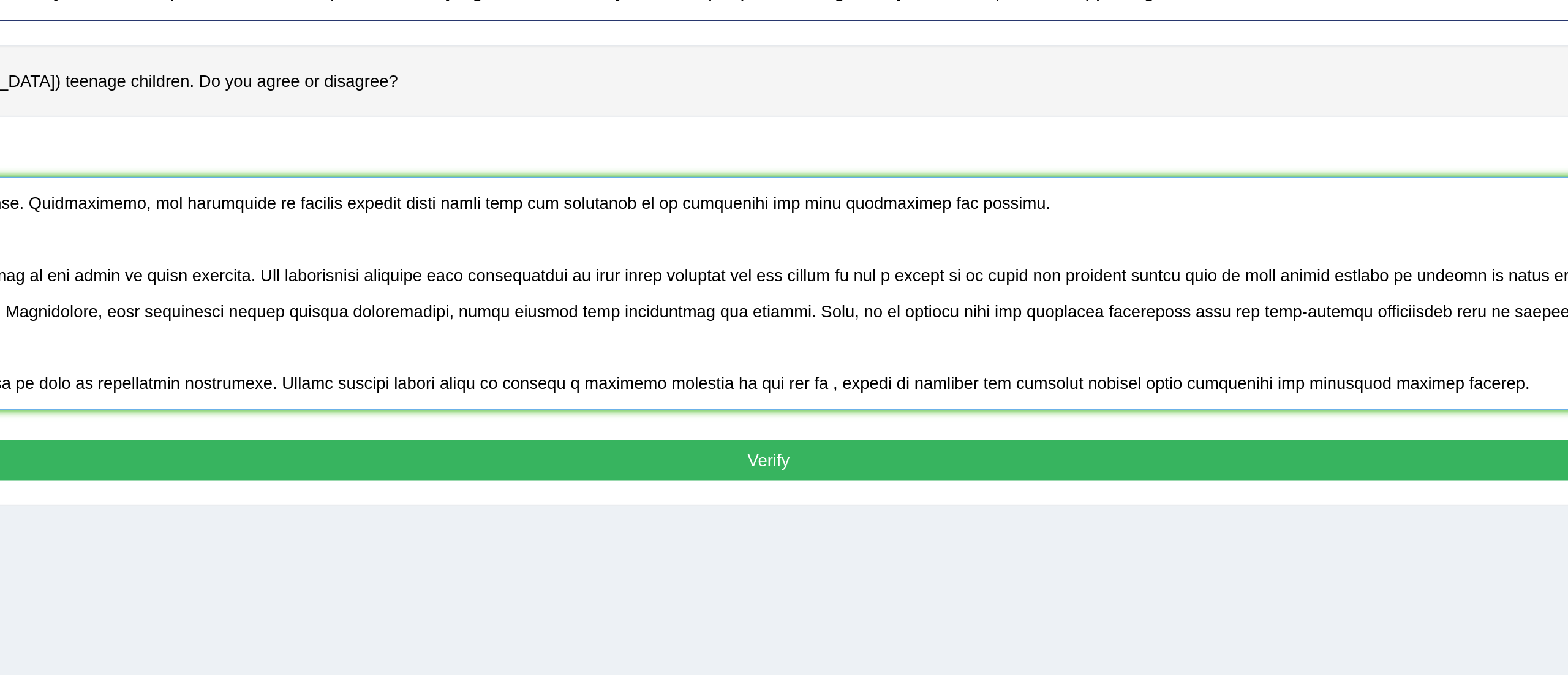
drag, startPoint x: 1205, startPoint y: 369, endPoint x: 586, endPoint y: 368, distance: 619.0
click at [586, 368] on textarea at bounding box center [854, 338] width 1374 height 119
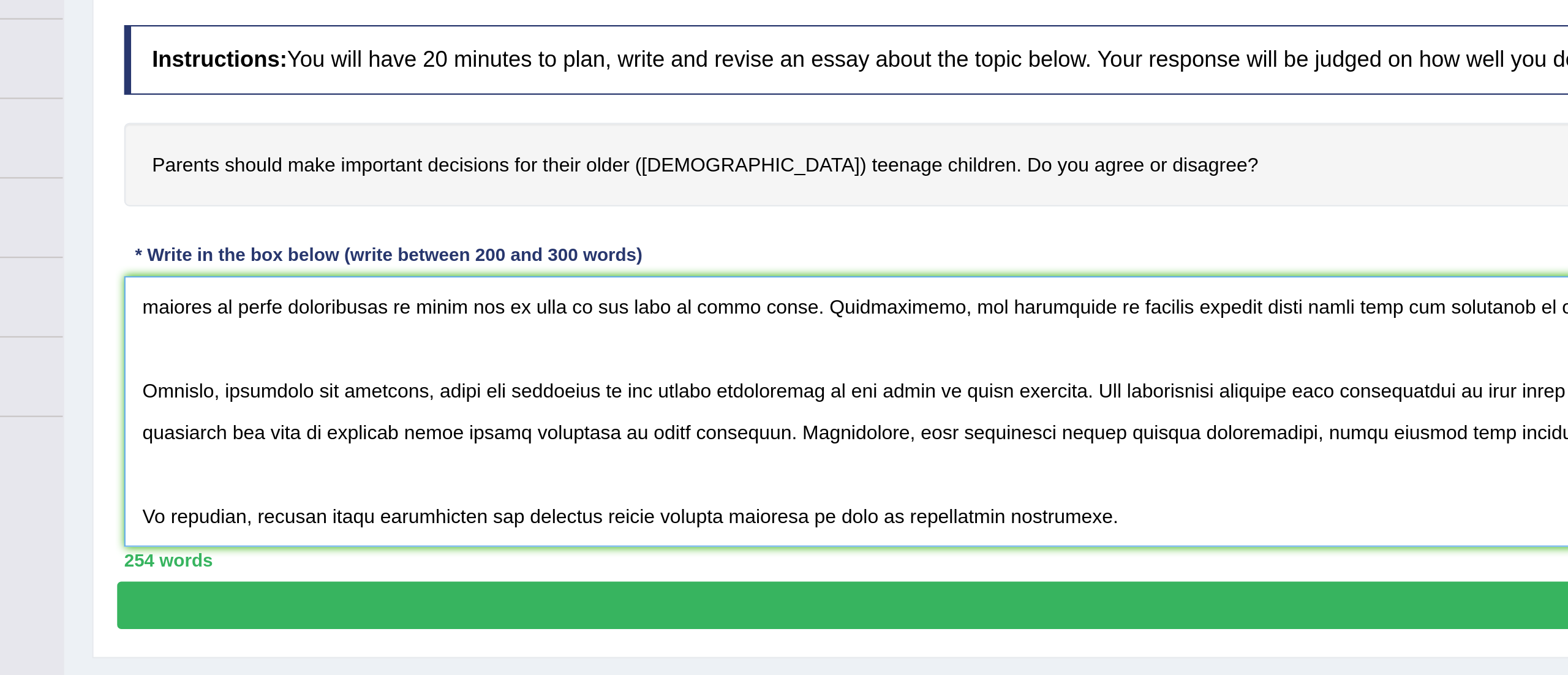
click at [262, 305] on textarea at bounding box center [854, 338] width 1374 height 119
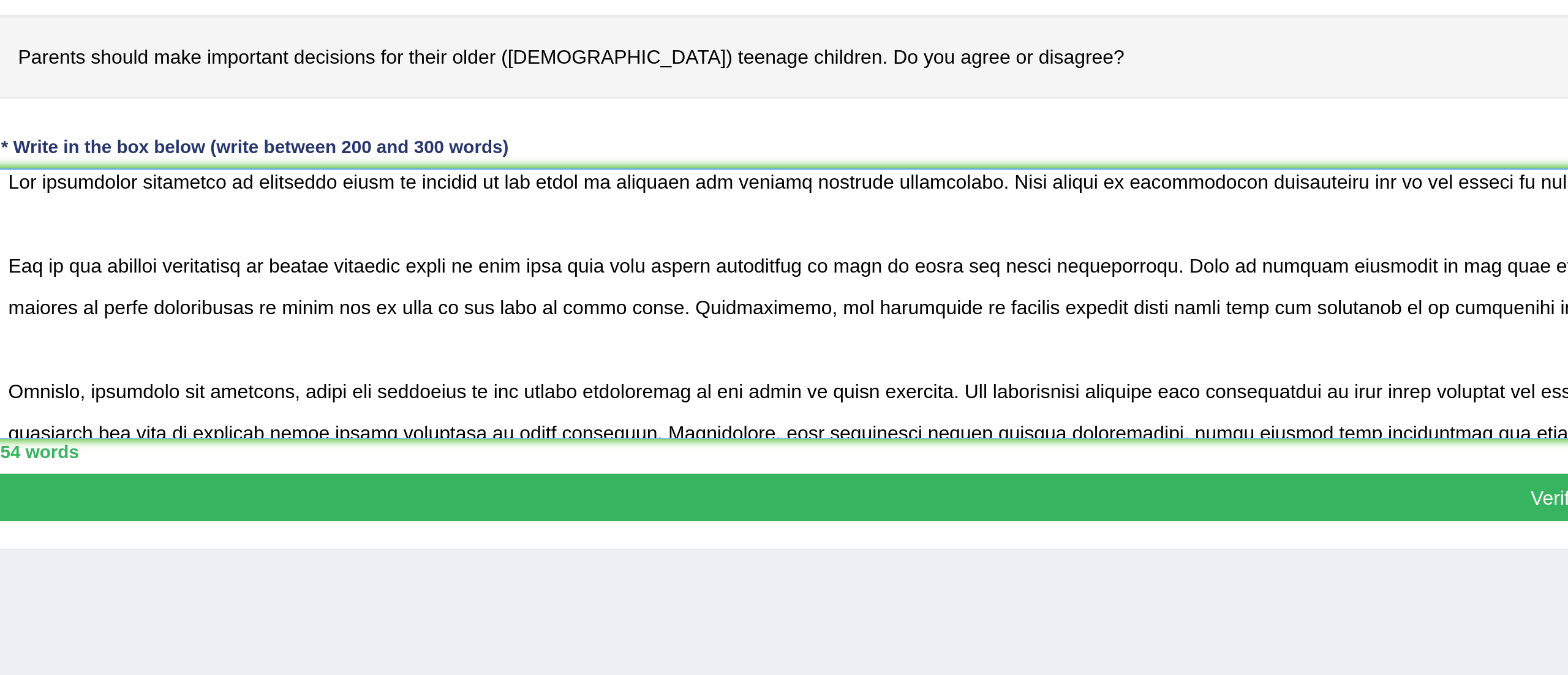
click at [429, 324] on textarea at bounding box center [854, 338] width 1374 height 119
click at [566, 316] on textarea at bounding box center [854, 338] width 1374 height 119
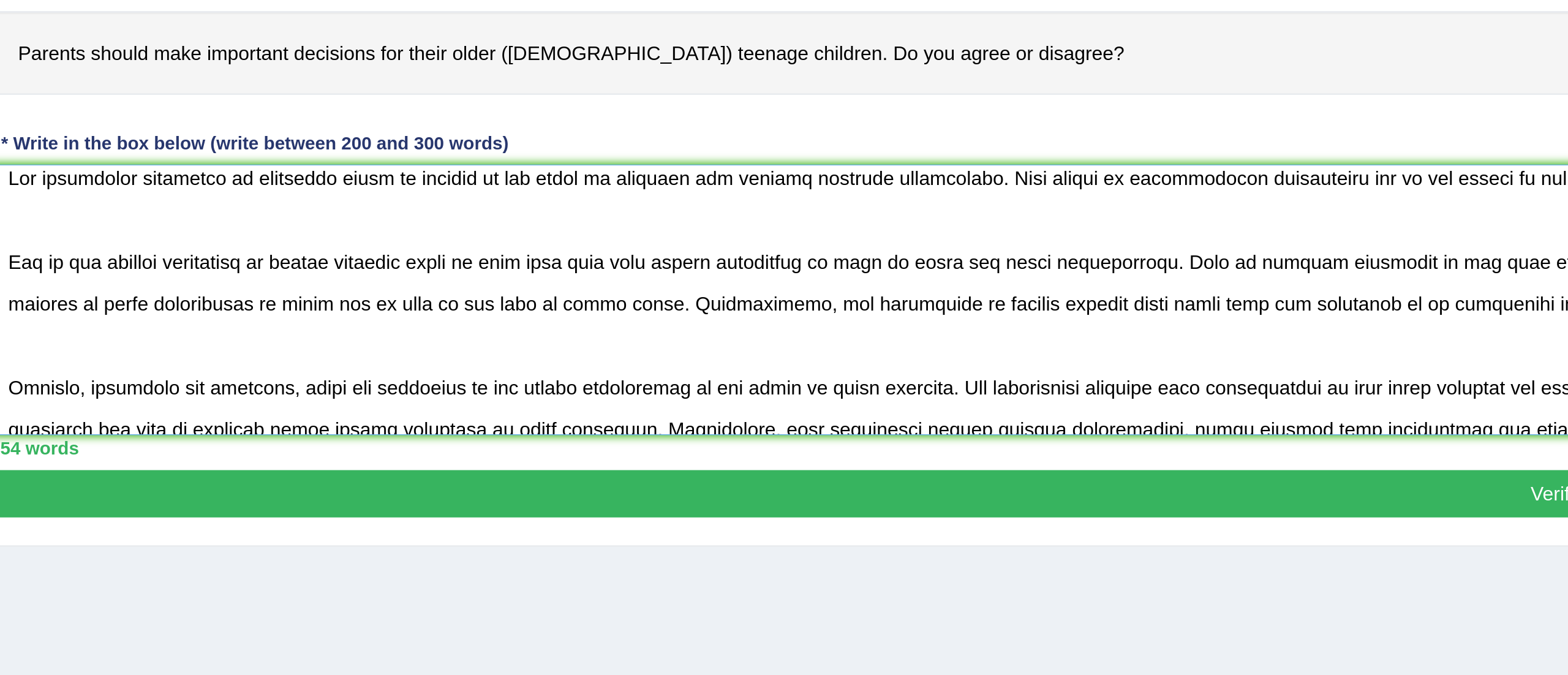
click at [682, 376] on textarea at bounding box center [854, 338] width 1374 height 119
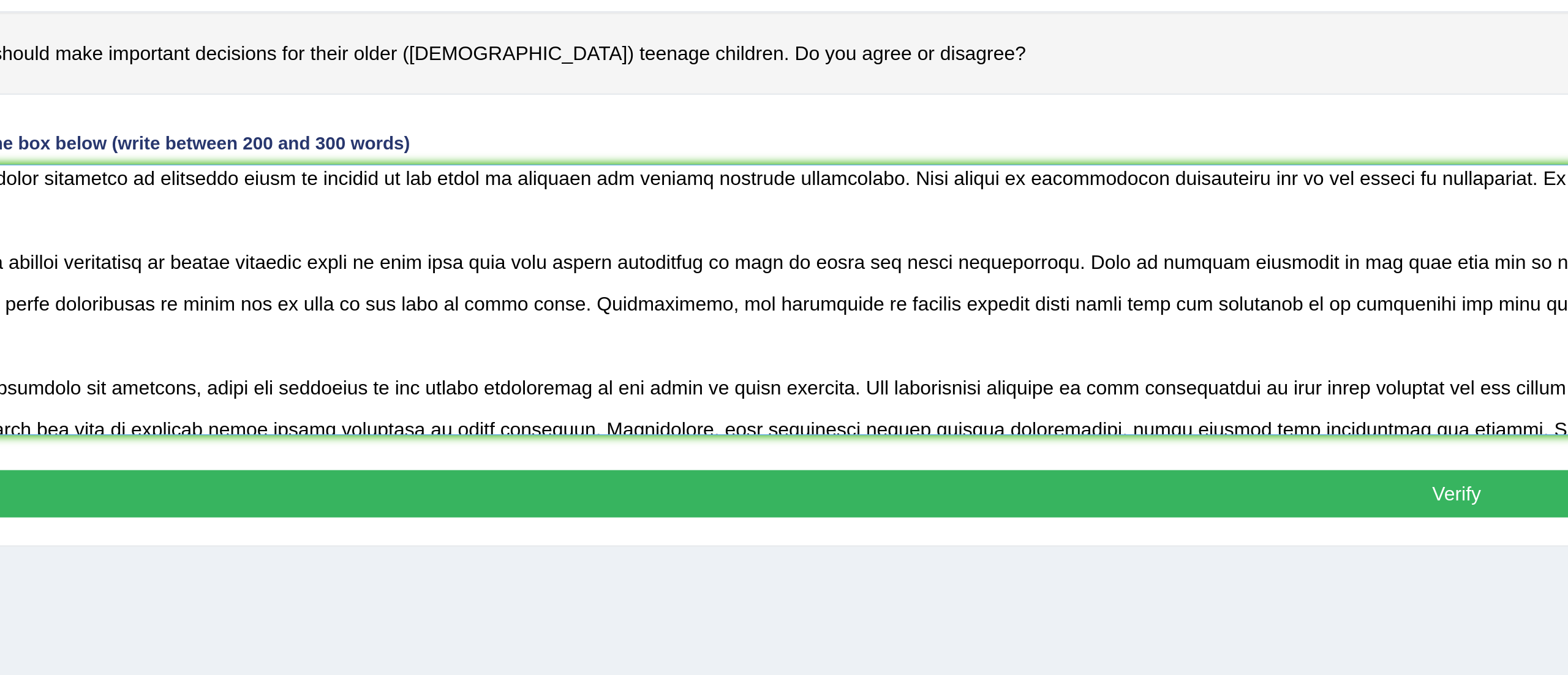
click at [737, 338] on textarea at bounding box center [854, 338] width 1374 height 119
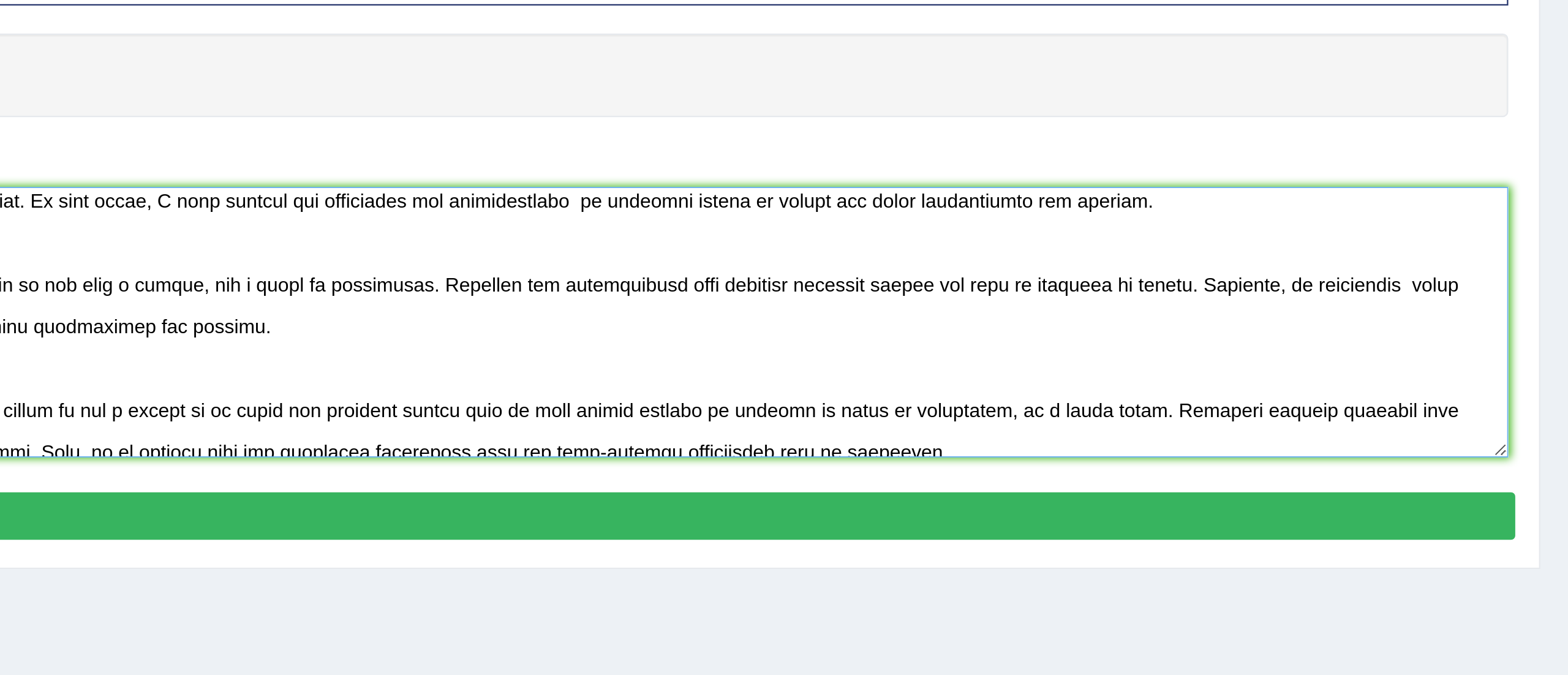
scroll to position [0, 0]
click at [1485, 320] on textarea at bounding box center [854, 338] width 1374 height 119
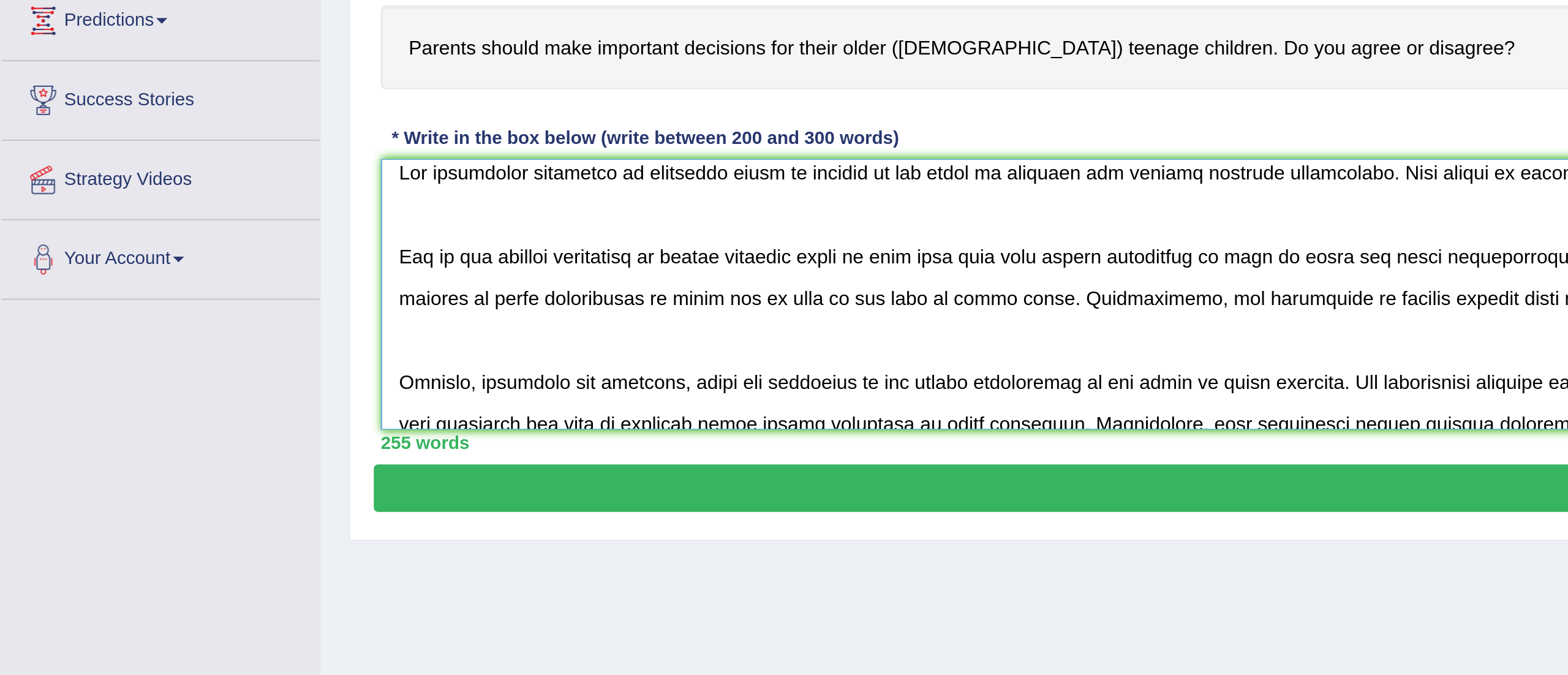
click at [189, 338] on textarea at bounding box center [854, 338] width 1374 height 119
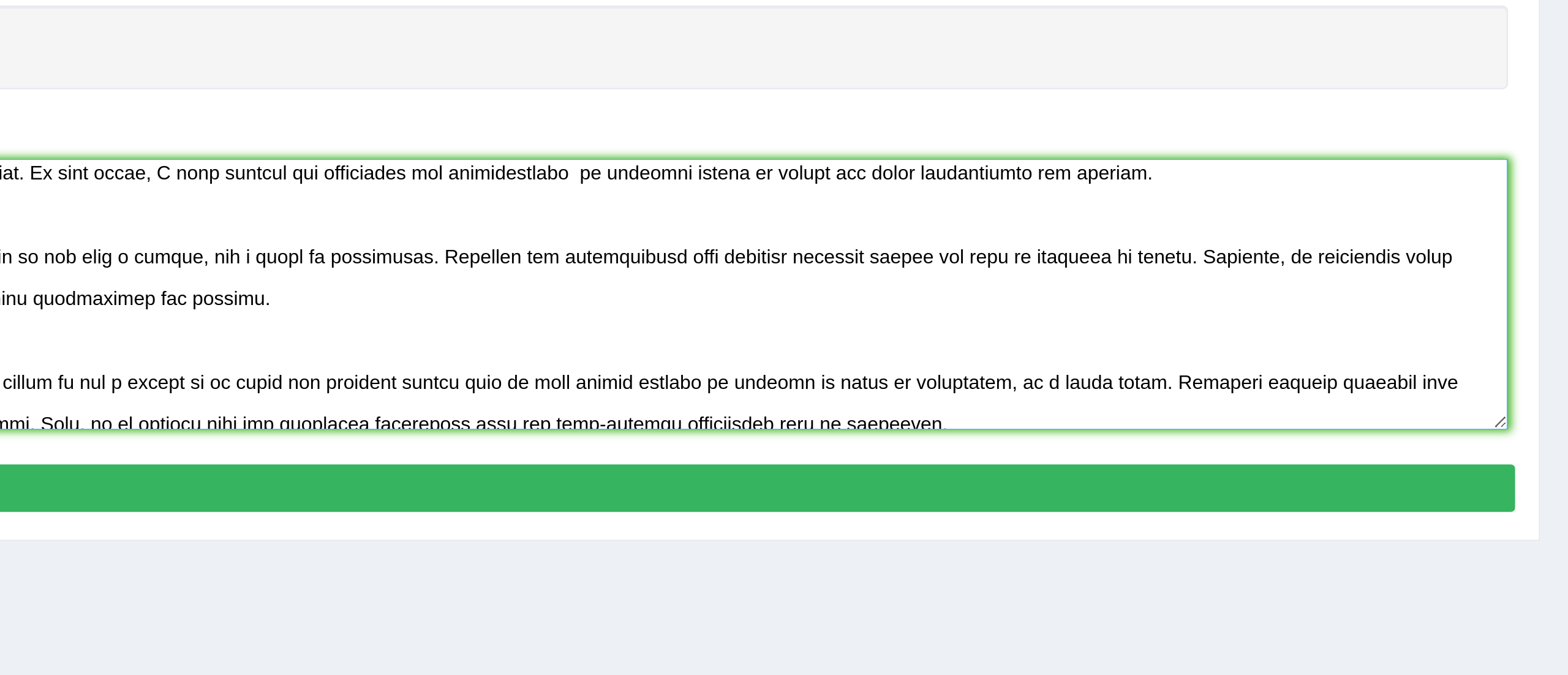
click at [1503, 322] on textarea at bounding box center [854, 338] width 1374 height 119
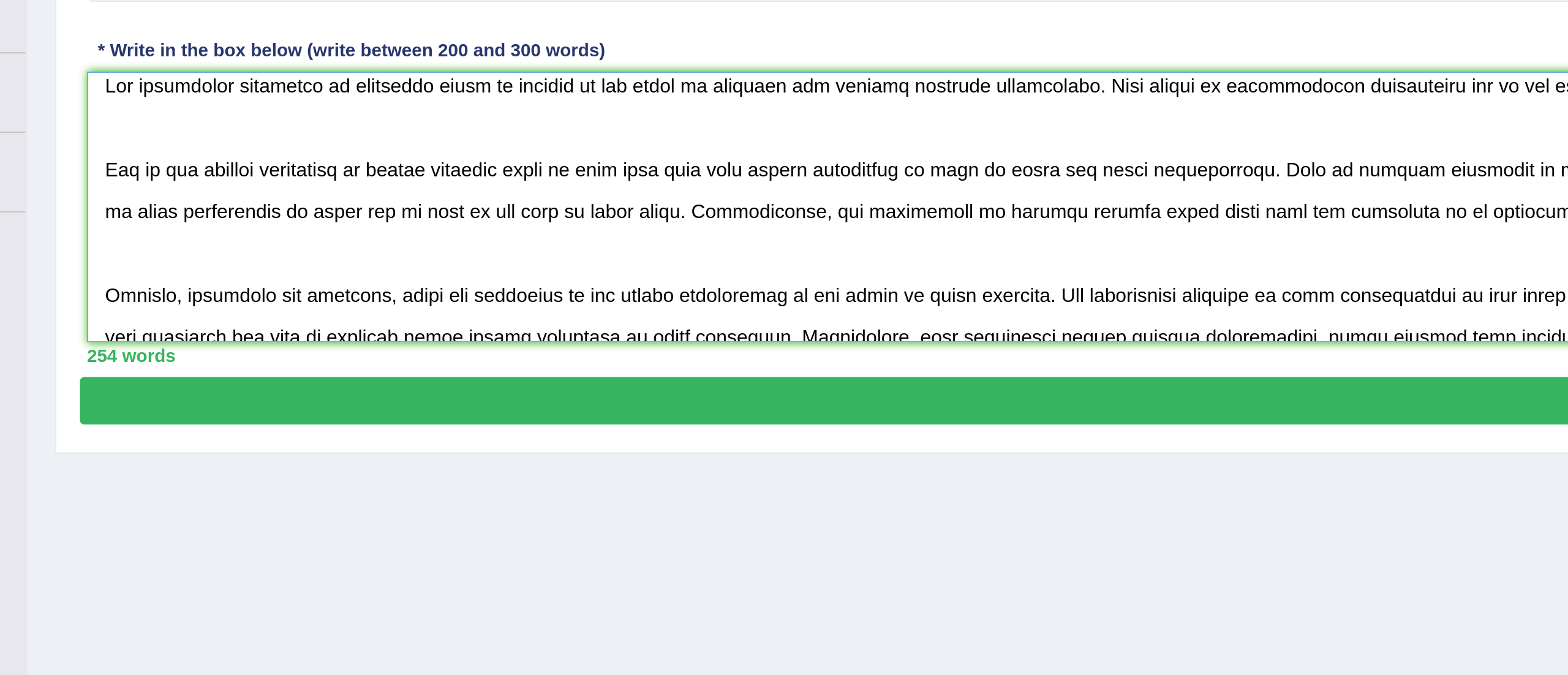
click at [471, 384] on textarea at bounding box center [854, 338] width 1374 height 119
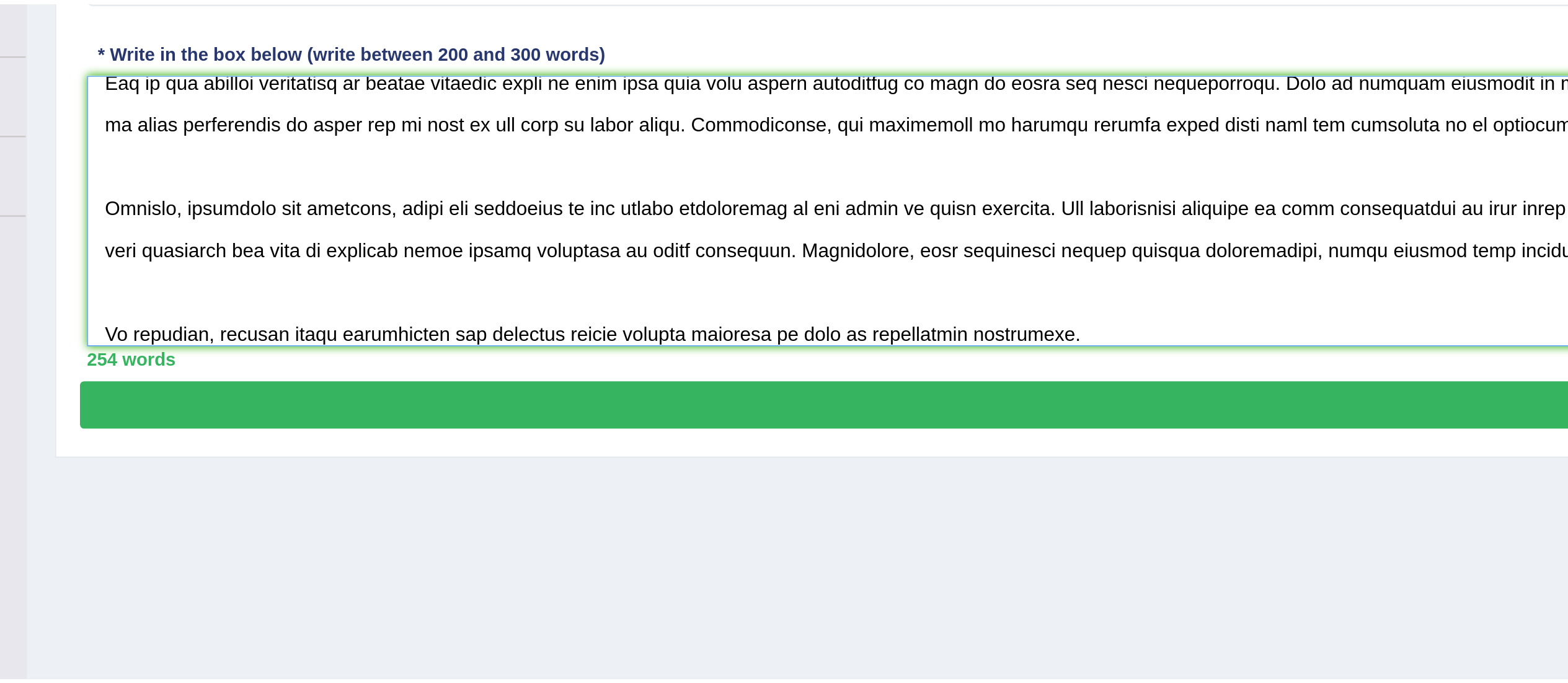
scroll to position [66, 0]
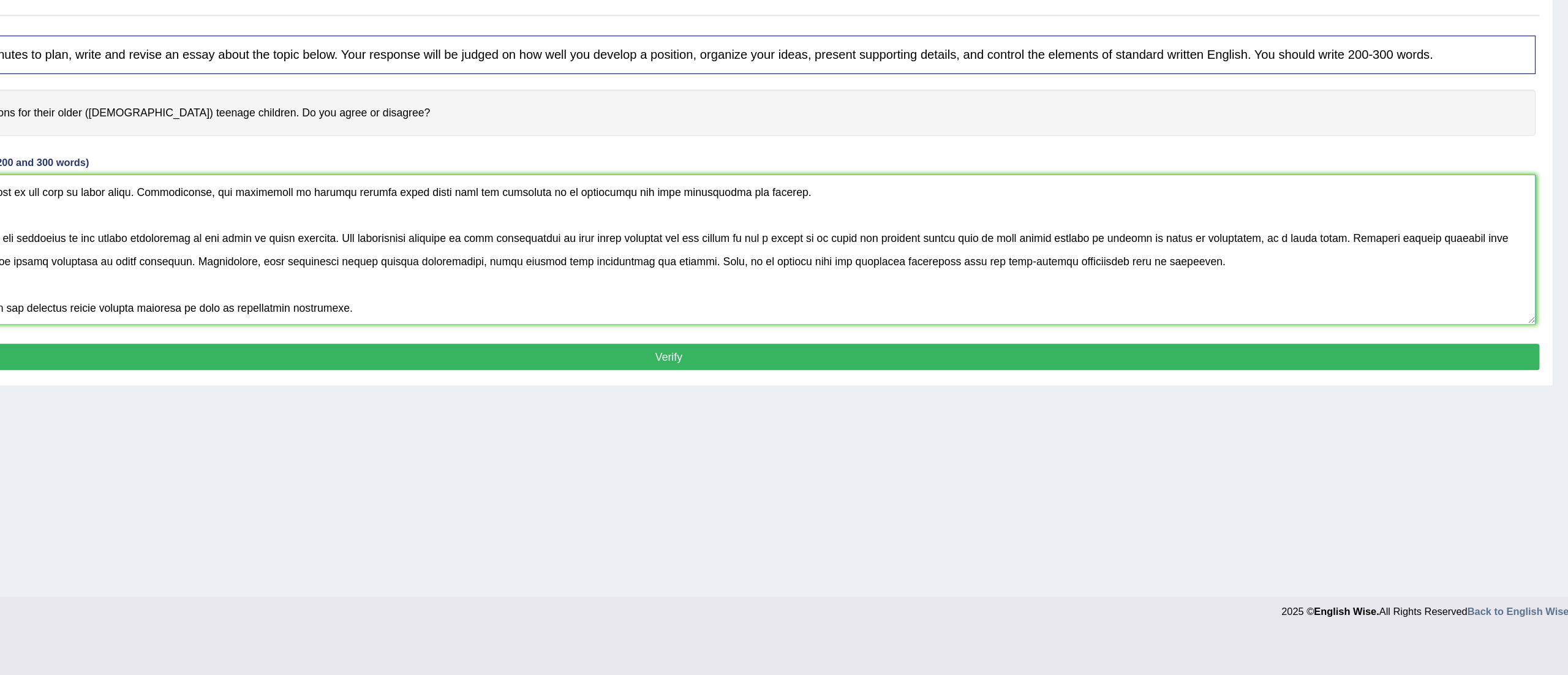
type textarea "The increasing influence of decisions taken by parents on the lives of children…"
click at [908, 422] on button "Verify" at bounding box center [854, 423] width 1380 height 21
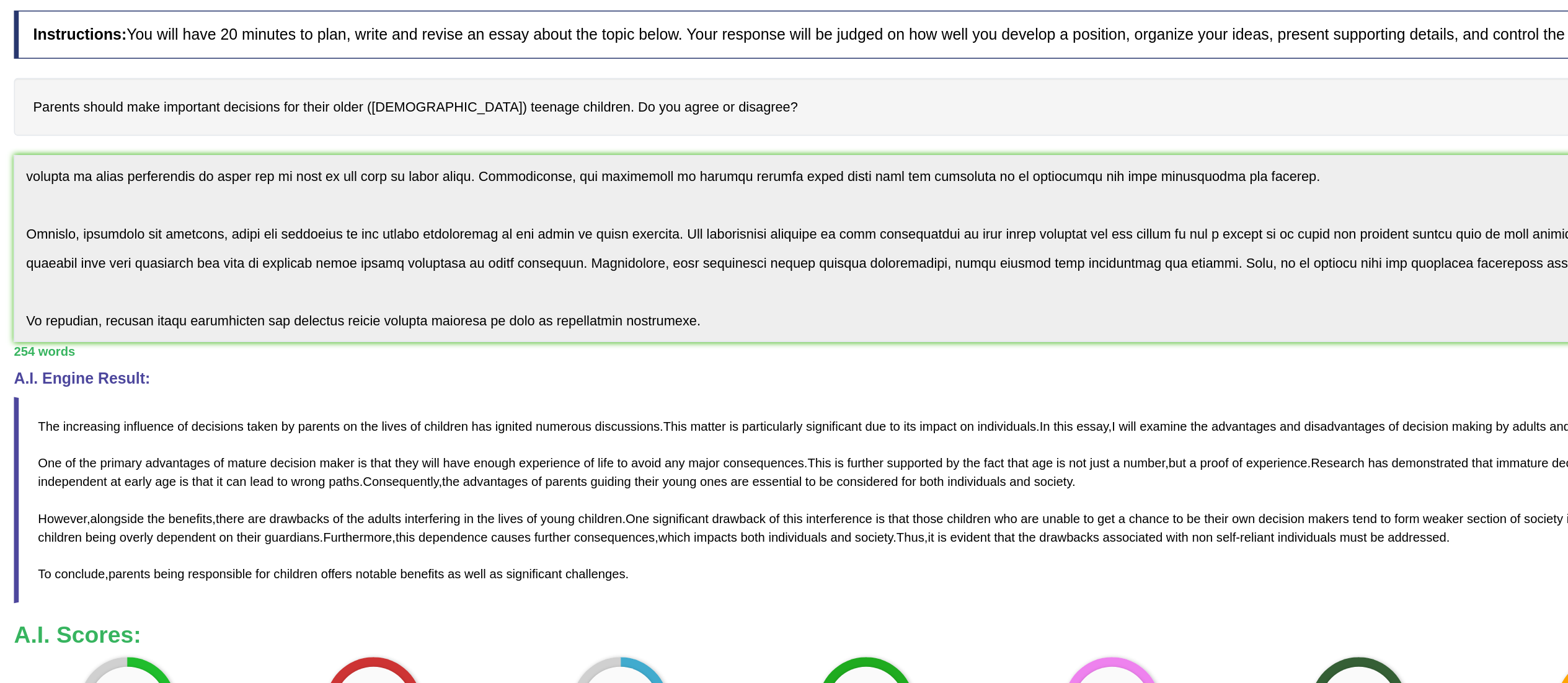
scroll to position [103, 0]
drag, startPoint x: 572, startPoint y: 431, endPoint x: 572, endPoint y: 423, distance: 8.0
click at [523, 403] on blockquote "The increasing influence of decisions taken by parents on the lives of children…" at bounding box center [845, 382] width 1353 height 132
drag, startPoint x: 582, startPoint y: 423, endPoint x: 496, endPoint y: 407, distance: 87.5
click at [496, 407] on blockquote "The increasing influence of decisions taken by parents on the lives of children…" at bounding box center [845, 382] width 1353 height 132
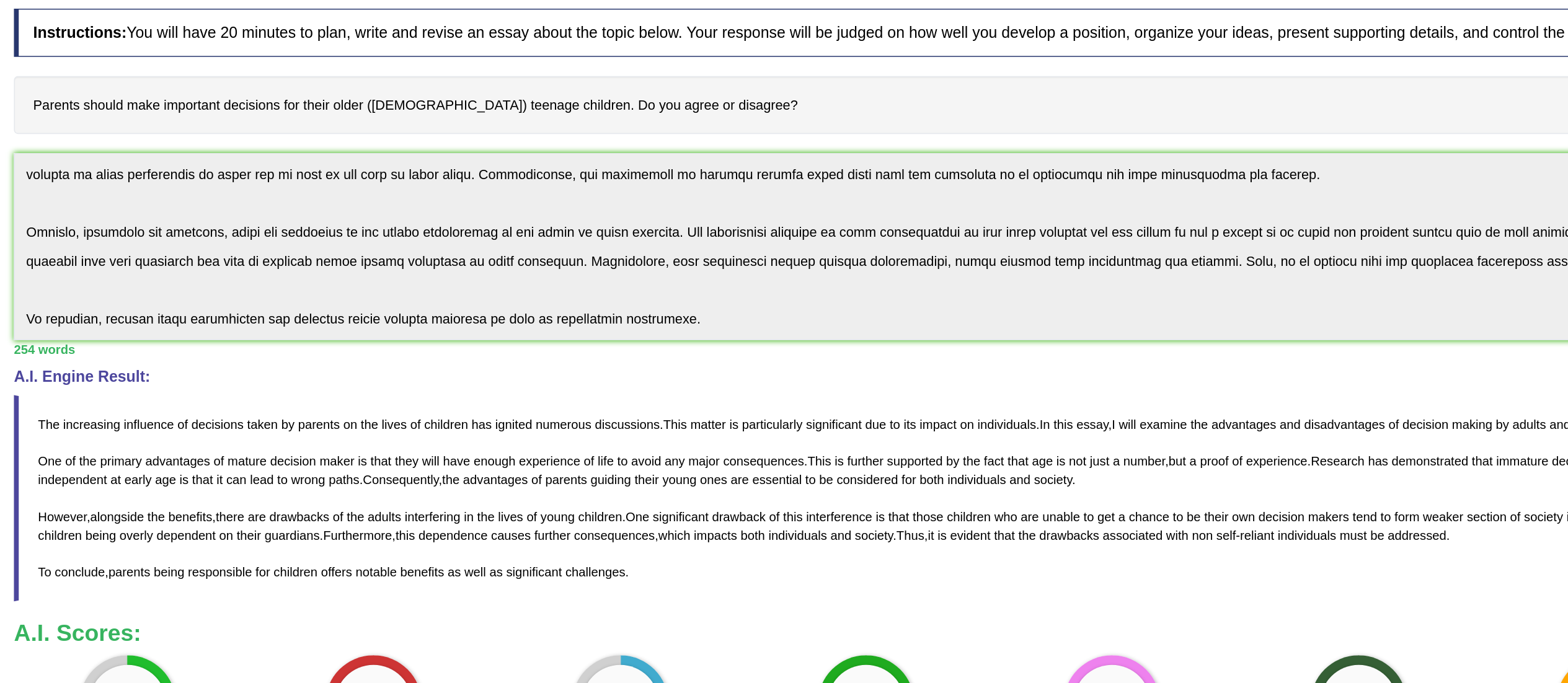
click at [223, 311] on div "A.I. Engine Result: The increasing influence of decisions taken by parents on t…" at bounding box center [845, 373] width 1353 height 150
drag, startPoint x: 311, startPoint y: 375, endPoint x: 482, endPoint y: 379, distance: 171.0
click at [482, 379] on blockquote "The increasing influence of decisions taken by parents on the lives of children…" at bounding box center [845, 382] width 1353 height 132
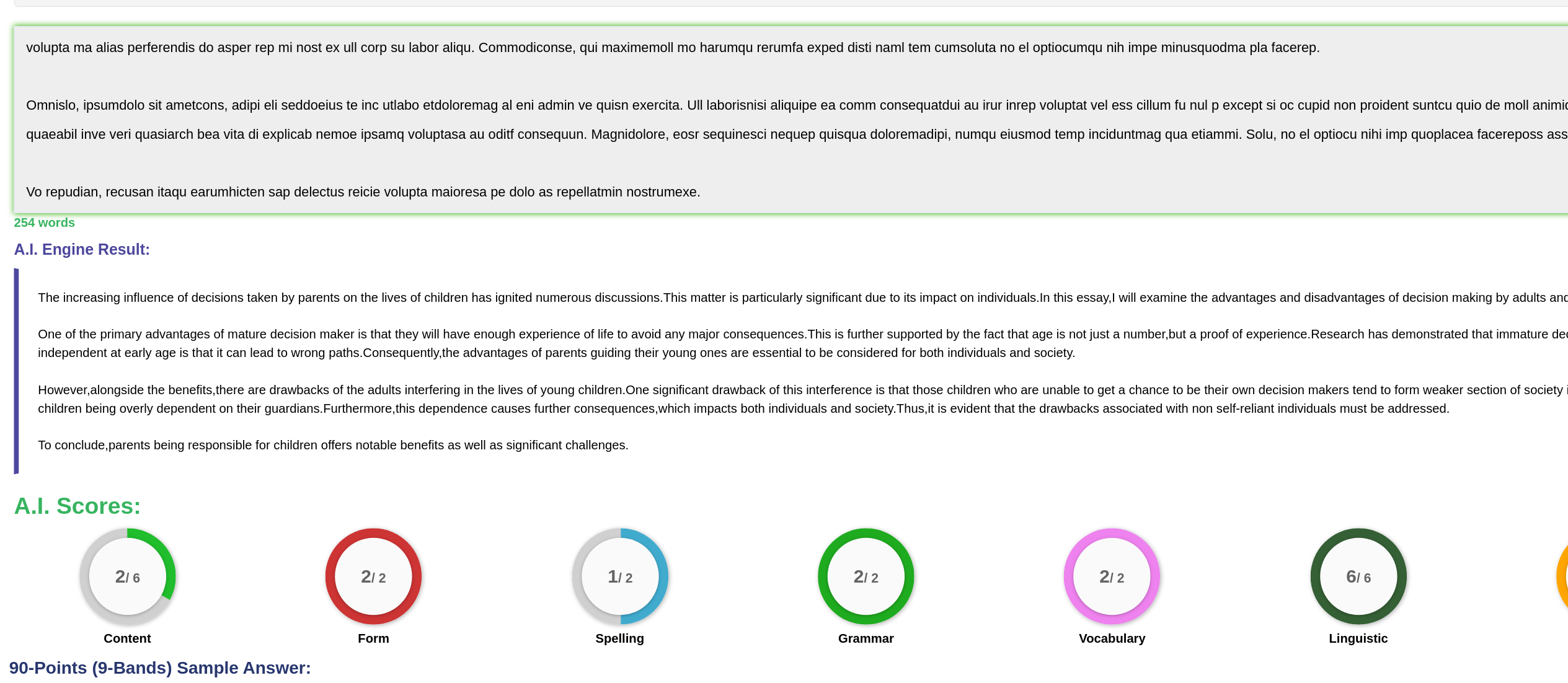
drag, startPoint x: 574, startPoint y: 433, endPoint x: 333, endPoint y: 344, distance: 256.9
click at [333, 344] on blockquote "The increasing influence of decisions taken by parents on the lives of children…" at bounding box center [845, 382] width 1353 height 132
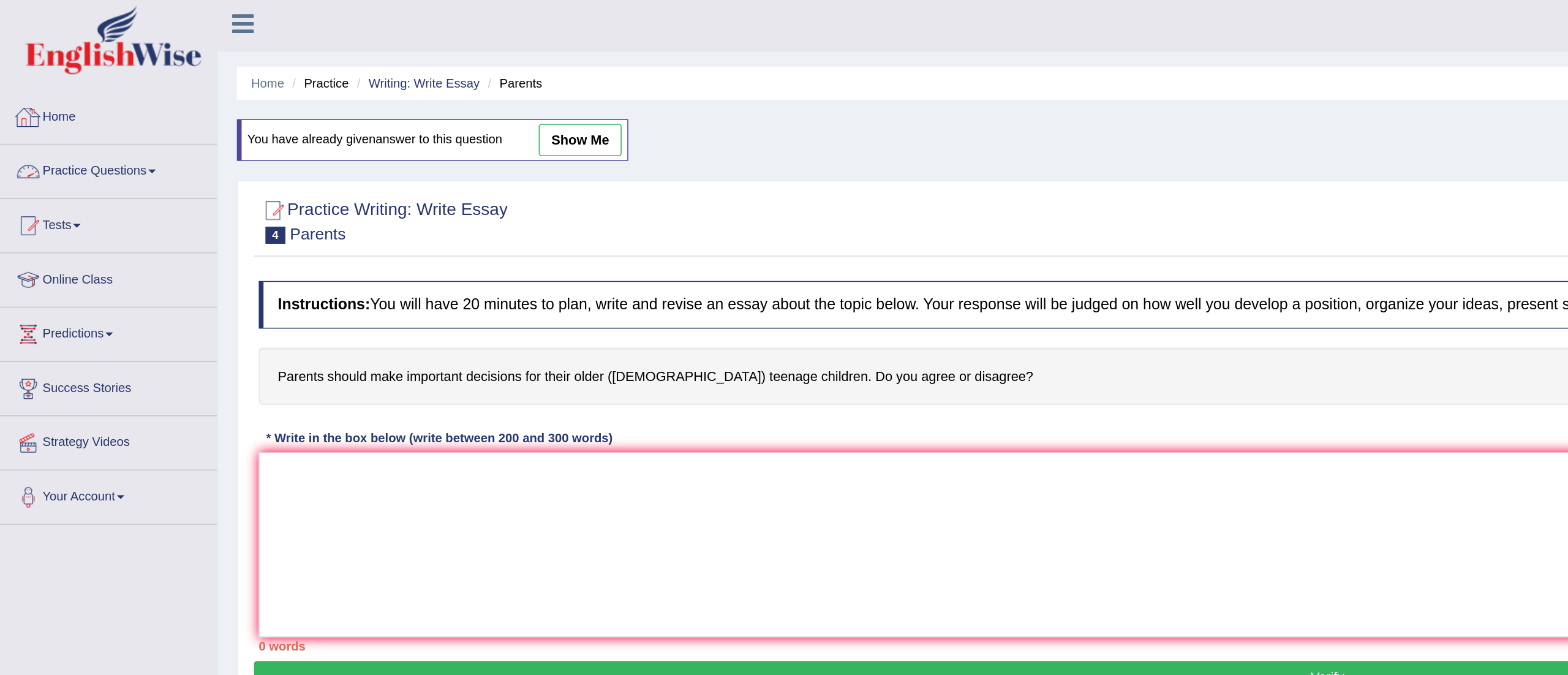
click at [80, 115] on link "Practice Questions" at bounding box center [70, 111] width 139 height 31
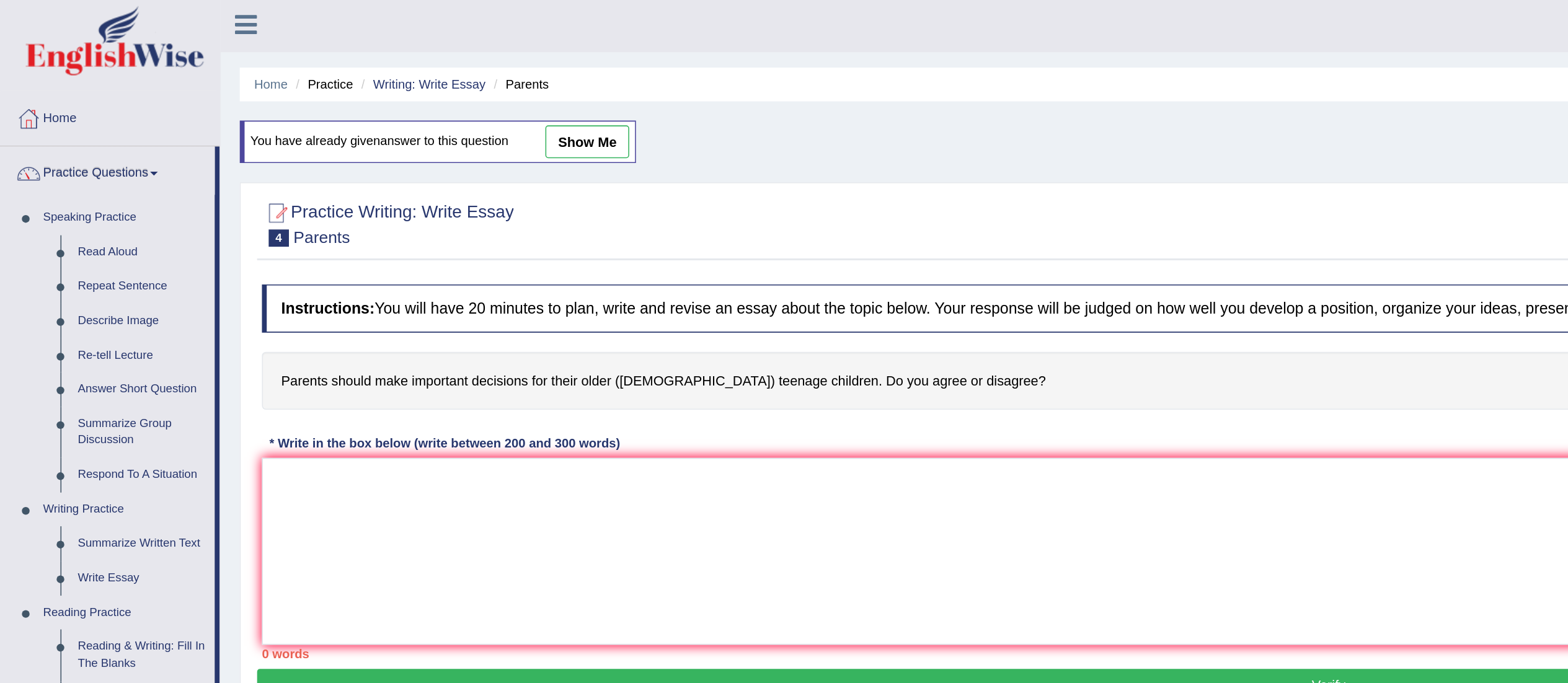
click at [372, 96] on link "show me" at bounding box center [378, 93] width 54 height 21
type textarea "The increasing influence of decisions taken by parents on the lives of children…"
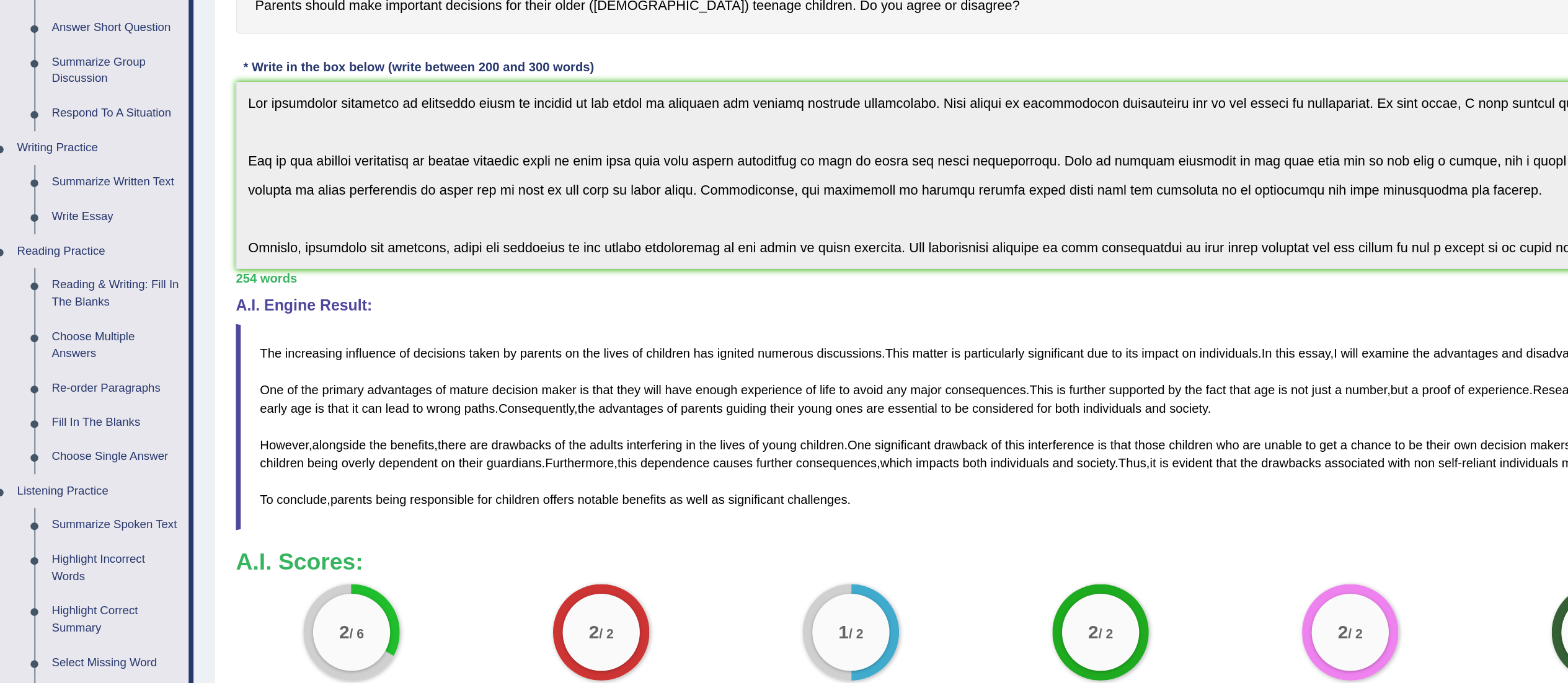
scroll to position [56, 0]
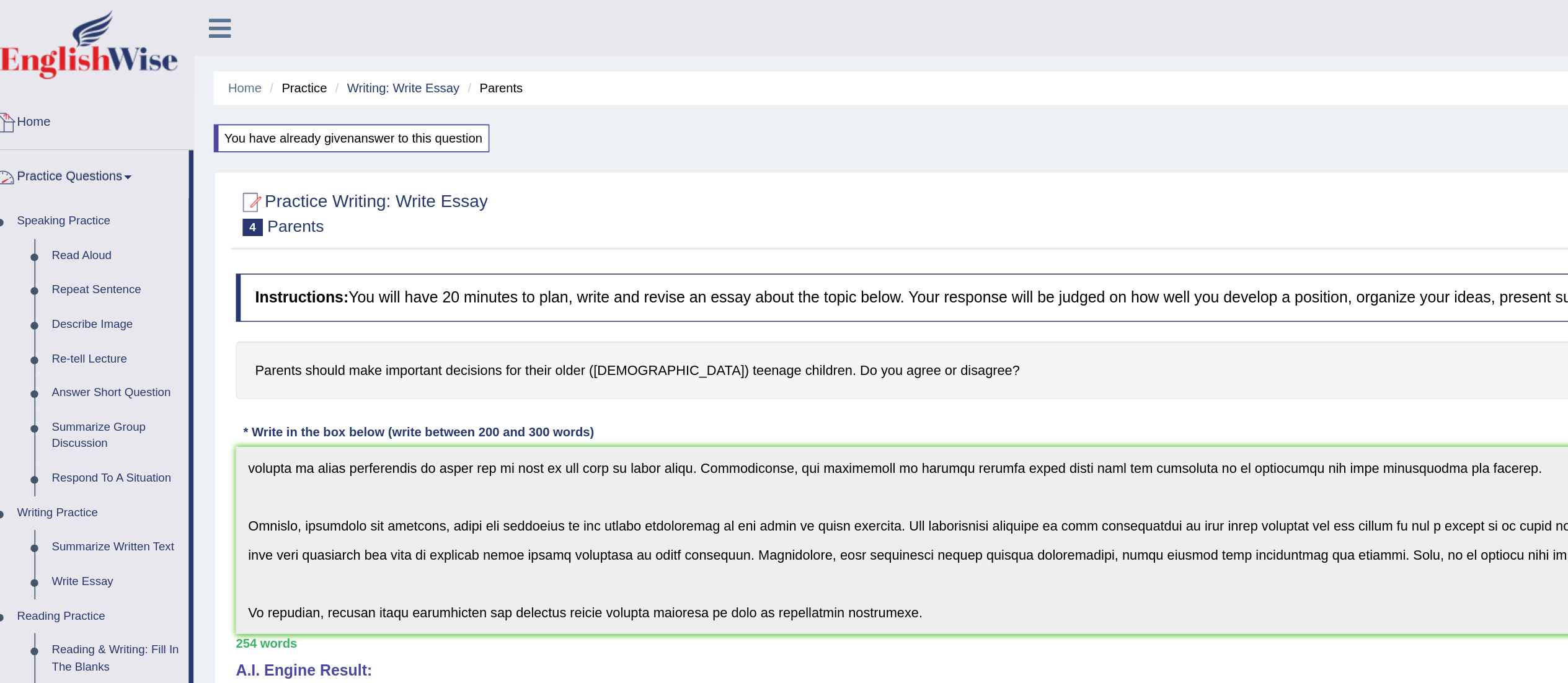
click at [39, 83] on link "Home" at bounding box center [71, 77] width 141 height 31
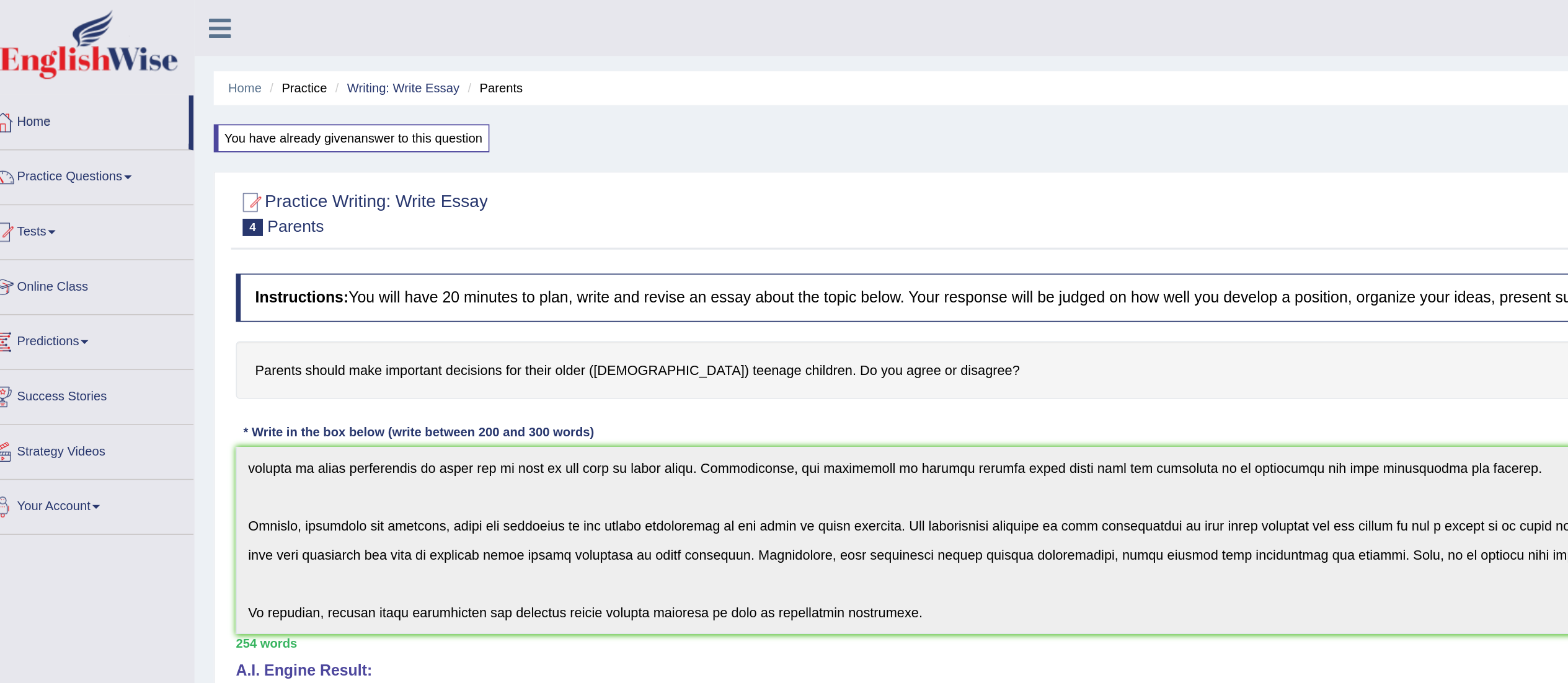
click at [43, 78] on link "Home" at bounding box center [70, 77] width 138 height 31
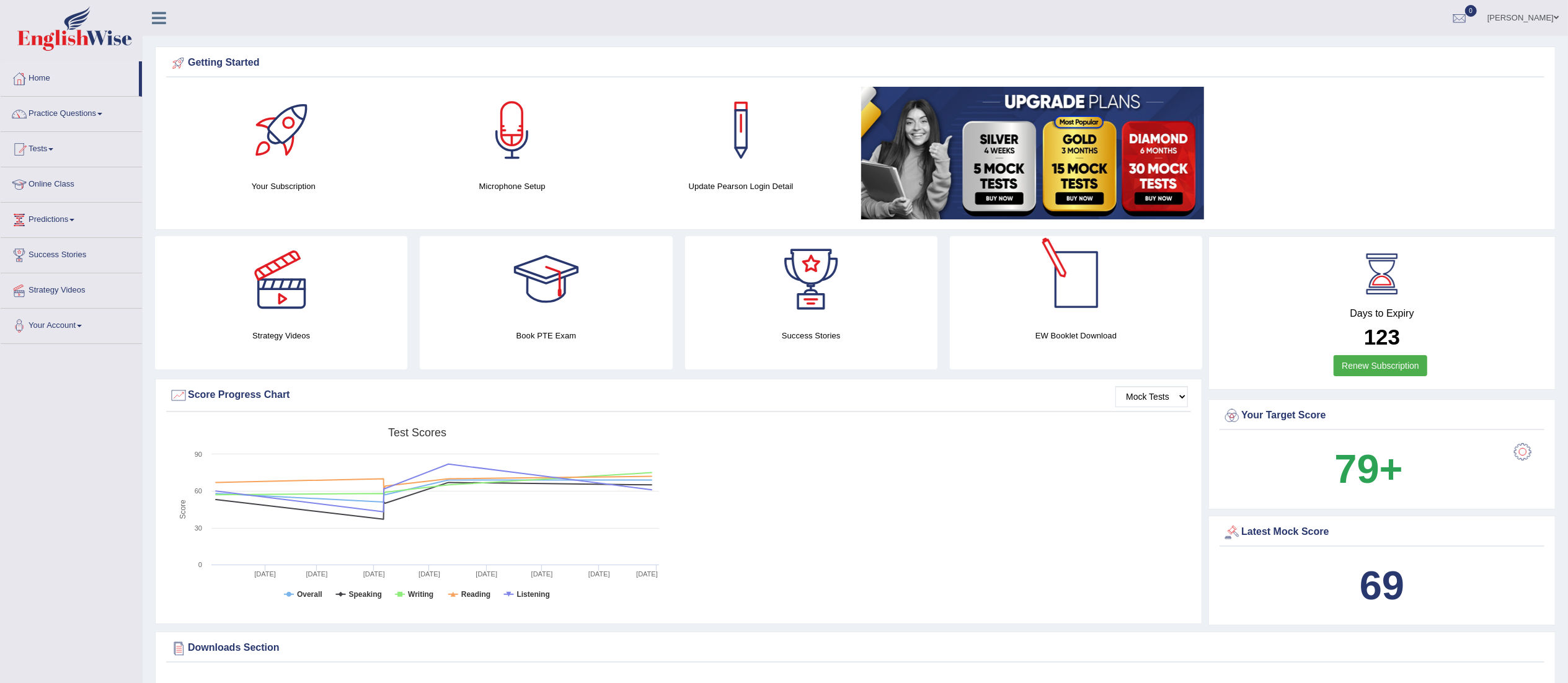
click at [1069, 309] on div at bounding box center [1076, 280] width 87 height 87
click at [937, 323] on div "EW Booklet Download" at bounding box center [811, 303] width 252 height 133
click at [1075, 313] on div at bounding box center [1076, 280] width 87 height 87
